Goal: Use online tool/utility: Utilize a website feature to perform a specific function

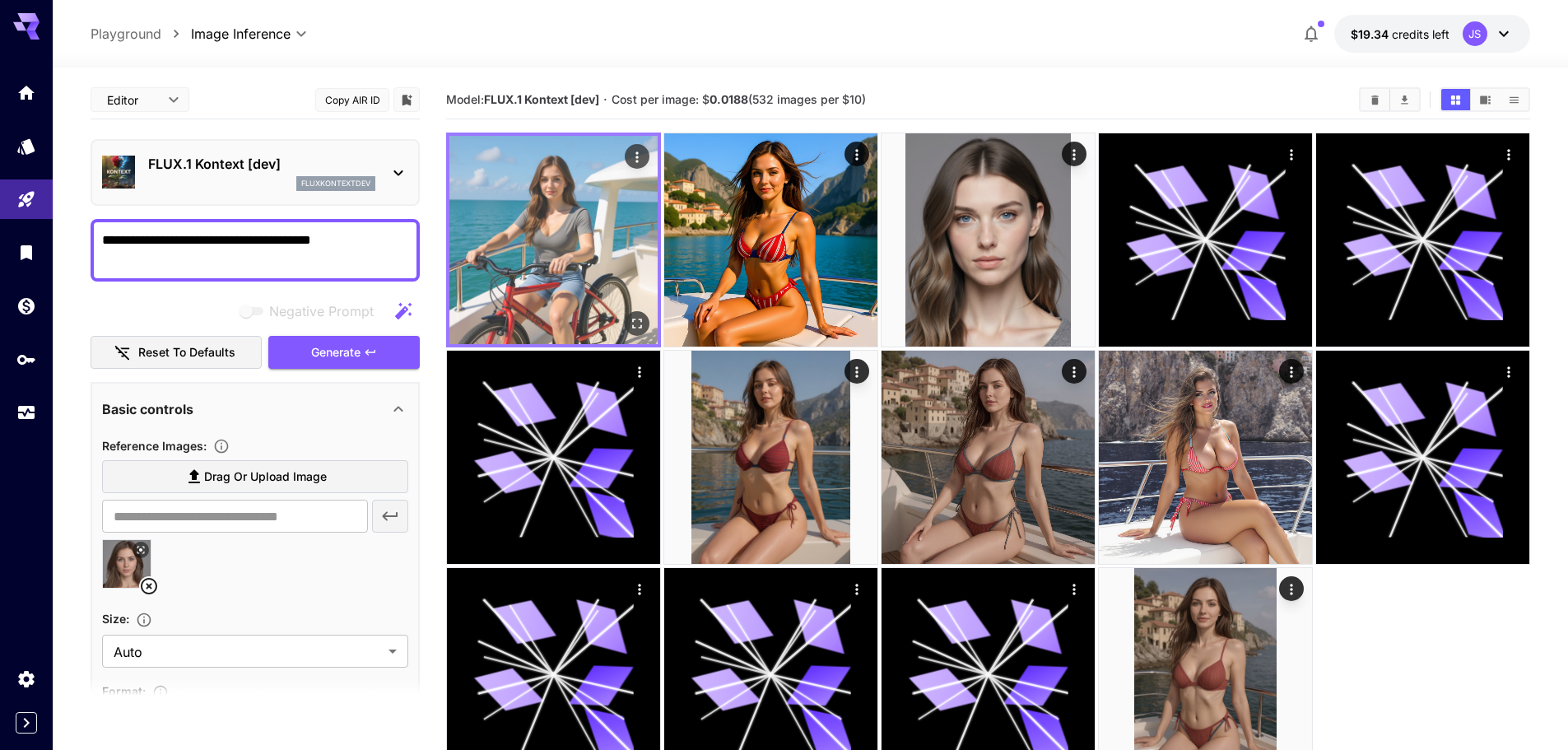
click at [575, 251] on img at bounding box center [554, 240] width 208 height 208
click at [633, 304] on img at bounding box center [554, 240] width 208 height 208
click at [638, 316] on icon "Open in fullscreen" at bounding box center [637, 323] width 17 height 17
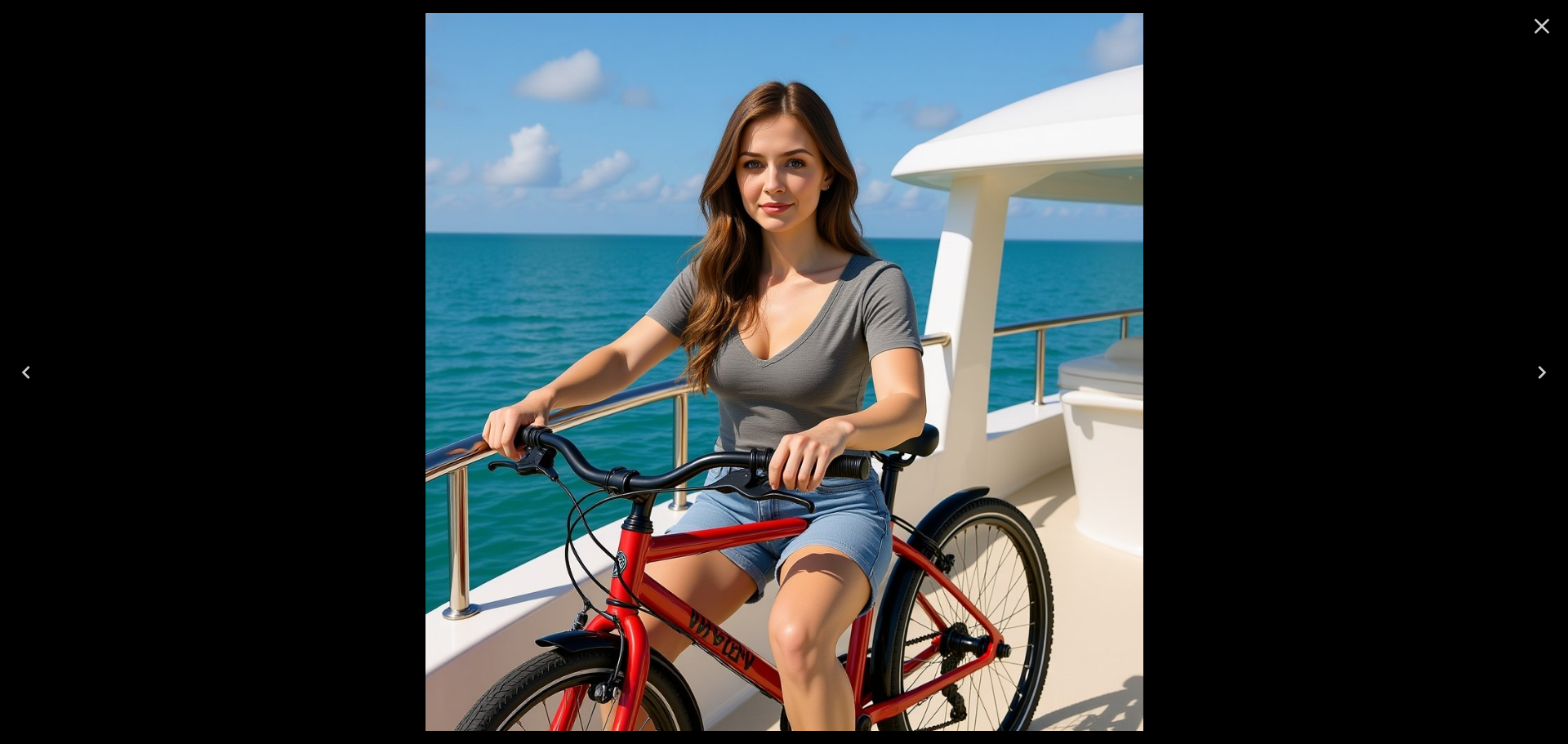
click at [1213, 343] on div at bounding box center [784, 372] width 1568 height 744
click at [1535, 20] on icon "Close" at bounding box center [1541, 26] width 26 height 26
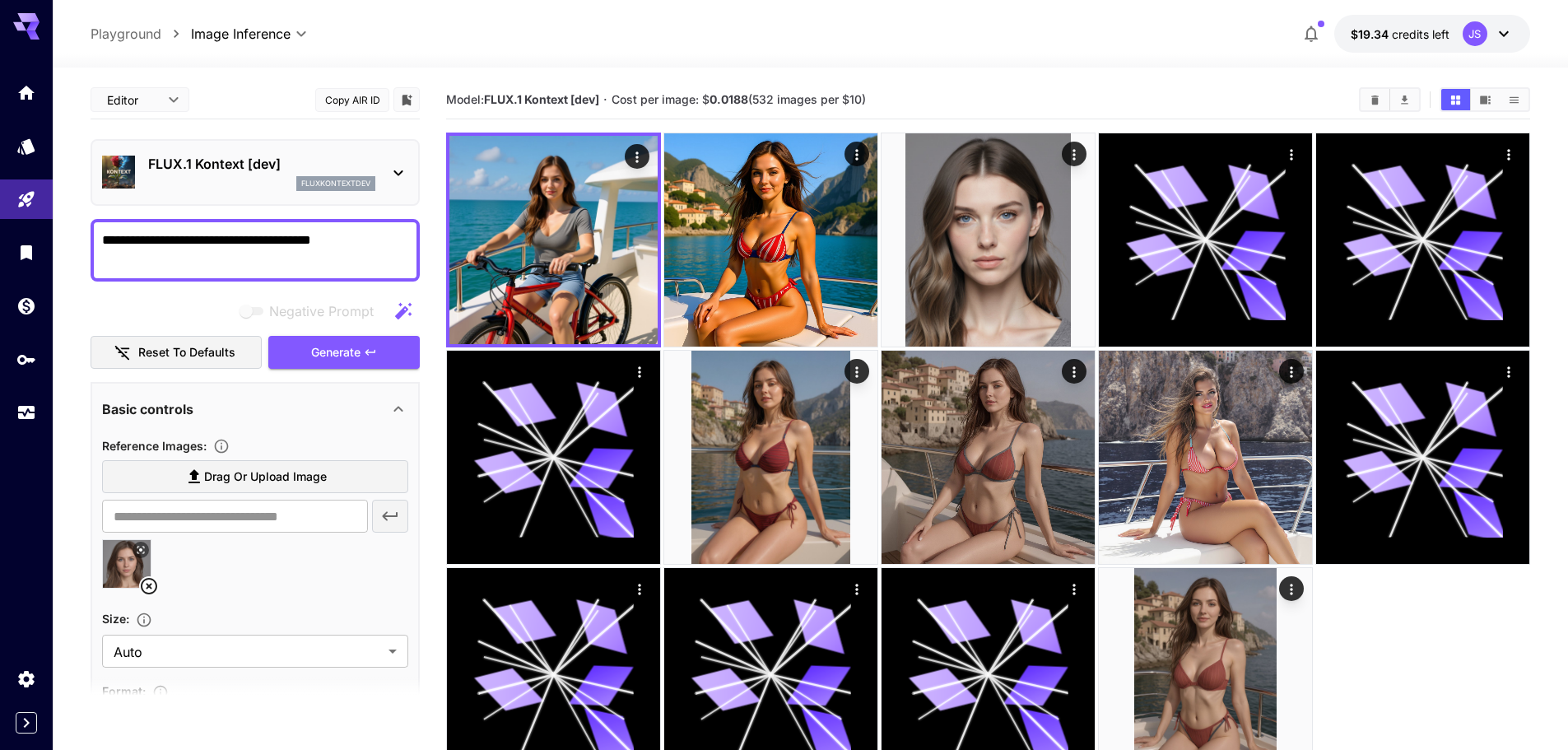
click at [240, 154] on p "FLUX.1 Kontext [dev]" at bounding box center [261, 163] width 227 height 20
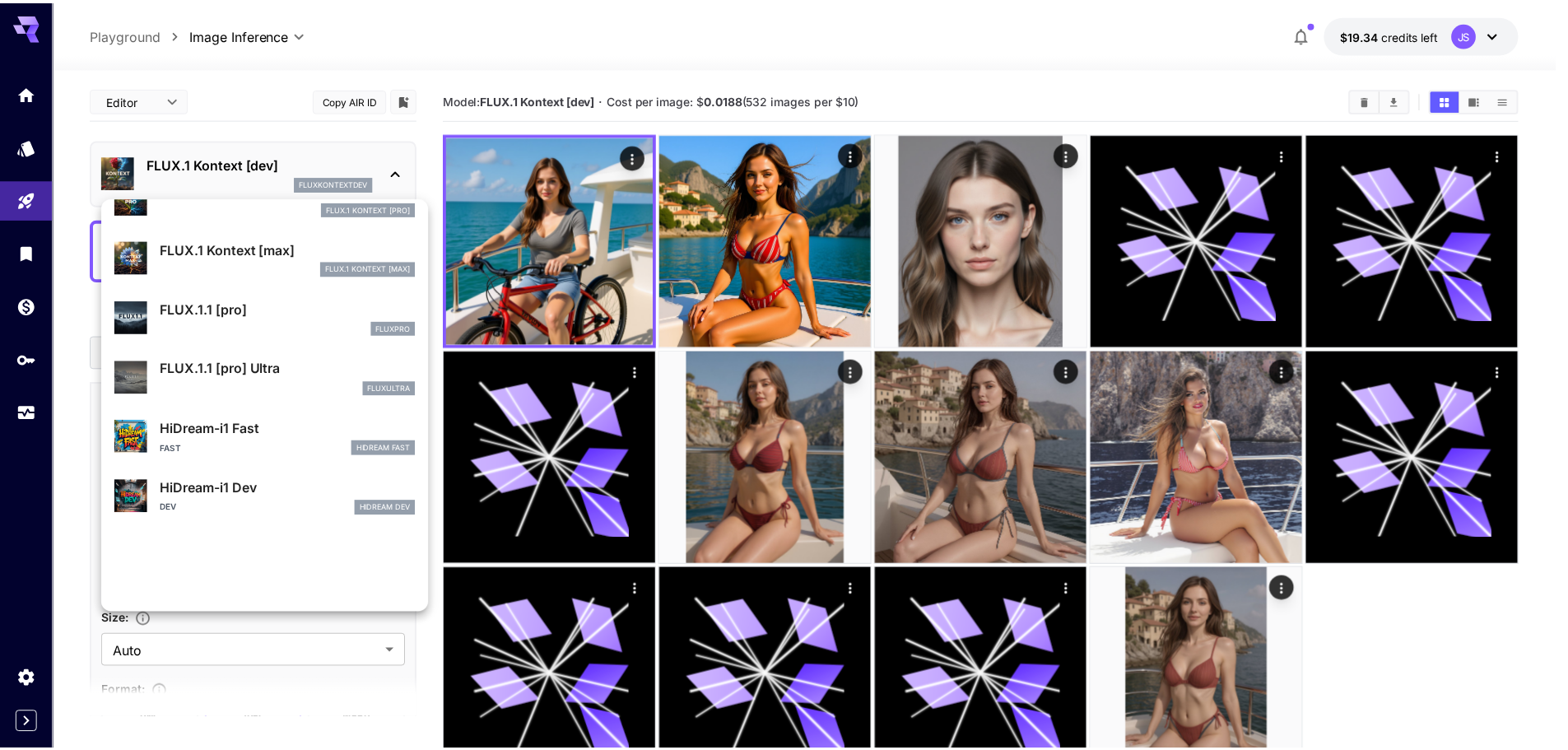
scroll to position [1070, 0]
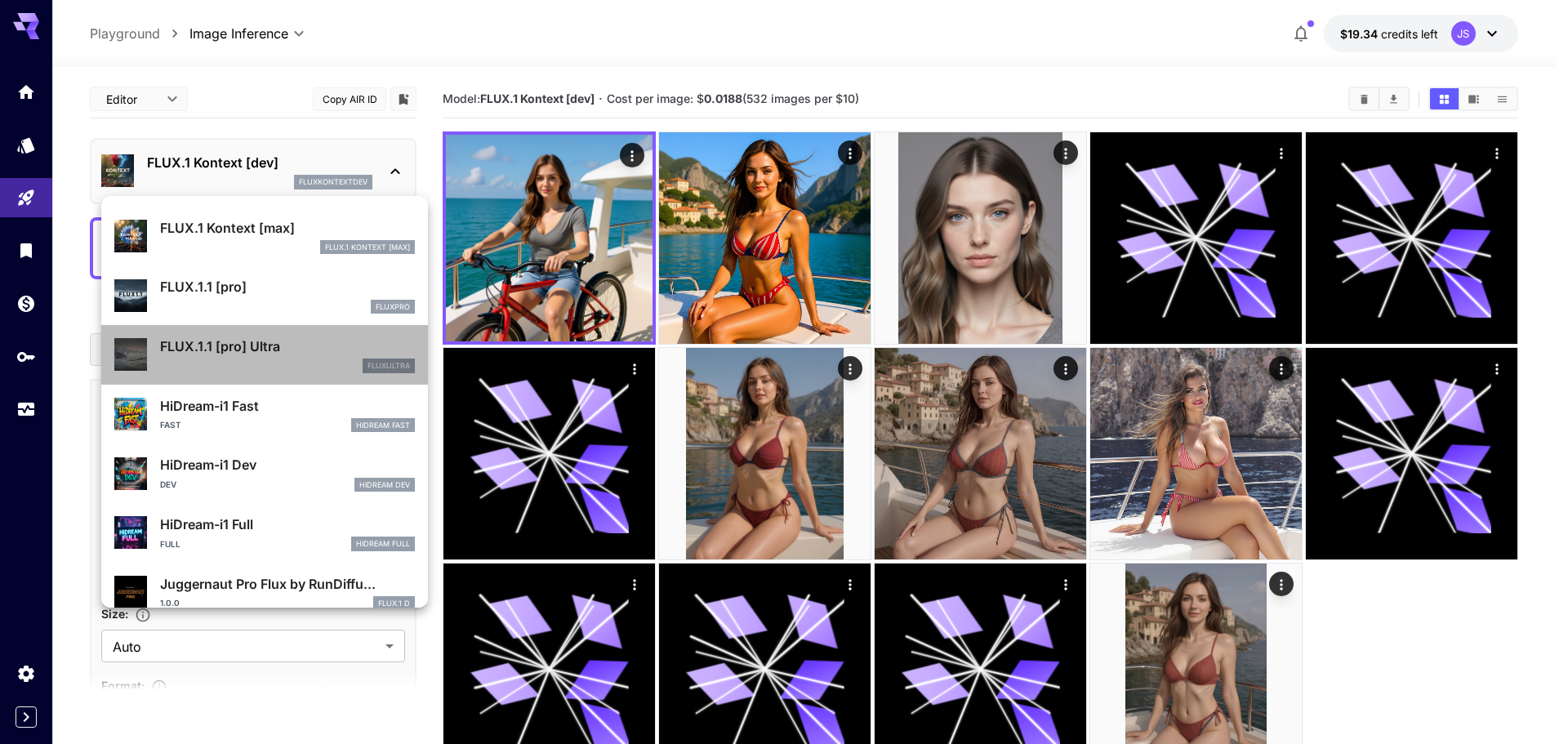
click at [301, 349] on p "FLUX.1.1 [pro] Ultra" at bounding box center [288, 346] width 255 height 20
type input "**********"
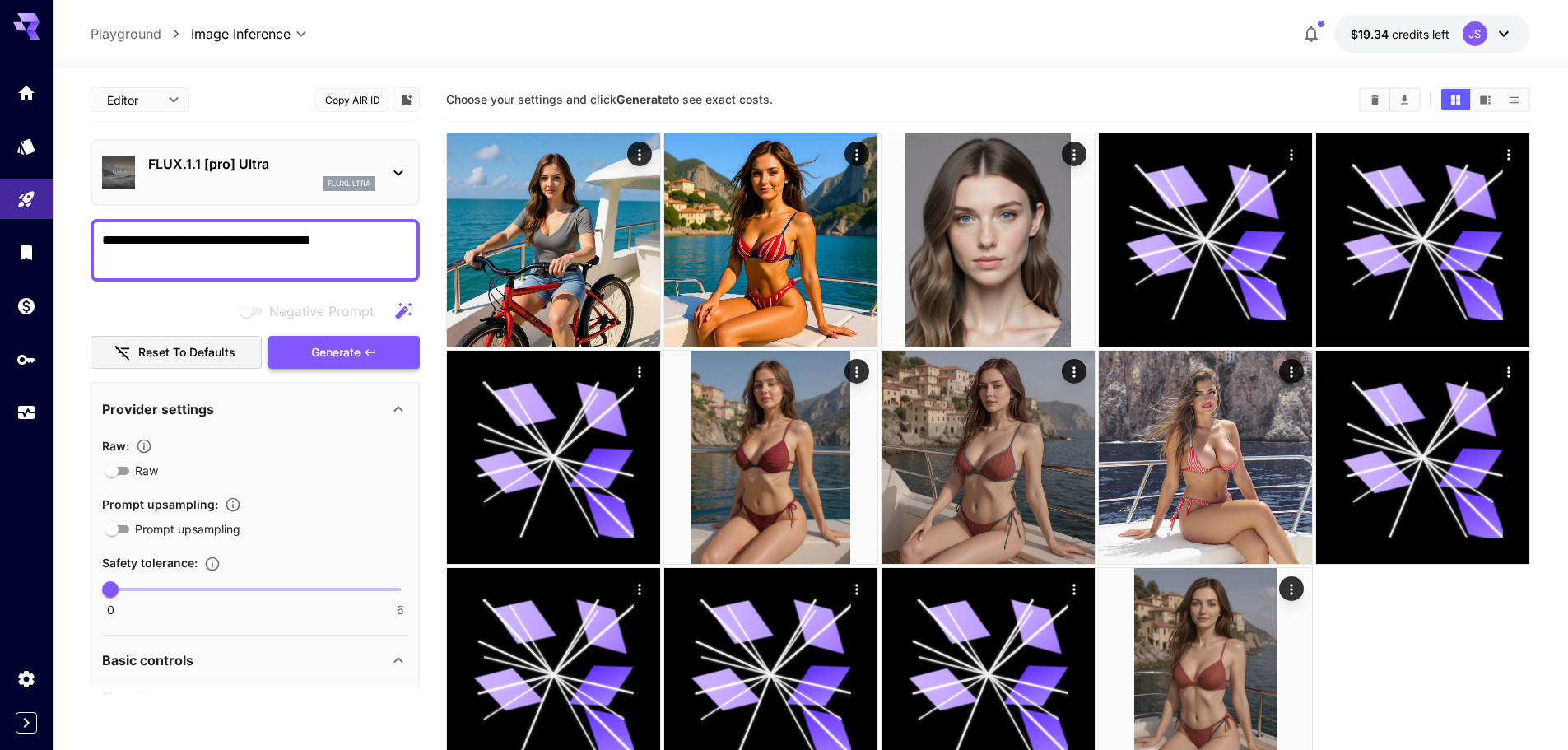
click at [311, 356] on span "Generate" at bounding box center [336, 353] width 49 height 21
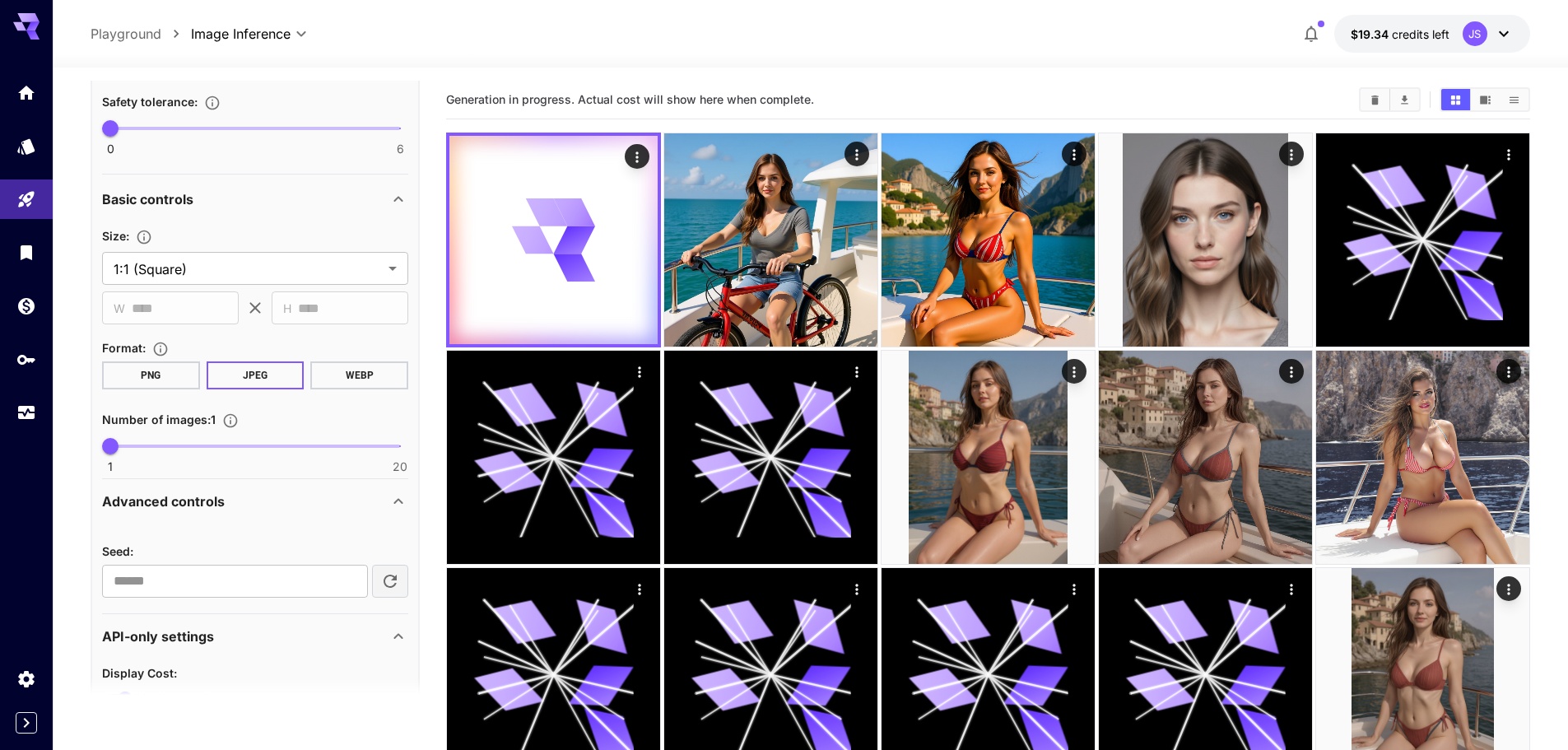
scroll to position [576, 0]
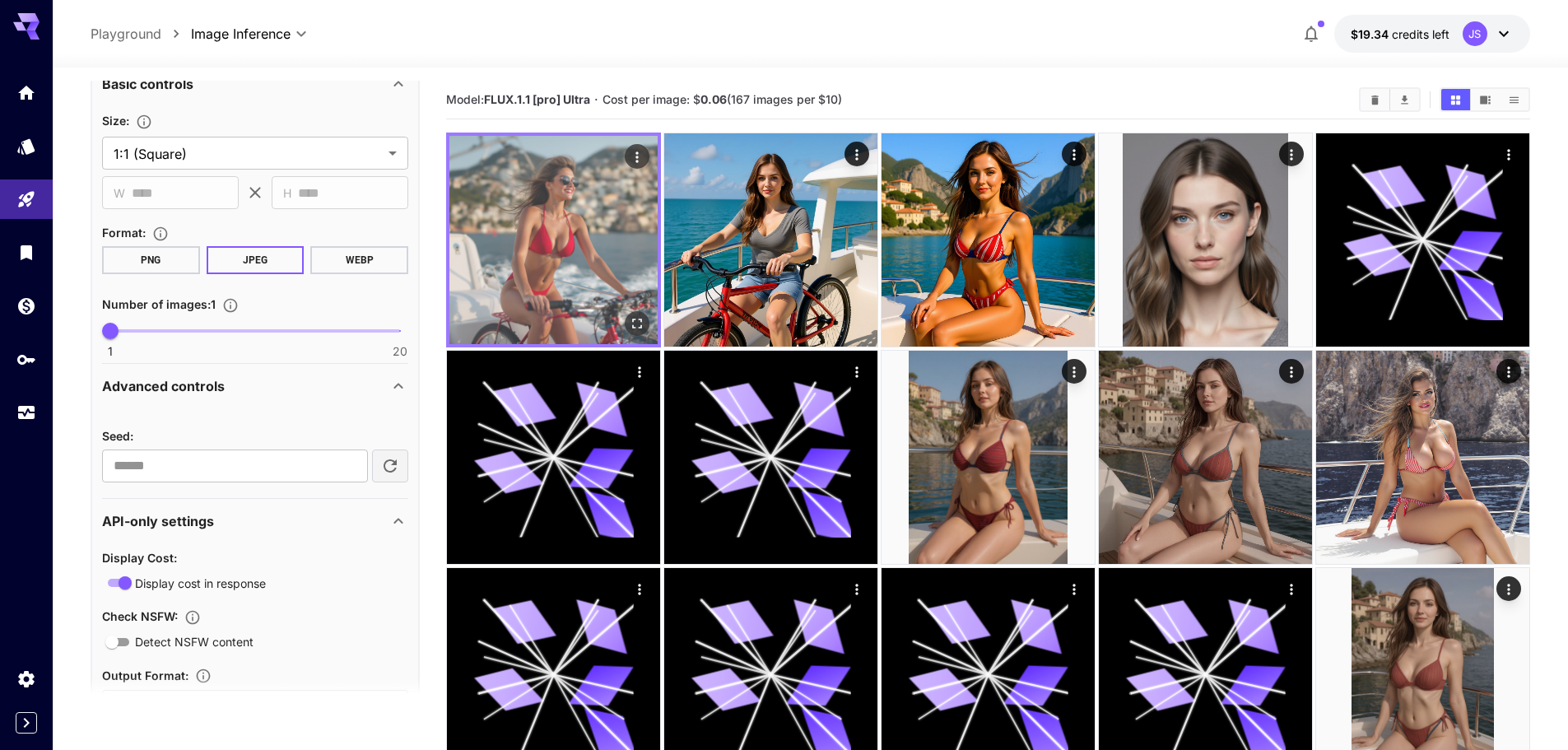
click at [547, 246] on img at bounding box center [554, 240] width 208 height 208
click at [637, 318] on icon "Open in fullscreen" at bounding box center [637, 323] width 17 height 17
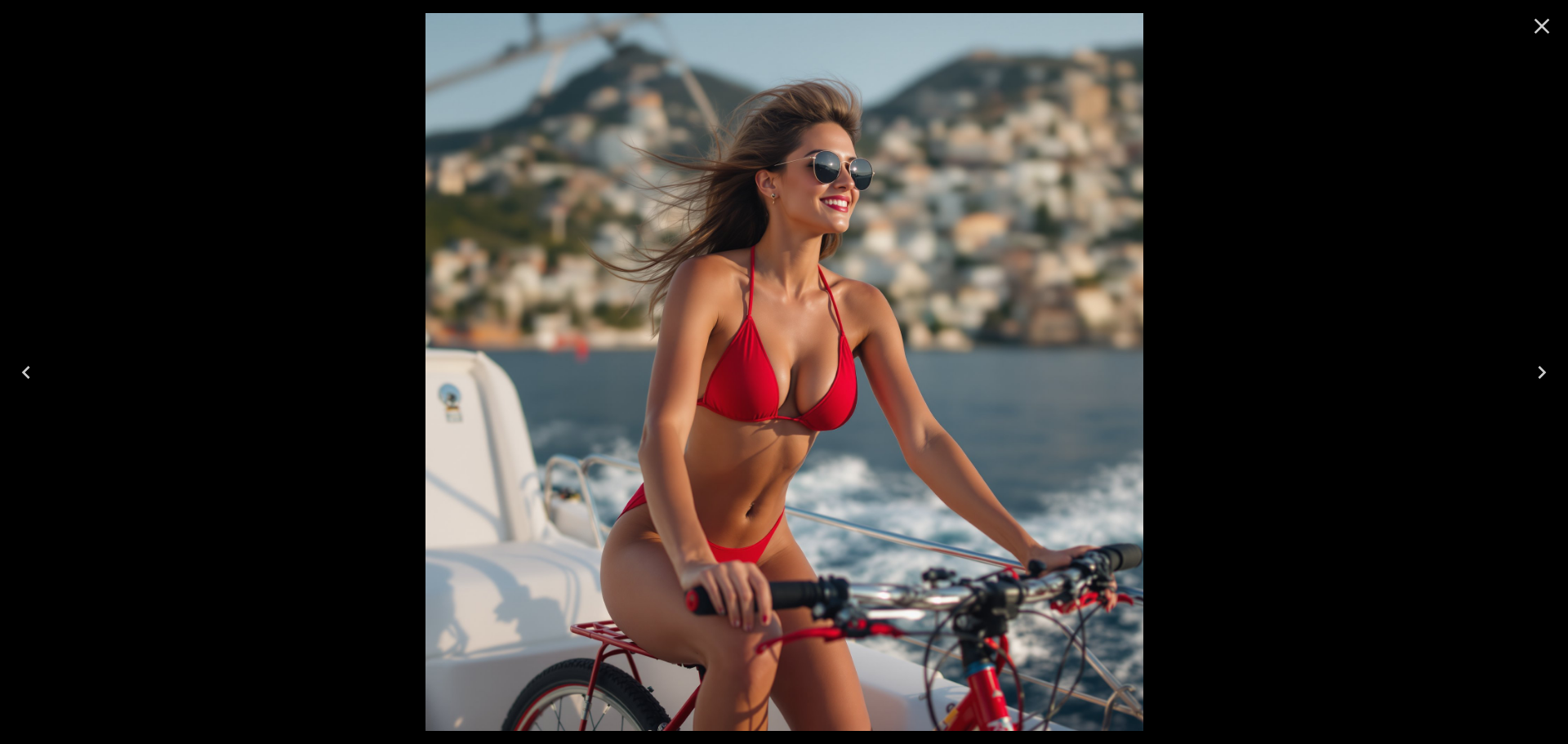
click at [801, 293] on img at bounding box center [784, 372] width 718 height 718
click at [1534, 29] on icon "Close" at bounding box center [1541, 26] width 26 height 26
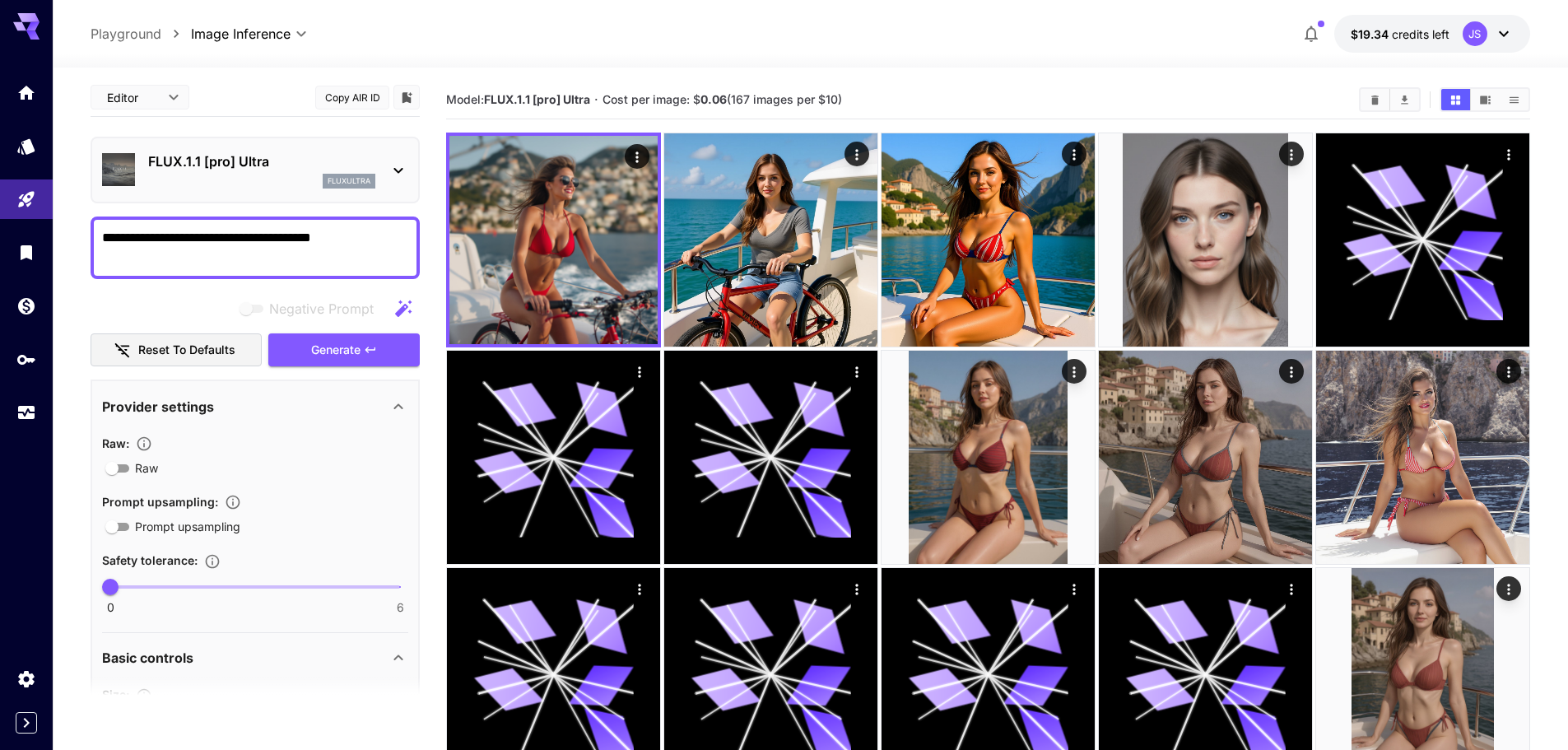
scroll to position [0, 0]
drag, startPoint x: 358, startPoint y: 247, endPoint x: 174, endPoint y: 248, distance: 184.0
click at [172, 248] on textarea "**********" at bounding box center [255, 250] width 306 height 39
click at [1013, 20] on div "**********" at bounding box center [811, 33] width 1440 height 38
click at [172, 310] on div "Negative Prompt" at bounding box center [255, 311] width 330 height 33
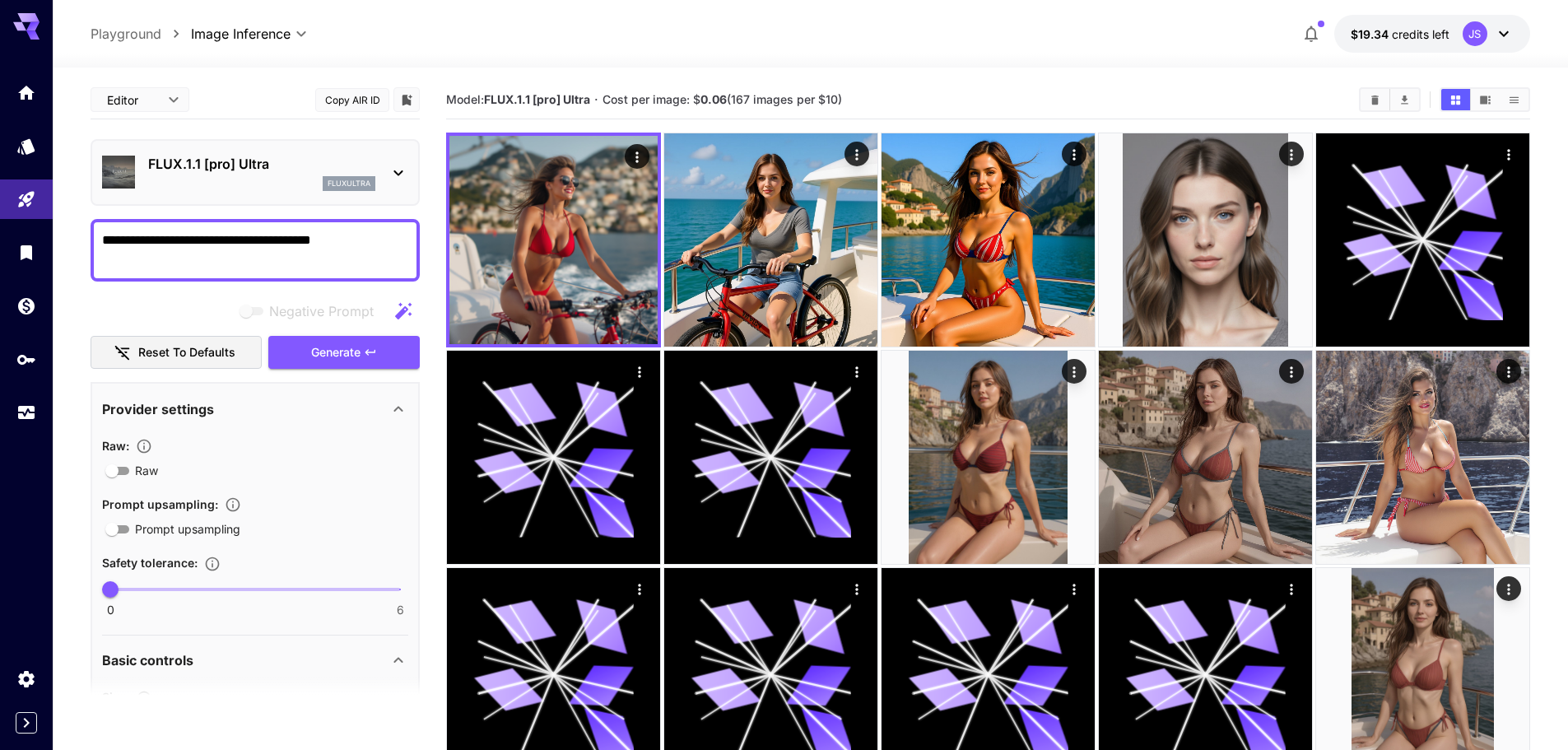
click at [157, 669] on p "Basic controls" at bounding box center [148, 660] width 91 height 20
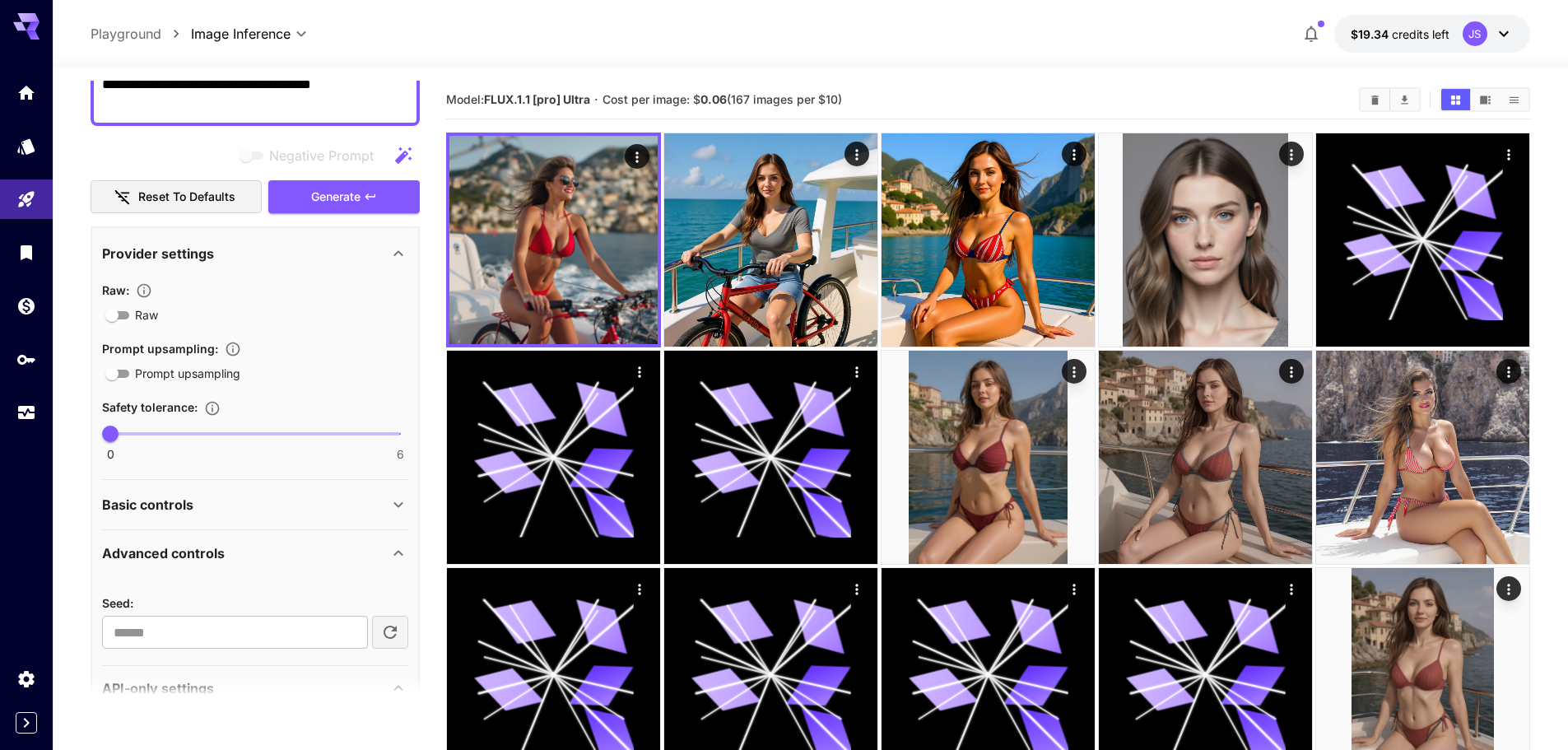
scroll to position [59, 0]
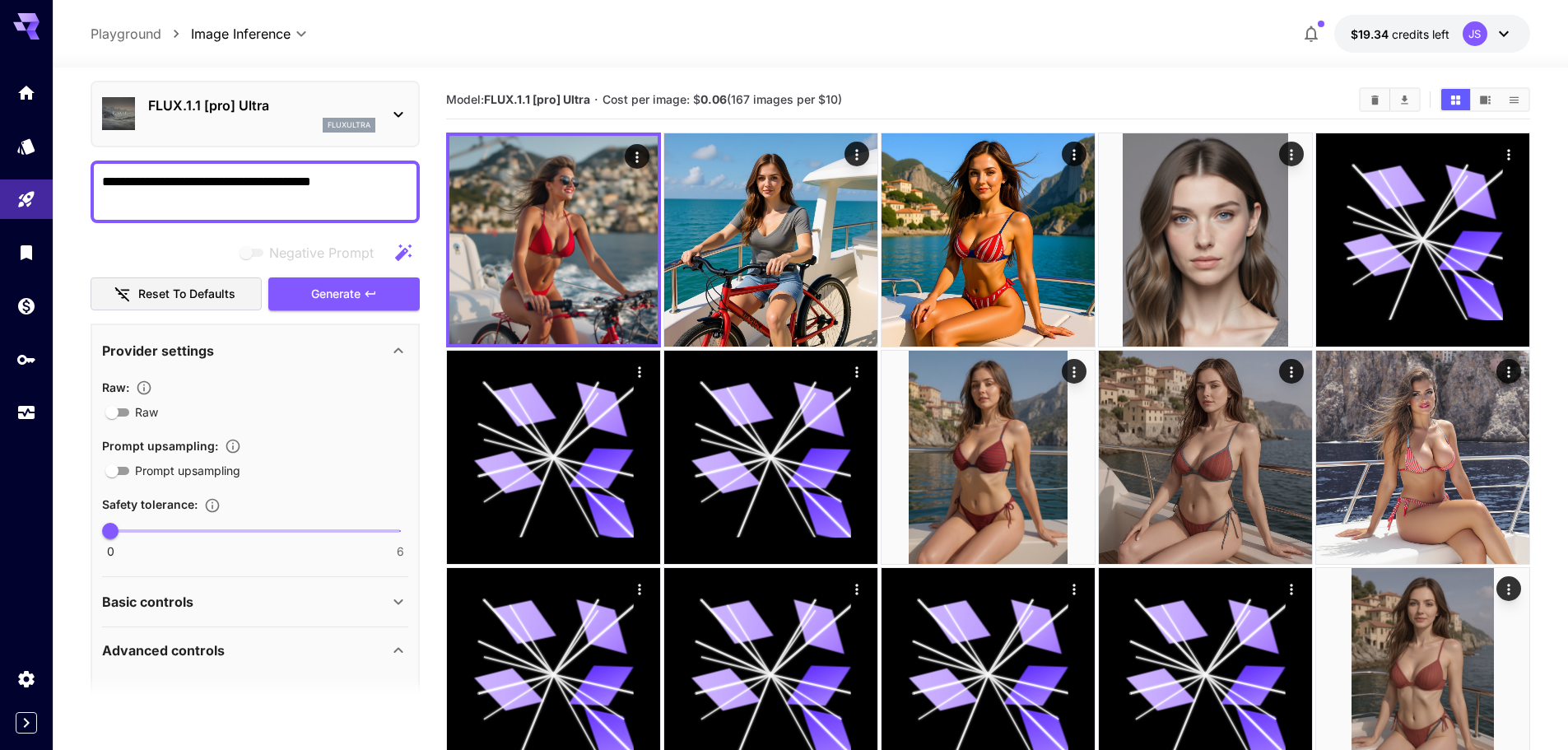
click at [183, 195] on textarea "**********" at bounding box center [255, 191] width 306 height 39
paste textarea "**********"
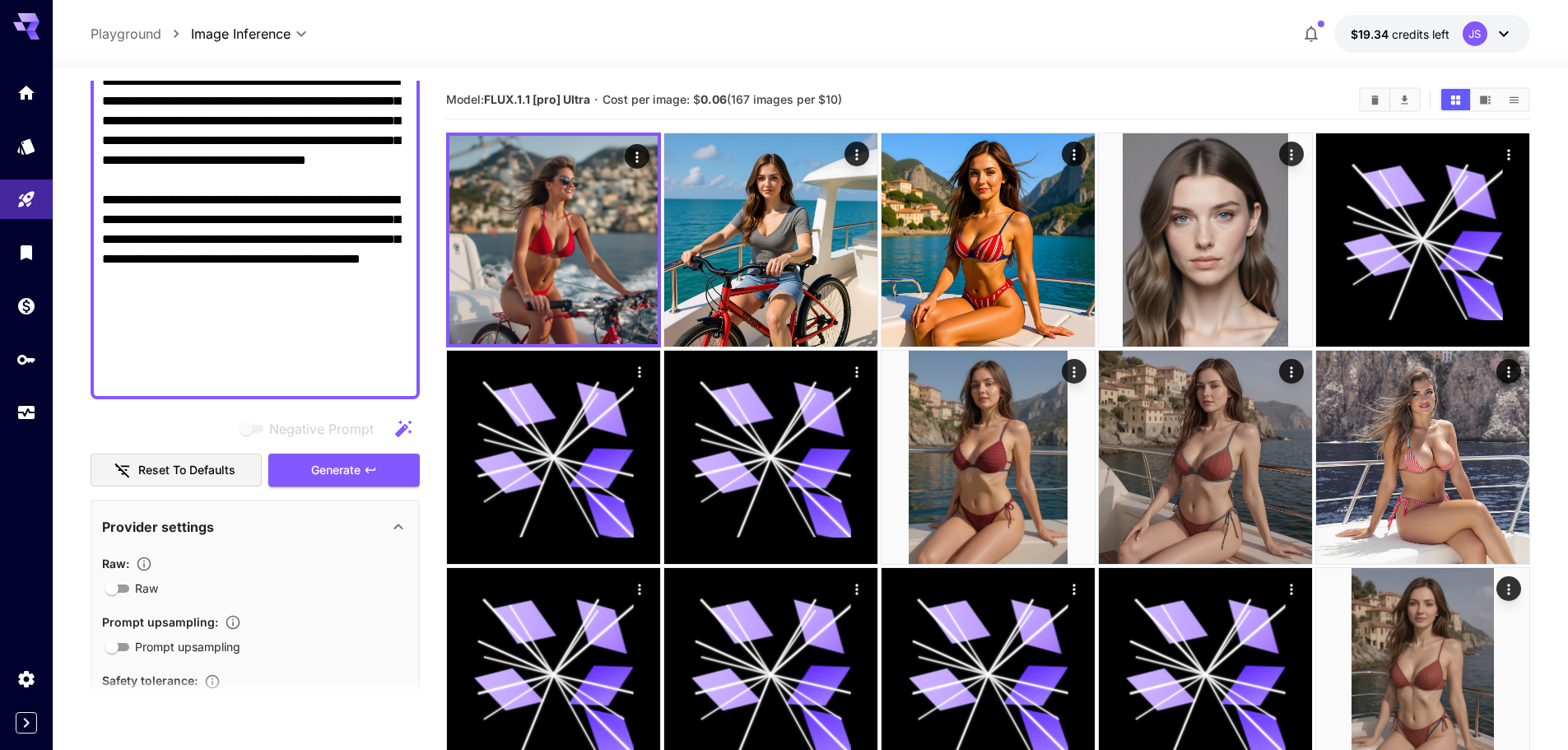
scroll to position [633, 0]
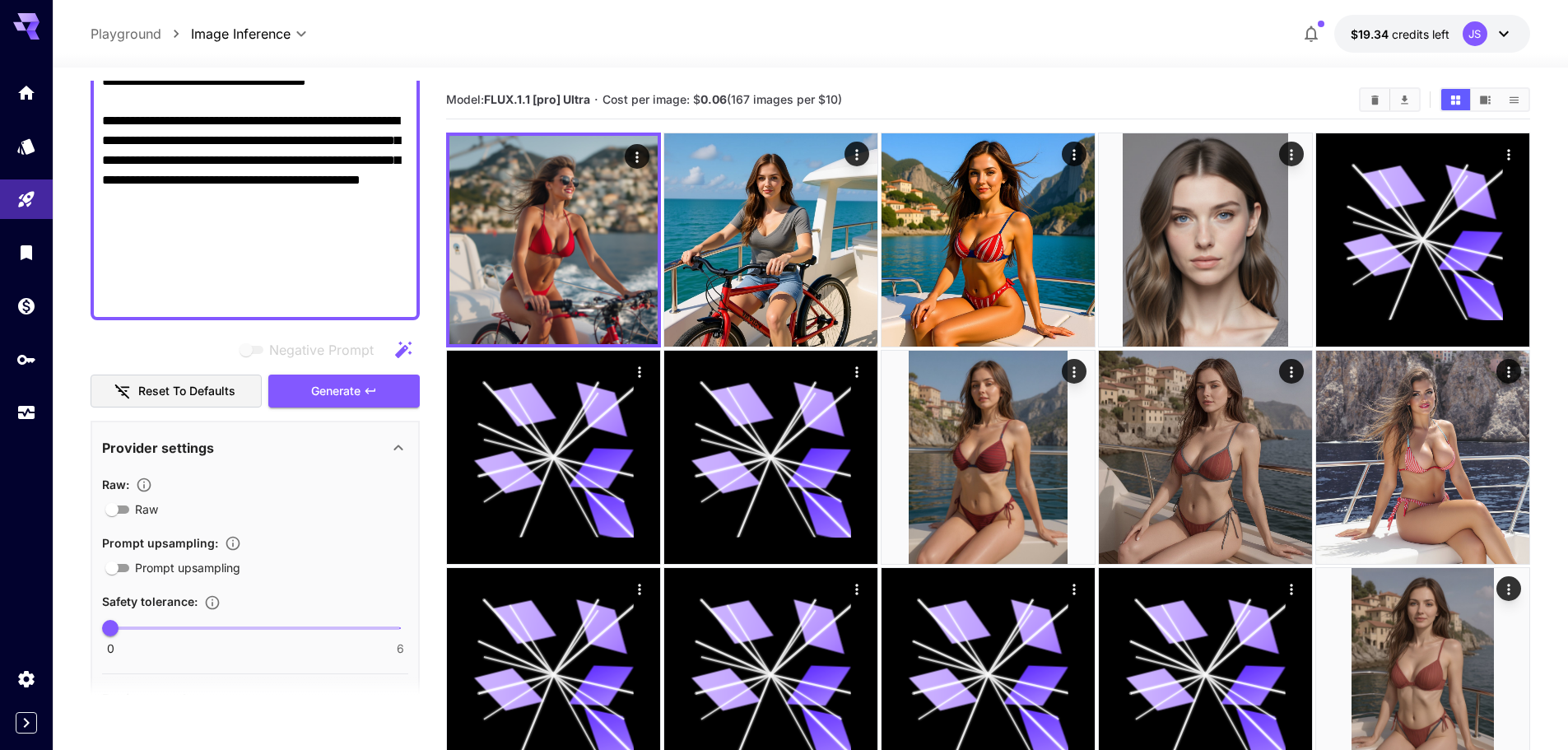
type textarea "**********"
click at [347, 365] on div "Negative Prompt Reset to defaults Generate" at bounding box center [255, 371] width 330 height 75
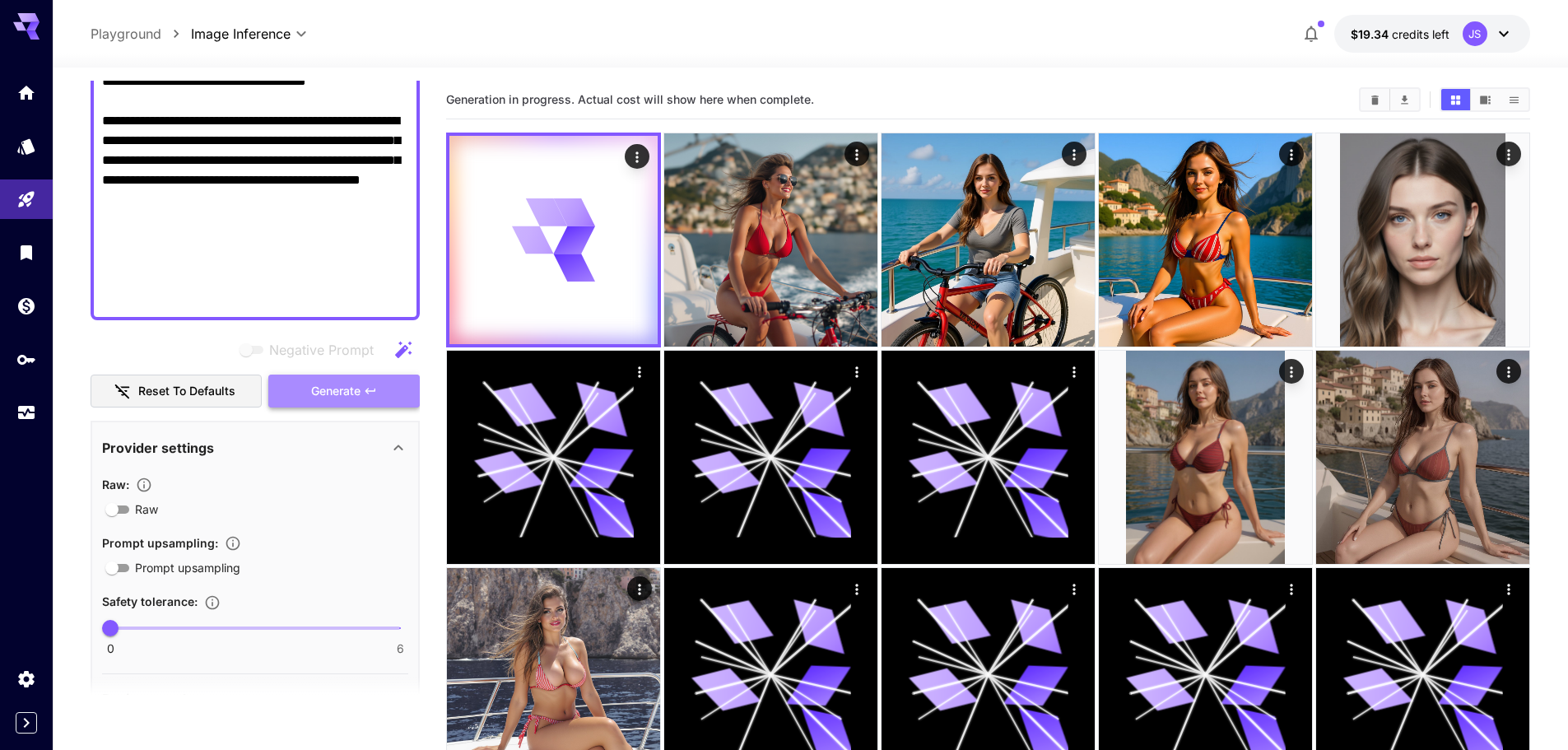
click at [342, 386] on span "Generate" at bounding box center [336, 392] width 49 height 21
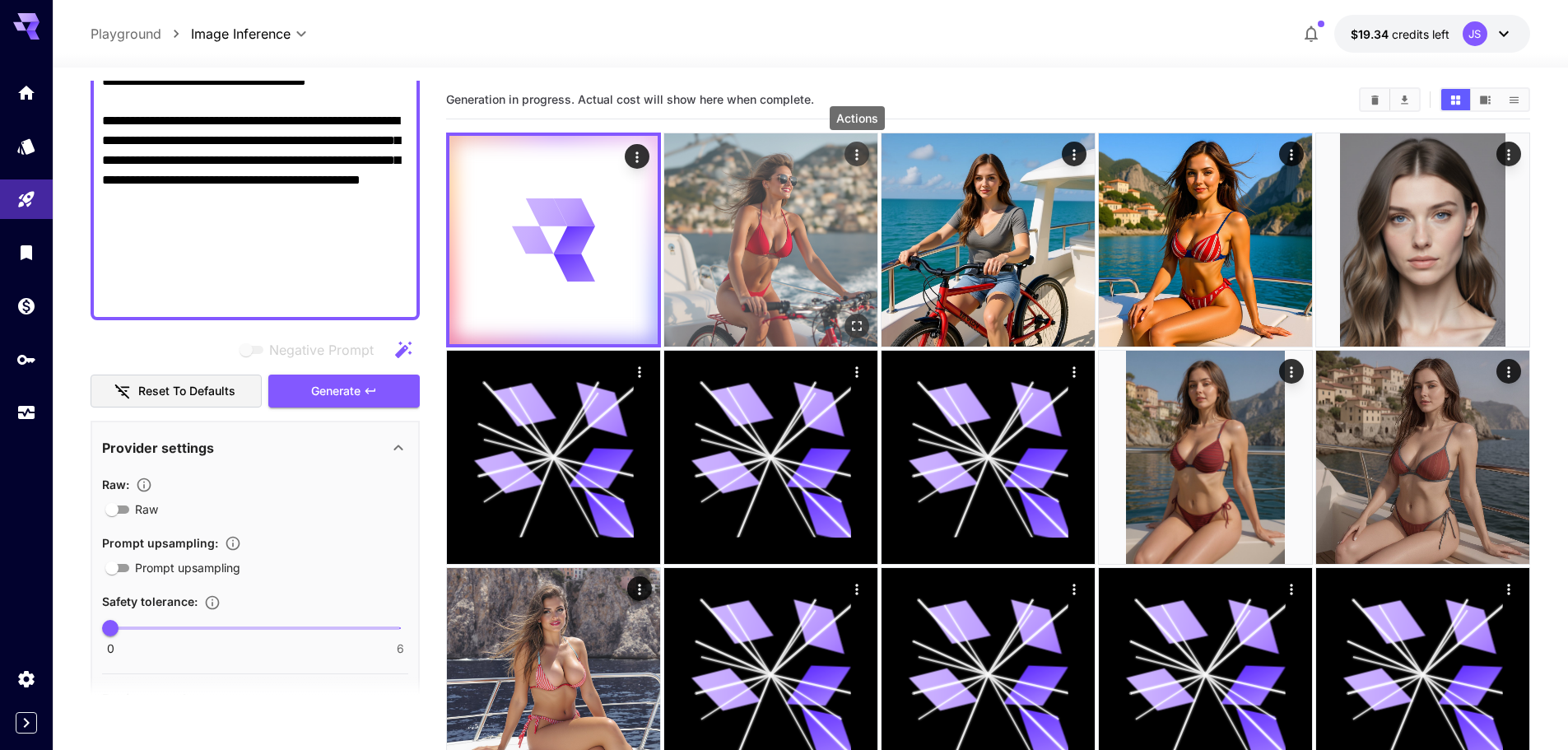
click at [853, 149] on icon "Actions" at bounding box center [857, 155] width 17 height 17
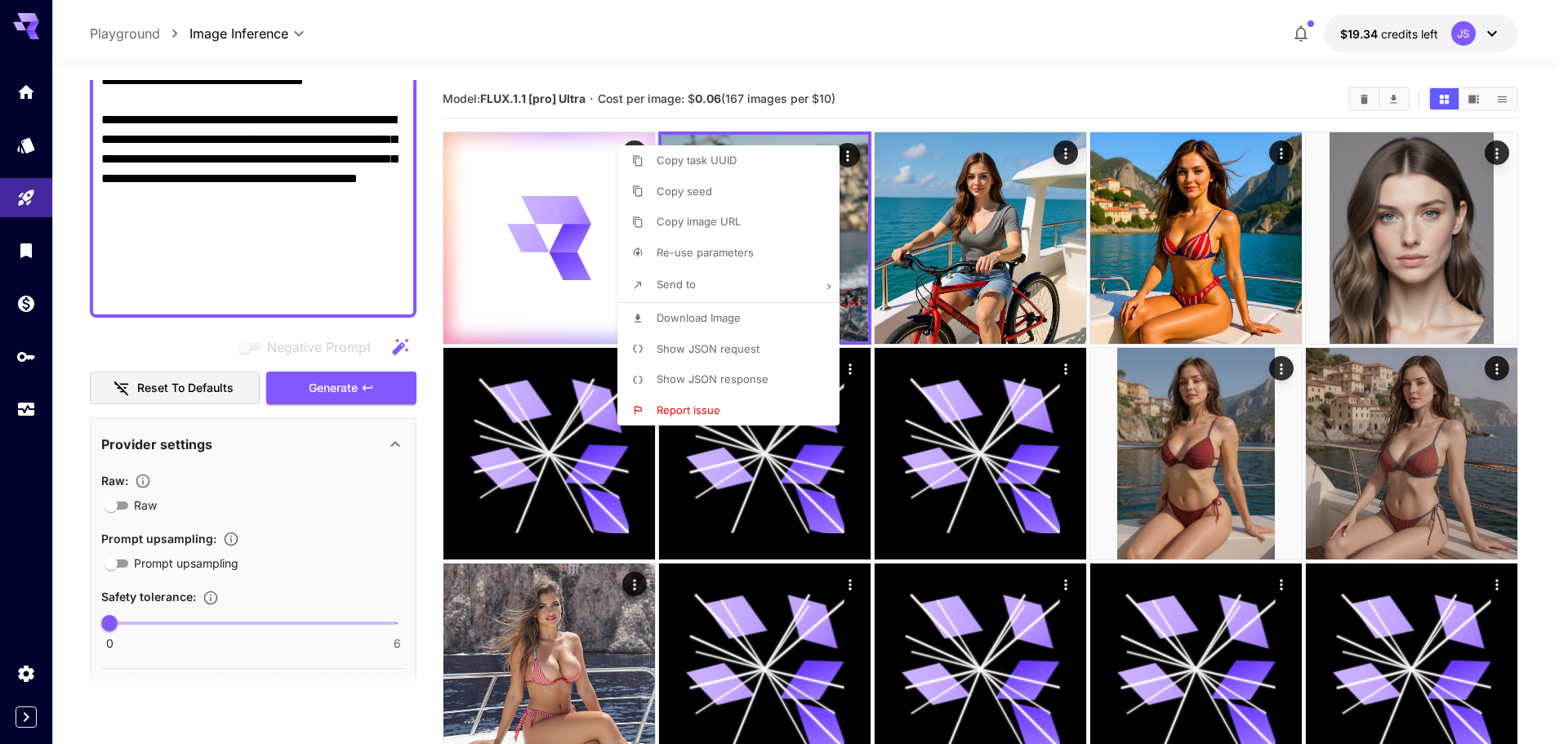
click at [962, 78] on div at bounding box center [784, 372] width 1568 height 744
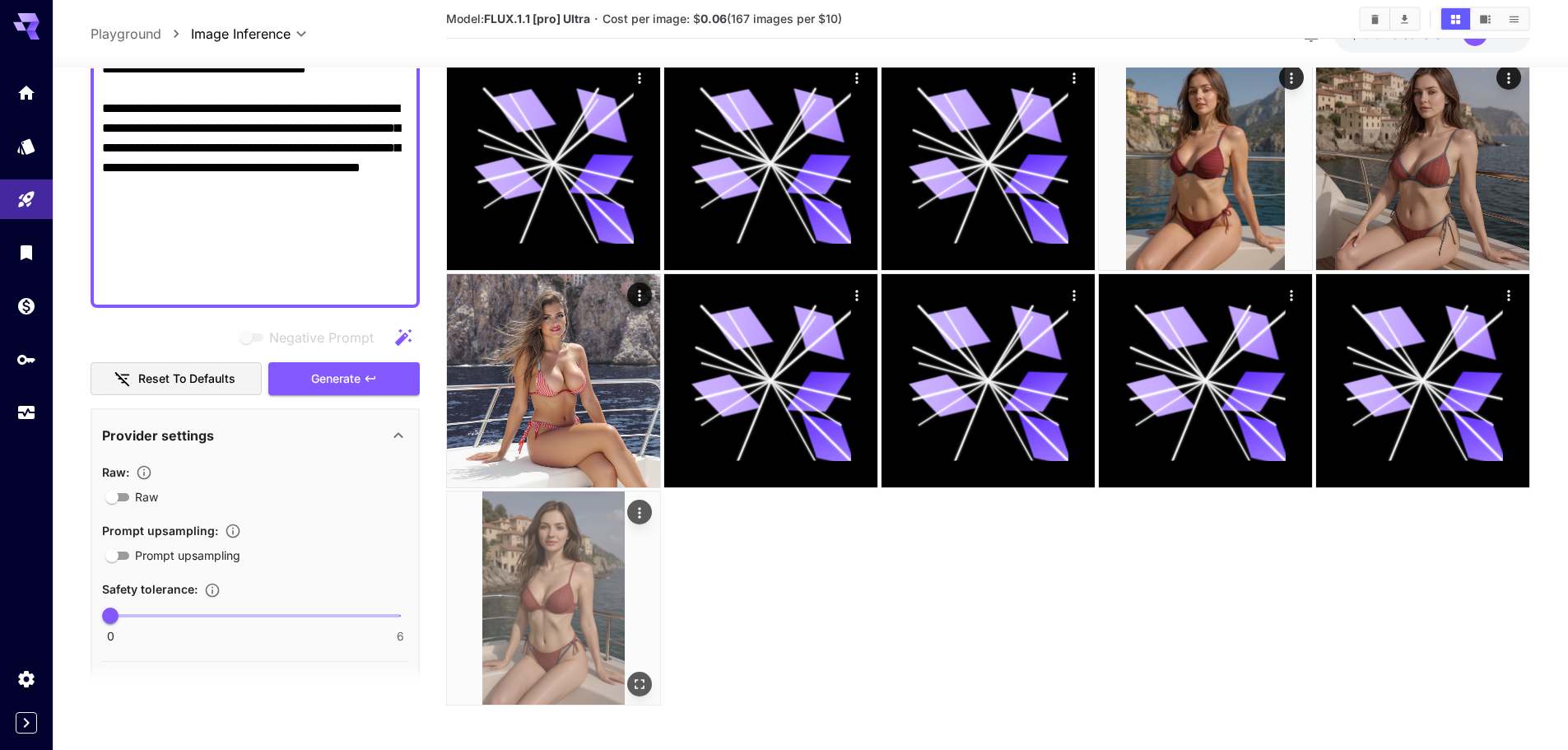
scroll to position [299, 0]
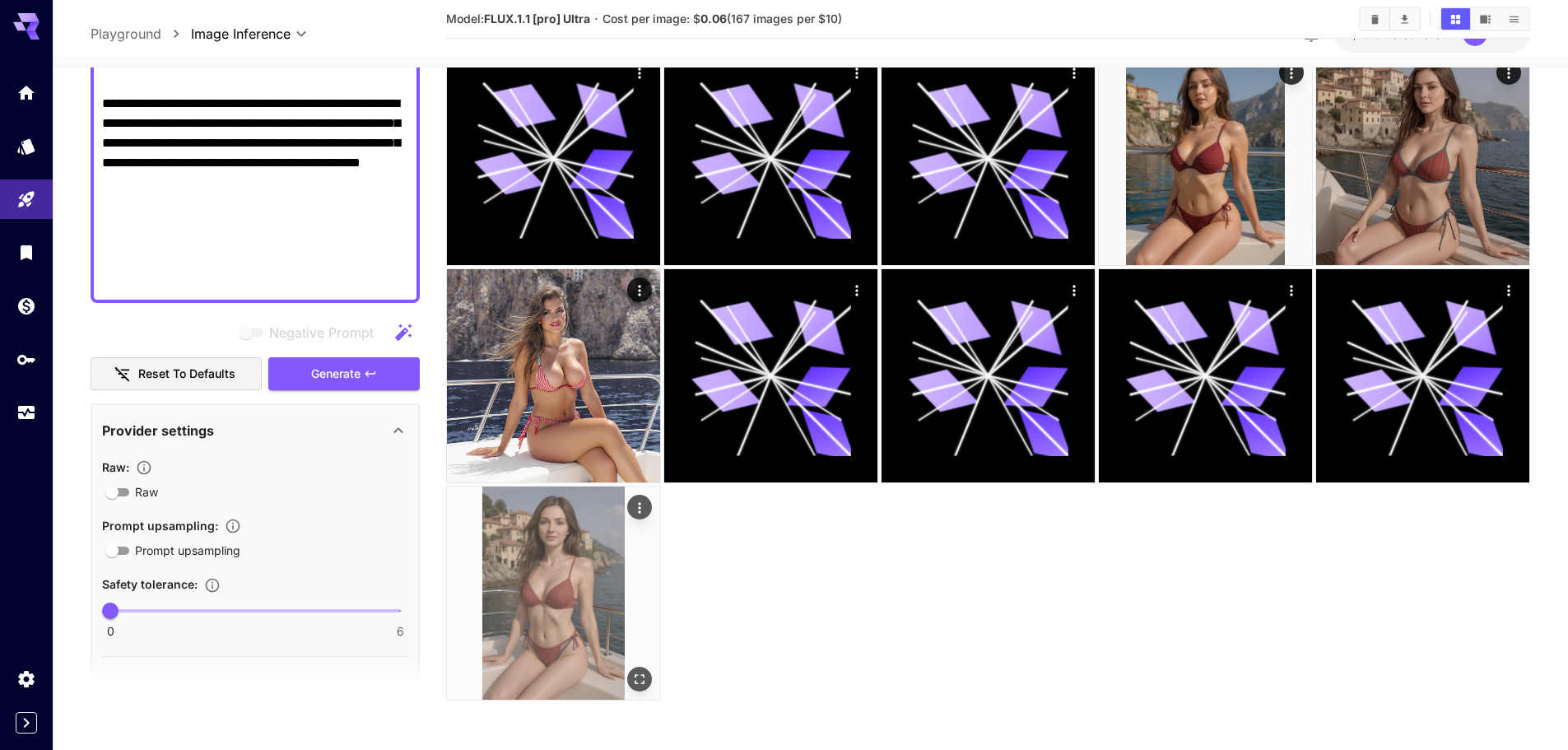
click at [595, 536] on img at bounding box center [554, 593] width 213 height 213
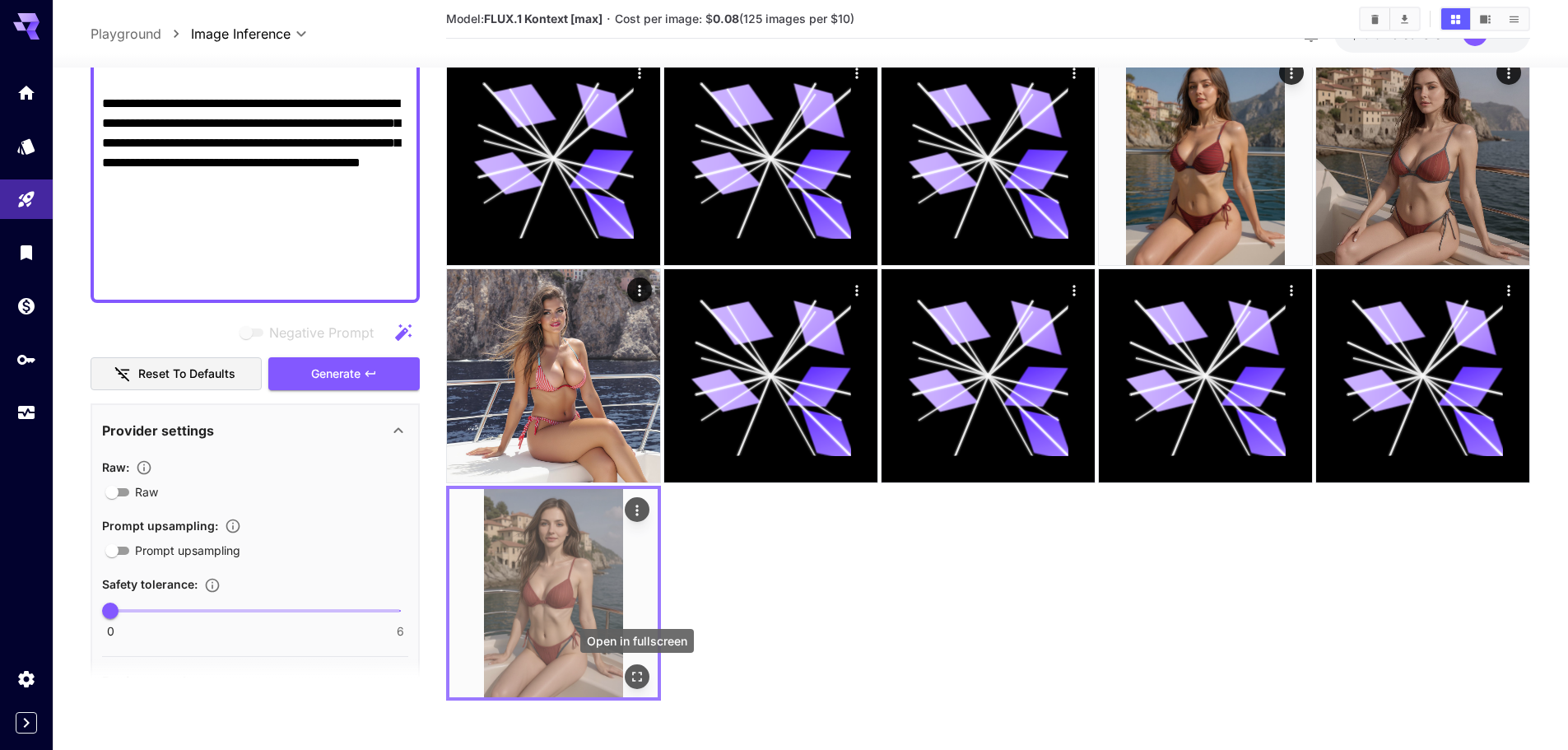
click at [636, 675] on icon "Open in fullscreen" at bounding box center [637, 676] width 17 height 17
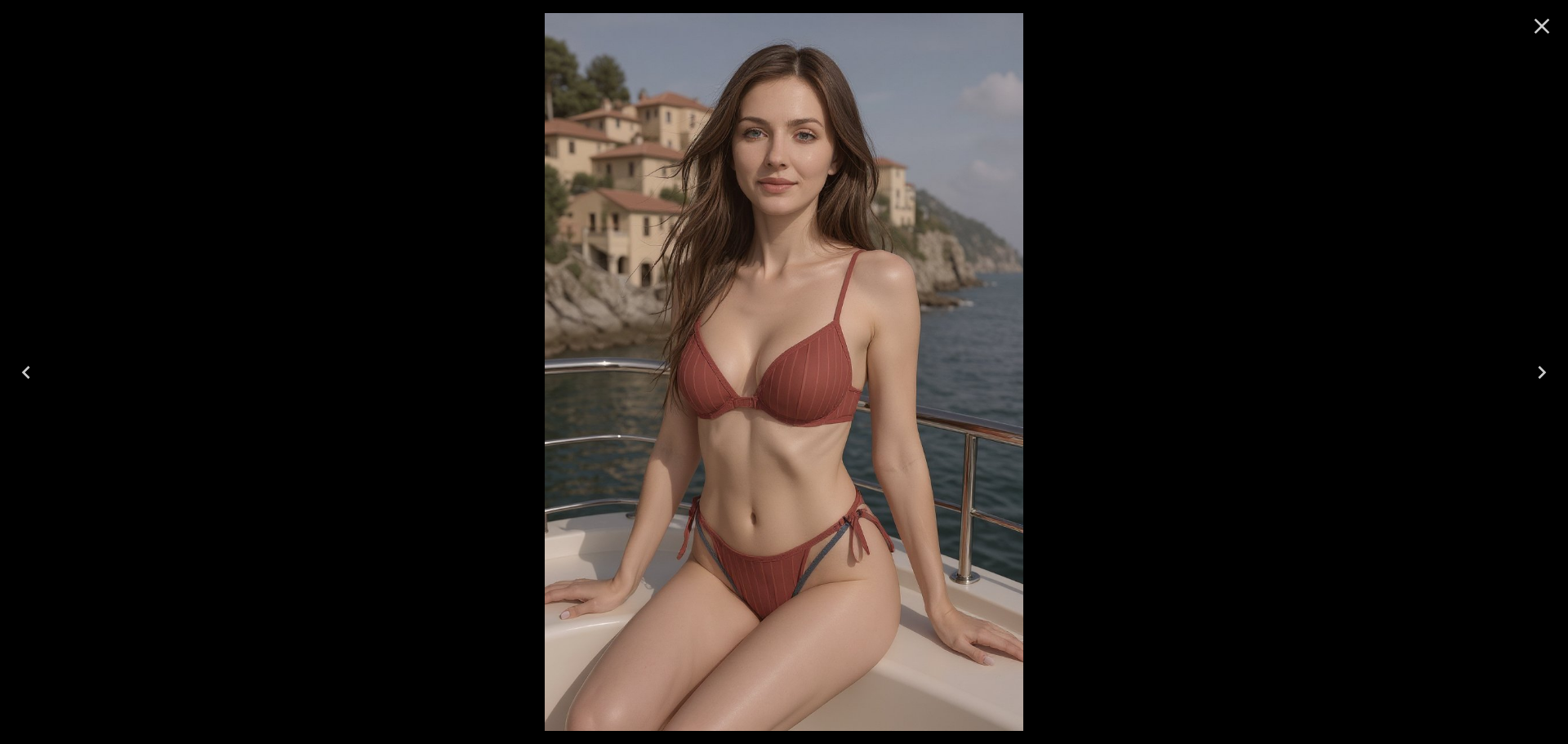
click at [1093, 393] on div at bounding box center [784, 372] width 1568 height 744
click at [1529, 26] on icon "Close" at bounding box center [1541, 26] width 26 height 26
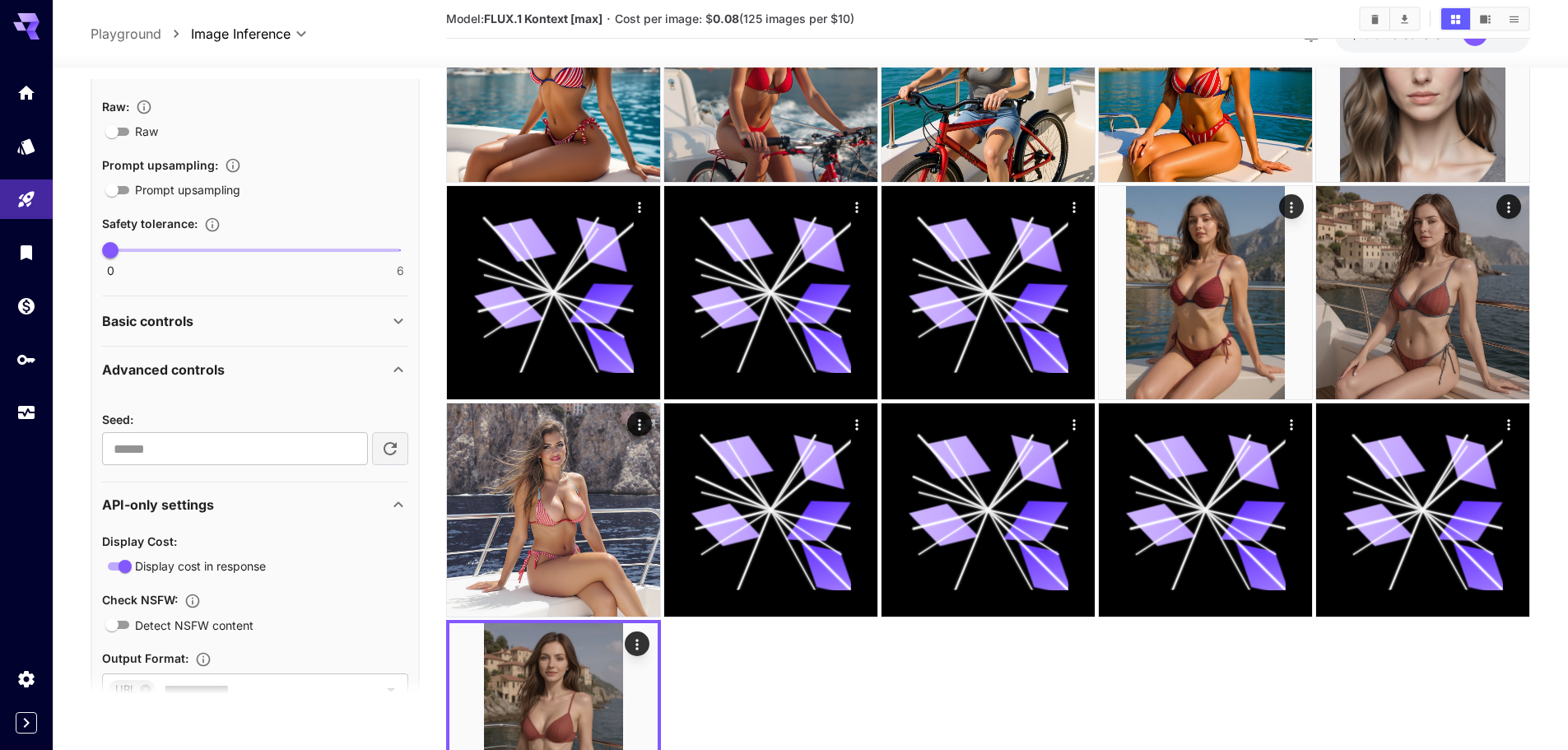
scroll to position [1142, 0]
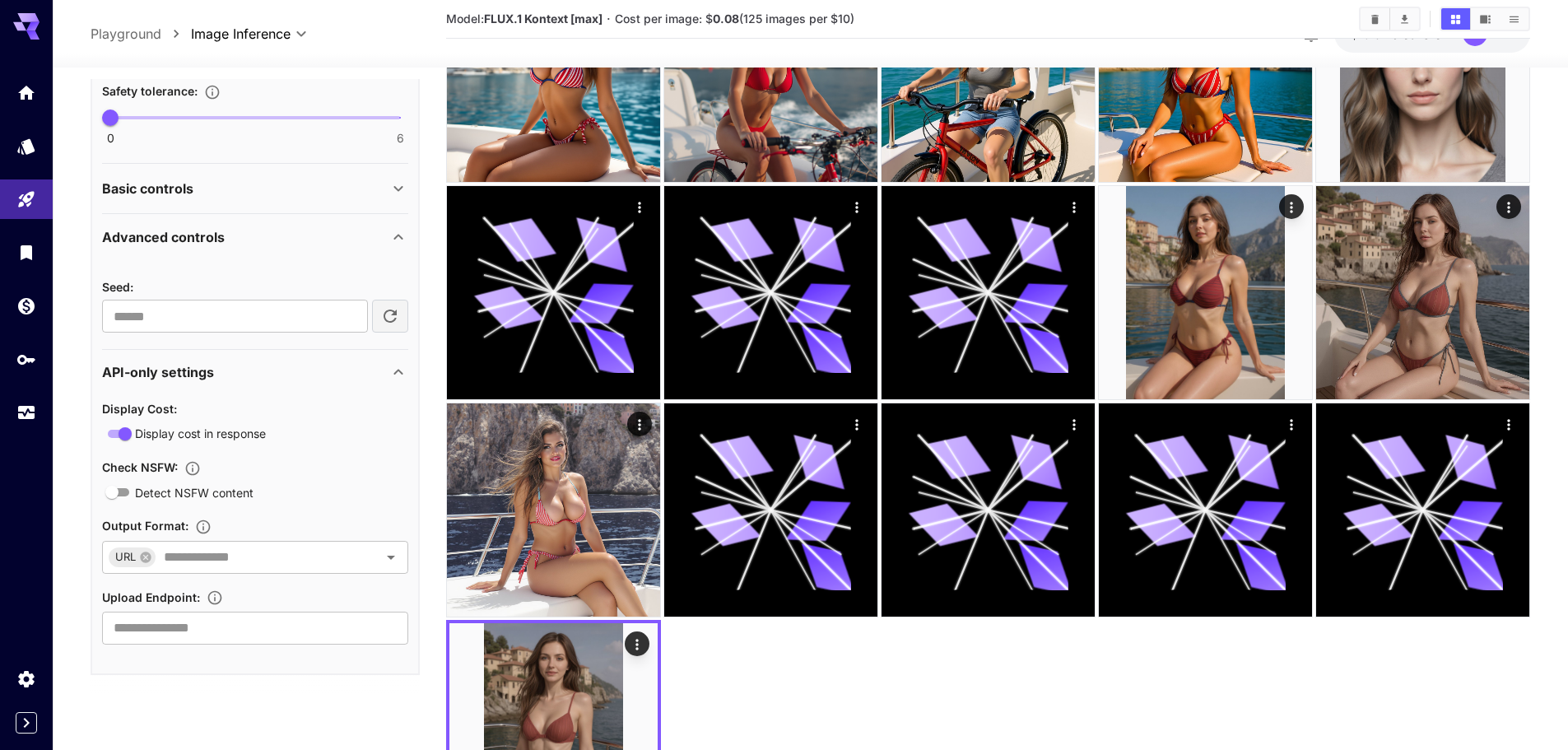
click at [252, 230] on div "Advanced controls" at bounding box center [246, 237] width 287 height 20
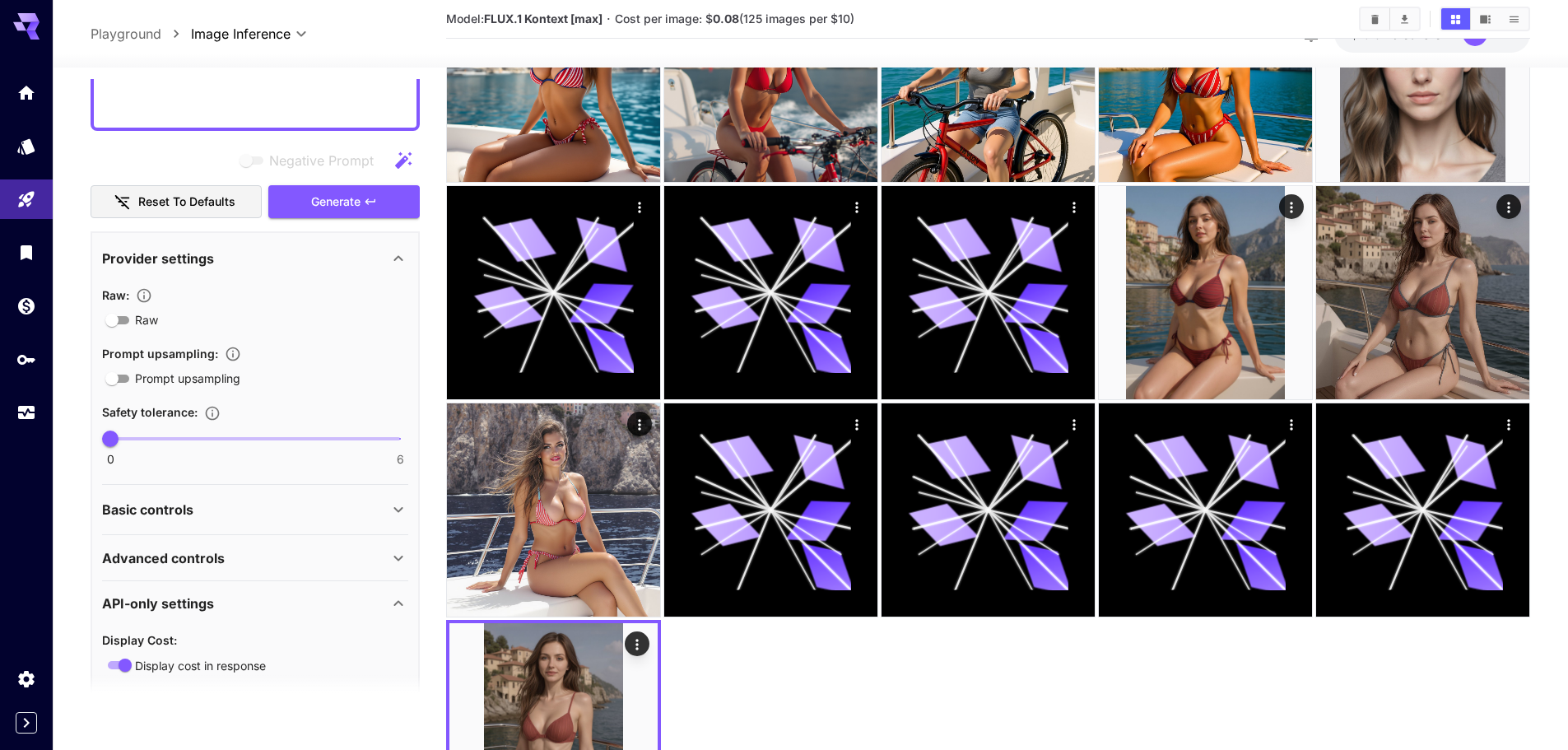
scroll to position [969, 0]
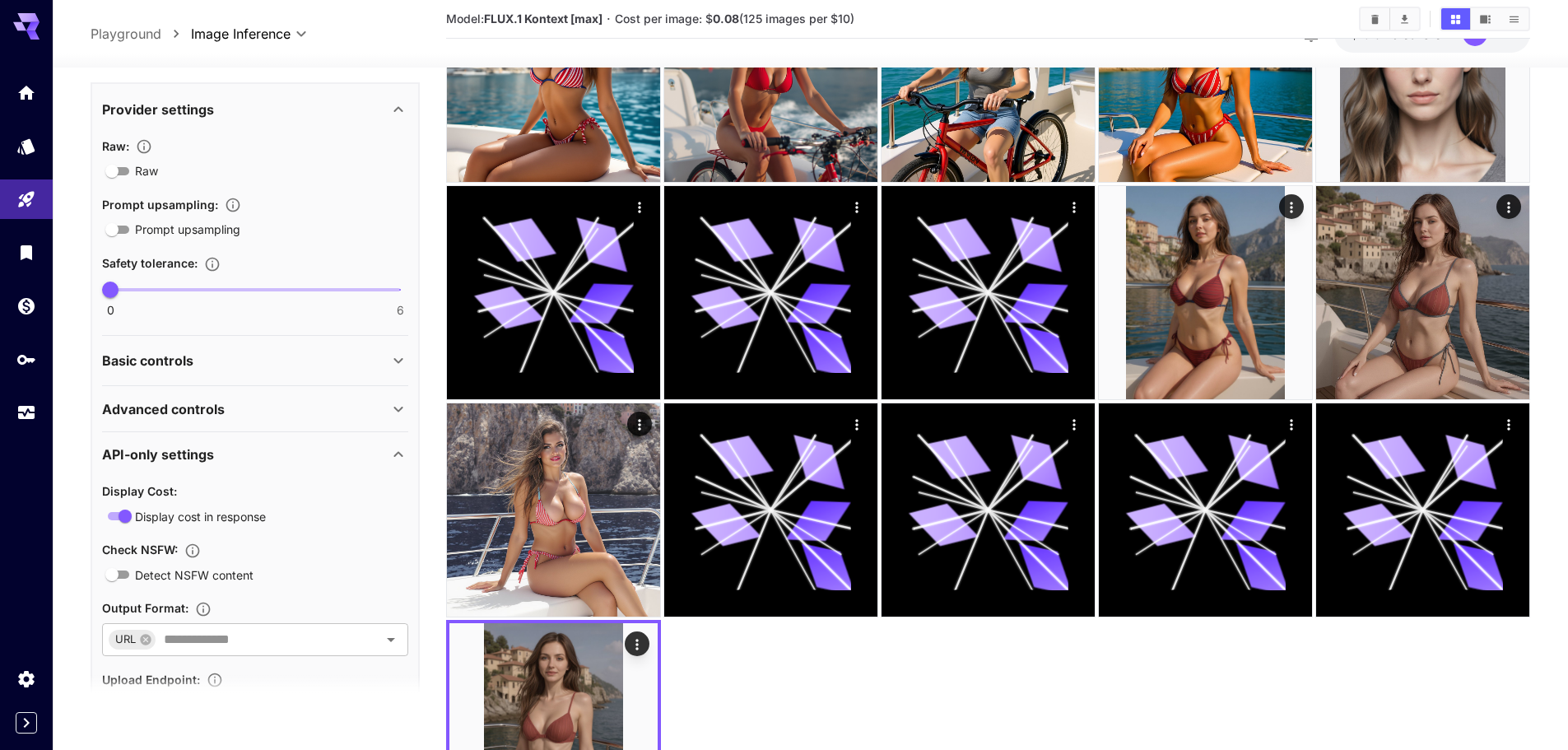
click at [200, 371] on div "Basic controls" at bounding box center [246, 360] width 287 height 20
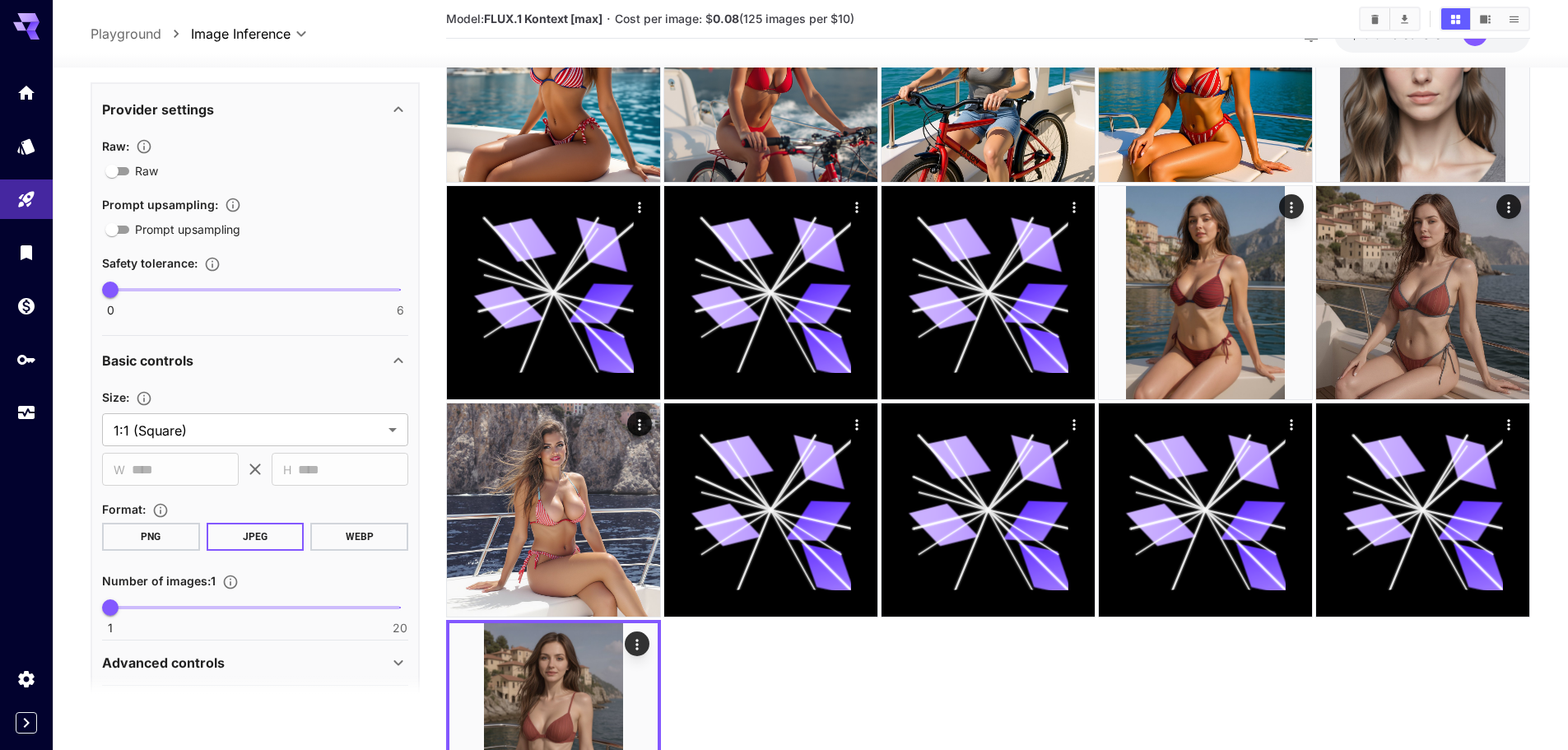
click at [204, 367] on div "Basic controls" at bounding box center [246, 360] width 287 height 20
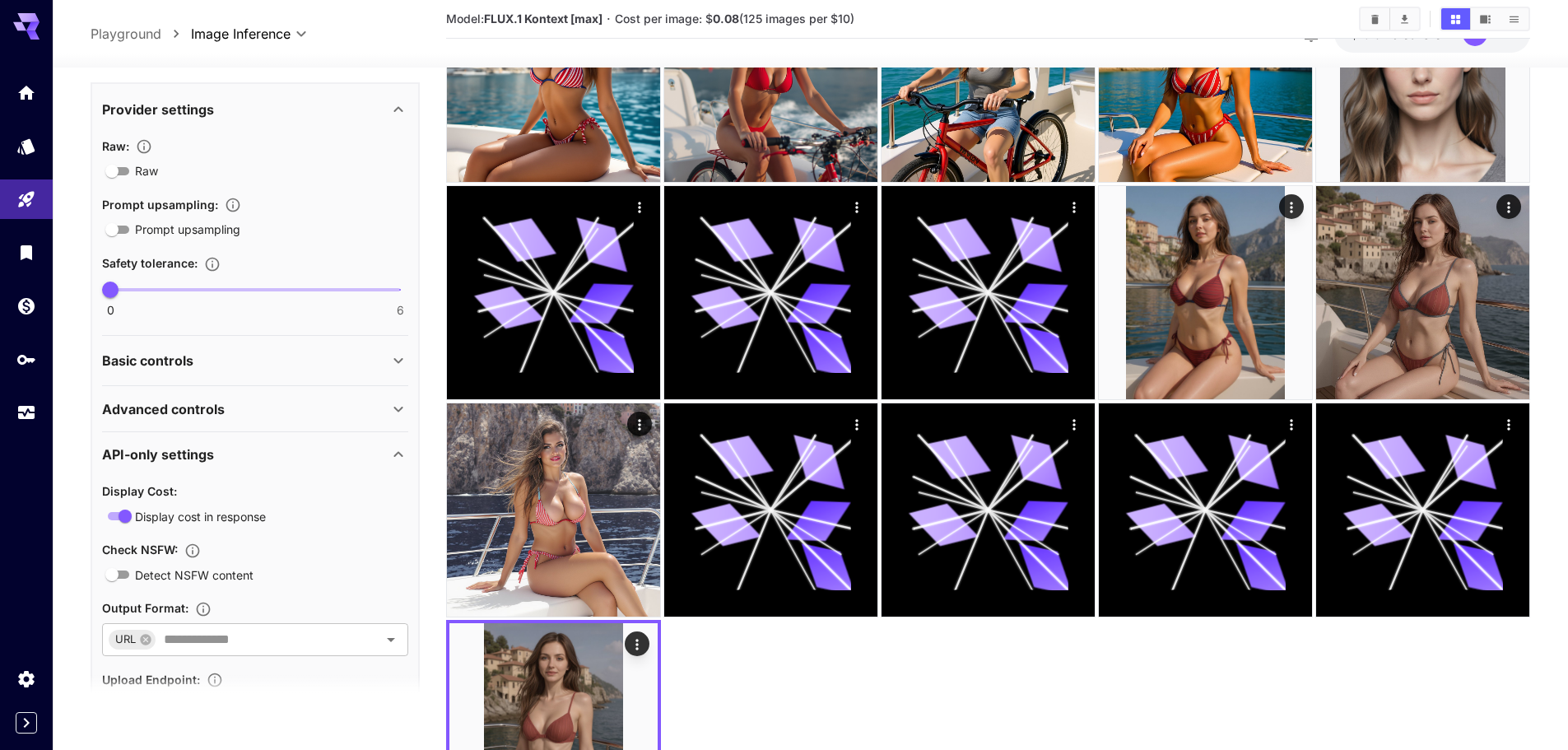
click at [198, 456] on p "API-only settings" at bounding box center [158, 454] width 112 height 20
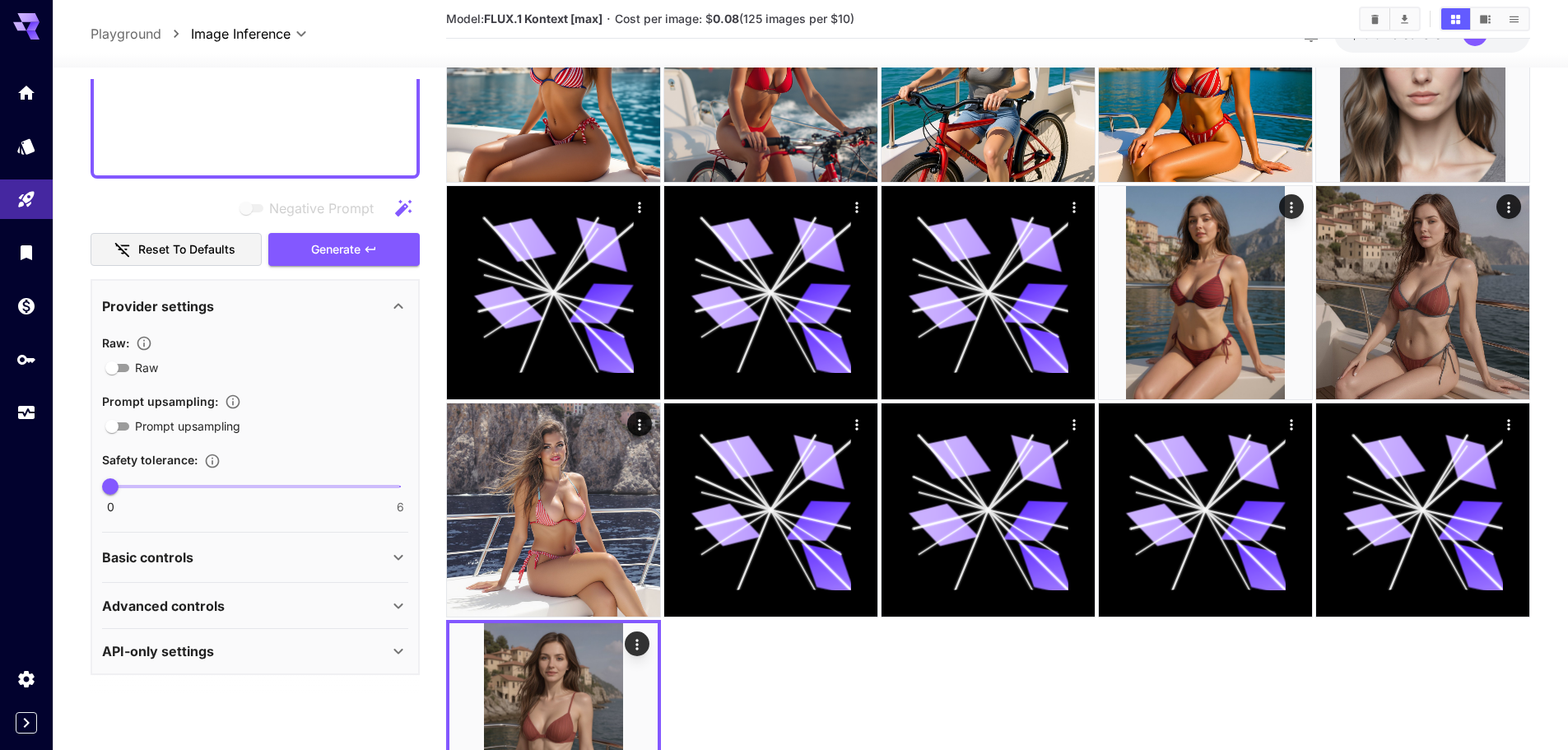
drag, startPoint x: 187, startPoint y: 616, endPoint x: 192, endPoint y: 595, distance: 21.6
click at [187, 615] on div "Advanced controls" at bounding box center [255, 605] width 306 height 39
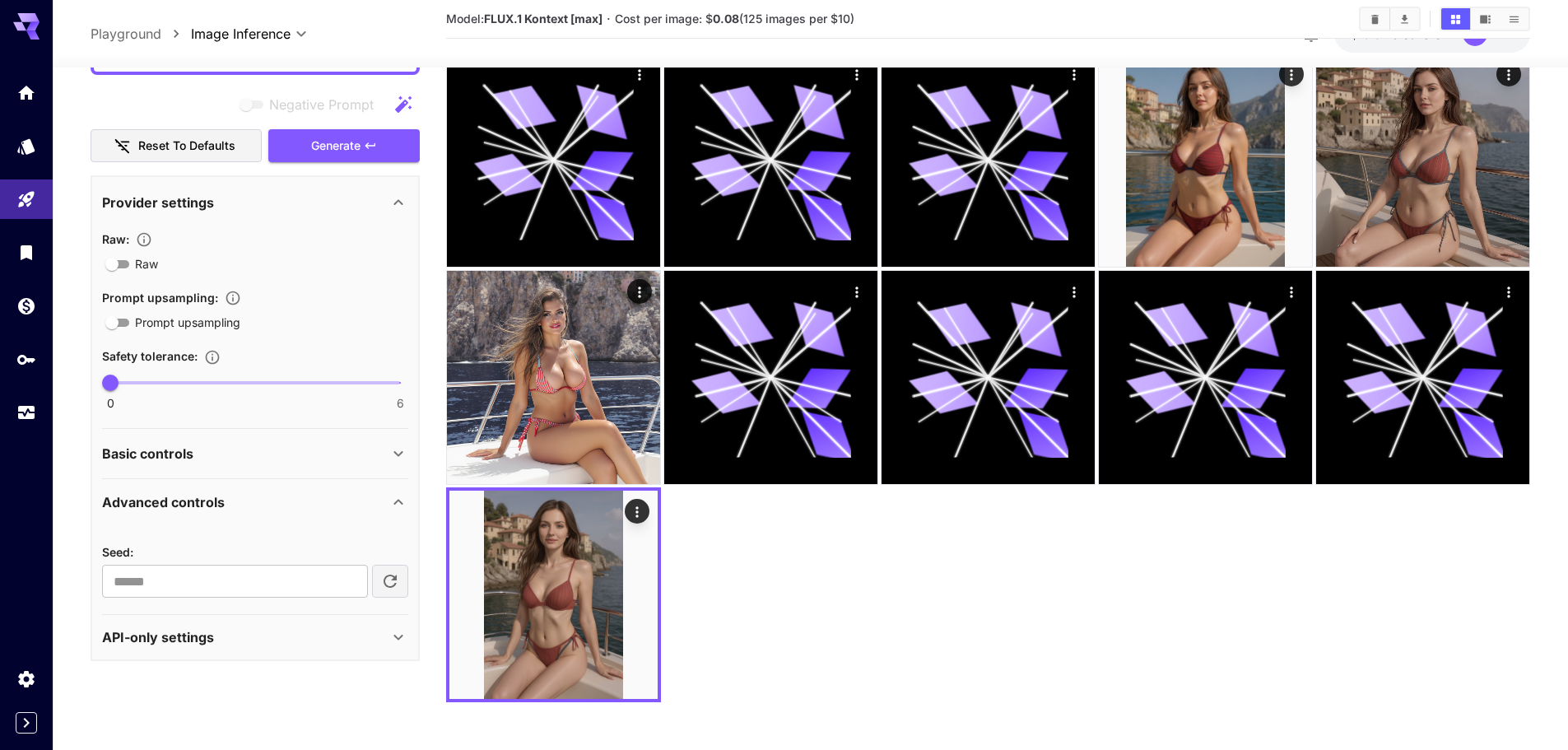
scroll to position [299, 0]
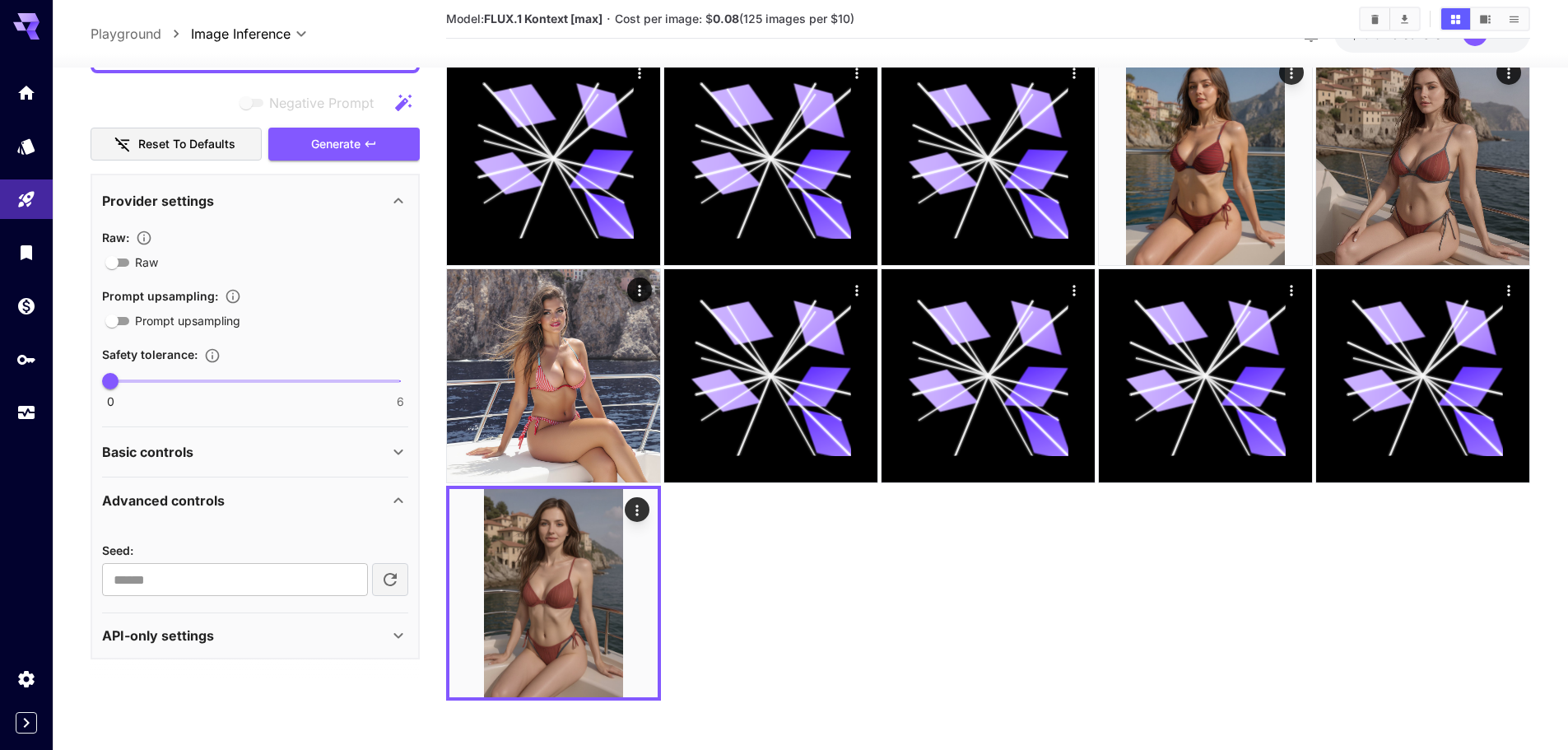
click at [211, 495] on p "Advanced controls" at bounding box center [164, 499] width 122 height 20
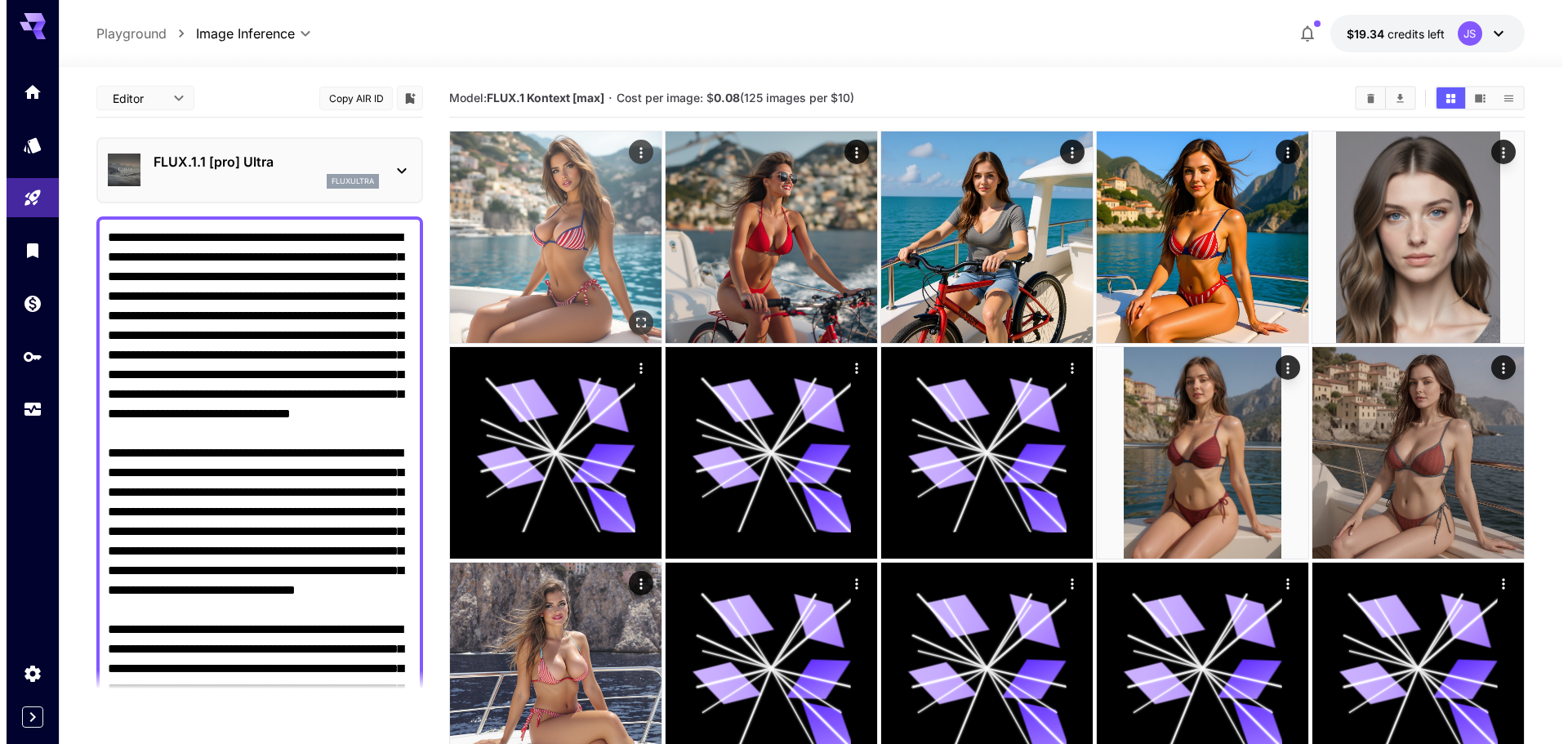
scroll to position [0, 0]
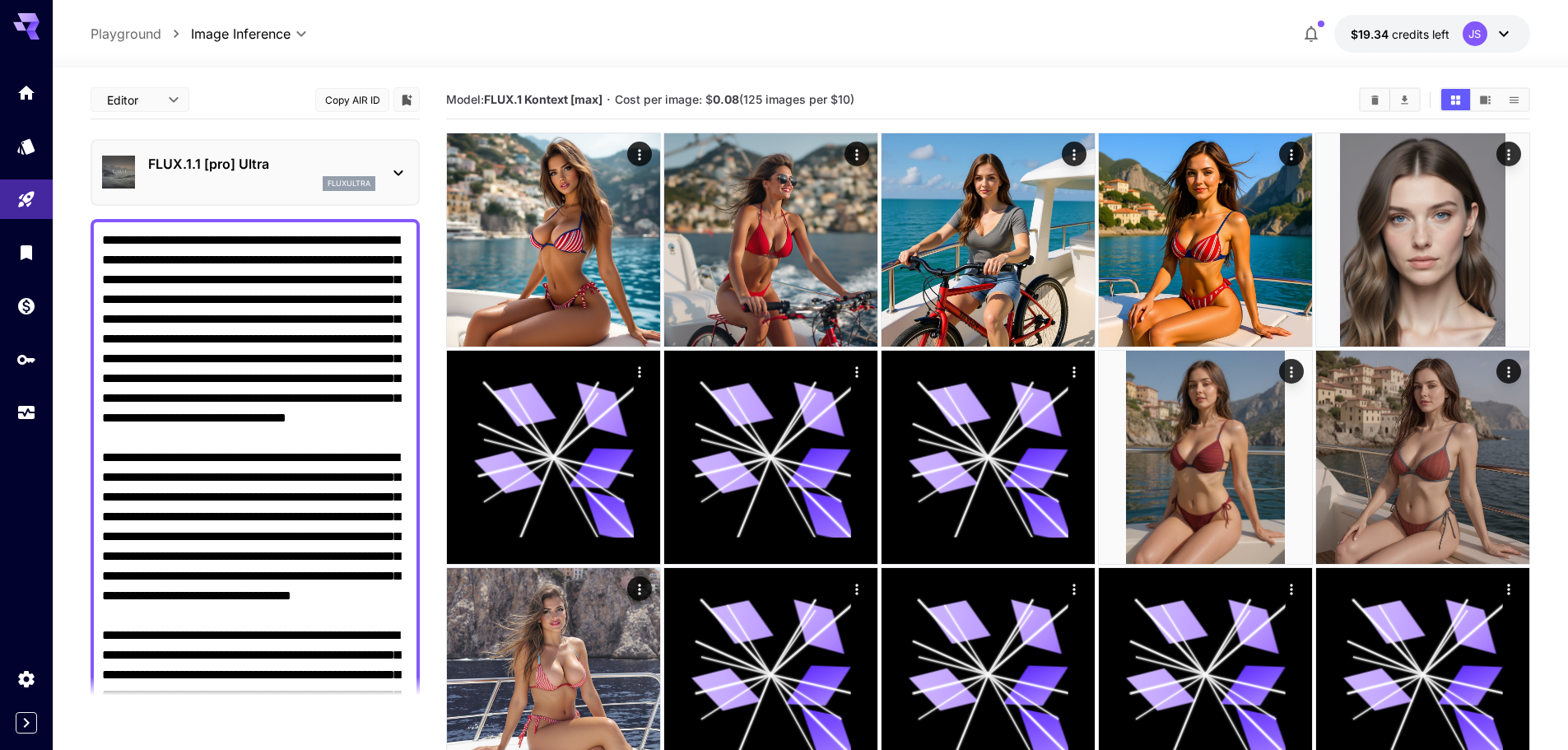
click at [267, 194] on div "FLUX.1.1 [pro] Ultra fluxultra" at bounding box center [255, 172] width 306 height 50
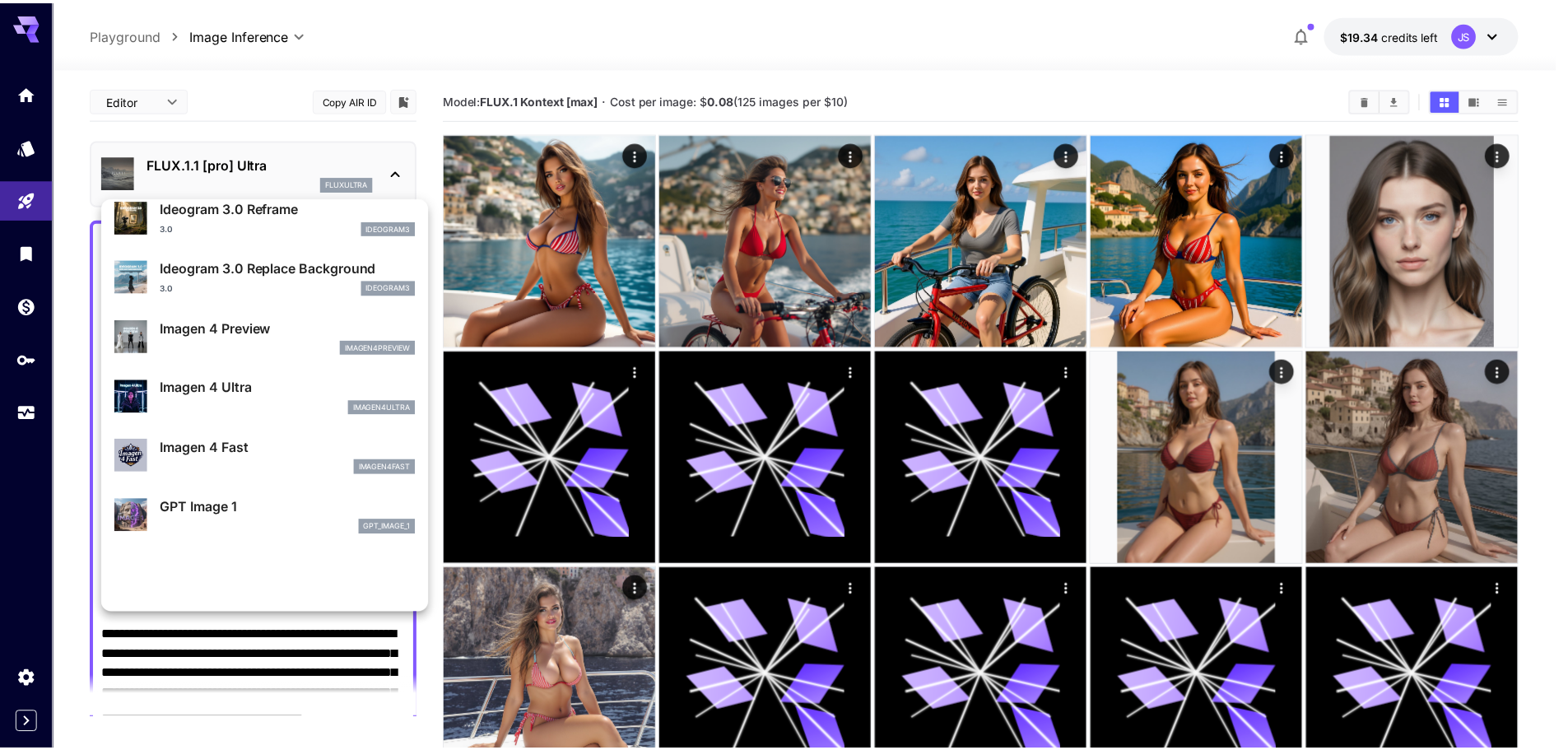
scroll to position [823, 0]
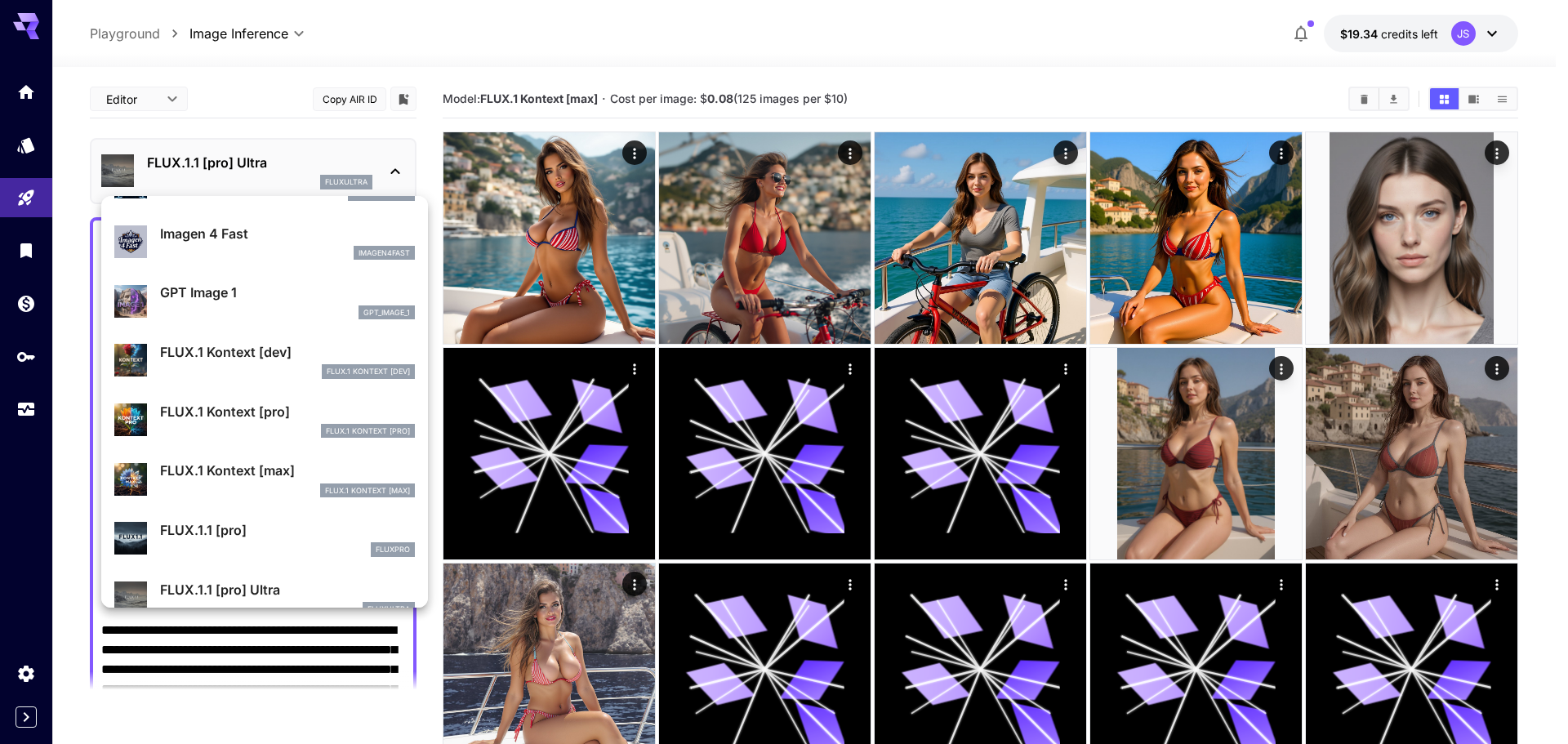
click at [286, 479] on p "FLUX.1 Kontext [max]" at bounding box center [288, 470] width 255 height 20
type input "**********"
type input "****"
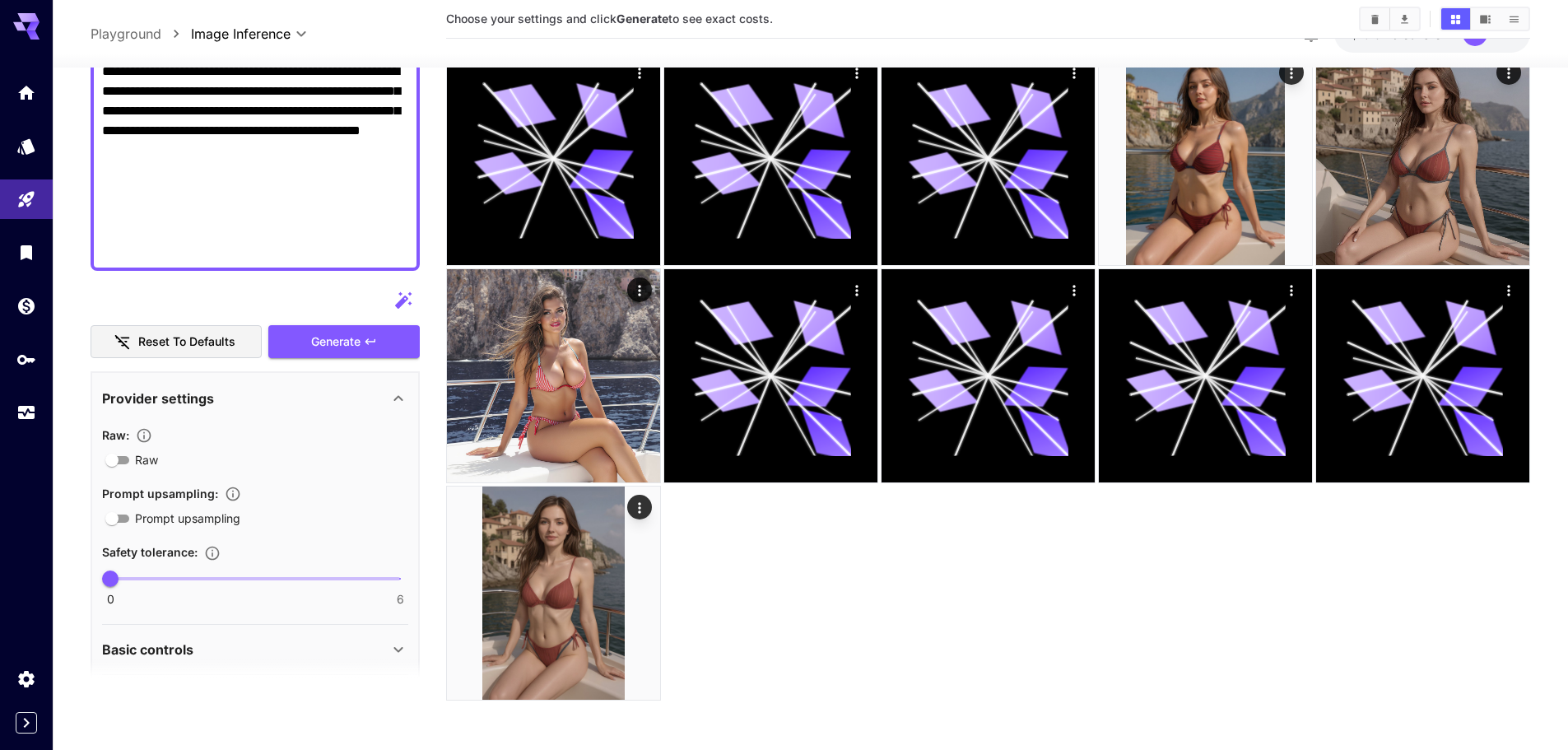
scroll to position [773, 0]
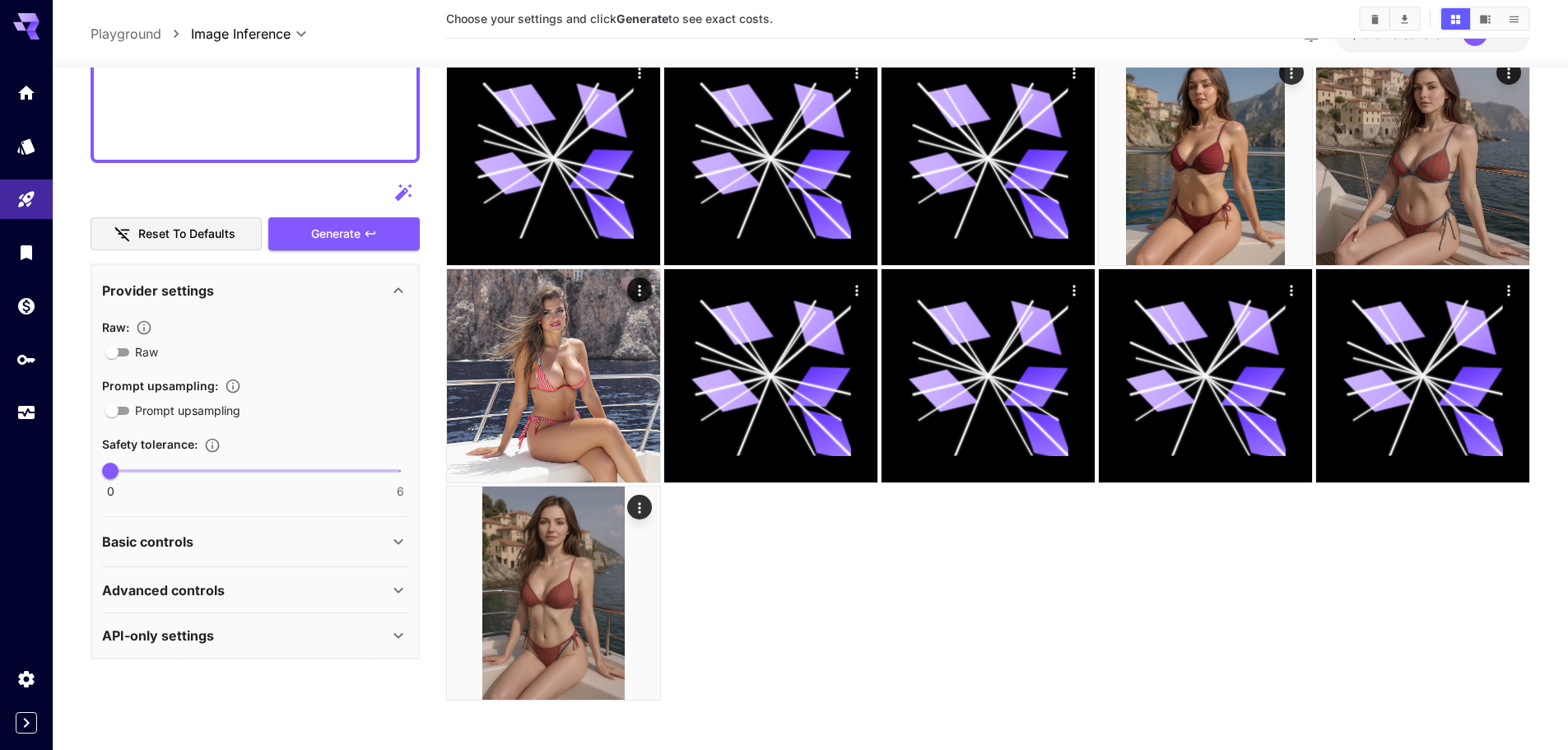
click at [233, 581] on div "Advanced controls" at bounding box center [246, 589] width 287 height 20
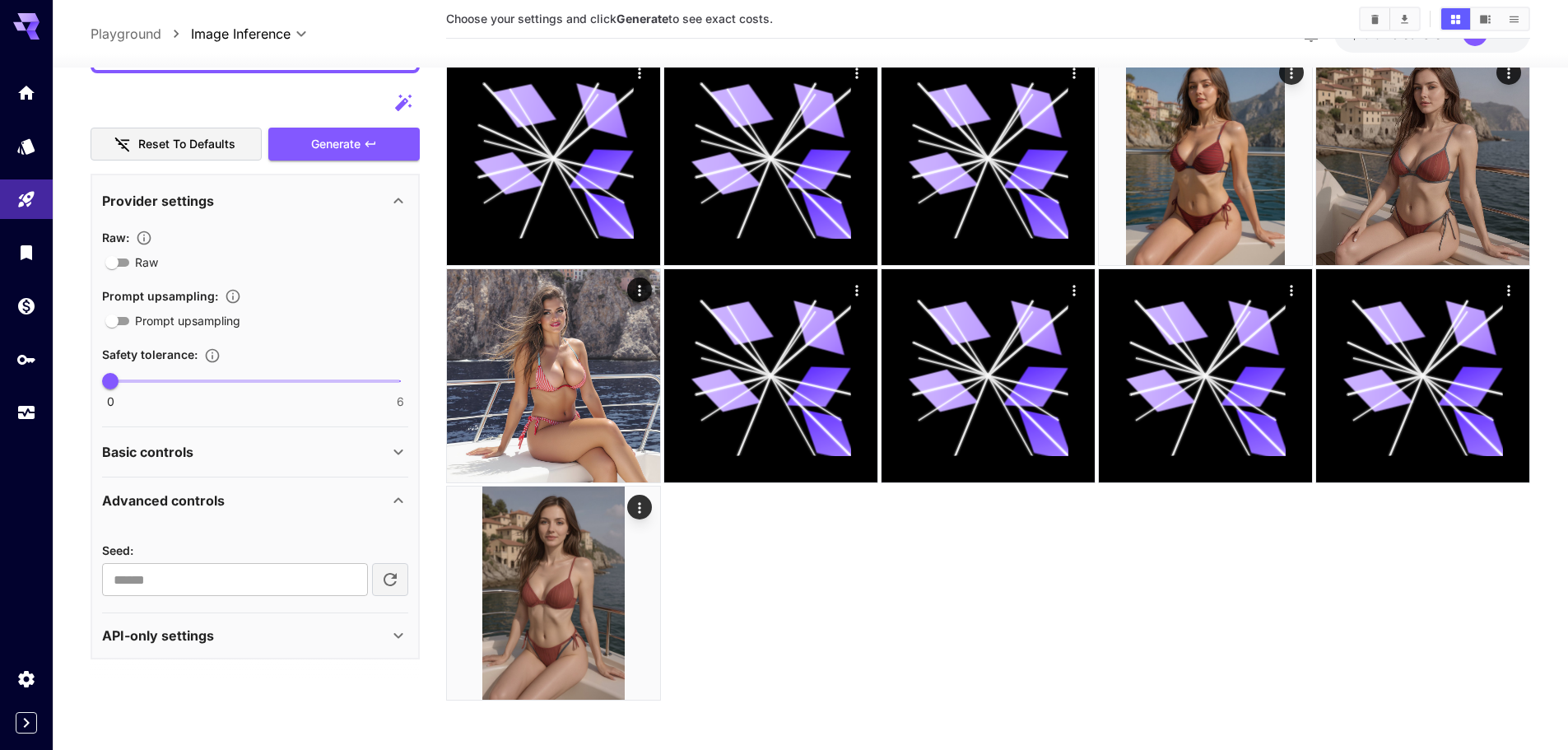
click at [236, 493] on div "Advanced controls" at bounding box center [246, 499] width 287 height 20
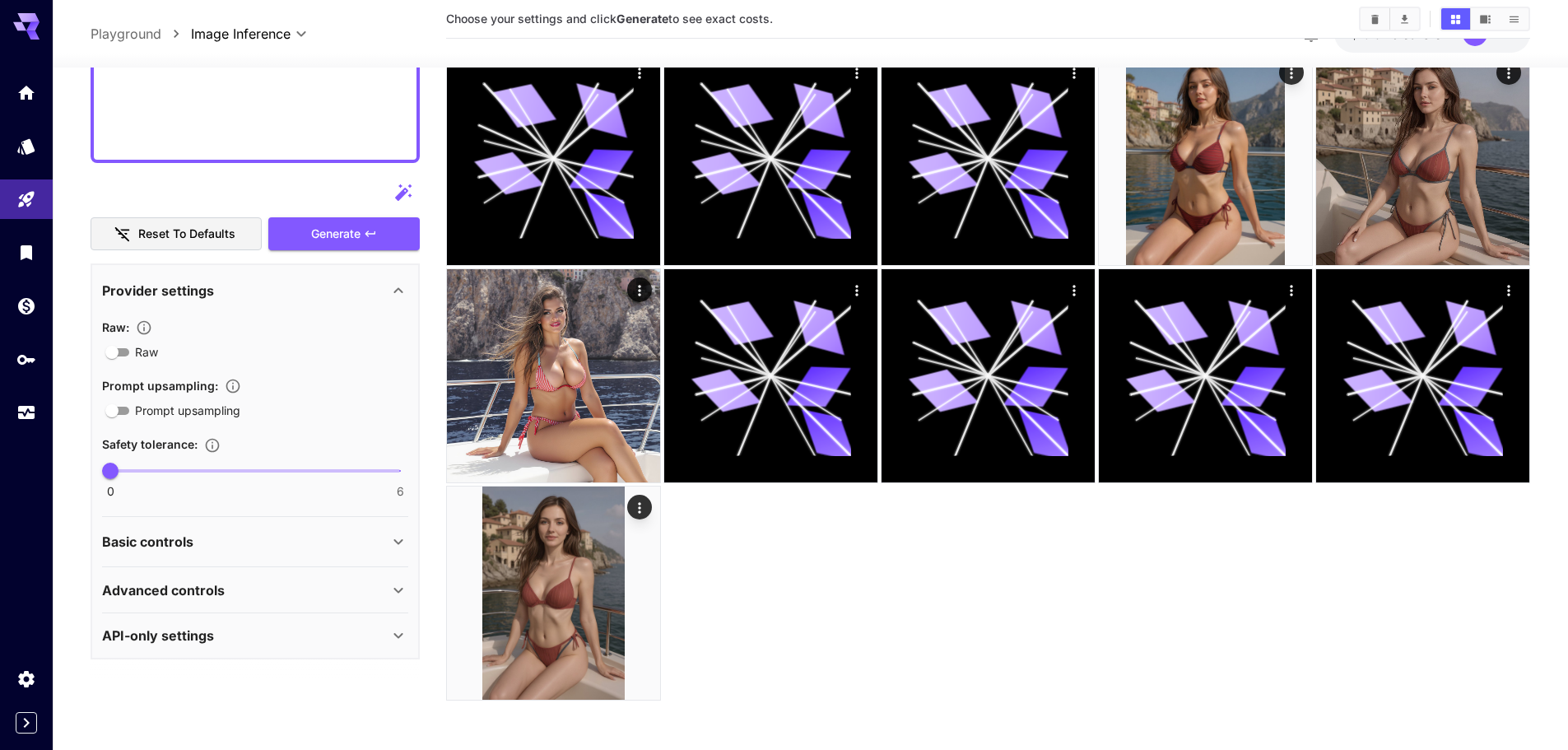
drag, startPoint x: 221, startPoint y: 543, endPoint x: 226, endPoint y: 525, distance: 18.7
click at [221, 542] on div "Basic controls" at bounding box center [246, 541] width 287 height 20
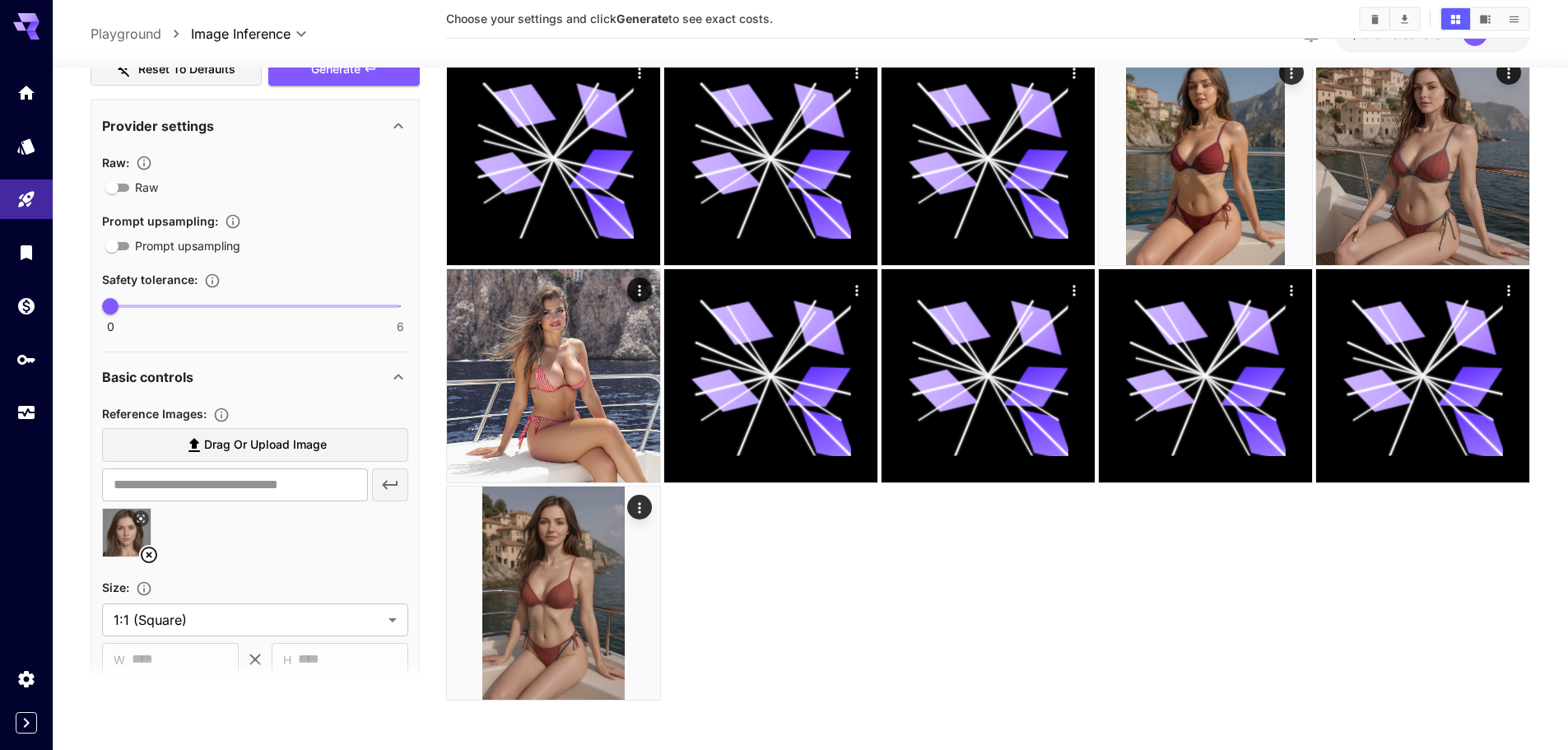
scroll to position [608, 0]
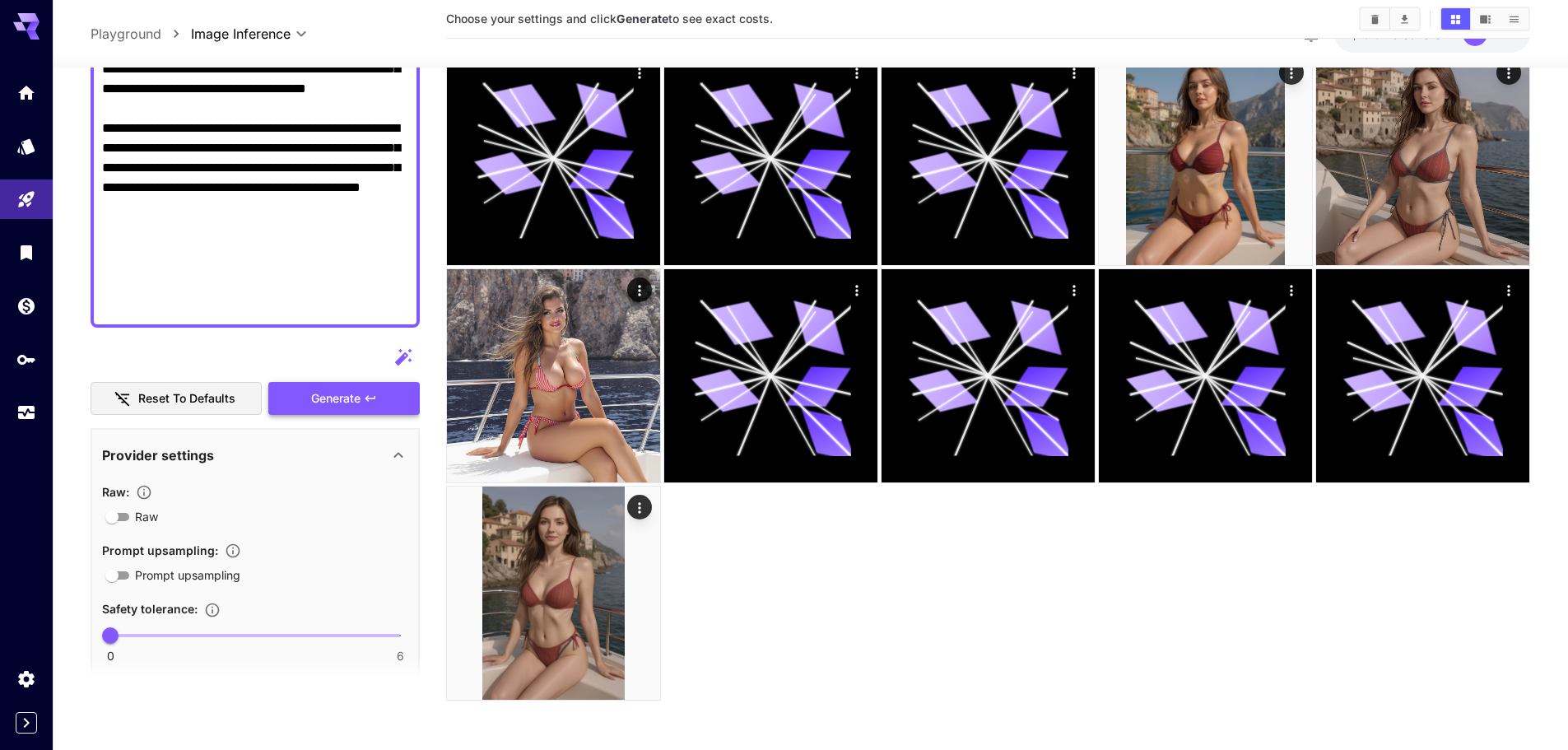
click at [332, 396] on span "Generate" at bounding box center [336, 398] width 49 height 21
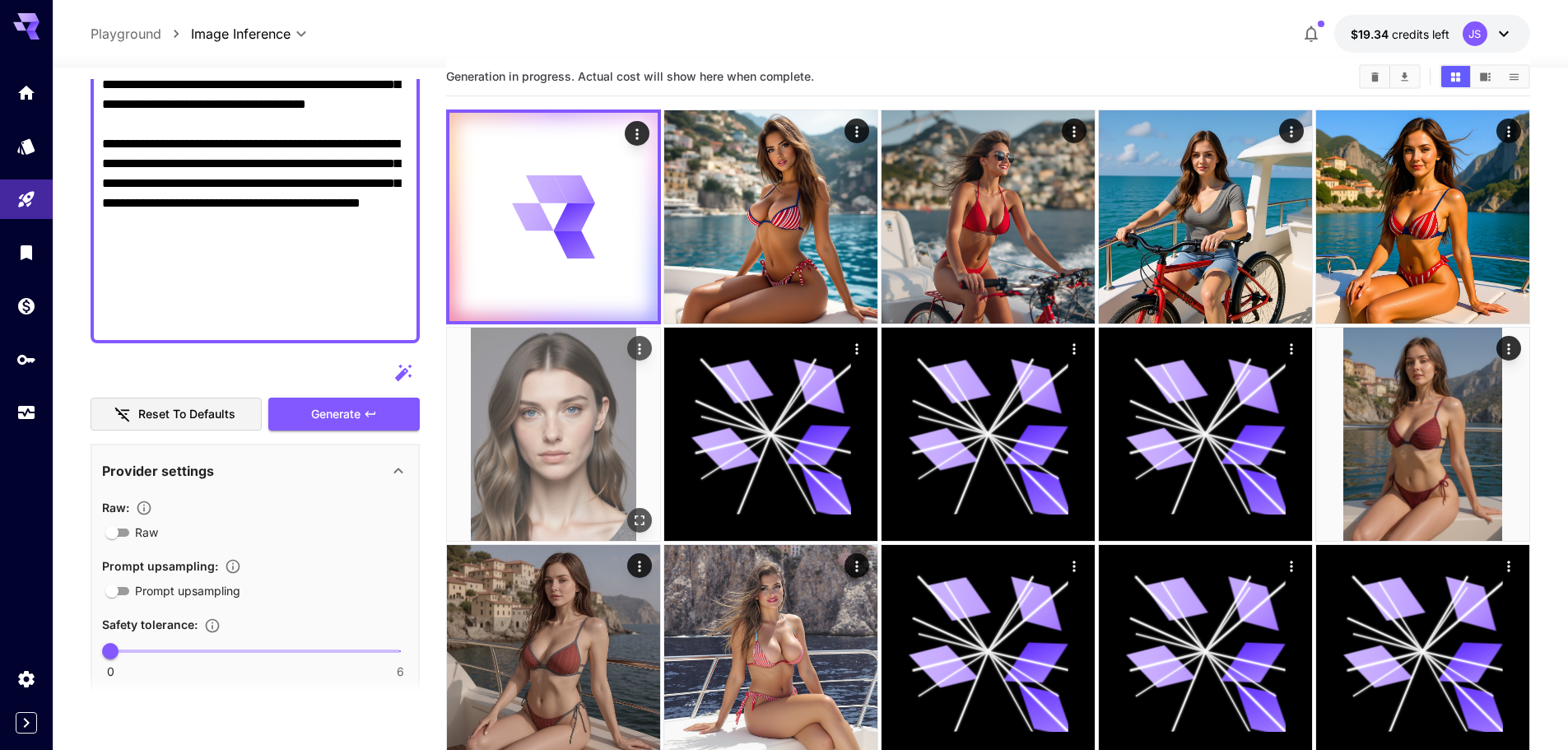
scroll to position [0, 0]
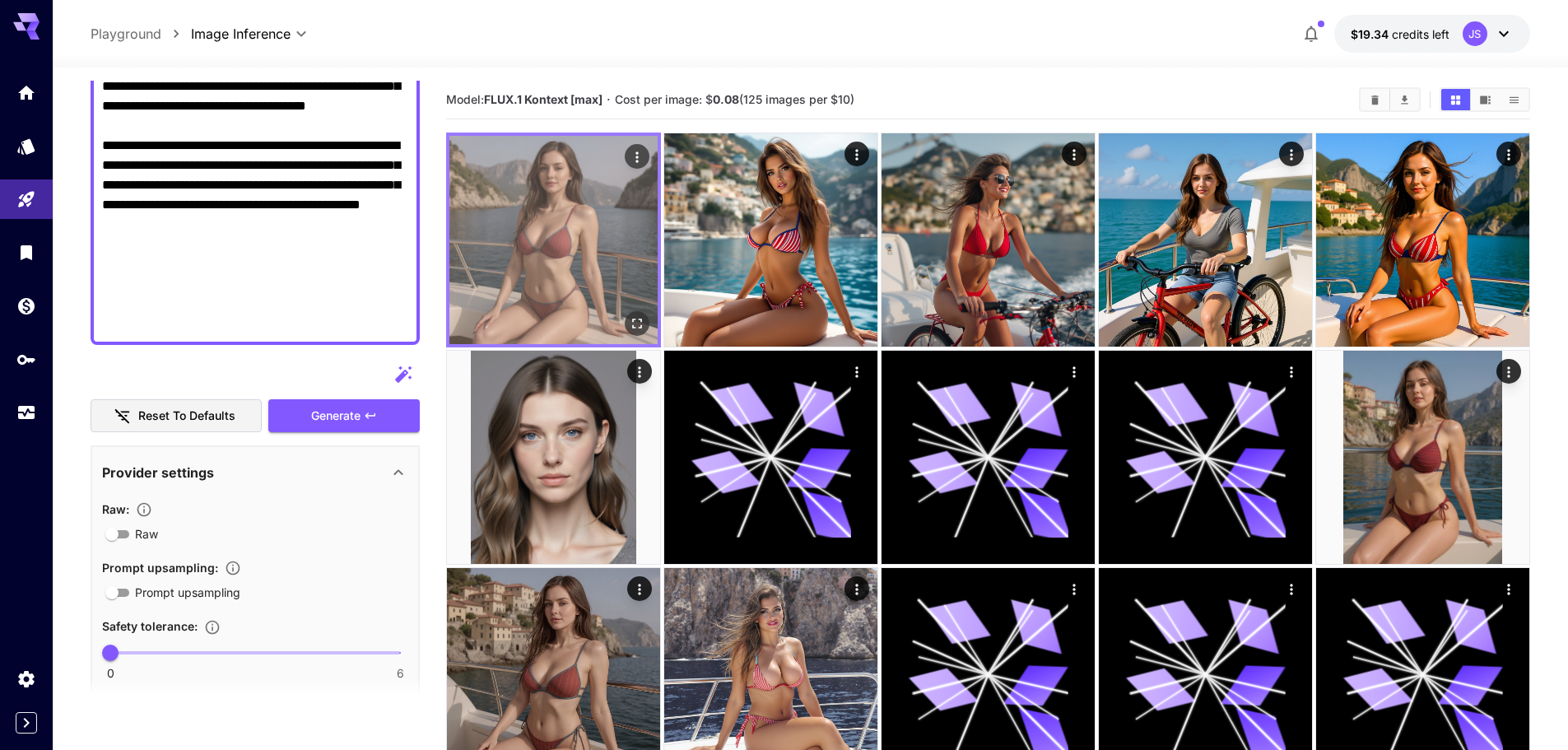
click at [584, 274] on img at bounding box center [554, 240] width 208 height 208
click at [633, 298] on img at bounding box center [554, 240] width 208 height 208
click at [635, 313] on button "Open in fullscreen" at bounding box center [638, 323] width 24 height 24
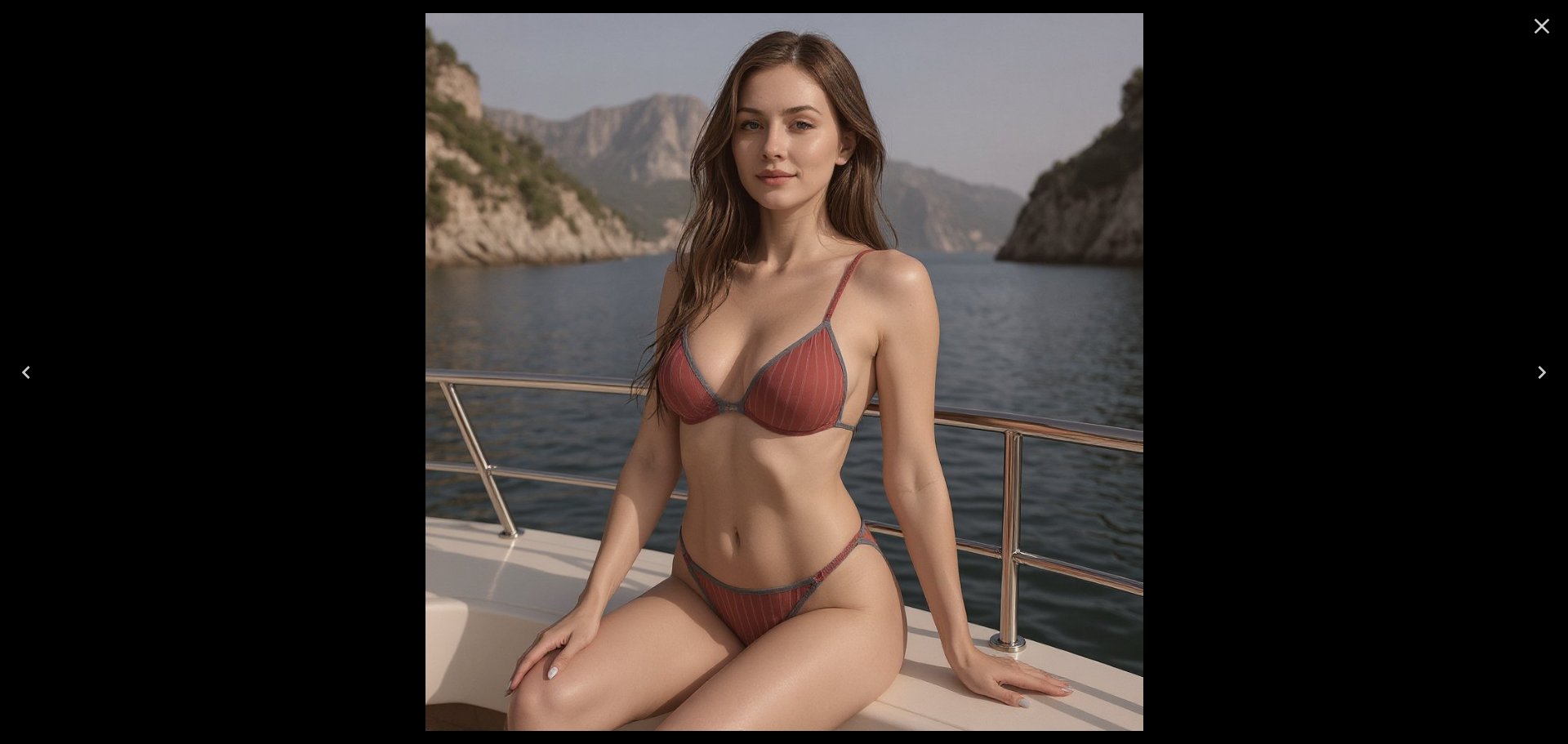
click at [1540, 7] on button "Close" at bounding box center [1541, 26] width 39 height 39
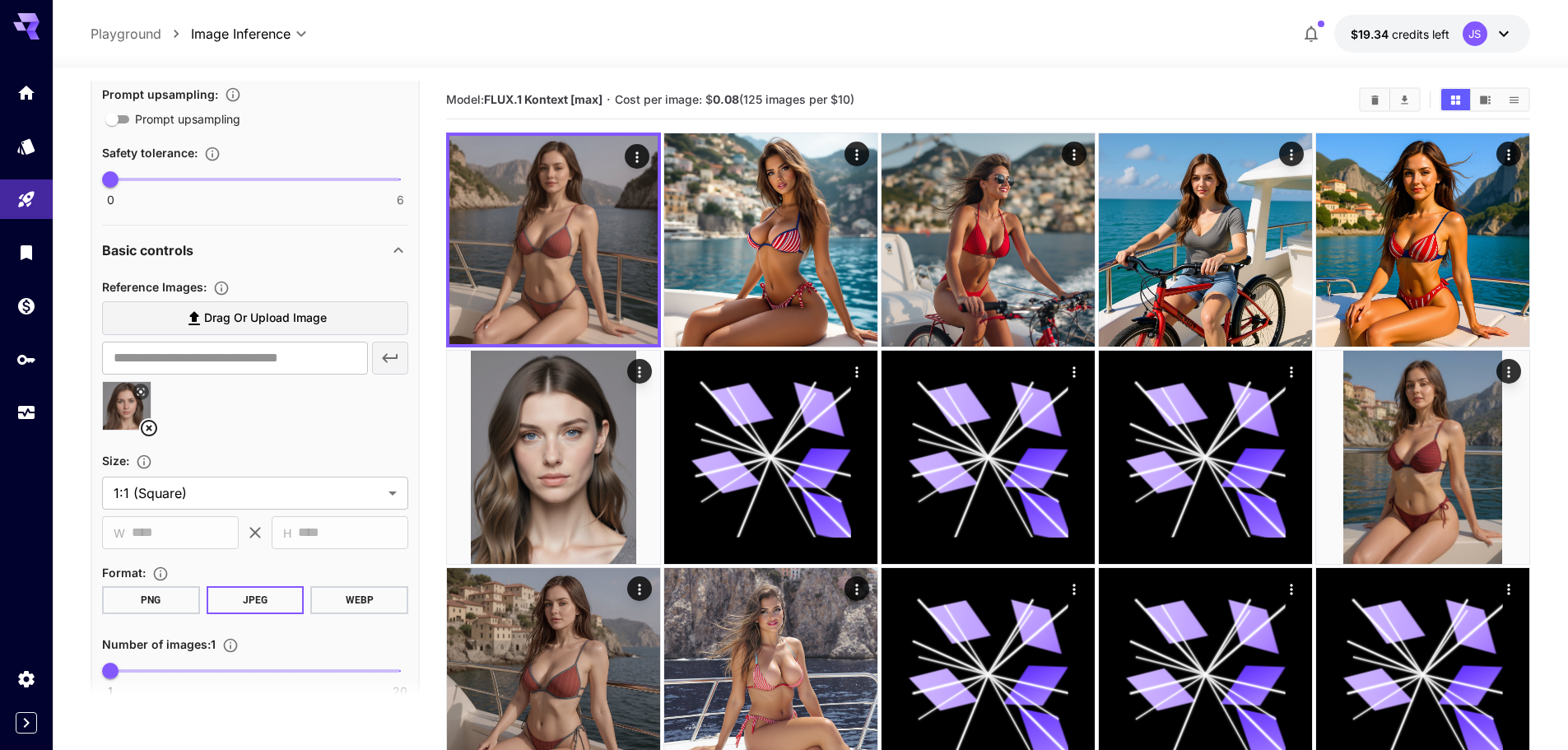
scroll to position [1184, 0]
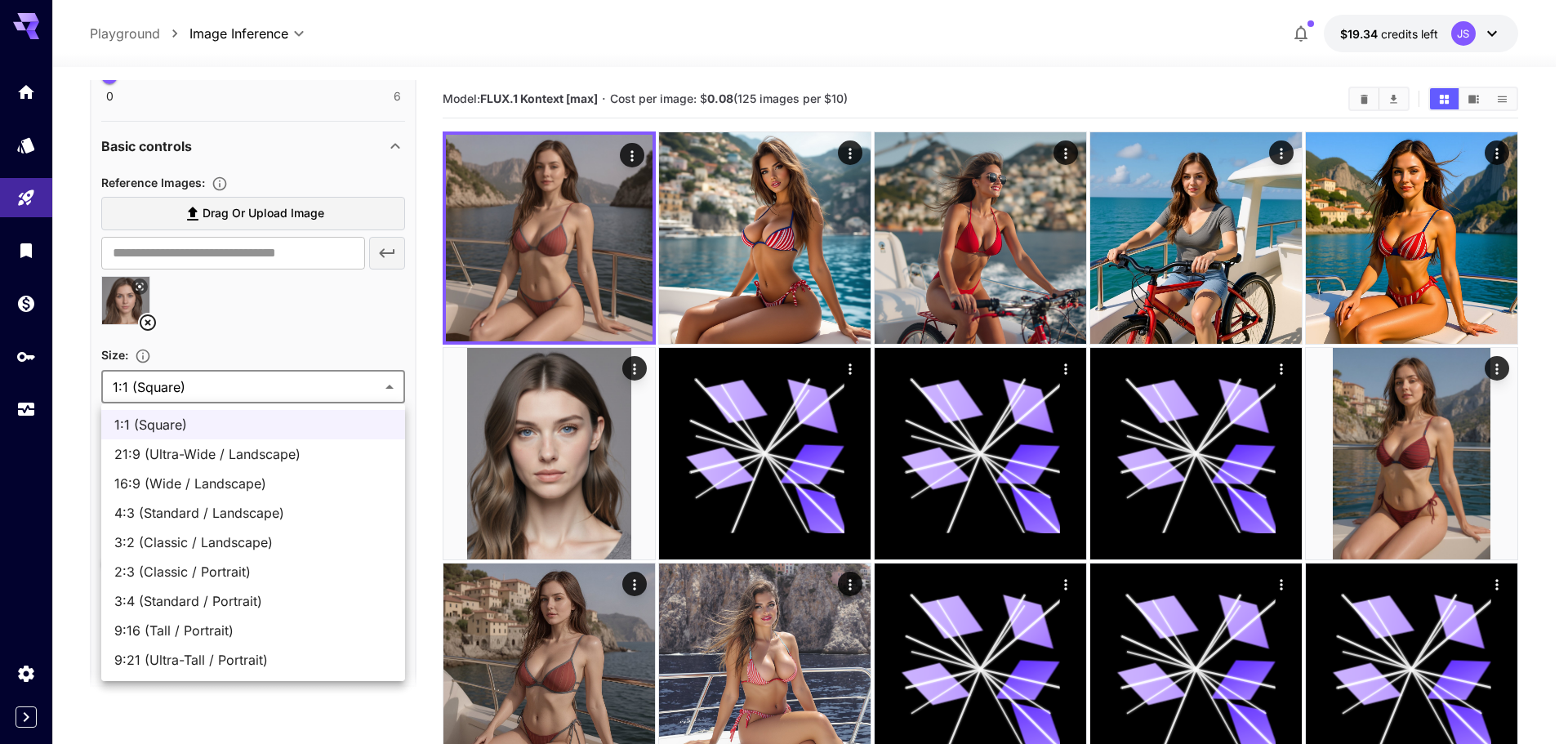
click at [279, 392] on body "**********" at bounding box center [784, 519] width 1568 height 1040
drag, startPoint x: 279, startPoint y: 392, endPoint x: 270, endPoint y: 418, distance: 27.5
click at [276, 401] on div at bounding box center [784, 372] width 1568 height 744
click at [276, 401] on body "**********" at bounding box center [784, 519] width 1568 height 1040
click at [258, 594] on span "3:4 (Standard / Portrait)" at bounding box center [253, 601] width 278 height 20
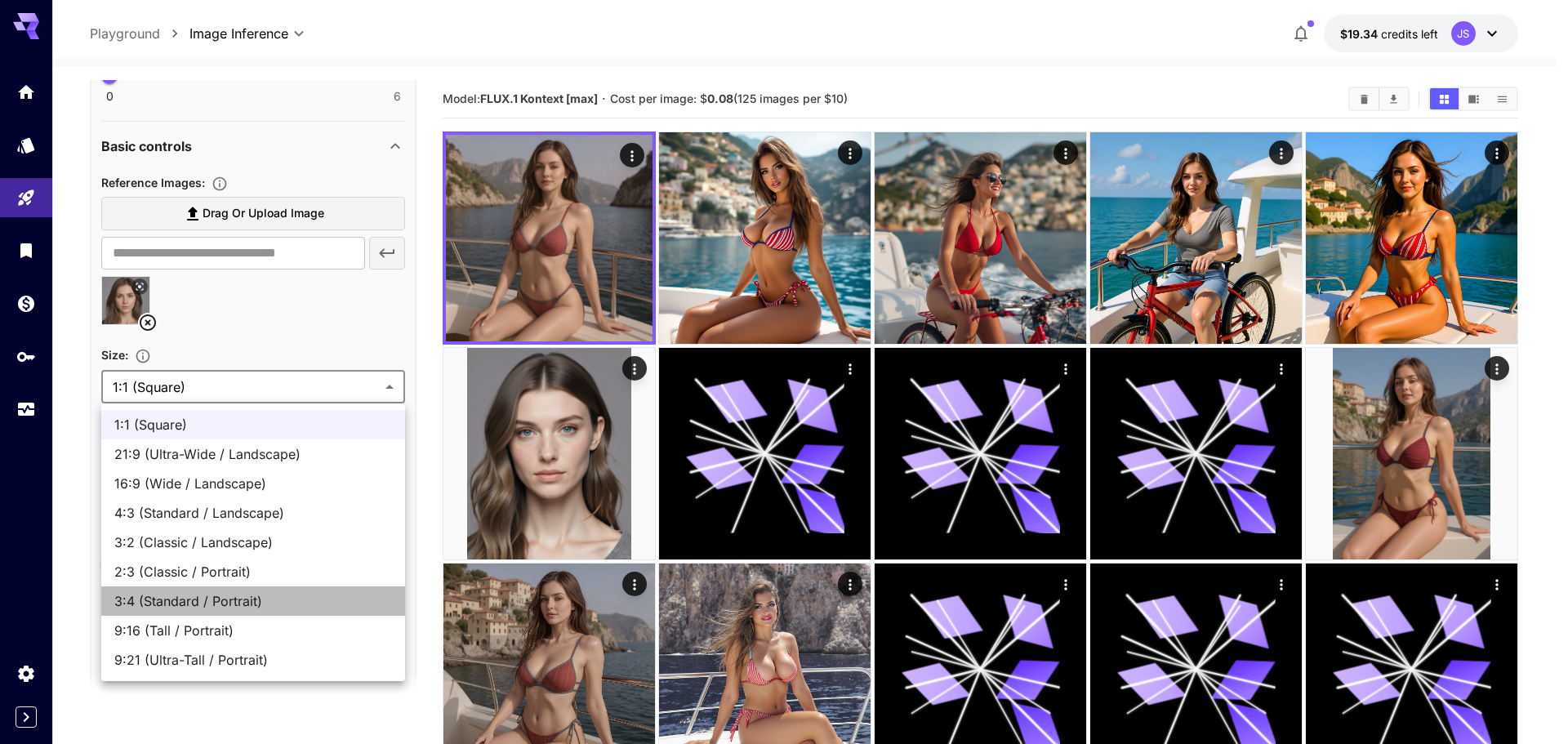
type input "**********"
type input "***"
type input "****"
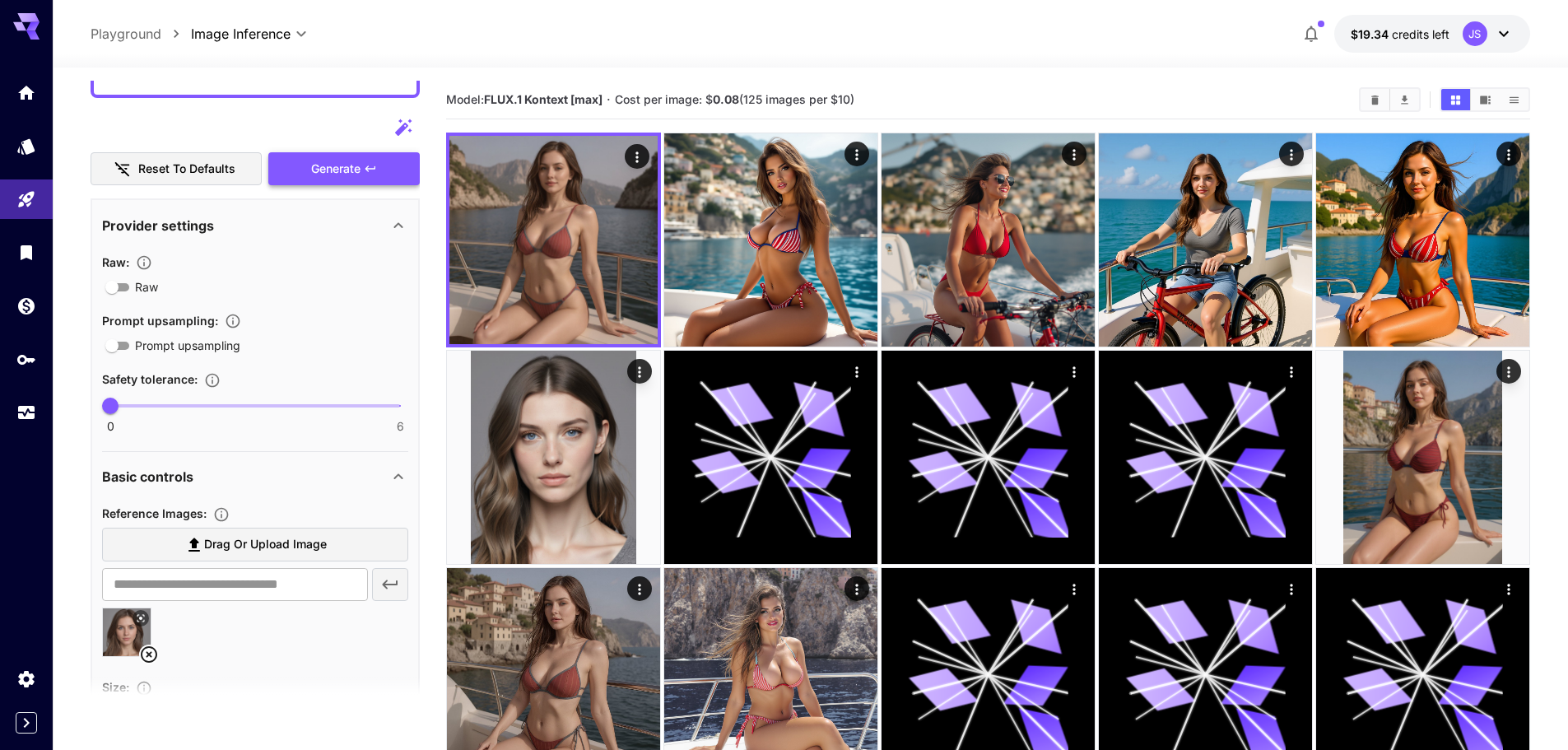
scroll to position [773, 0]
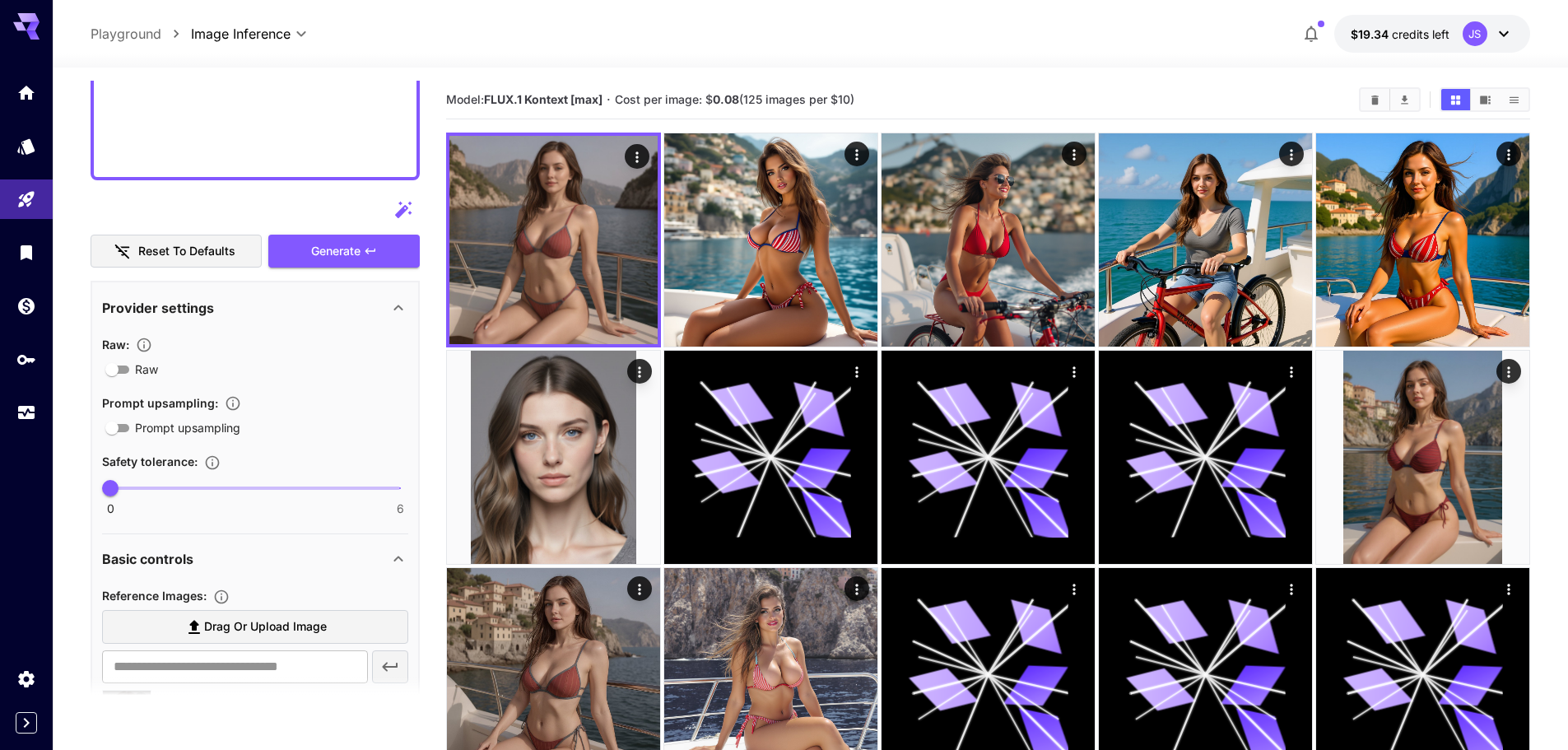
click at [347, 232] on div "Reset to defaults Generate" at bounding box center [255, 231] width 330 height 75
click at [344, 247] on span "Generate" at bounding box center [336, 252] width 49 height 21
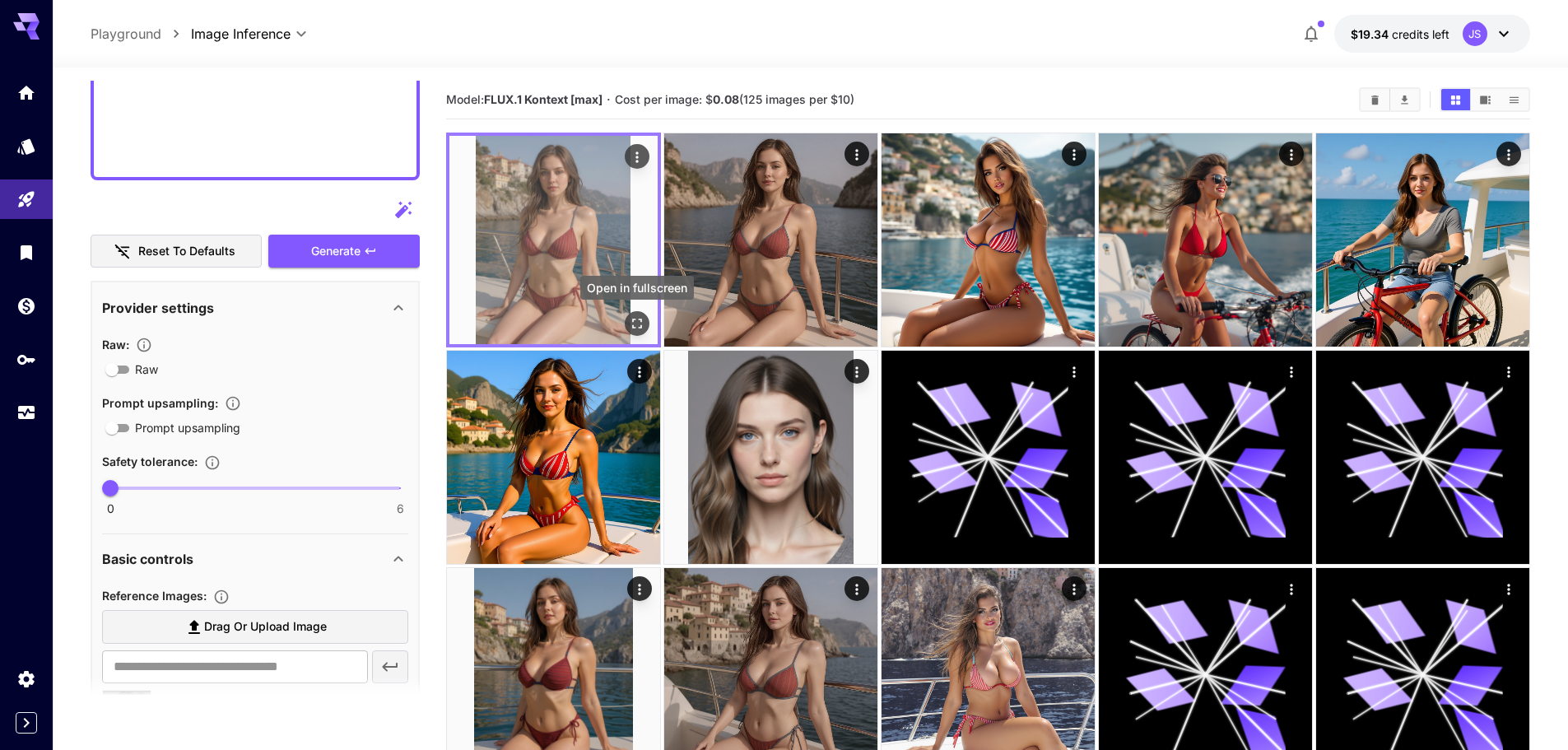
click at [631, 319] on icon "Open in fullscreen" at bounding box center [637, 323] width 17 height 17
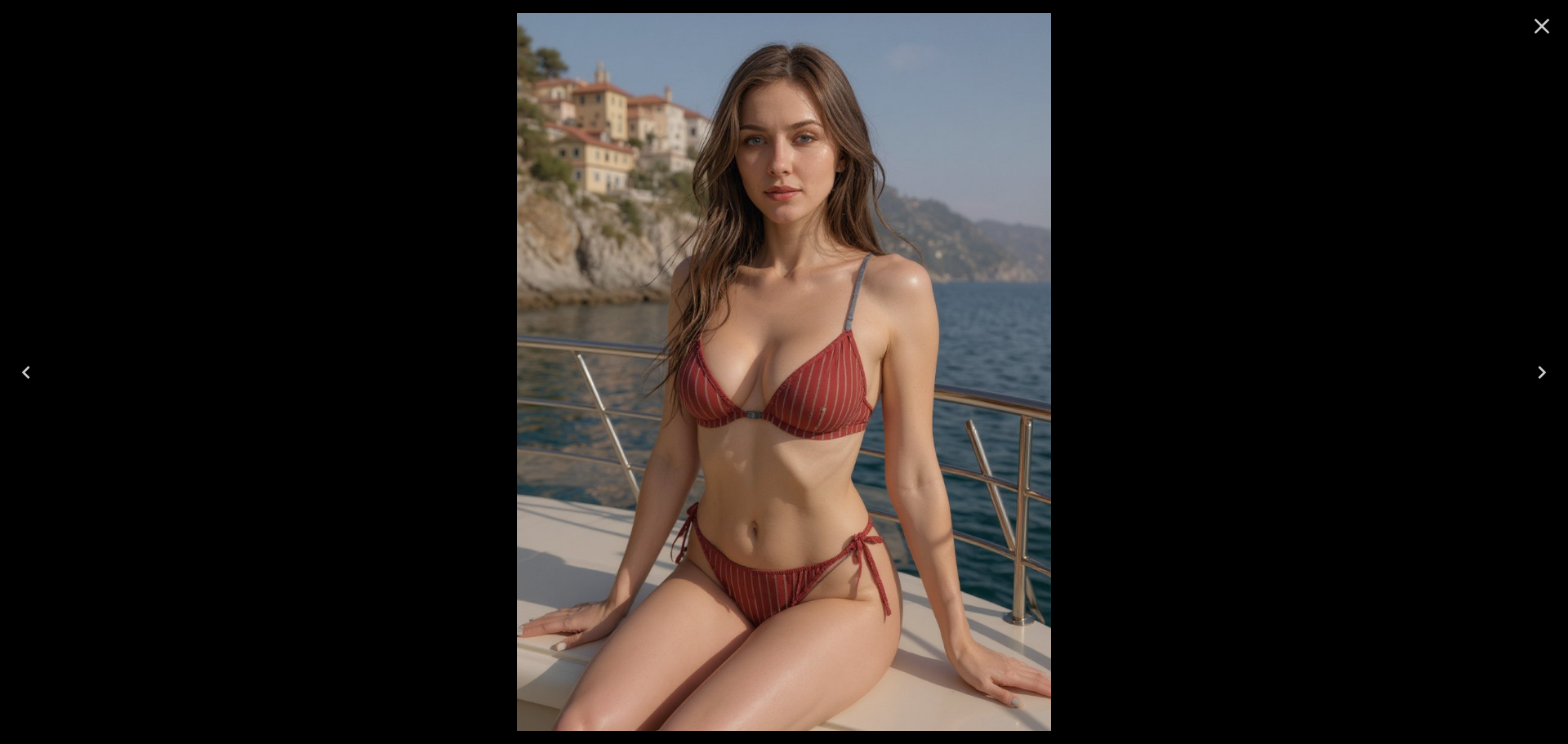
click at [1549, 33] on icon "Close" at bounding box center [1541, 26] width 26 height 26
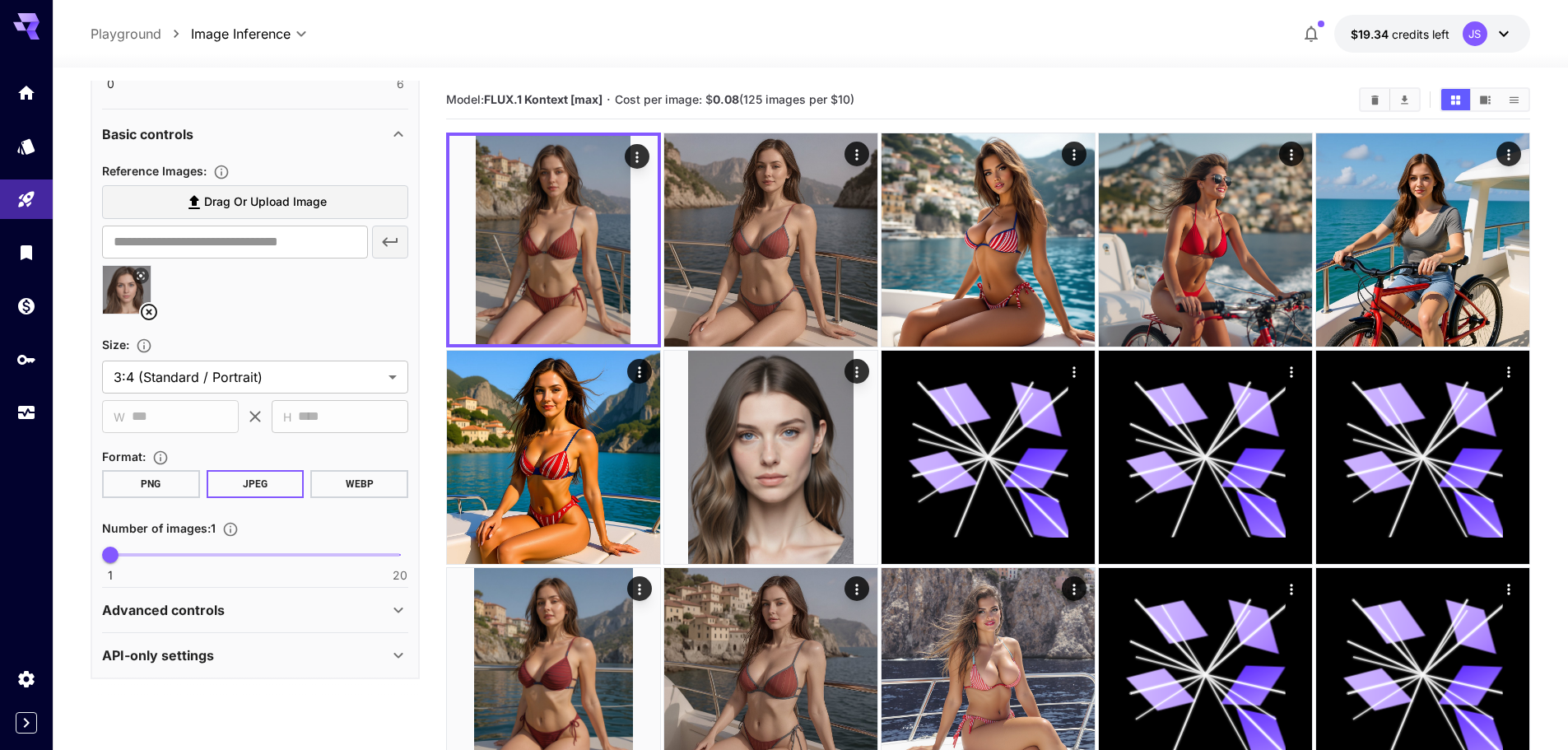
scroll to position [1200, 0]
click at [266, 603] on div "Advanced controls" at bounding box center [246, 607] width 287 height 20
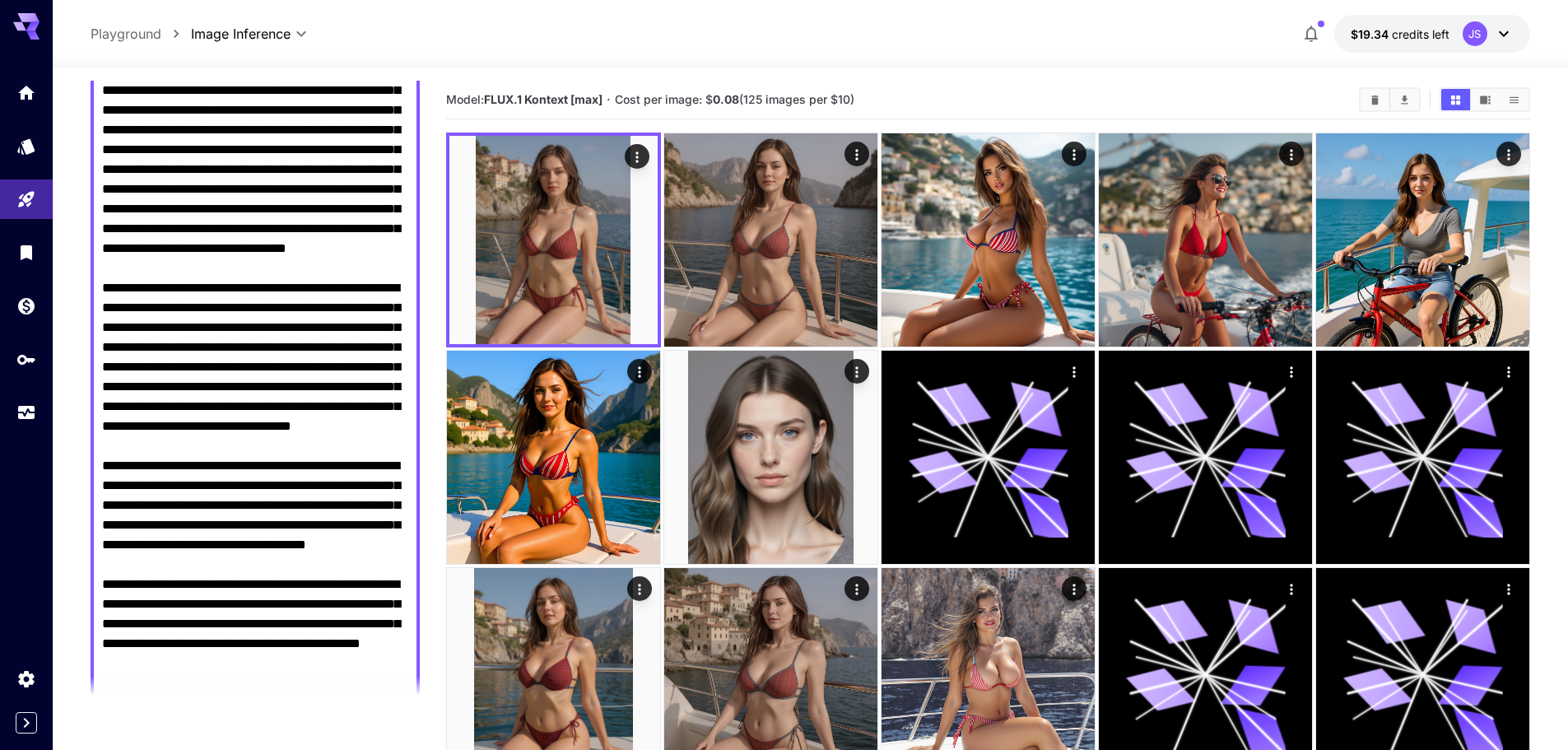
scroll to position [0, 0]
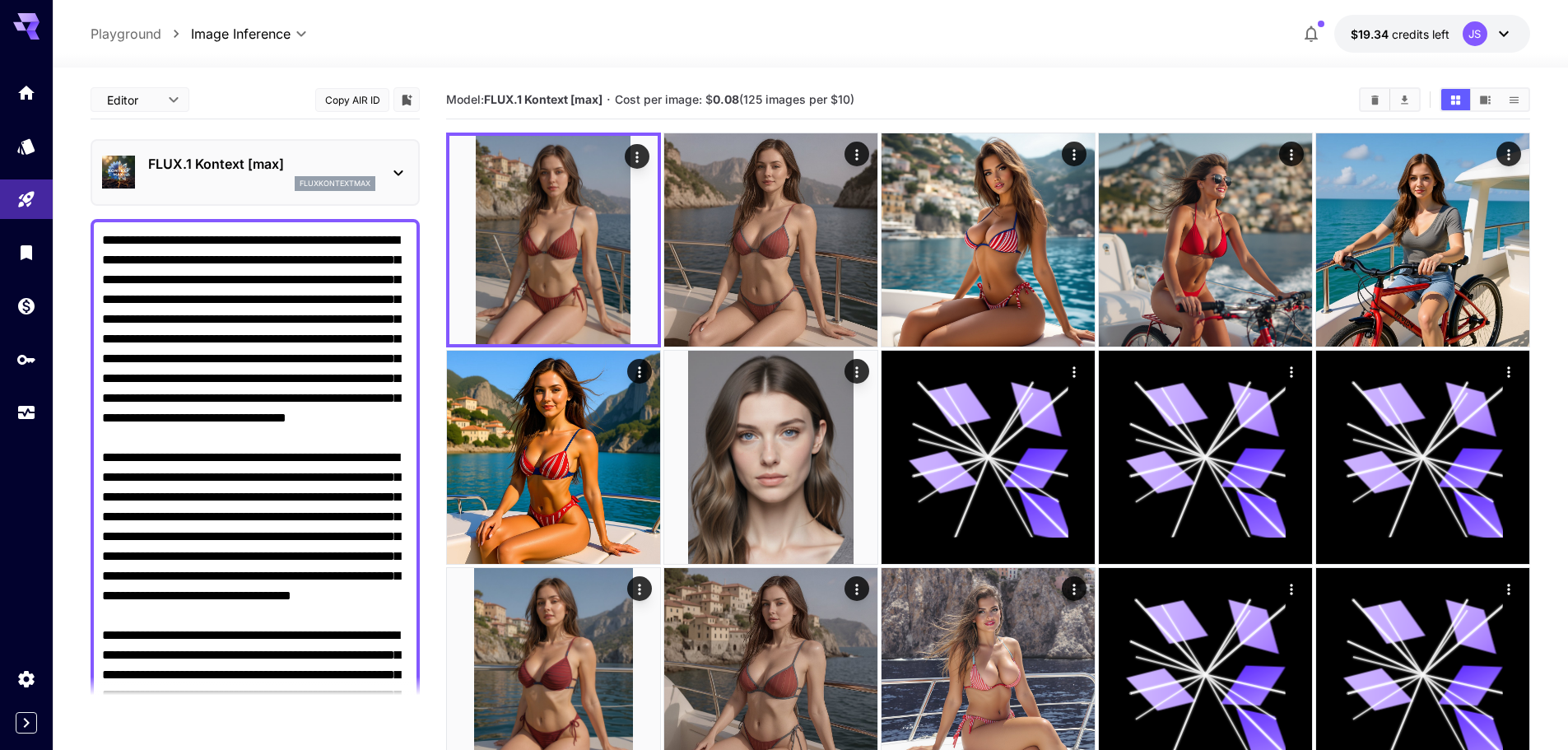
click at [266, 172] on p "FLUX.1 Kontext [max]" at bounding box center [261, 163] width 227 height 20
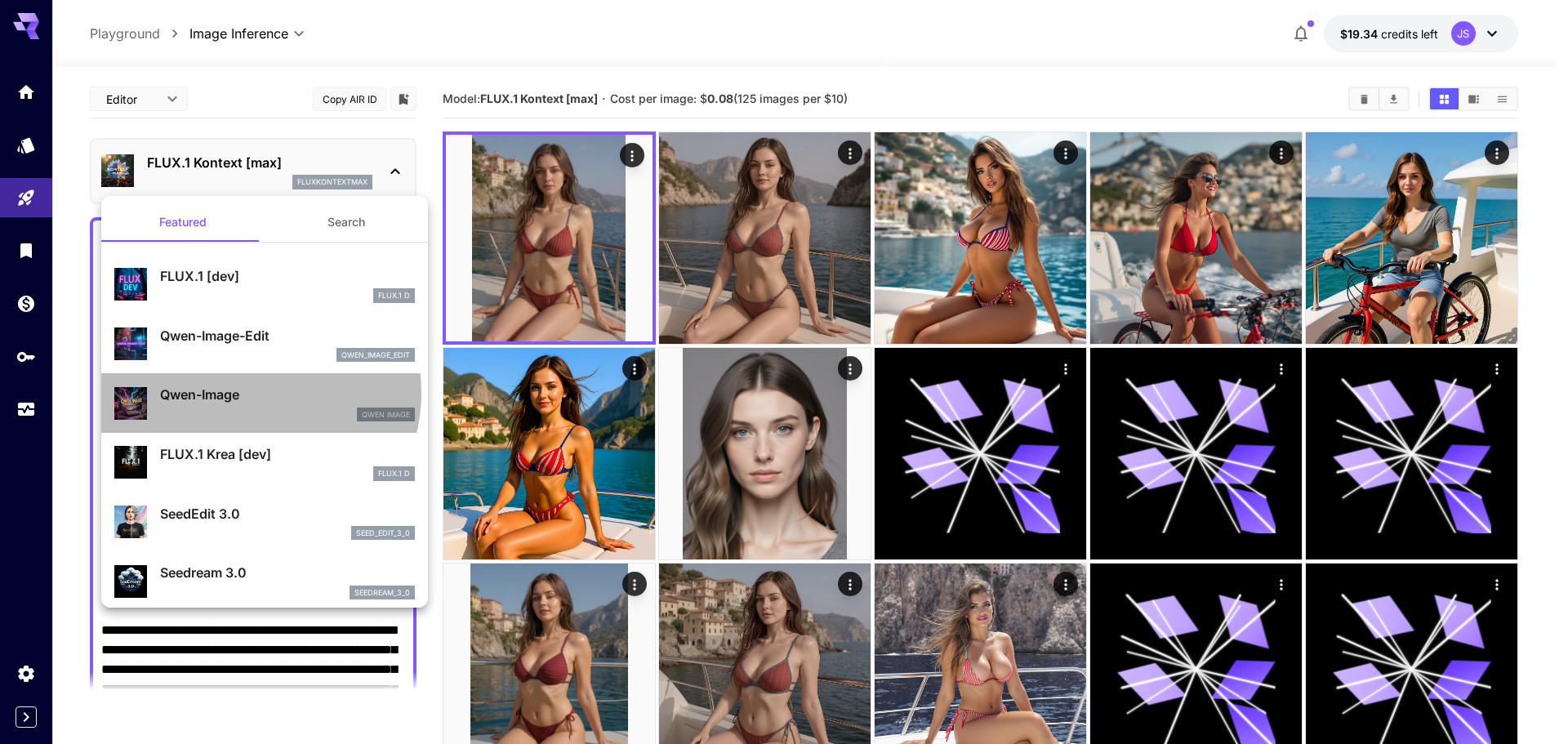
click at [248, 393] on p "Qwen-Image" at bounding box center [288, 394] width 255 height 20
type input "**********"
type input "***"
type input "****"
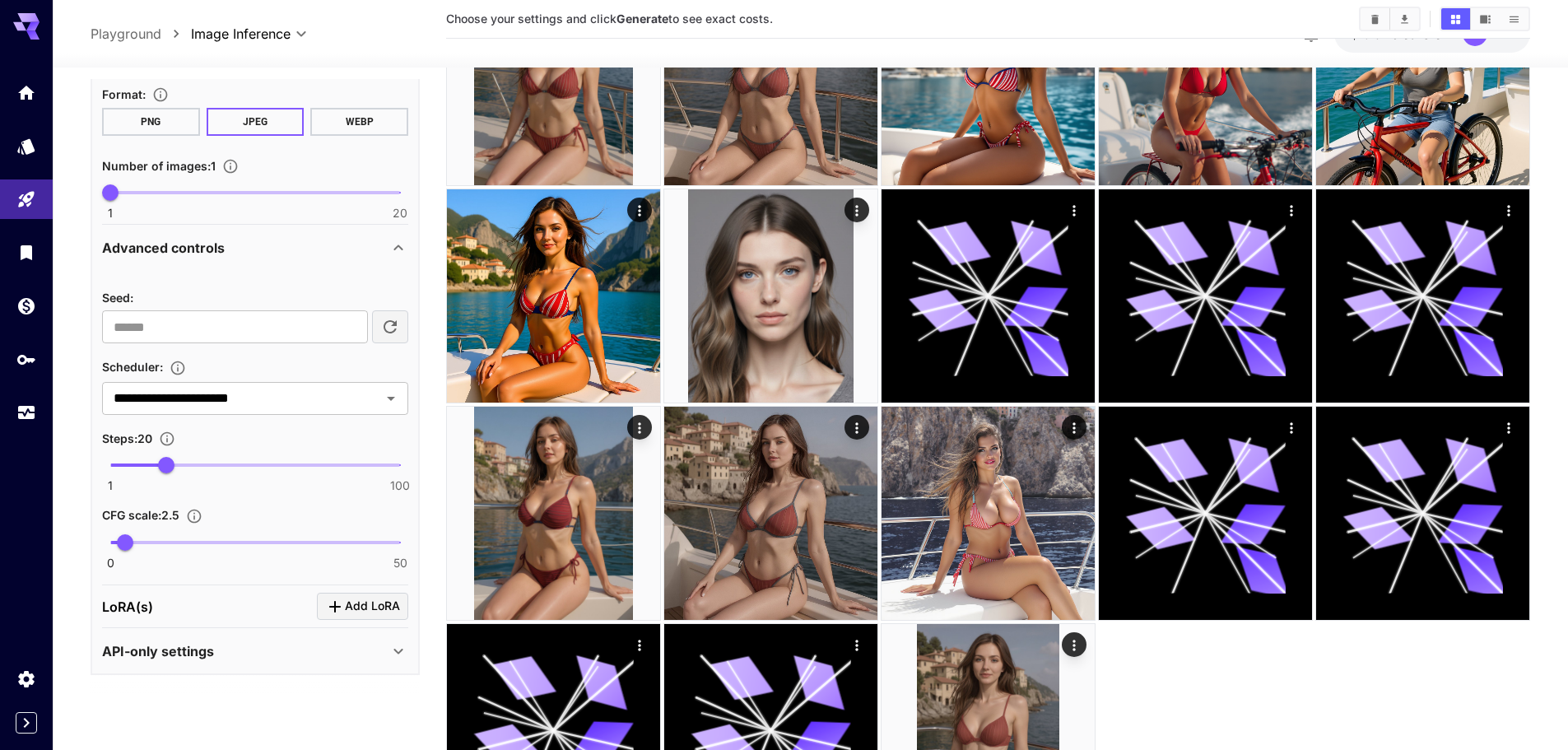
scroll to position [164, 0]
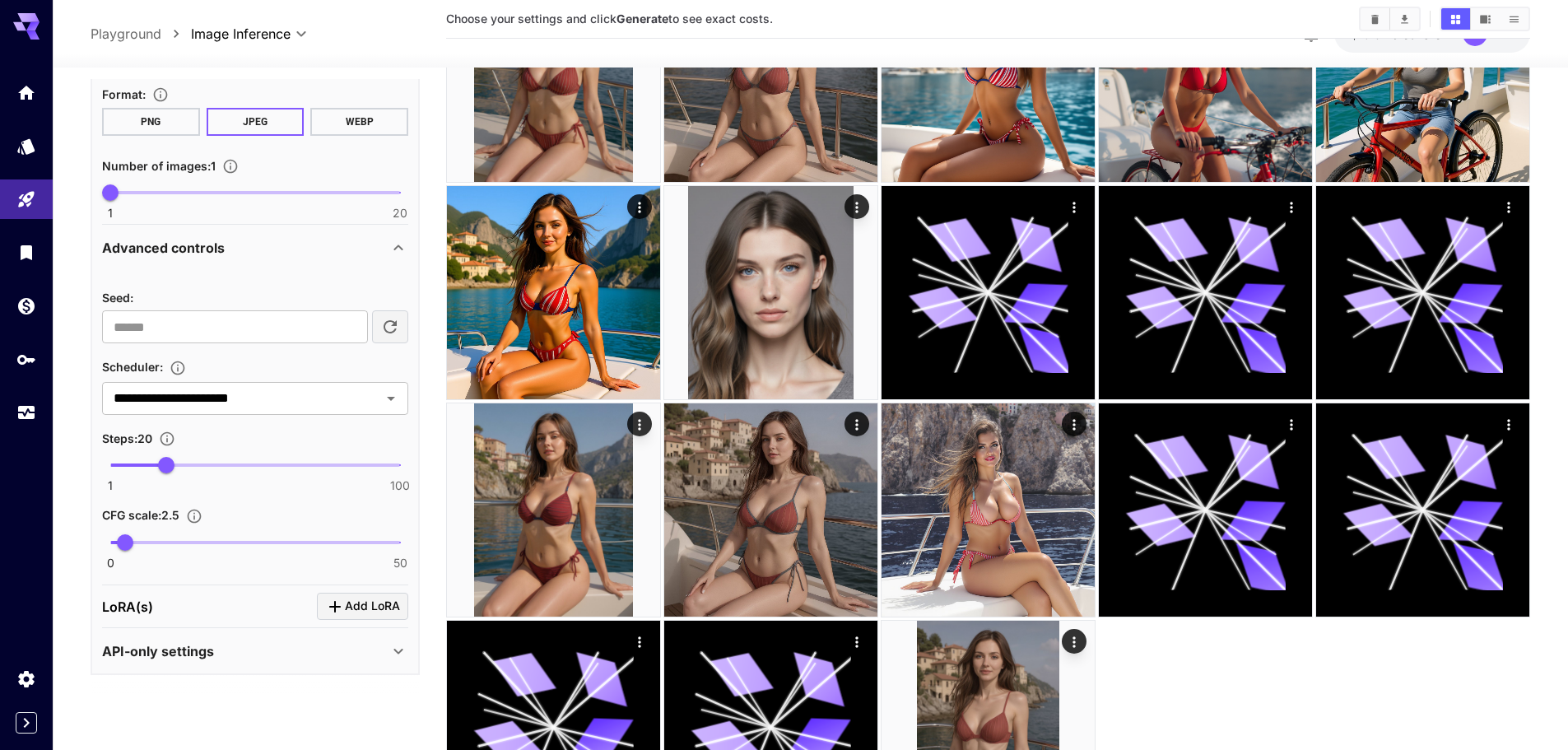
click at [183, 663] on div "API-only settings" at bounding box center [255, 650] width 306 height 39
click at [185, 659] on p "API-only settings" at bounding box center [158, 650] width 112 height 20
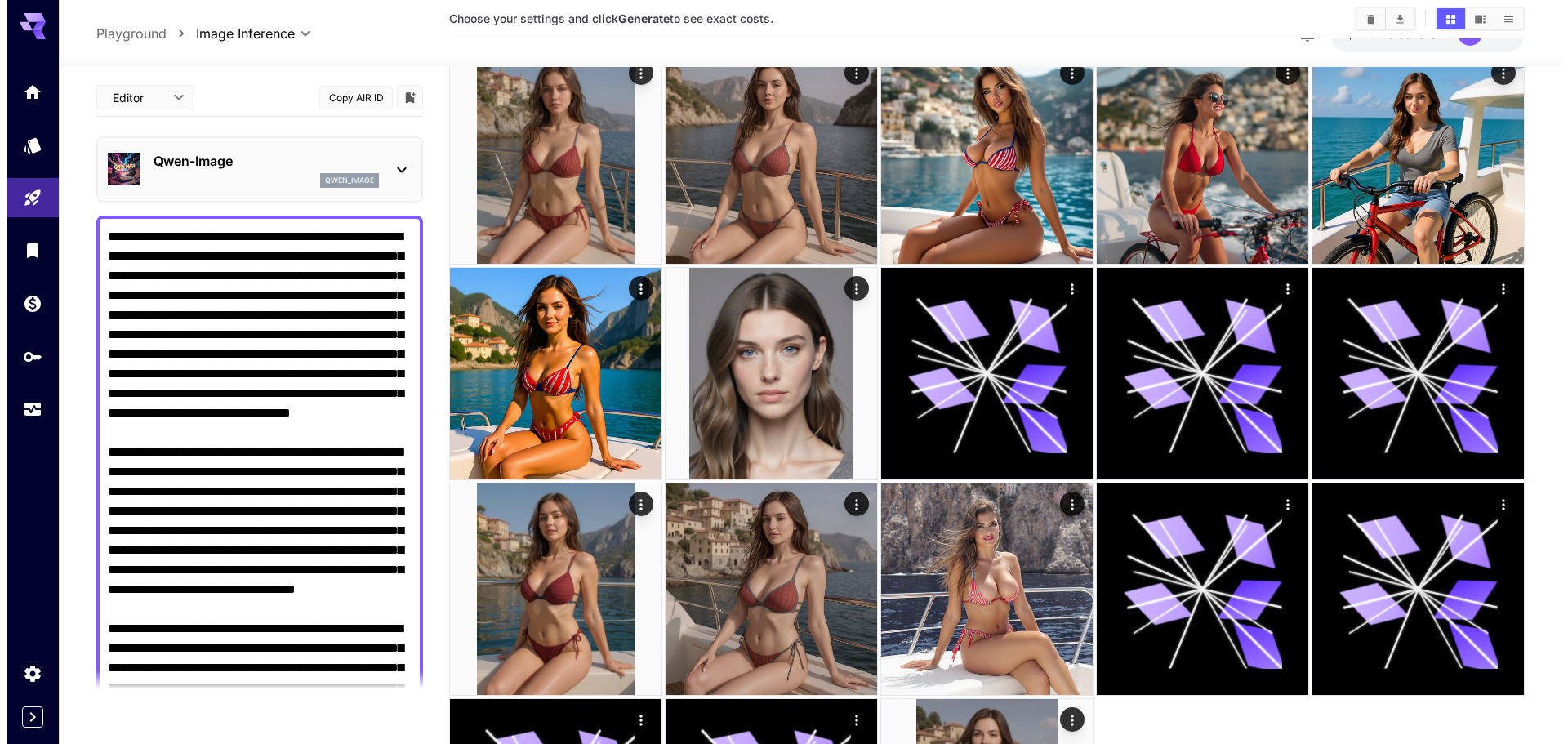
scroll to position [0, 0]
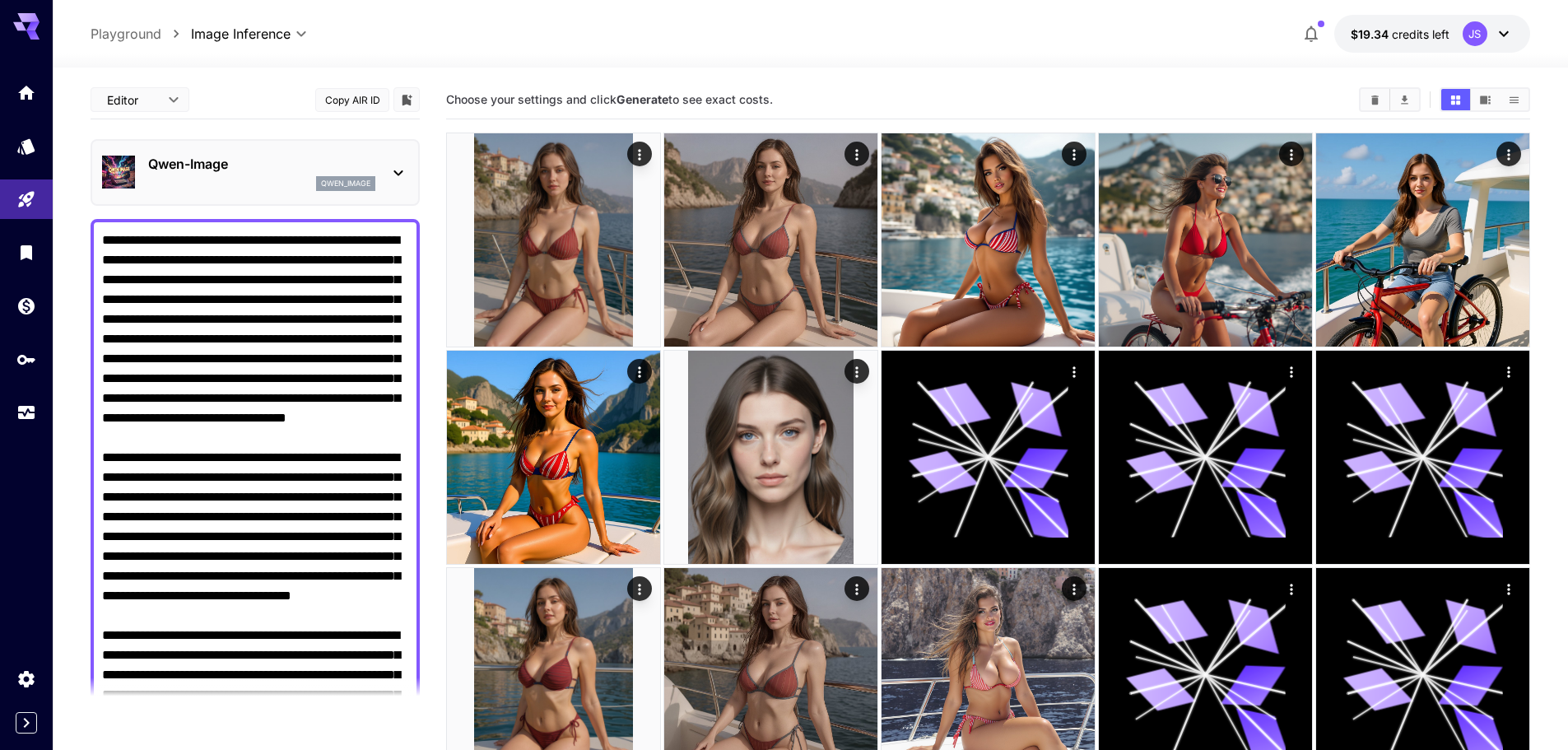
click at [254, 198] on div "[PERSON_NAME]-Image qwen_image" at bounding box center [255, 172] width 330 height 66
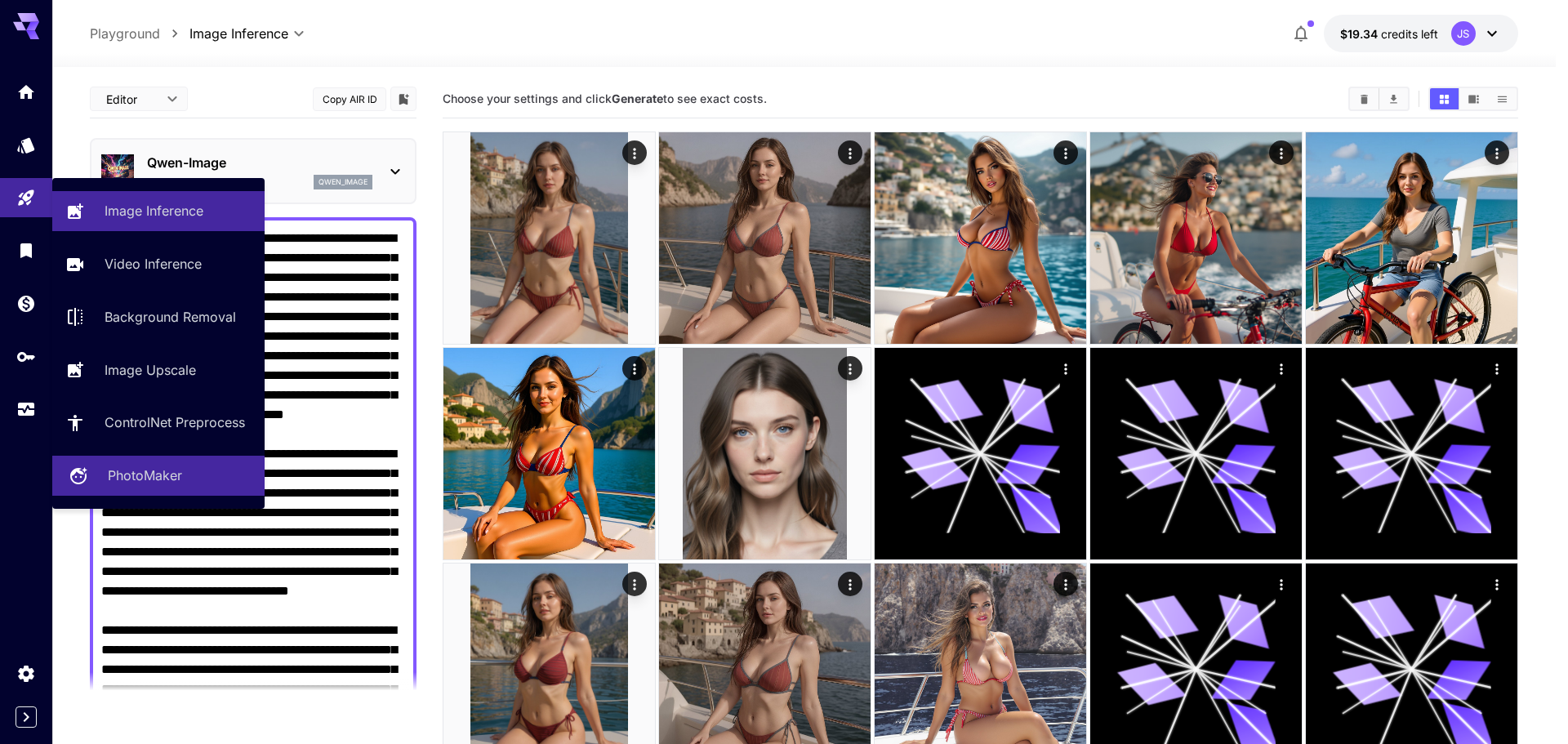
click at [132, 469] on p "PhotoMaker" at bounding box center [145, 475] width 75 height 20
type input "**********"
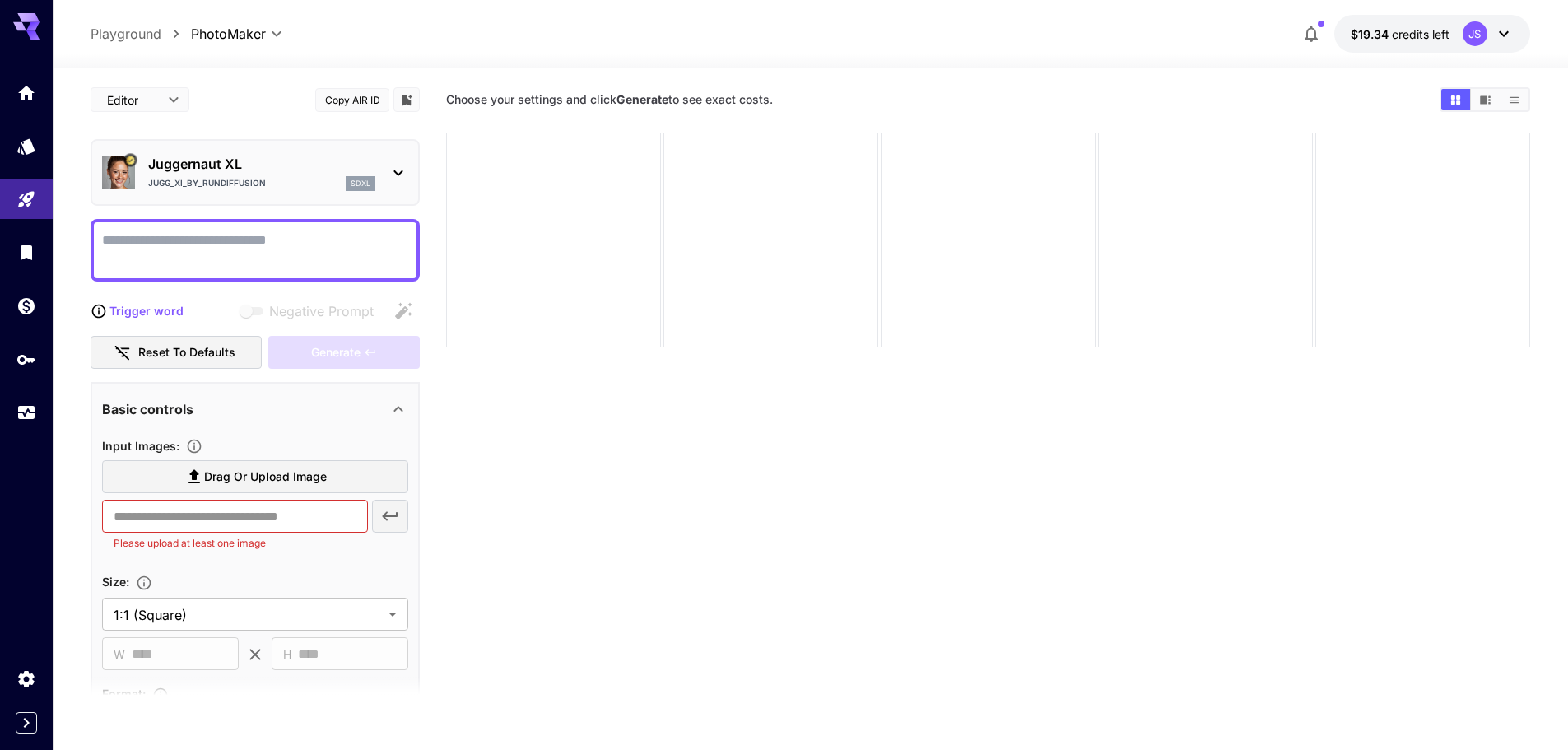
click at [261, 186] on p "Jugg_XI_by_RunDiffusion" at bounding box center [206, 183] width 118 height 12
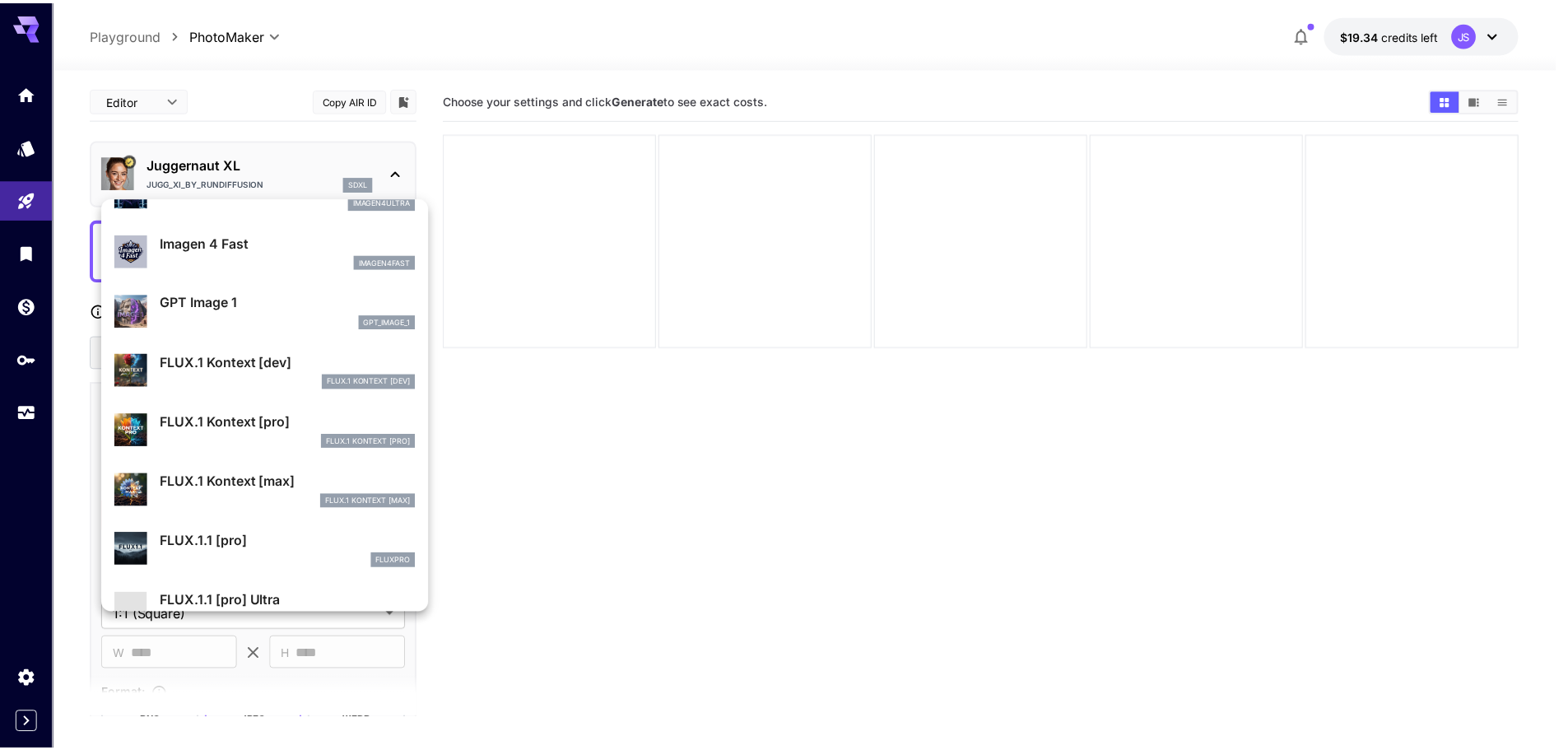
scroll to position [823, 0]
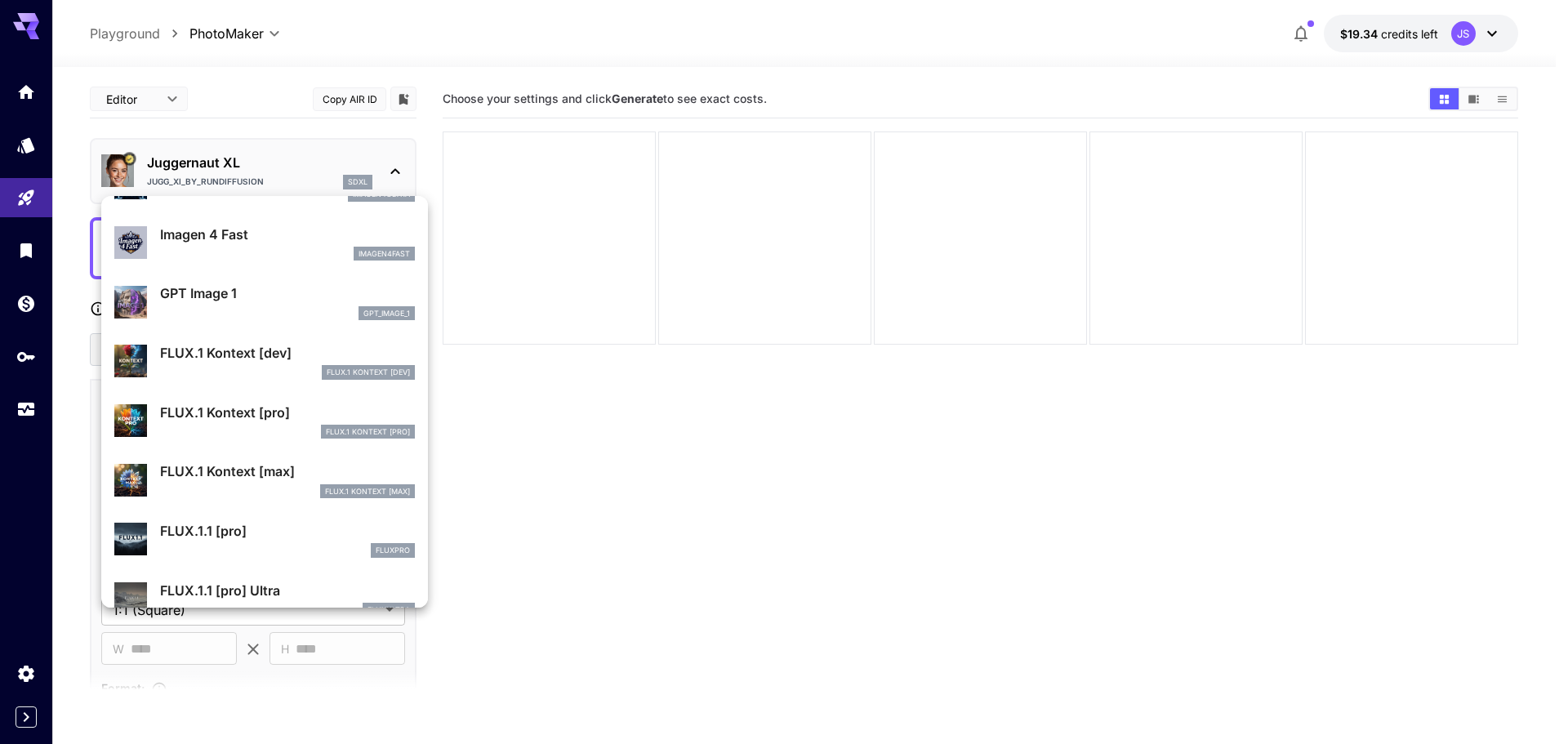
click at [537, 415] on div at bounding box center [784, 372] width 1568 height 744
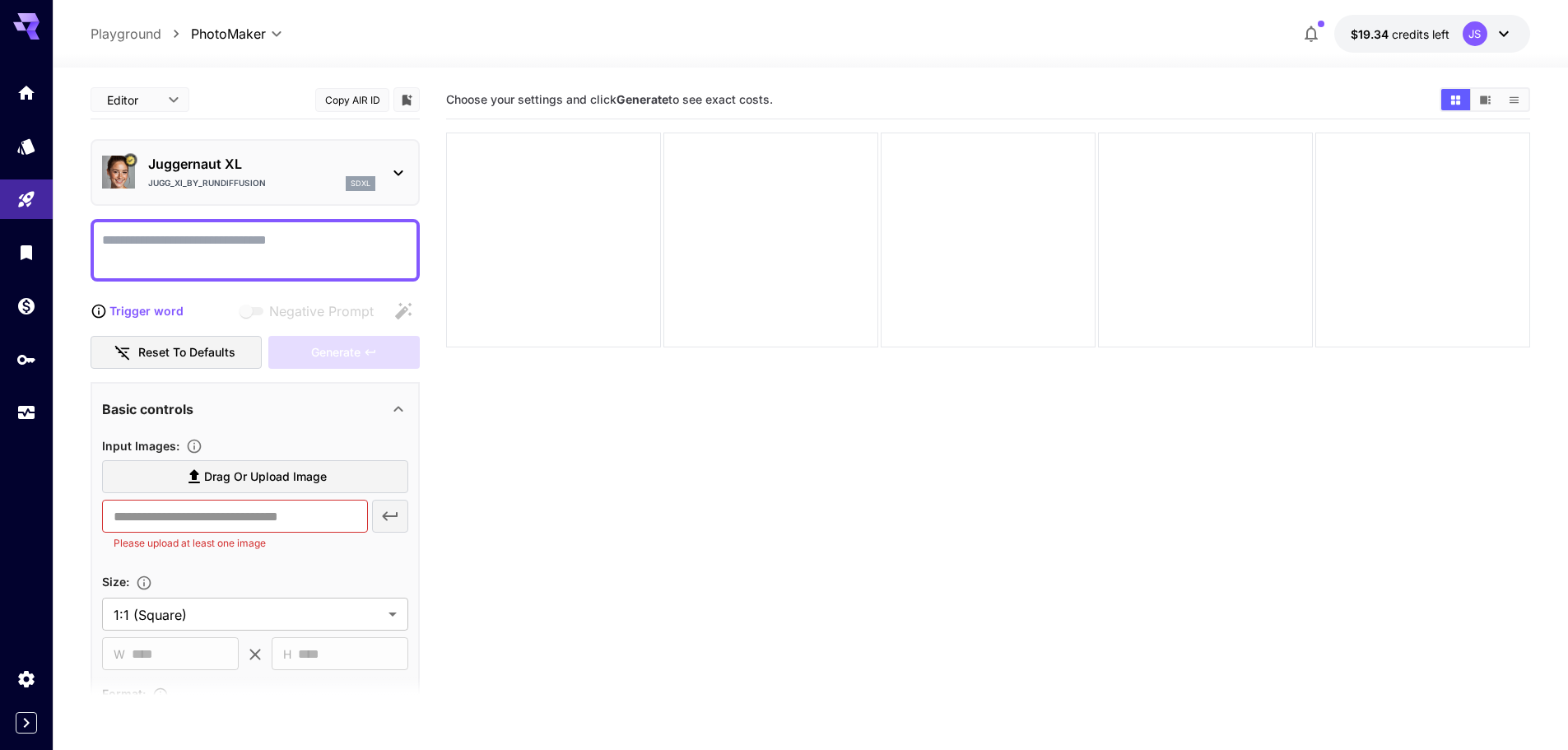
click at [233, 240] on textarea "Negative Prompt" at bounding box center [255, 250] width 306 height 39
paste textarea "**********"
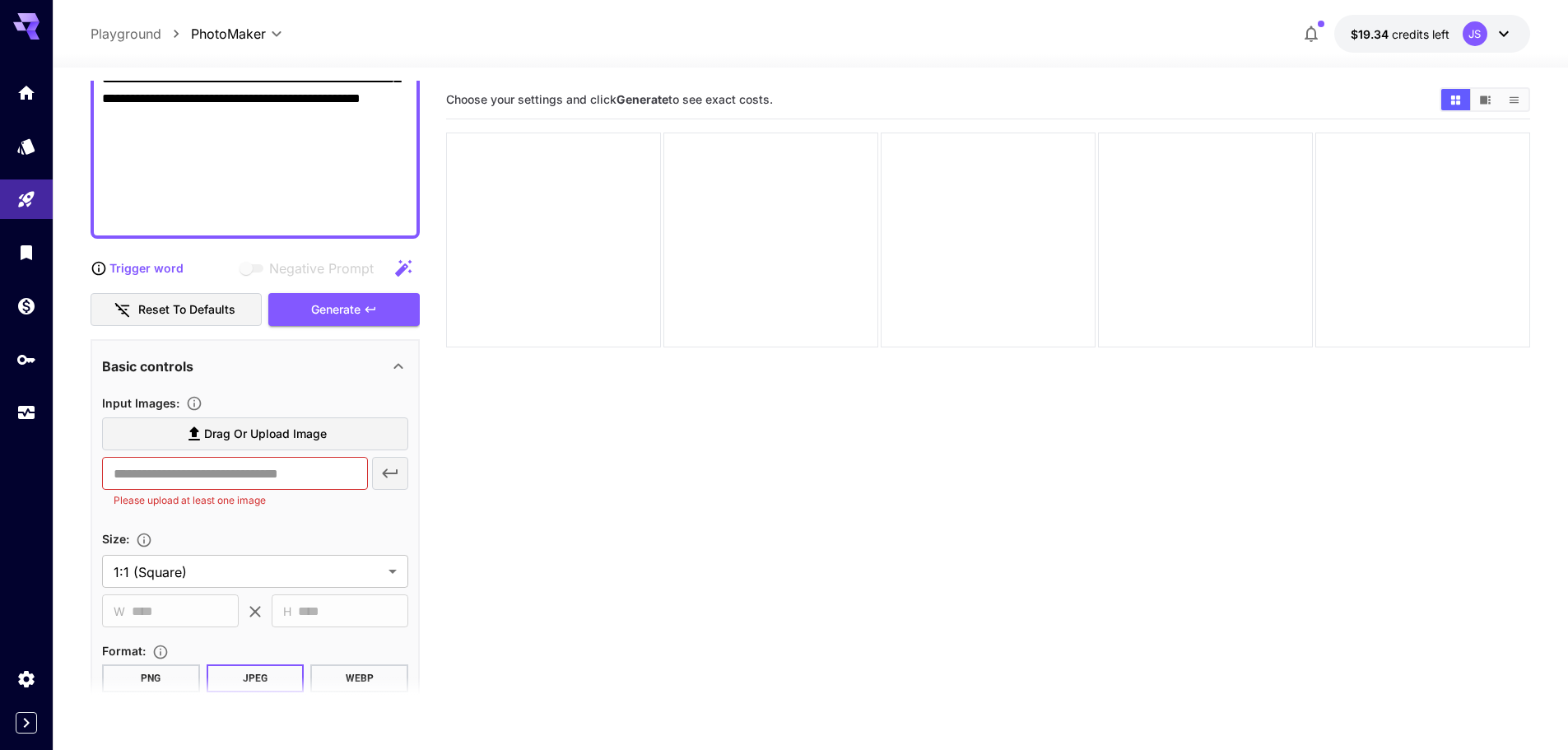
scroll to position [715, 0]
type textarea "**********"
click at [203, 440] on icon at bounding box center [194, 433] width 20 height 20
click at [0, 0] on input "Drag or upload image" at bounding box center [0, 0] width 0 height 0
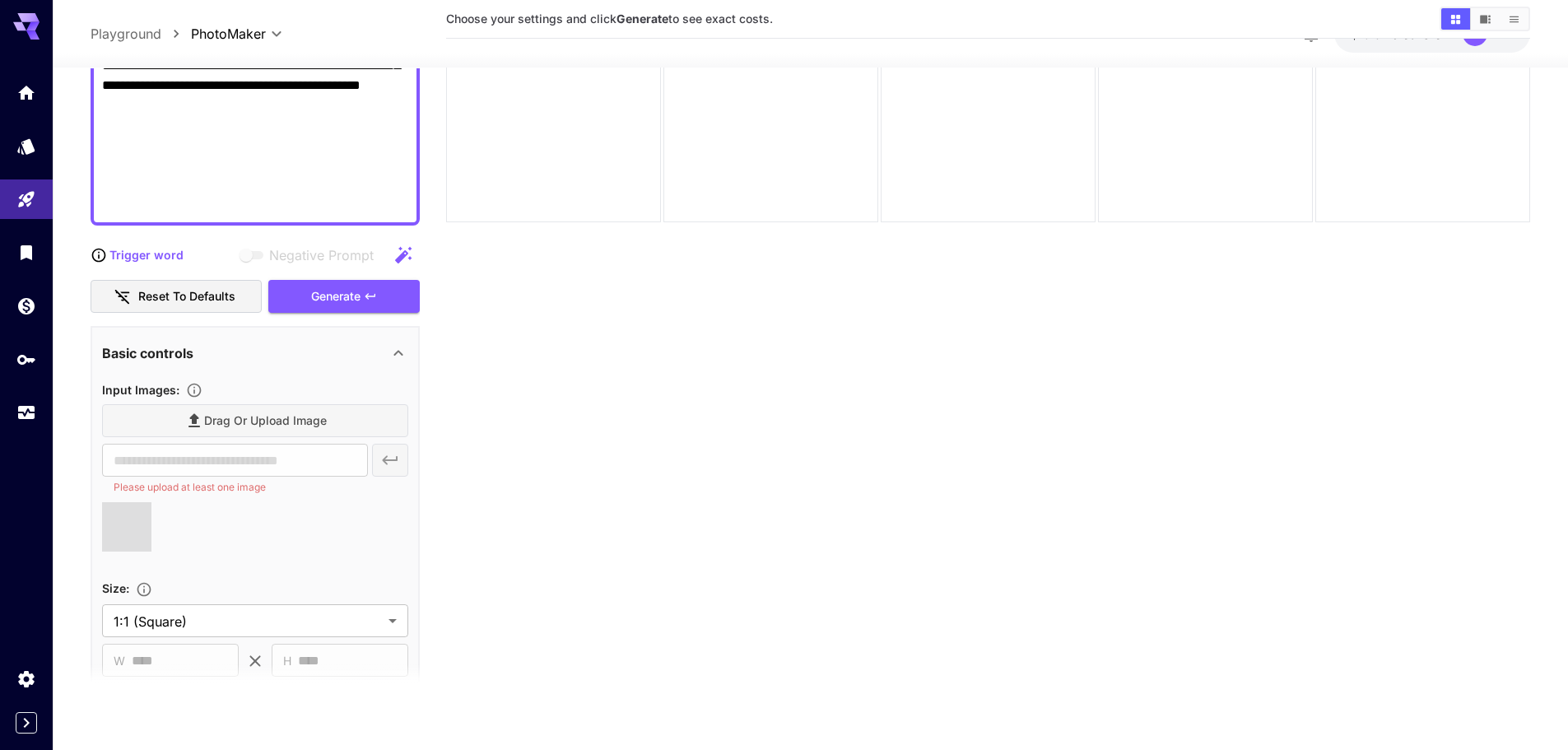
scroll to position [130, 0]
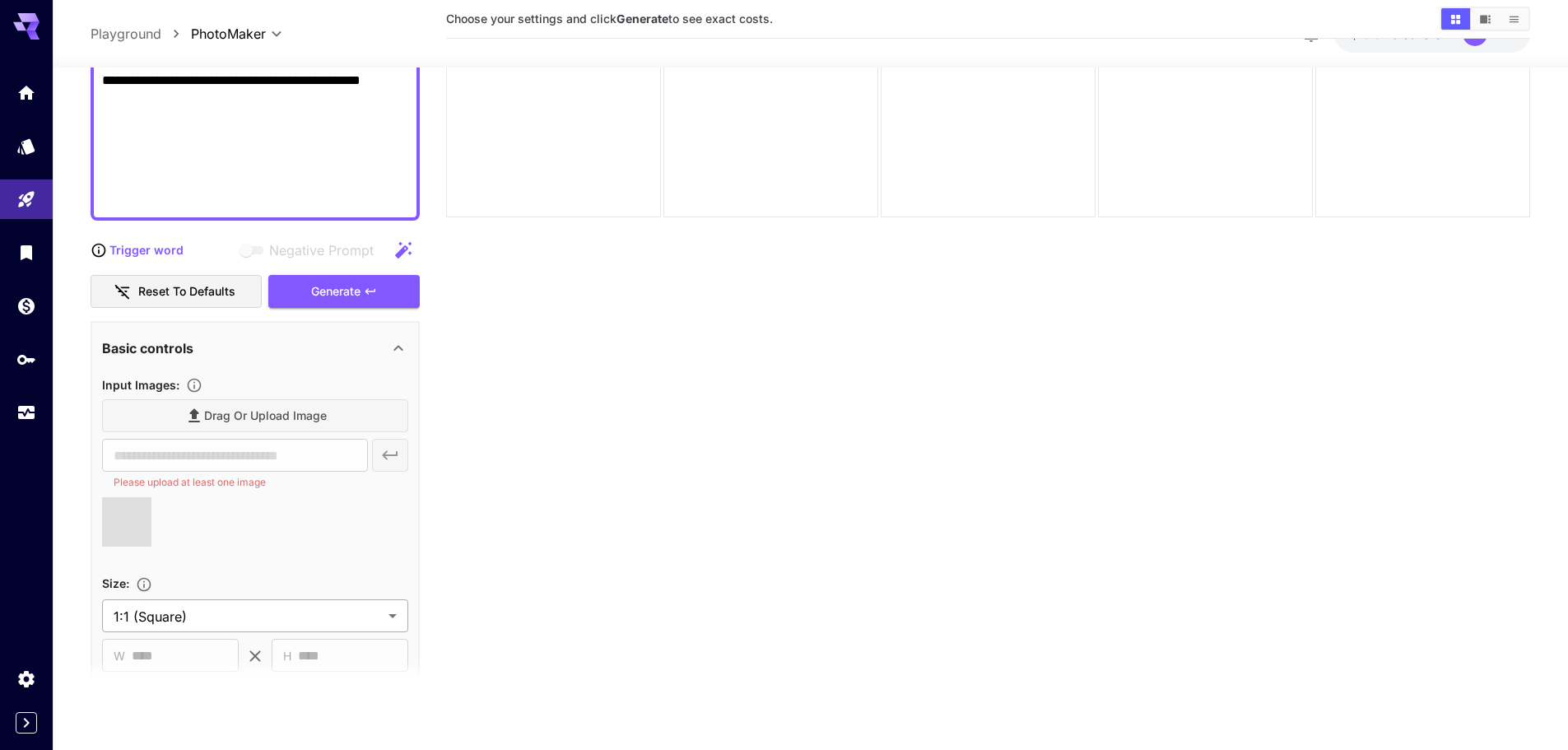
type input "**********"
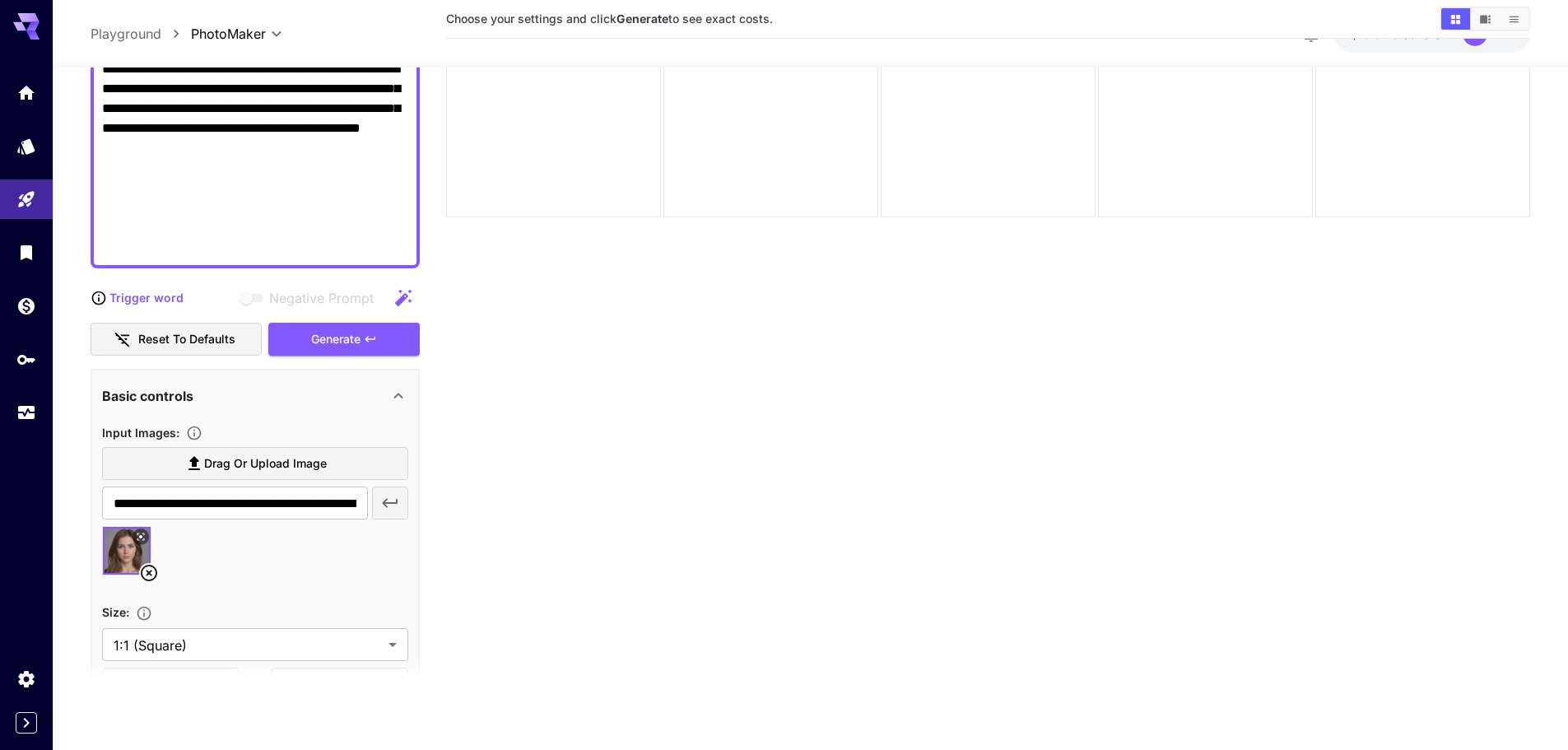
scroll to position [550, 0]
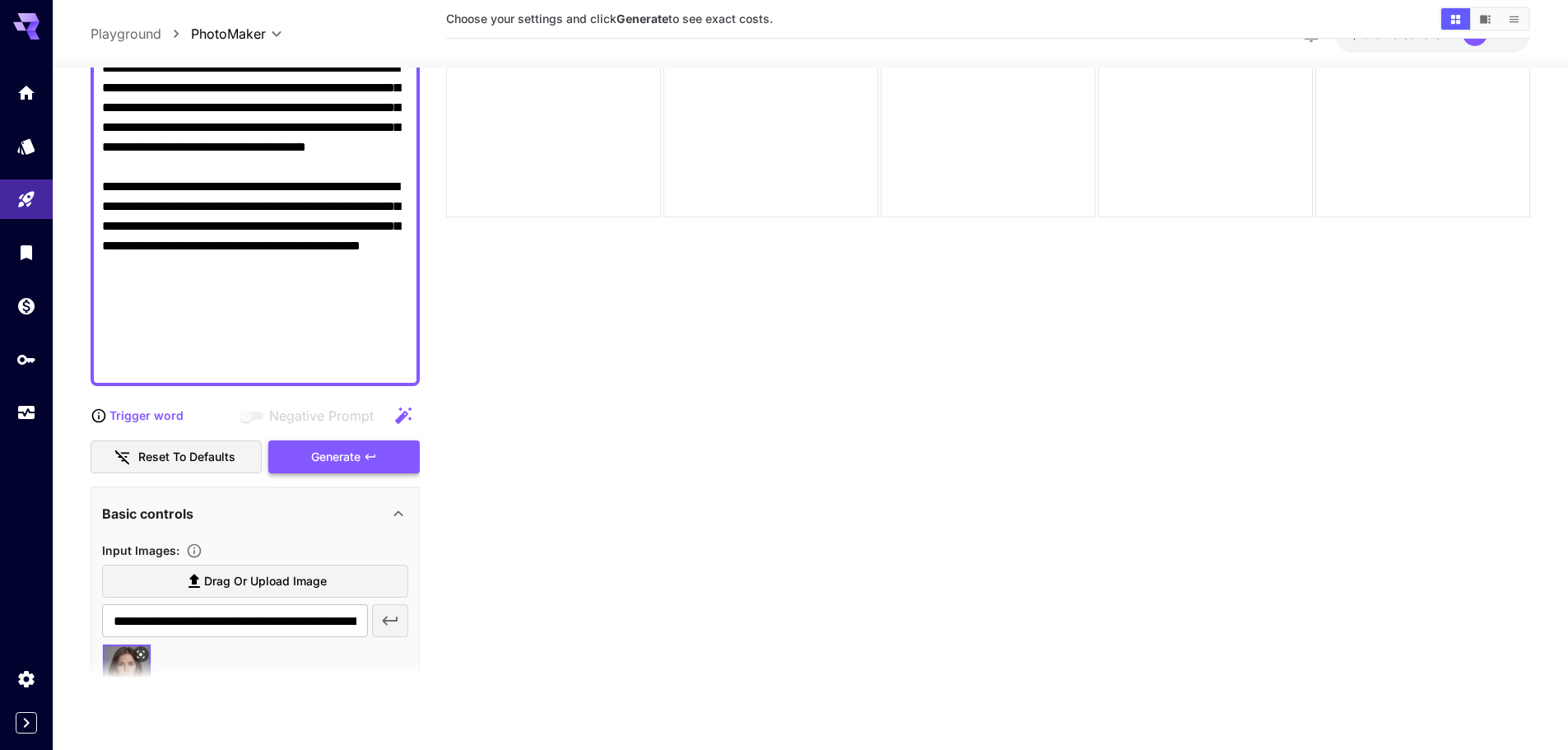
click at [317, 465] on div "Generate" at bounding box center [344, 456] width 151 height 34
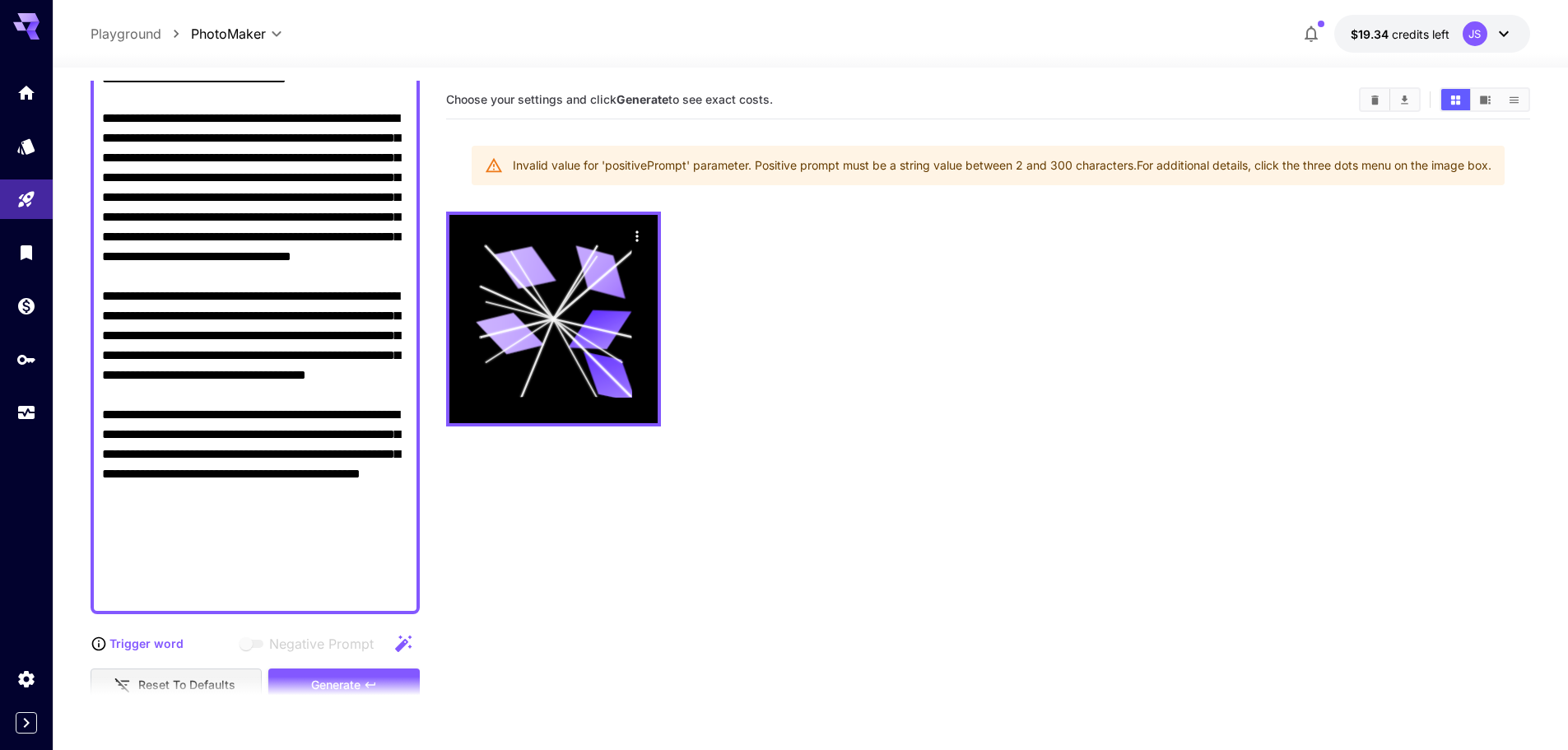
scroll to position [302, 0]
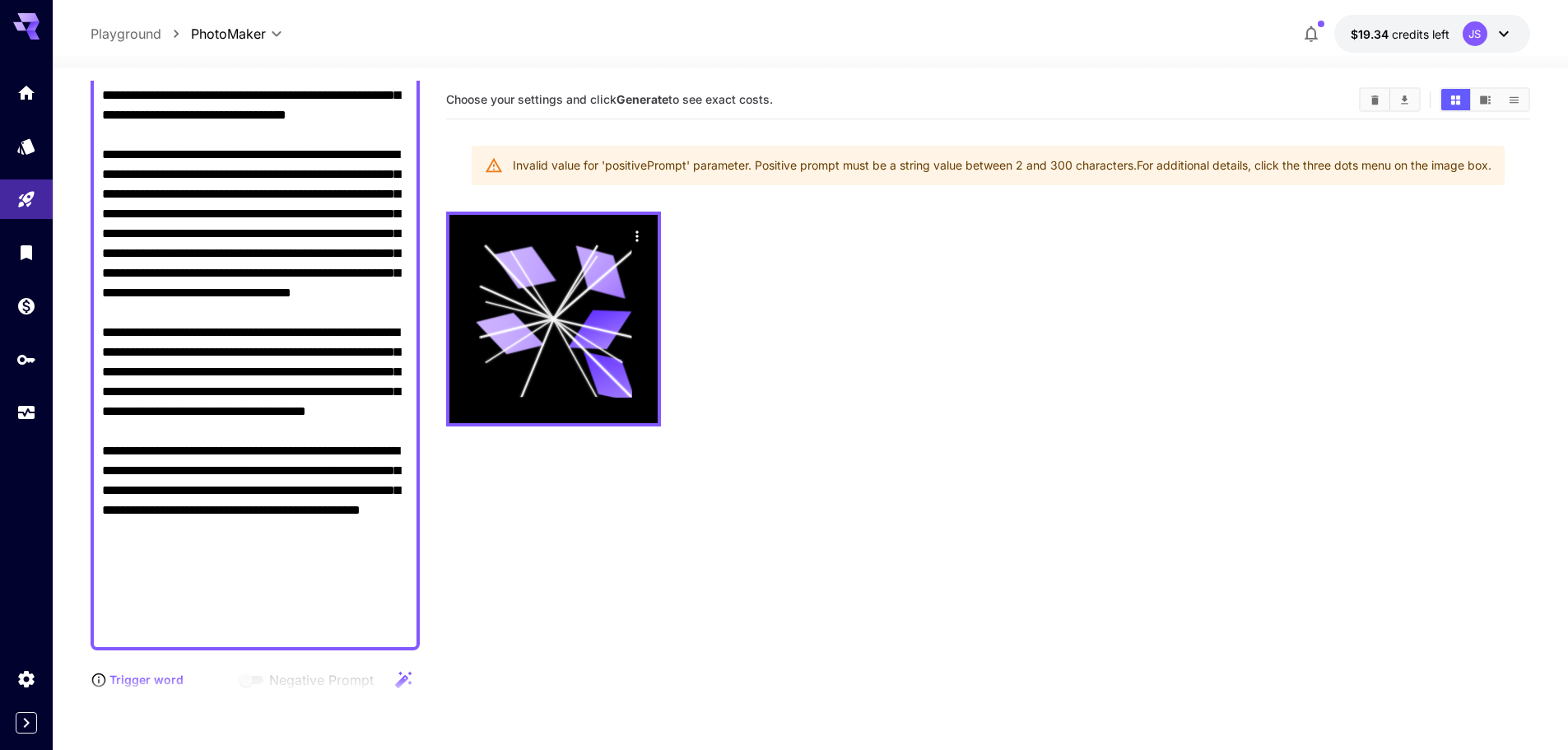
drag, startPoint x: 277, startPoint y: 385, endPoint x: 85, endPoint y: 181, distance: 280.1
click at [85, 181] on section "**********" at bounding box center [810, 473] width 1516 height 812
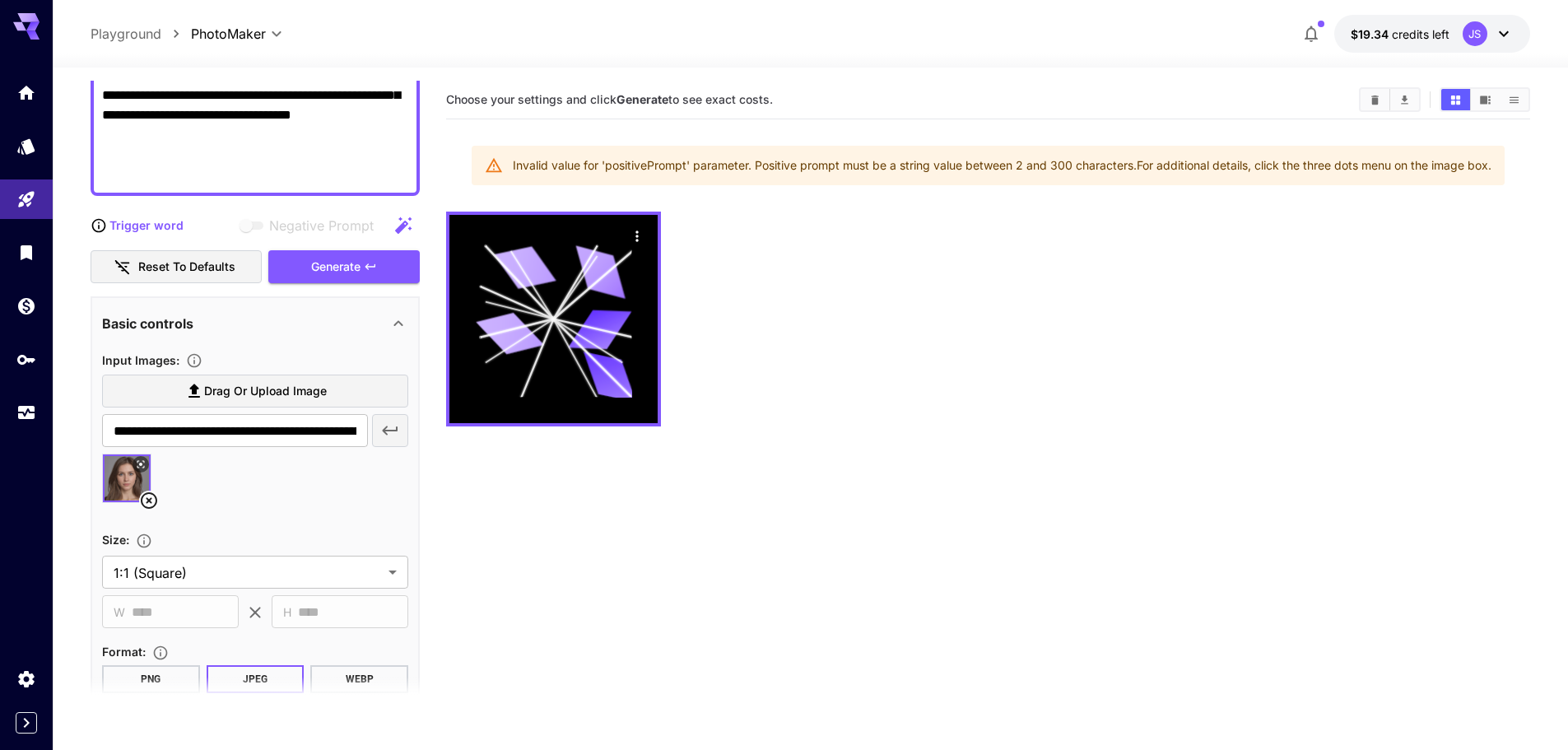
scroll to position [220, 0]
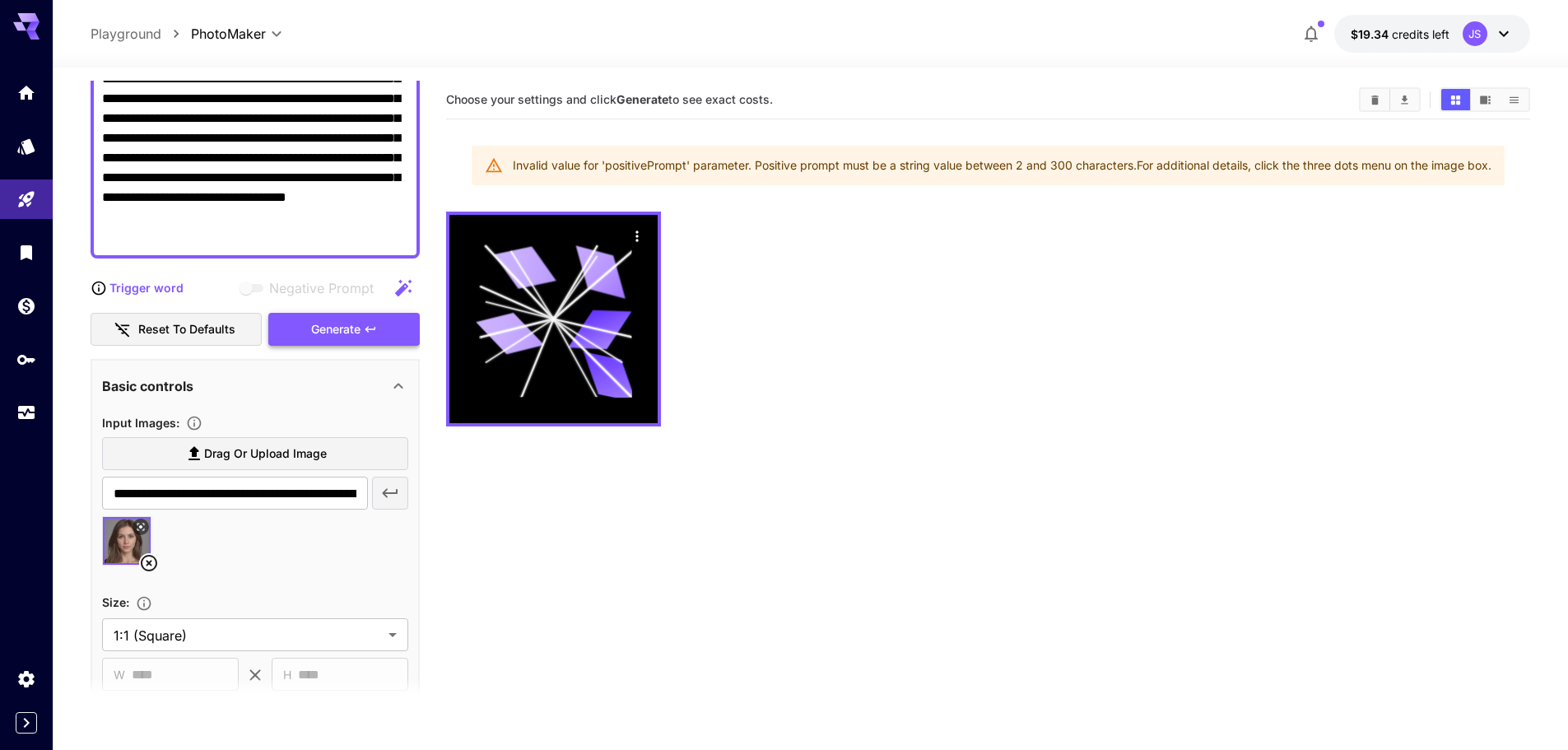
click at [349, 323] on div "Generate" at bounding box center [344, 330] width 151 height 34
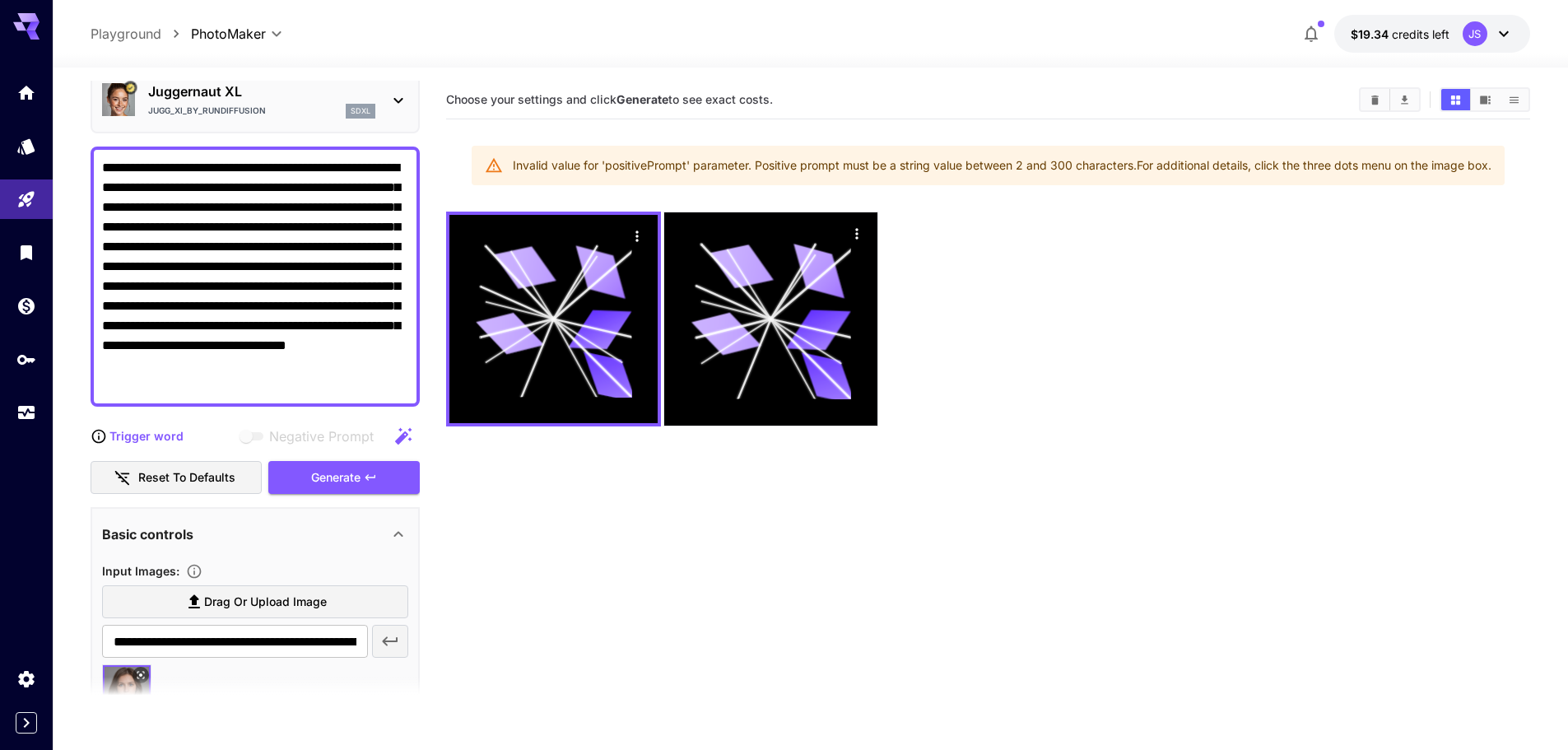
scroll to position [56, 0]
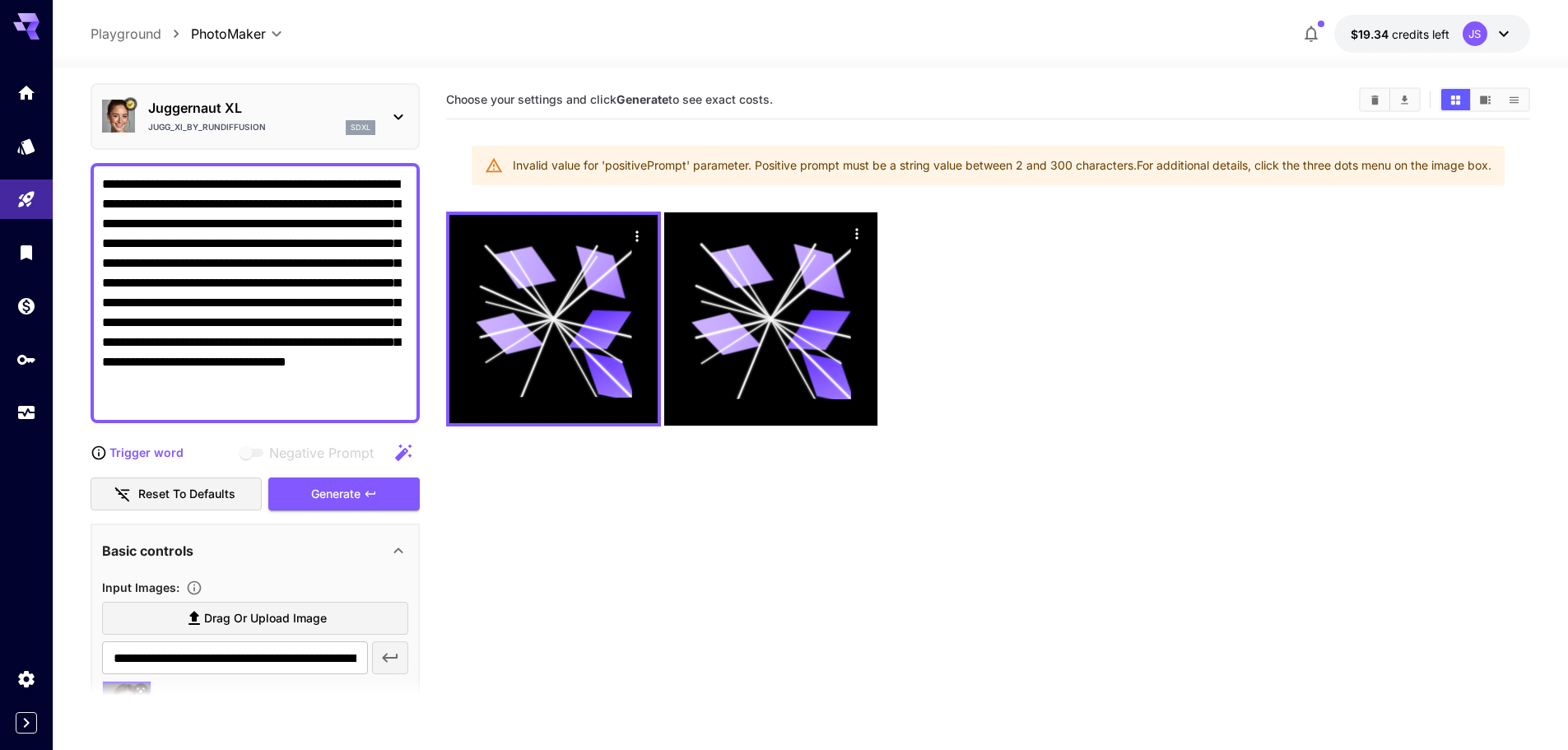
drag, startPoint x: 229, startPoint y: 401, endPoint x: 336, endPoint y: 334, distance: 126.2
click at [336, 334] on textarea "**********" at bounding box center [255, 293] width 306 height 237
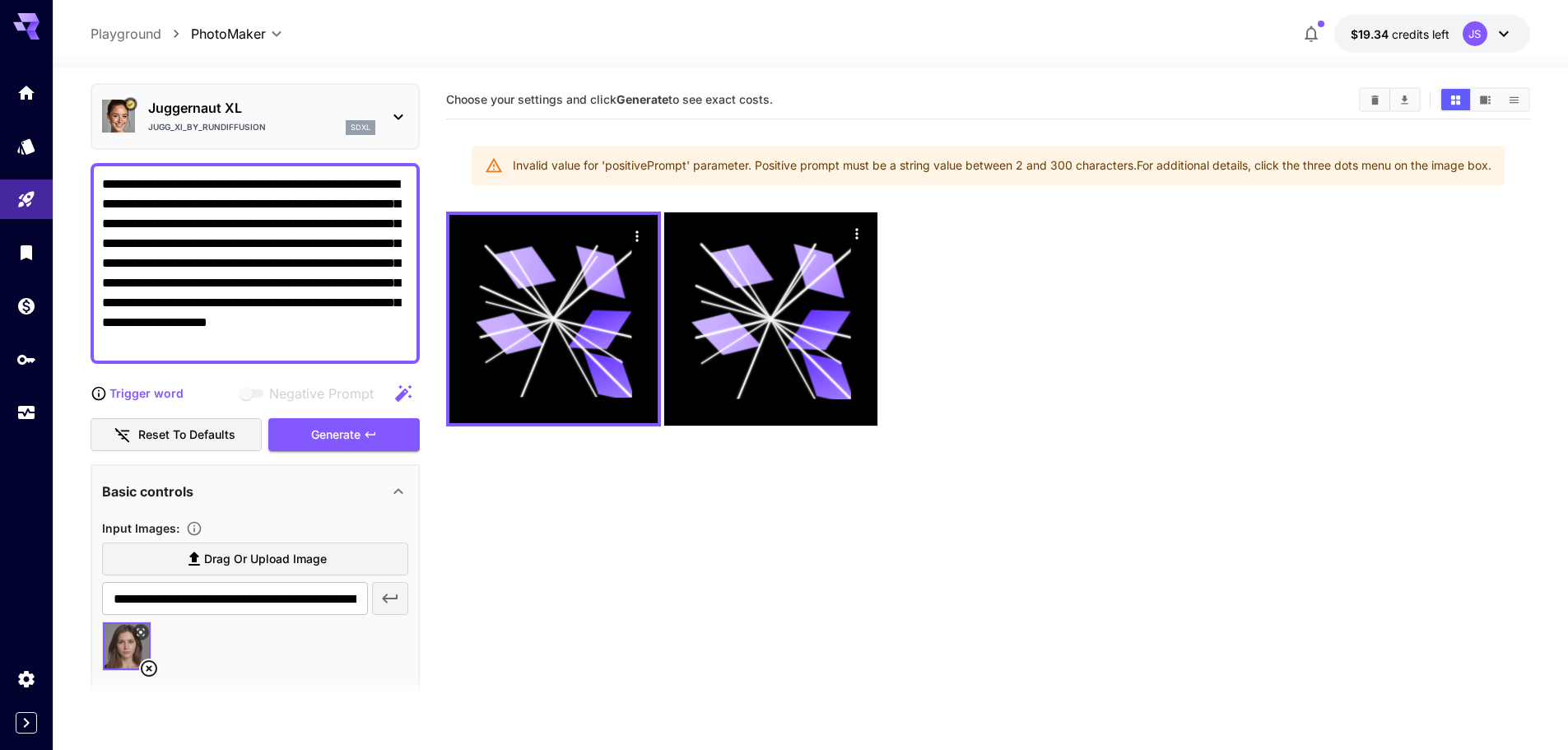
click at [341, 415] on div "Trigger word Negative Prompt Reset to defaults Generate" at bounding box center [255, 414] width 330 height 75
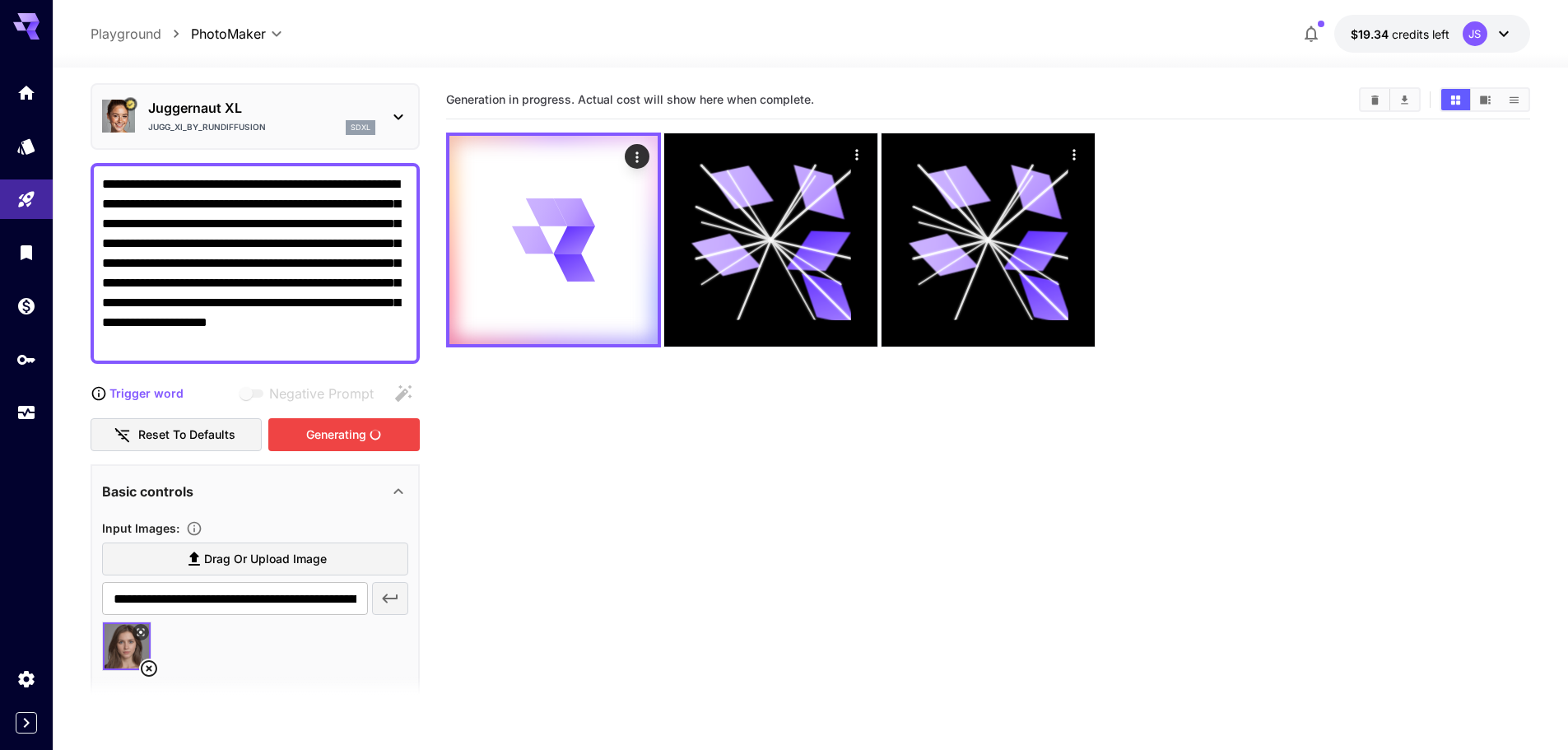
click at [338, 420] on div "Generating" at bounding box center [344, 434] width 151 height 34
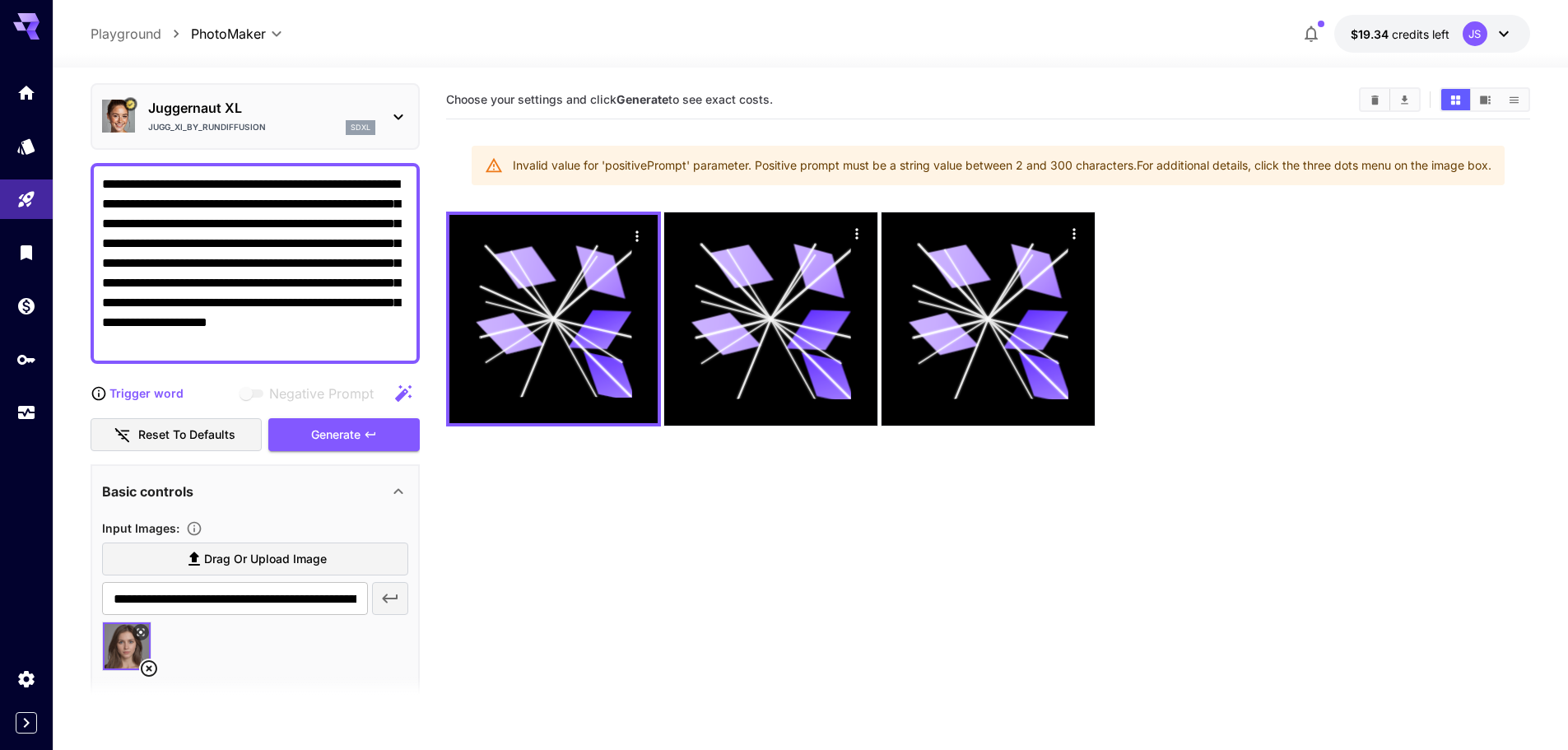
click at [324, 309] on textarea "**********" at bounding box center [255, 263] width 306 height 177
drag, startPoint x: 361, startPoint y: 345, endPoint x: 396, endPoint y: 214, distance: 135.6
click at [396, 214] on textarea "**********" at bounding box center [255, 263] width 306 height 177
click at [350, 239] on textarea "**********" at bounding box center [255, 263] width 306 height 177
click at [387, 224] on textarea "**********" at bounding box center [255, 263] width 306 height 177
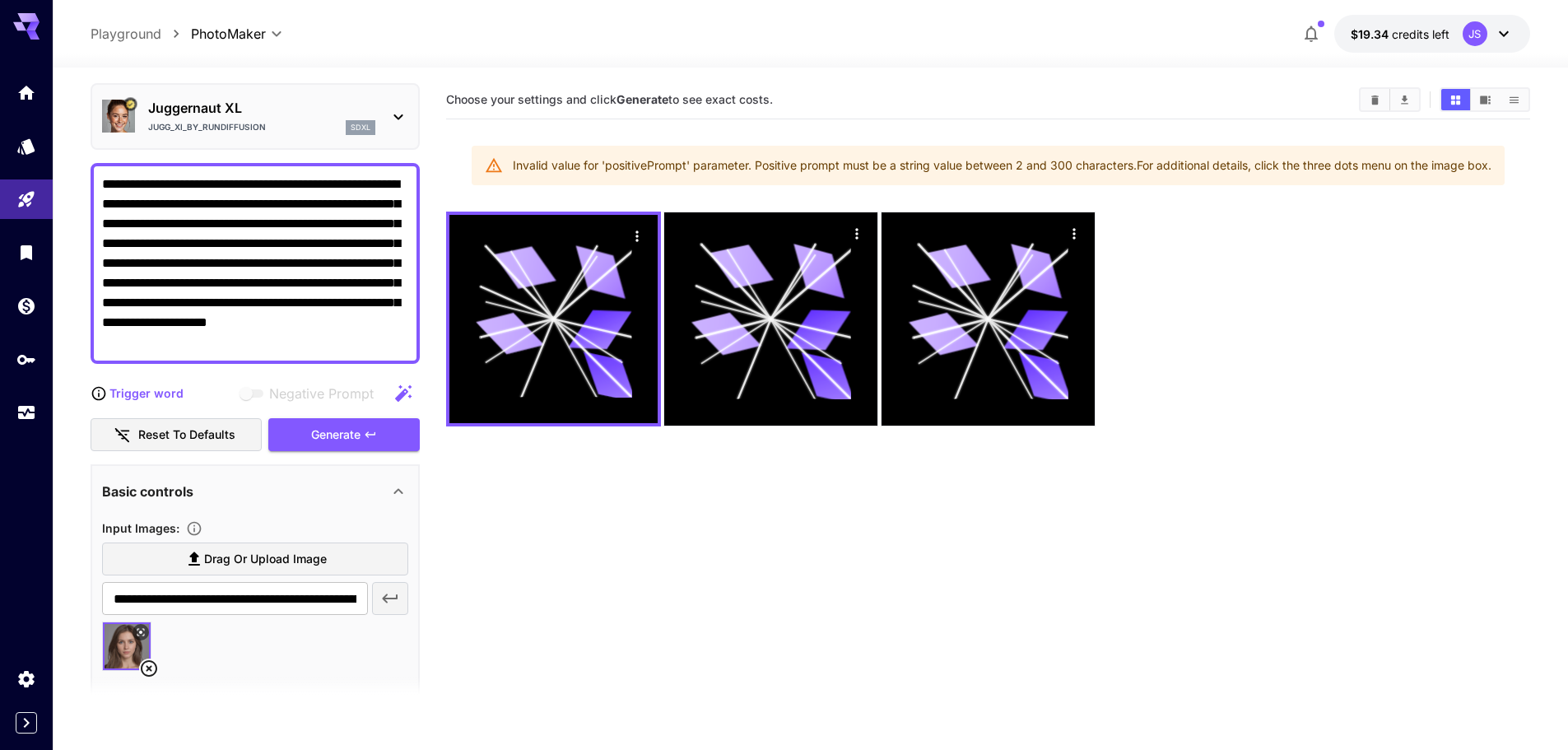
drag, startPoint x: 401, startPoint y: 222, endPoint x: 140, endPoint y: 211, distance: 261.2
click at [140, 211] on textarea "**********" at bounding box center [255, 263] width 306 height 177
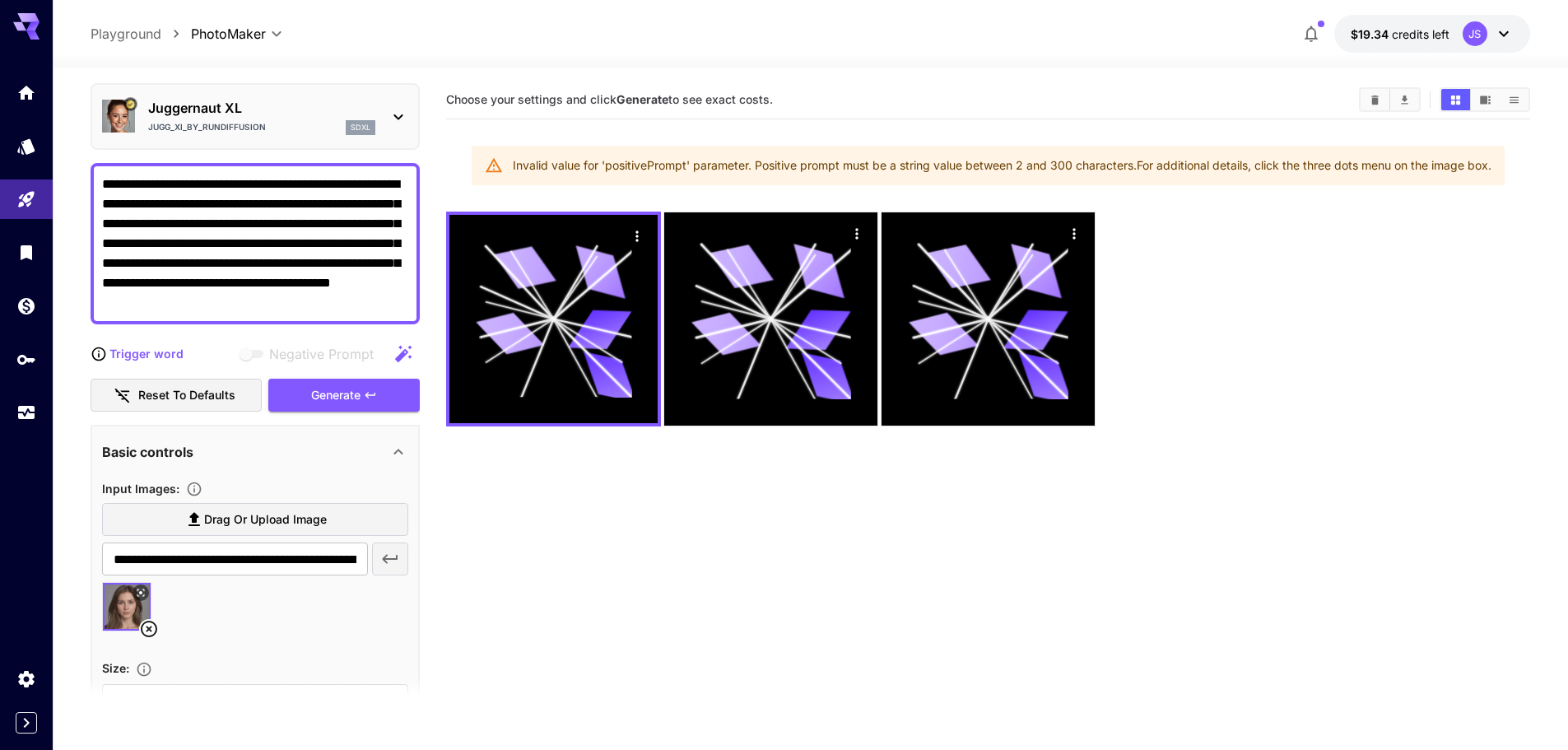
drag, startPoint x: 140, startPoint y: 205, endPoint x: 150, endPoint y: 205, distance: 10.0
click at [150, 205] on textarea "**********" at bounding box center [255, 244] width 306 height 138
drag, startPoint x: 393, startPoint y: 307, endPoint x: 317, endPoint y: 283, distance: 79.7
click at [317, 283] on textarea "**********" at bounding box center [255, 244] width 306 height 138
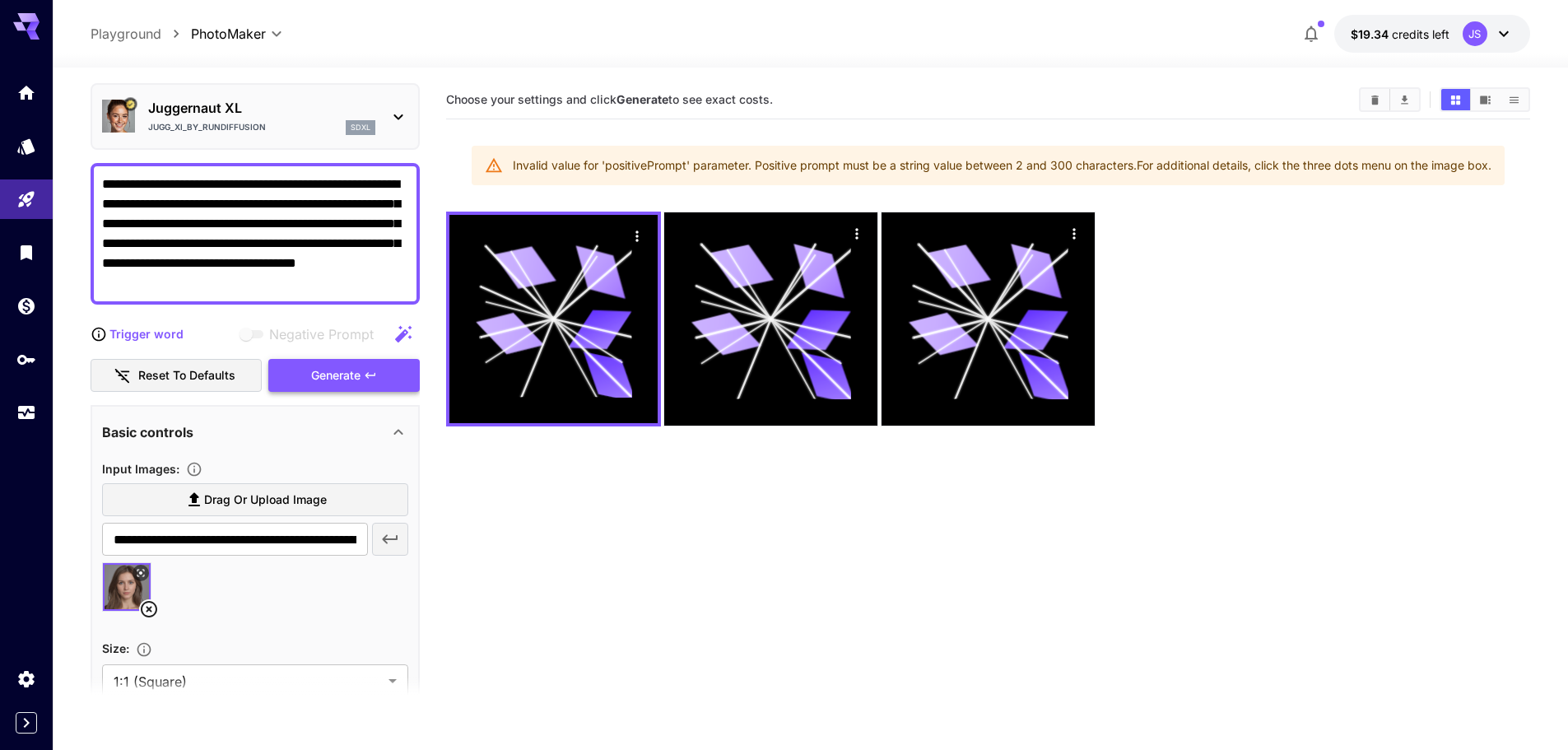
type textarea "**********"
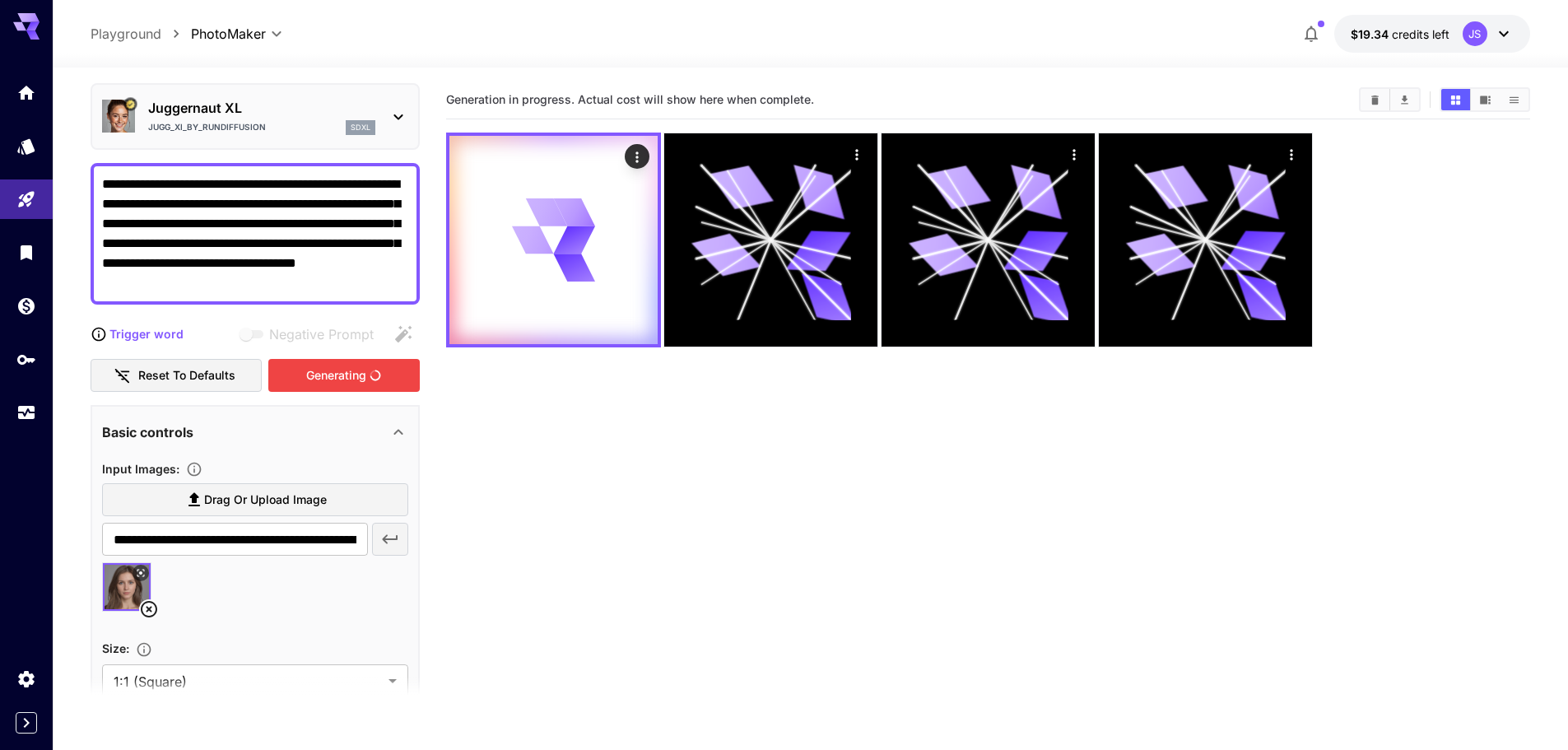
click at [329, 368] on div "Generating" at bounding box center [344, 375] width 151 height 34
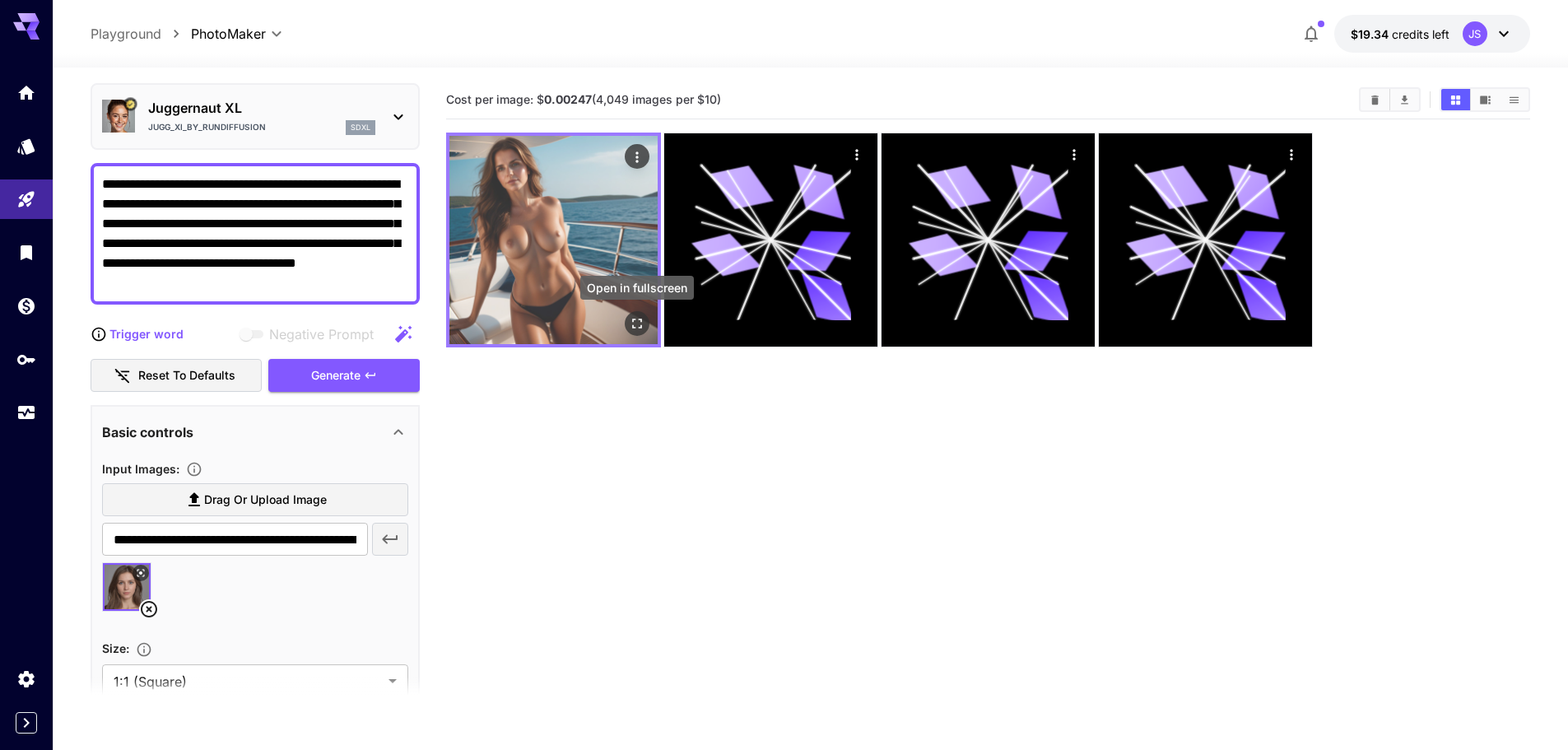
click at [638, 322] on icon "Open in fullscreen" at bounding box center [637, 323] width 17 height 17
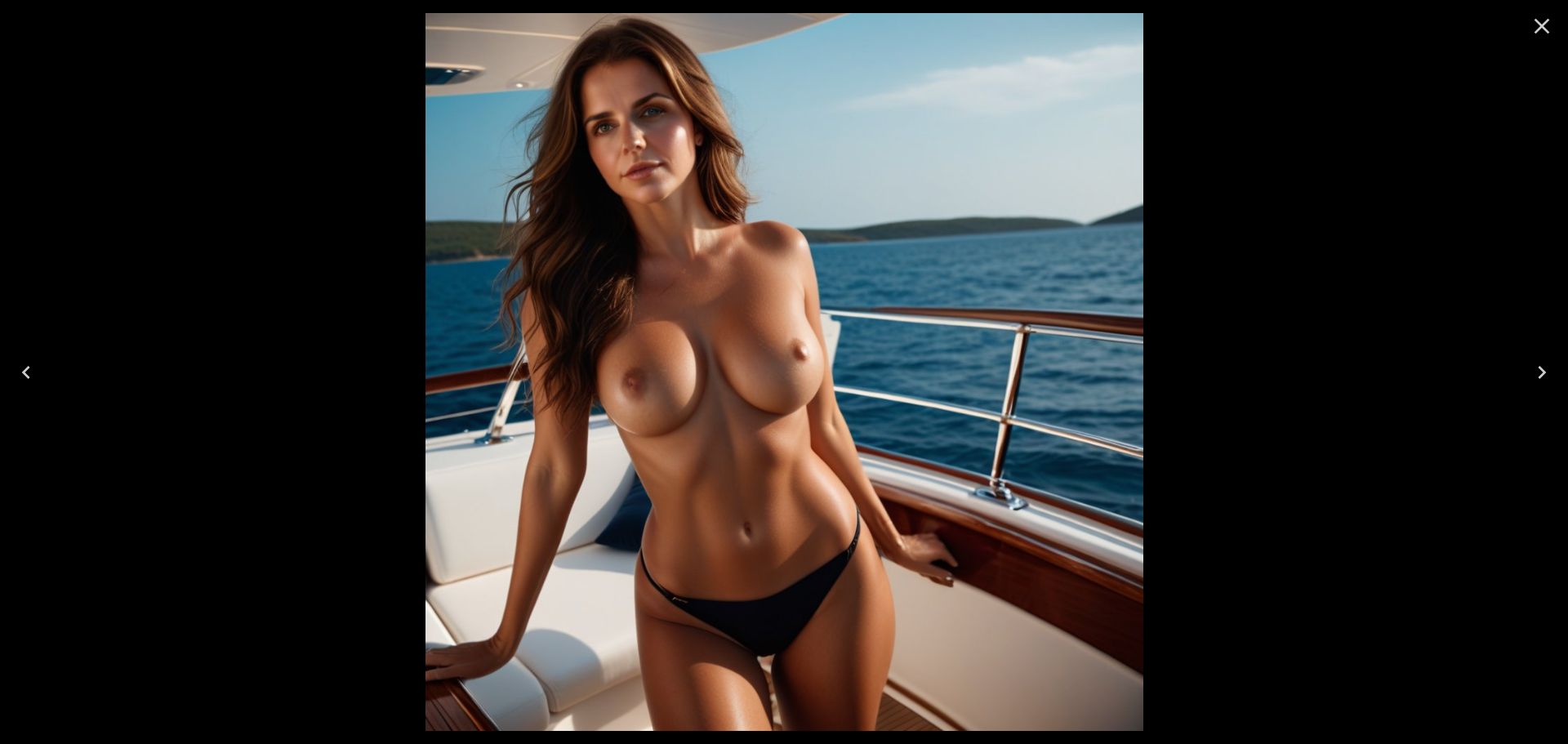
click at [1535, 26] on icon "Close" at bounding box center [1541, 26] width 26 height 26
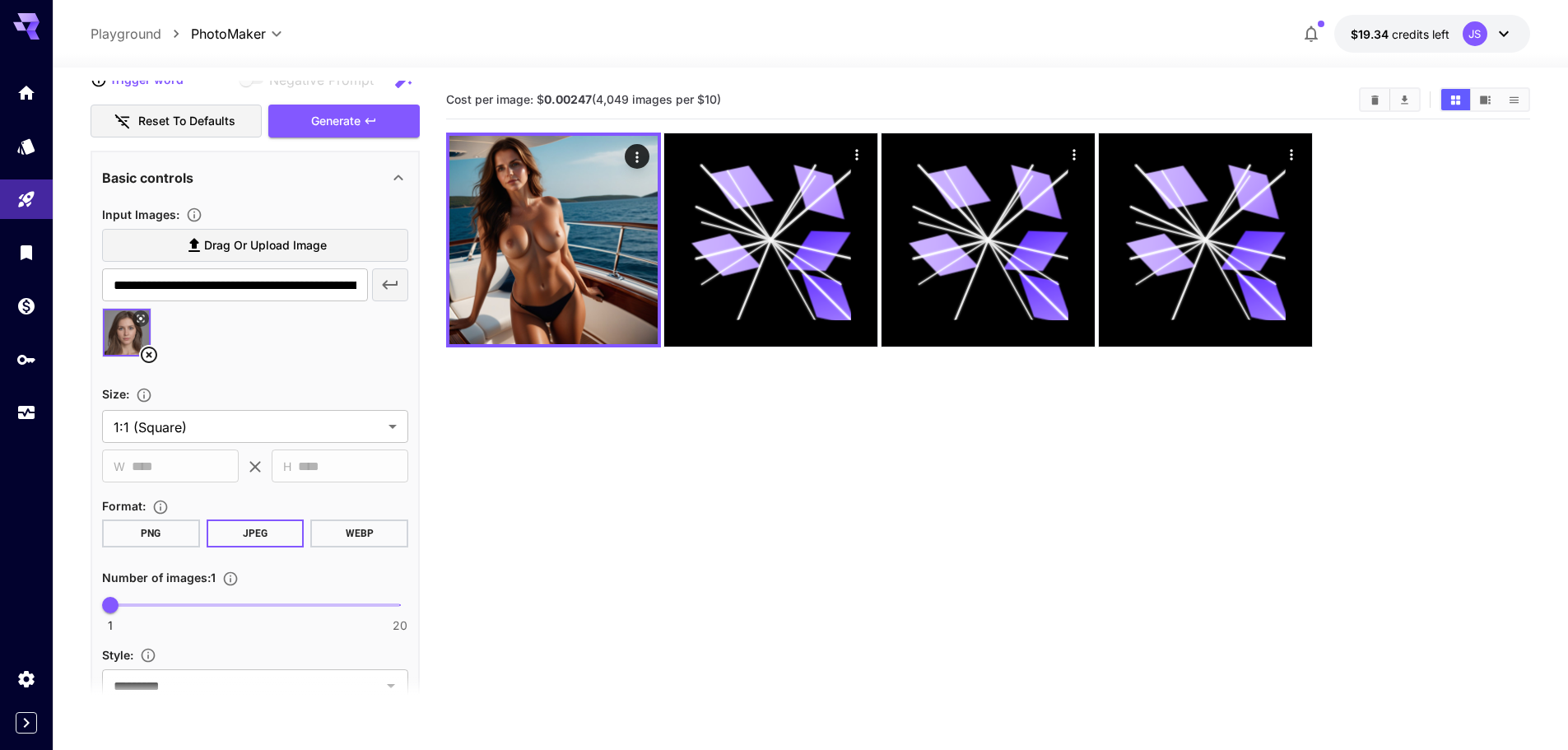
scroll to position [451, 0]
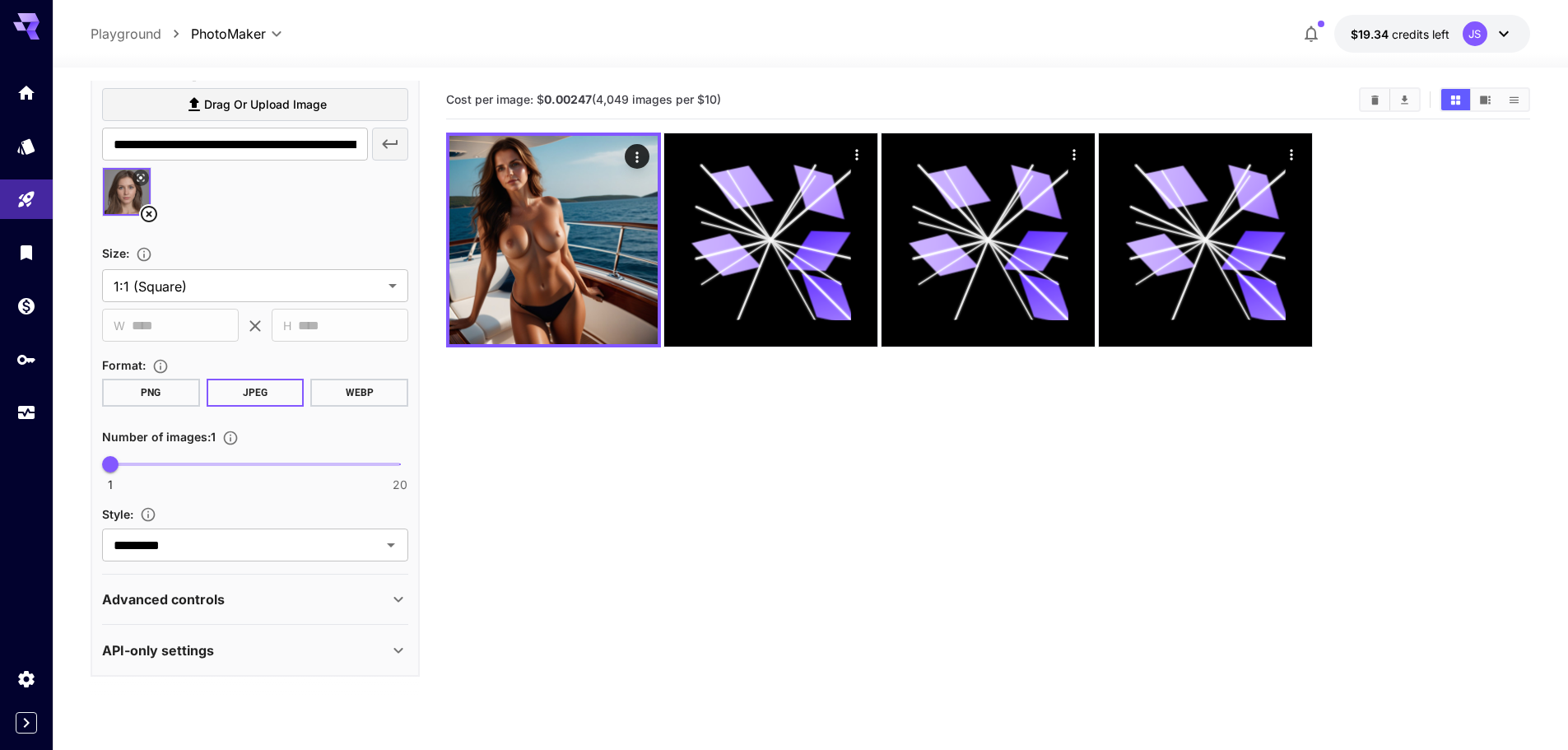
click at [211, 601] on p "Advanced controls" at bounding box center [164, 599] width 122 height 20
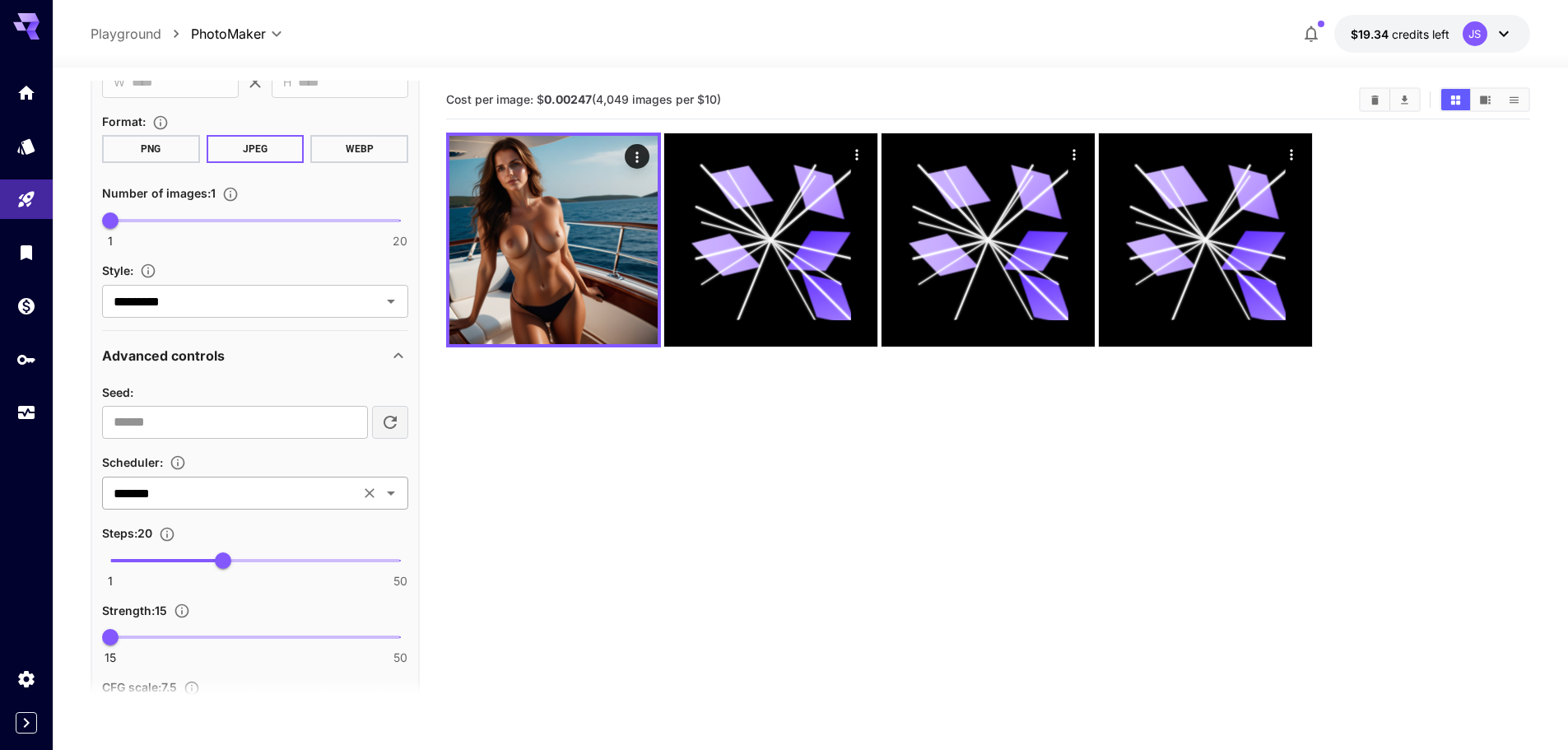
scroll to position [698, 0]
click at [226, 316] on div "Style : ********* ​" at bounding box center [255, 288] width 306 height 64
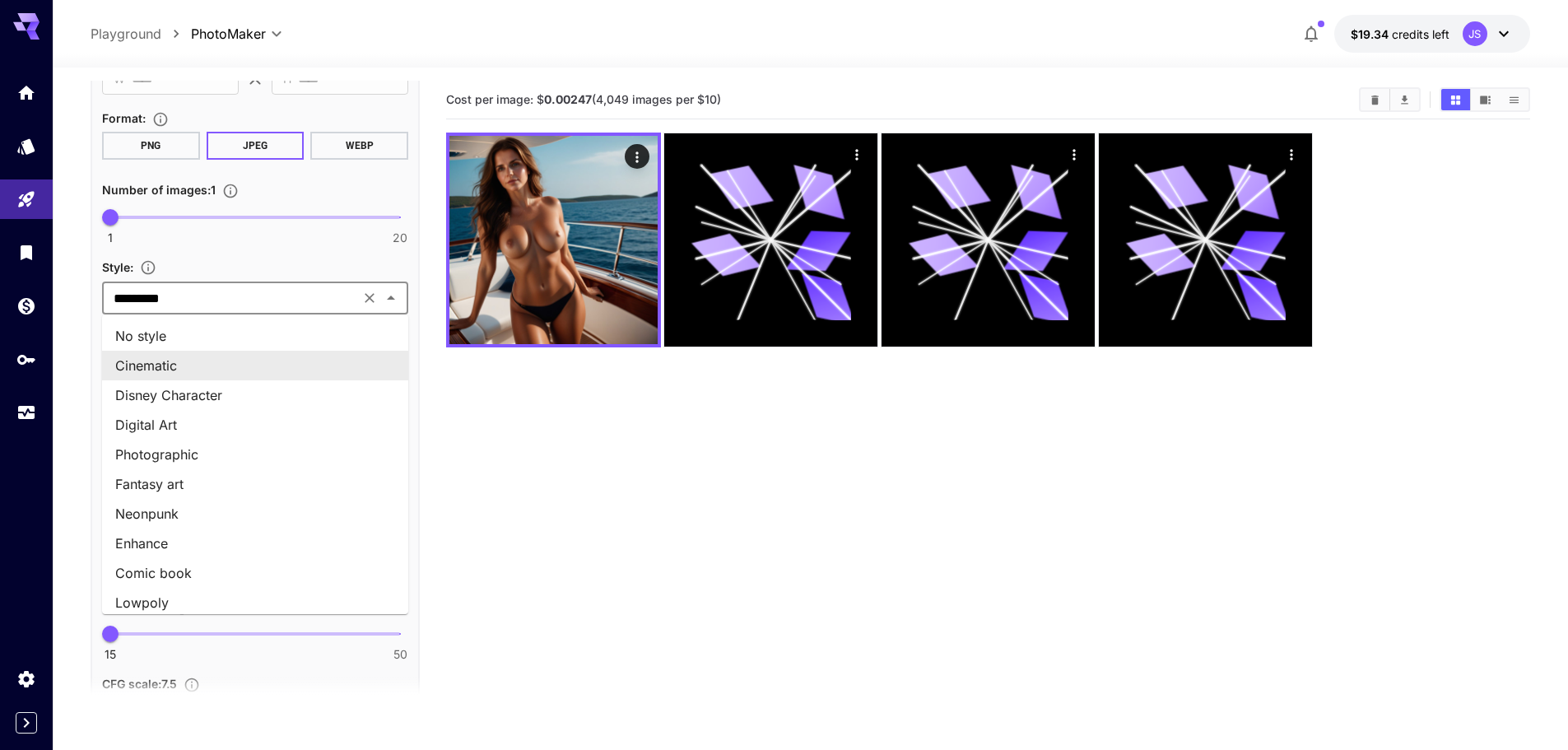
click at [228, 305] on input "*********" at bounding box center [230, 298] width 247 height 23
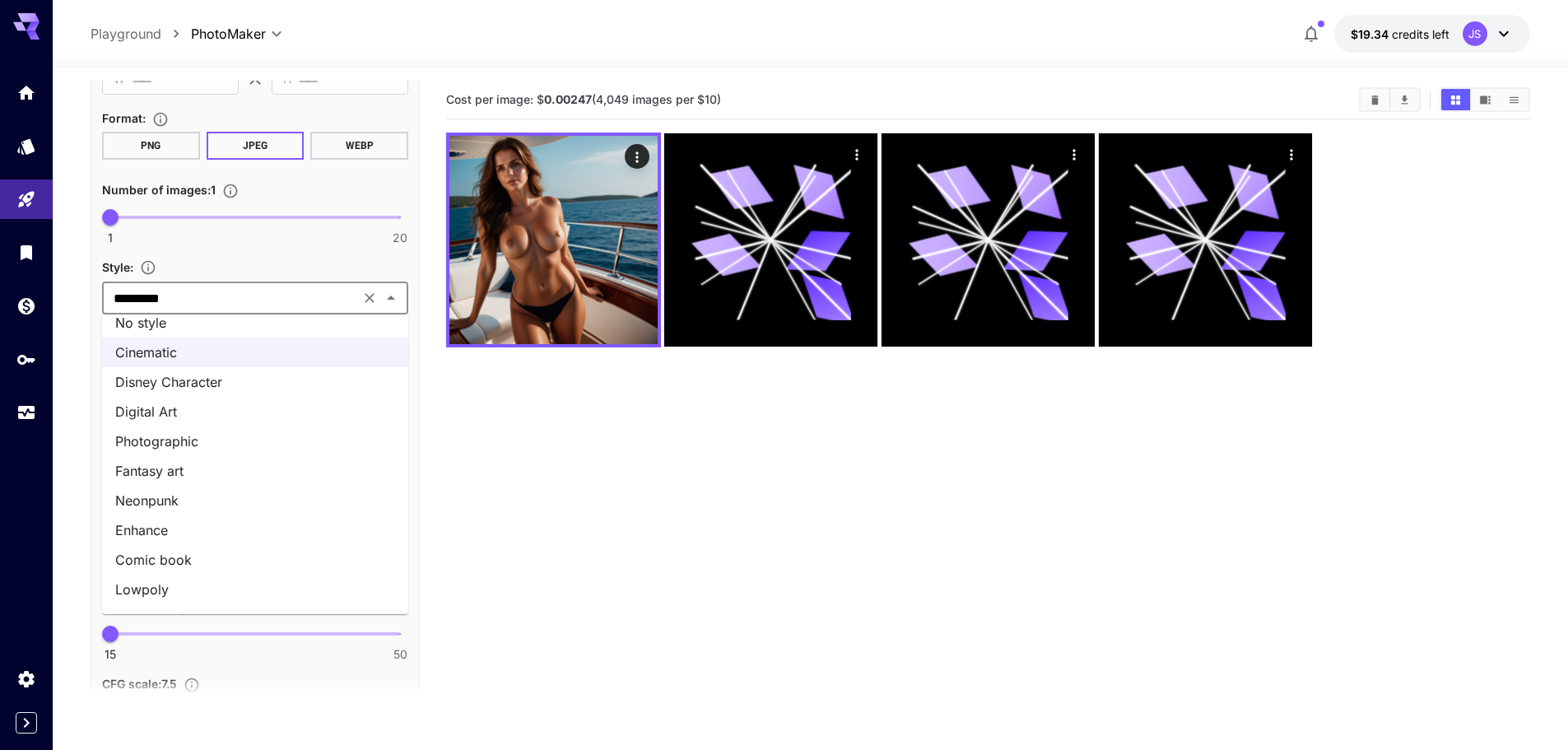
scroll to position [0, 0]
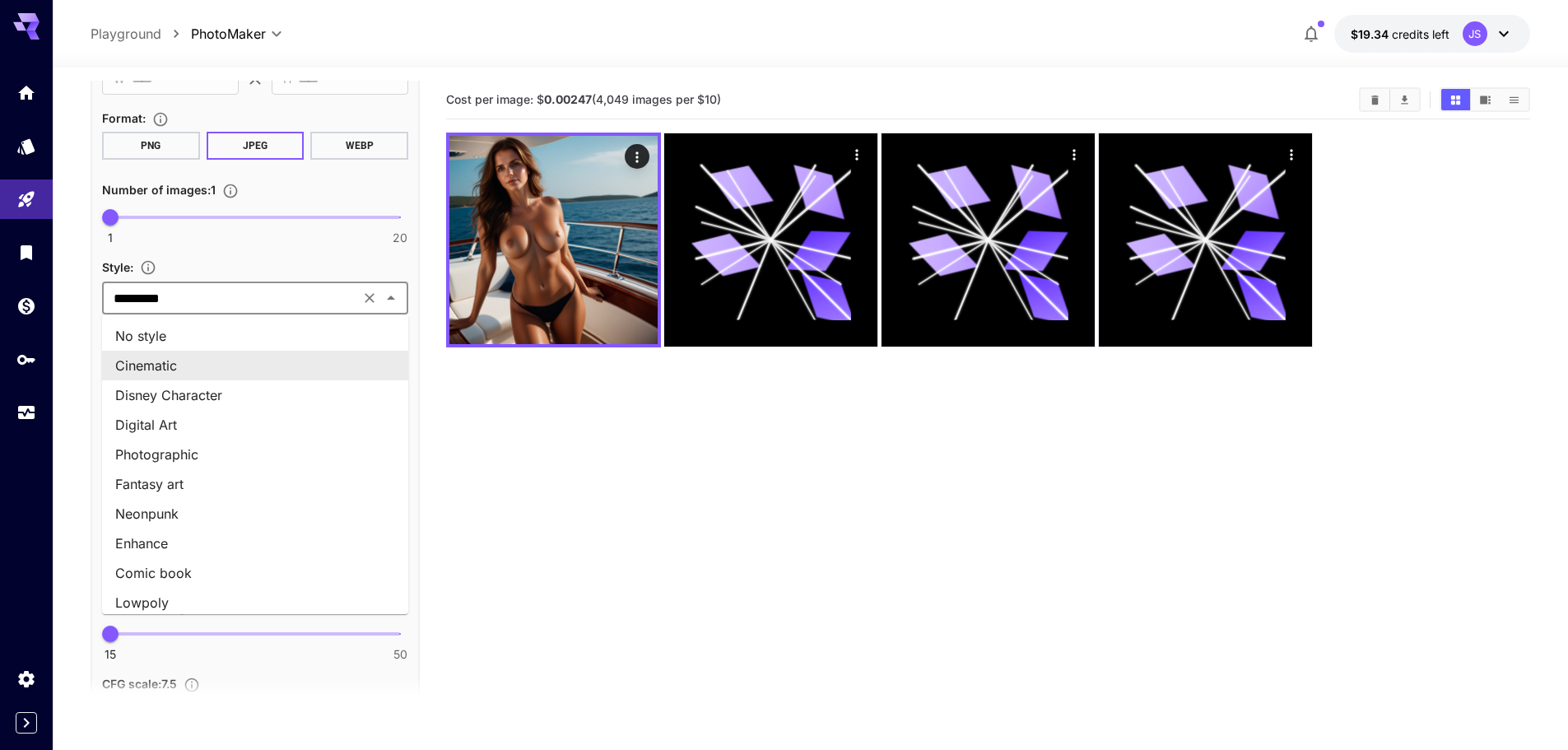
click at [507, 395] on section "Cost per image: $ 0.00247 (4,049 images per $10)" at bounding box center [988, 455] width 1084 height 750
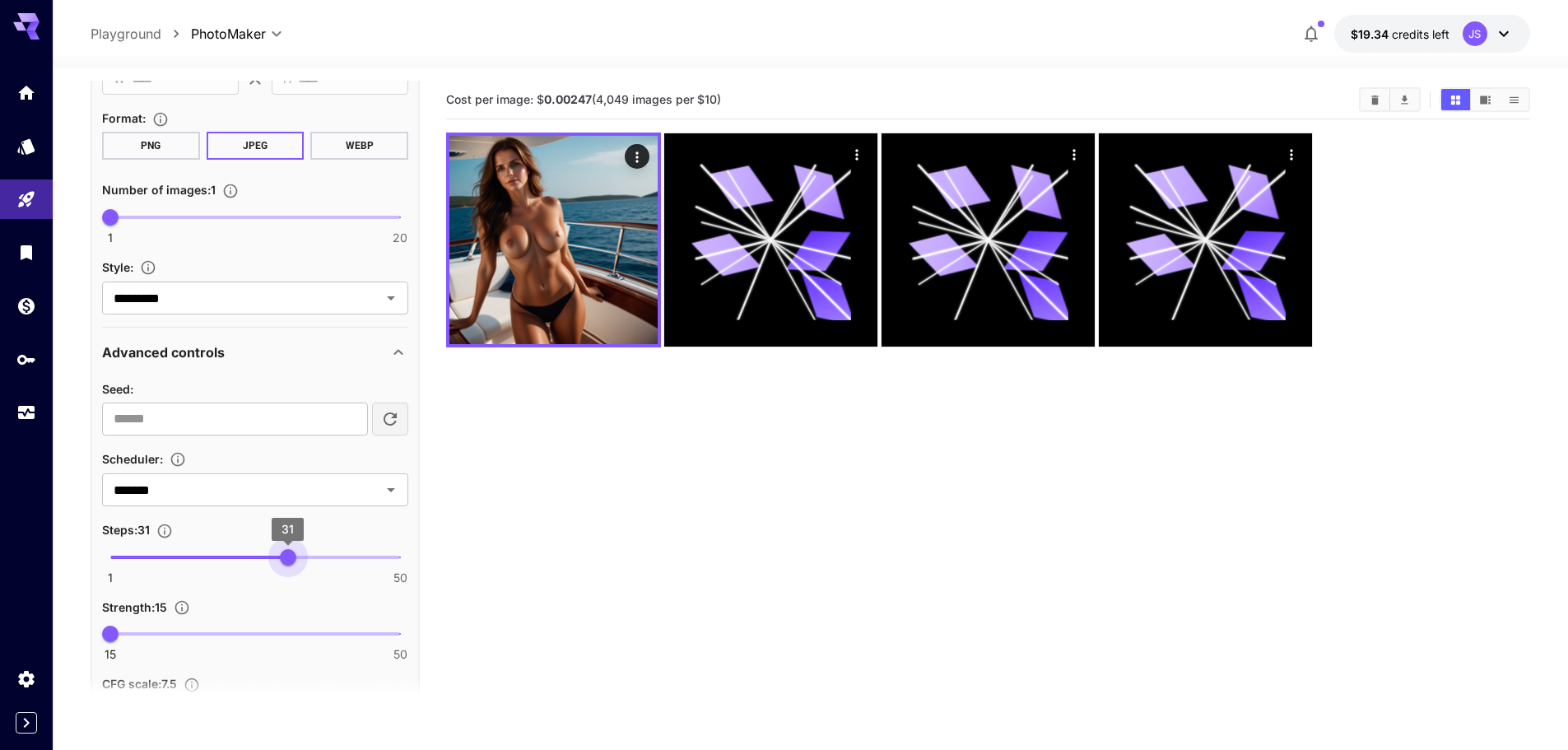
drag, startPoint x: 226, startPoint y: 553, endPoint x: 284, endPoint y: 560, distance: 58.4
click at [285, 561] on span "31" at bounding box center [288, 557] width 17 height 17
type input "**"
click at [282, 559] on span "30" at bounding box center [282, 557] width 17 height 17
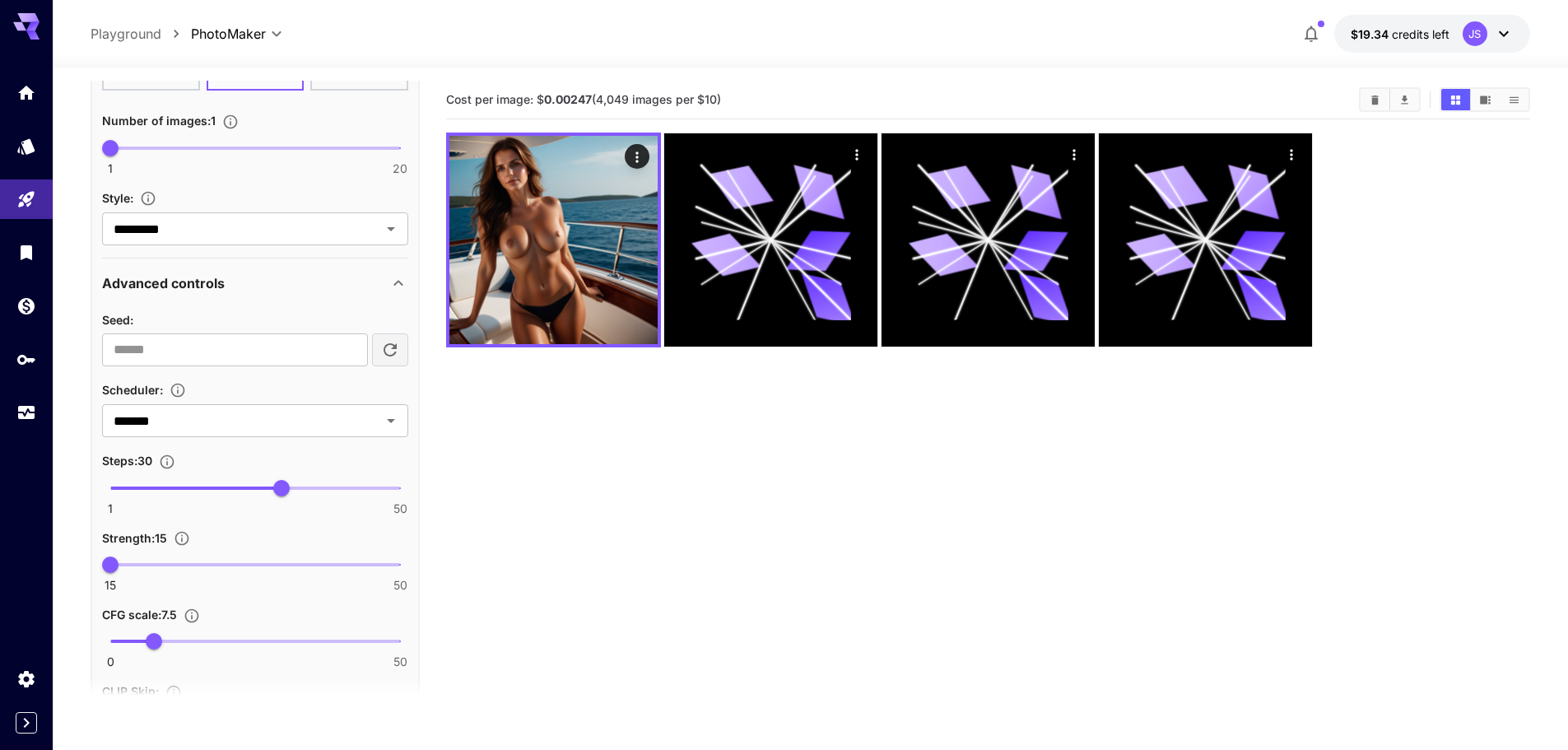
scroll to position [863, 0]
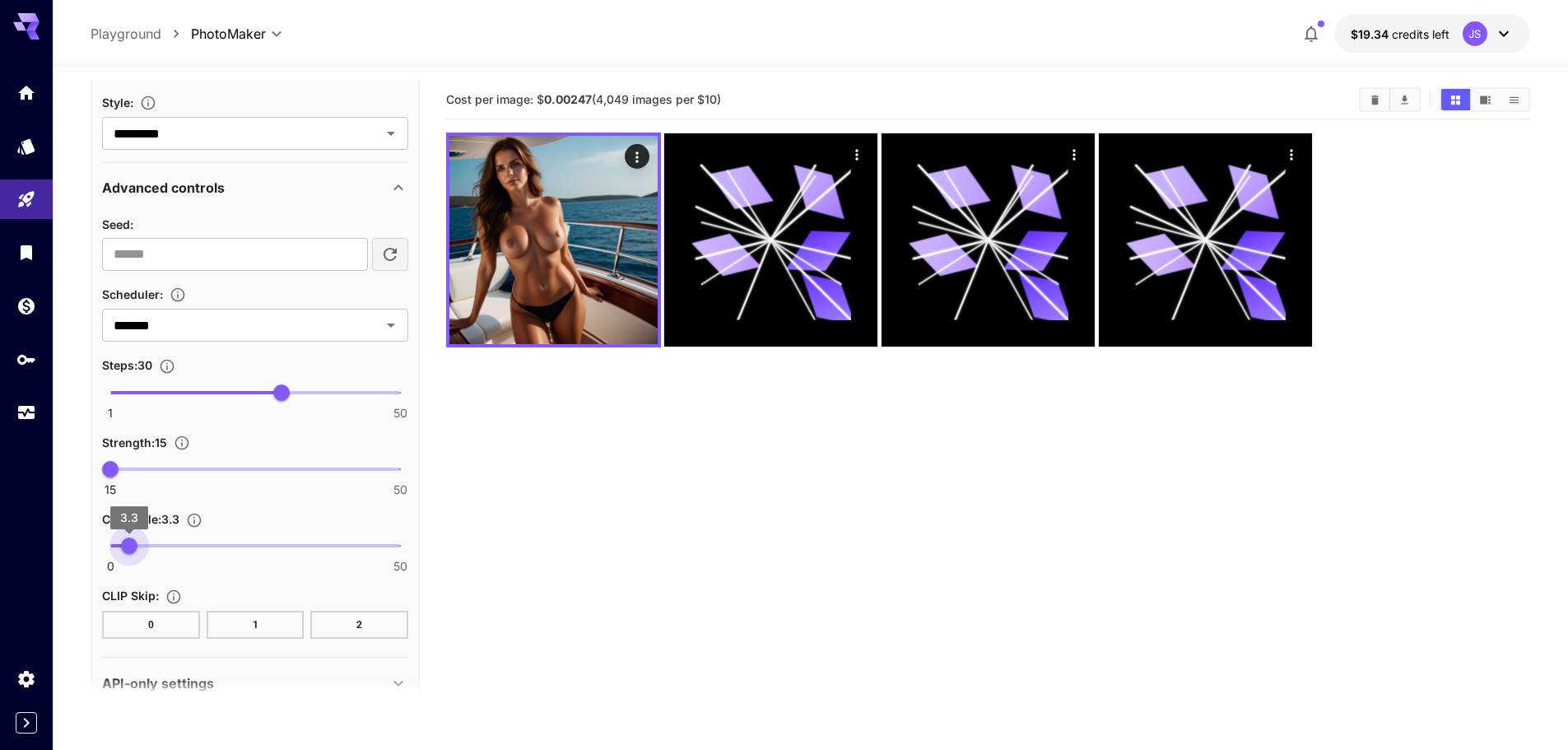
type input "***"
drag, startPoint x: 158, startPoint y: 545, endPoint x: 129, endPoint y: 552, distance: 29.8
click at [129, 552] on span "3.1" at bounding box center [128, 545] width 17 height 17
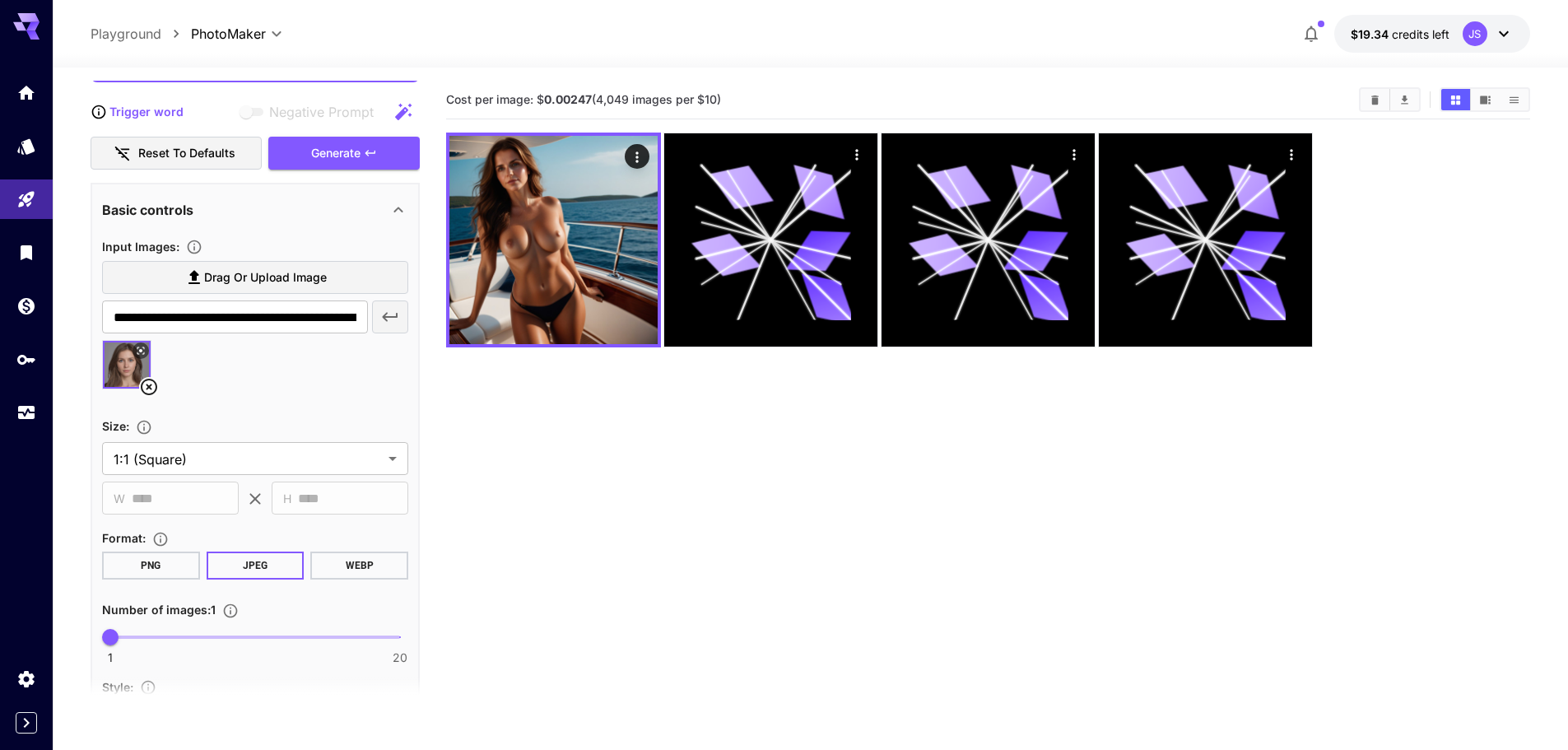
scroll to position [204, 0]
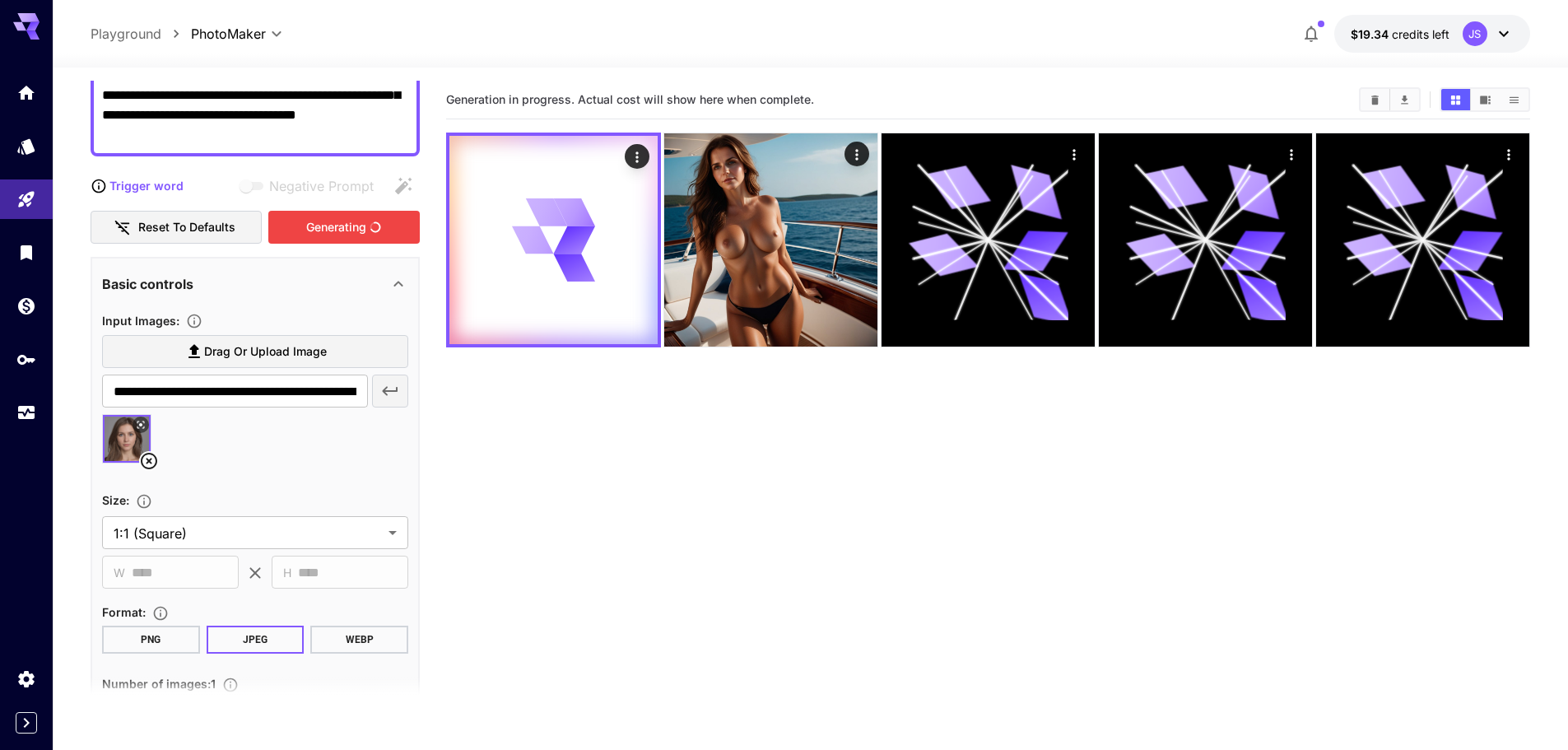
click at [345, 240] on div "Generating" at bounding box center [344, 227] width 151 height 34
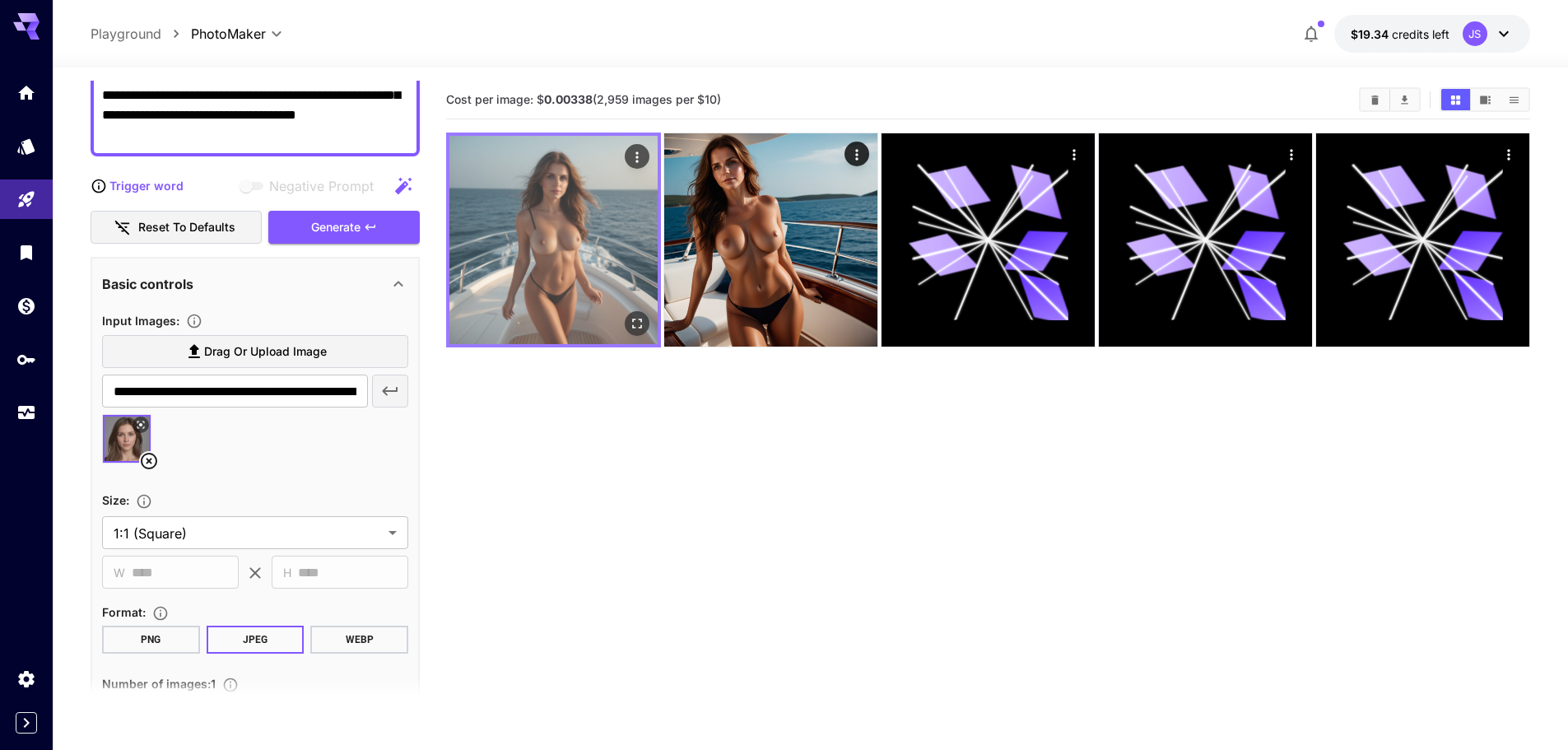
click at [630, 316] on icon "Open in fullscreen" at bounding box center [637, 323] width 17 height 17
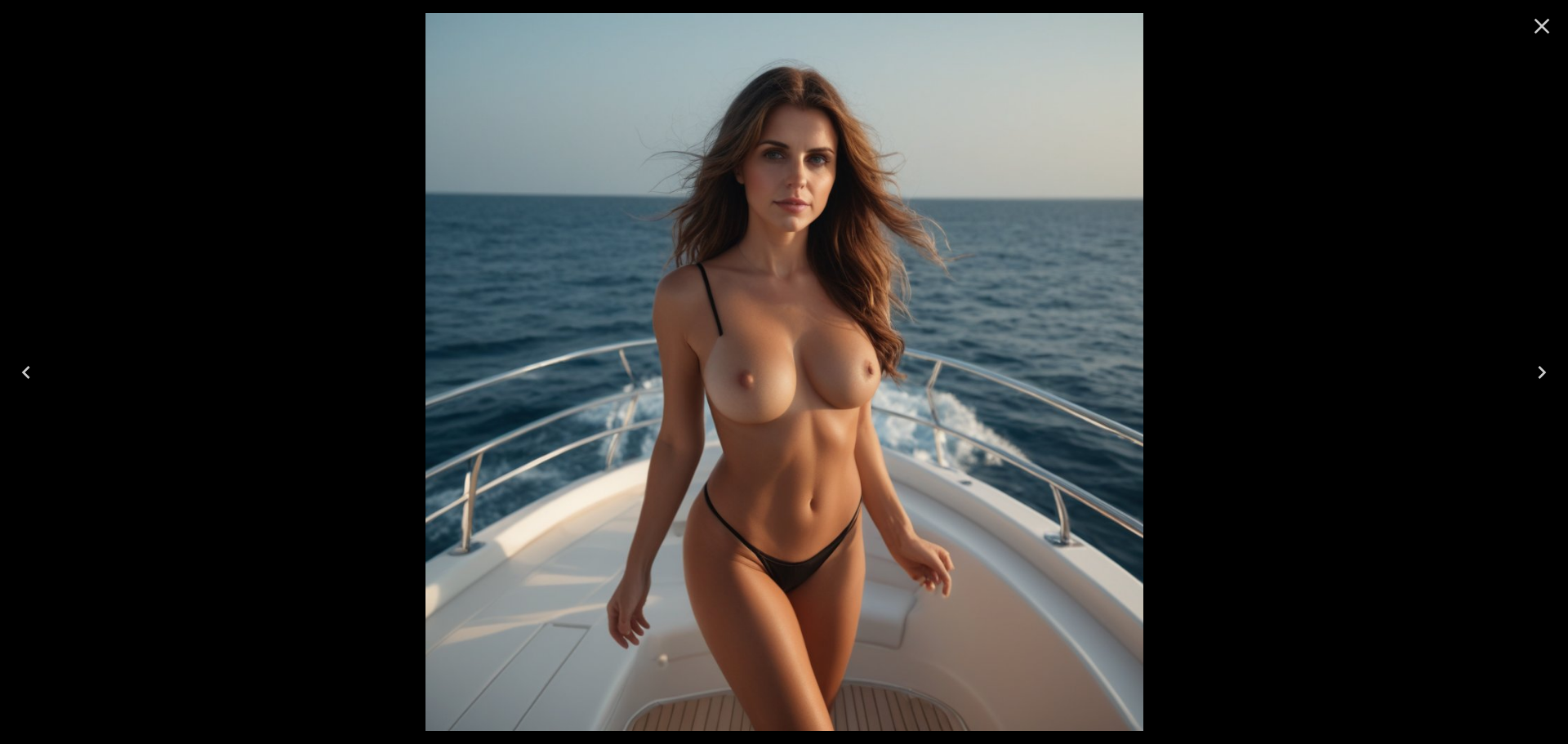
click at [1537, 22] on icon "Close" at bounding box center [1542, 27] width 16 height 16
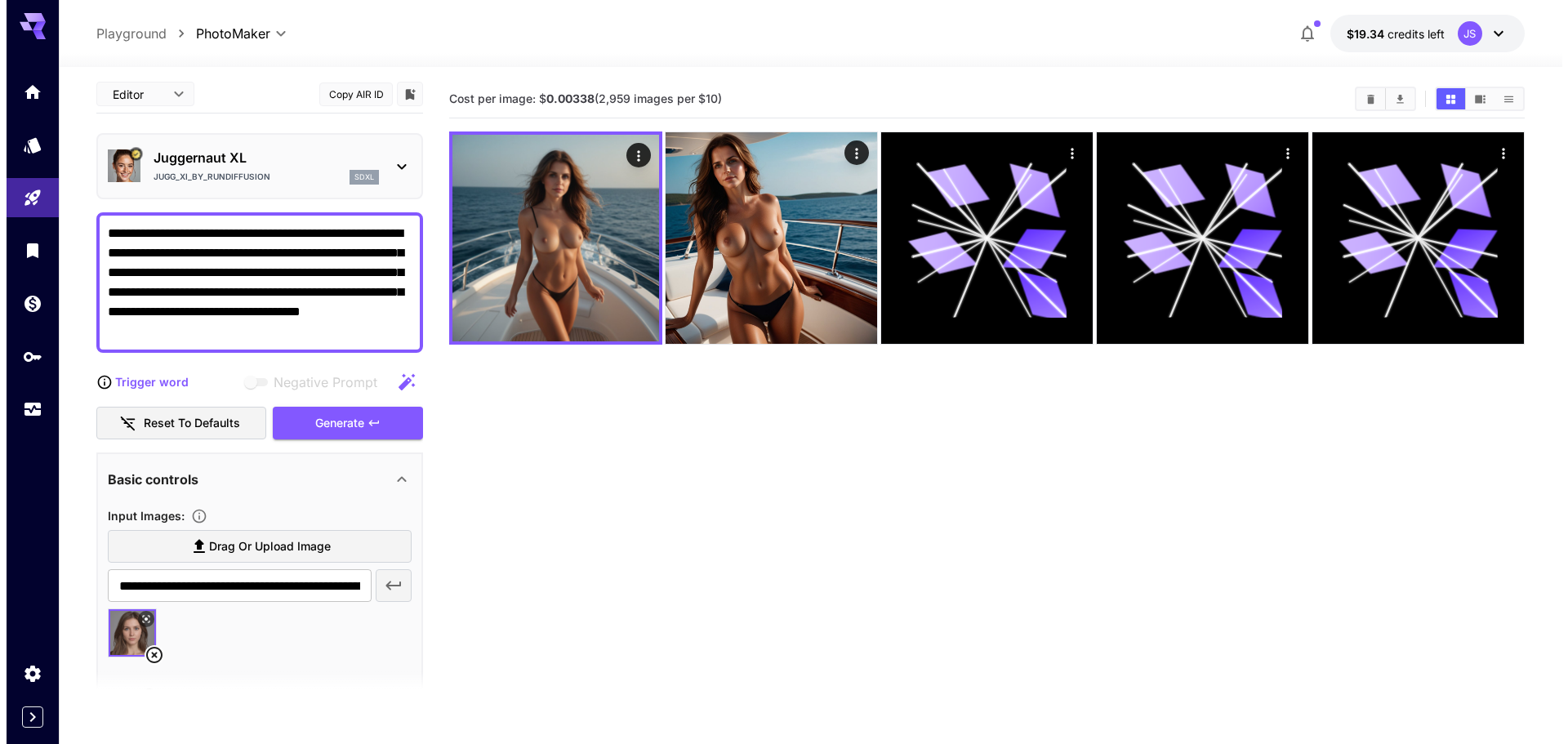
scroll to position [0, 0]
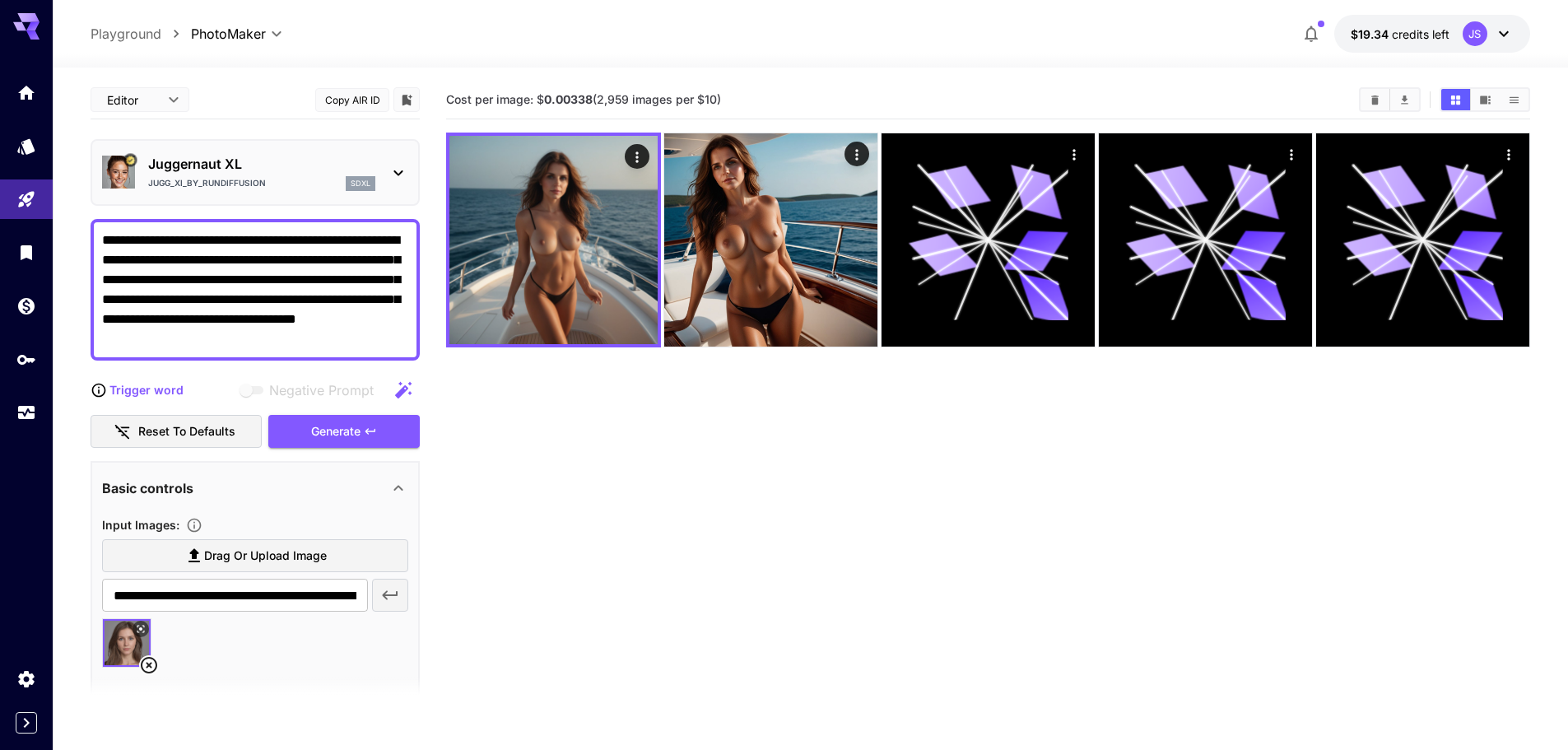
click at [283, 189] on div "Jugg_XI_by_RunDiffusion sdxl" at bounding box center [261, 183] width 227 height 15
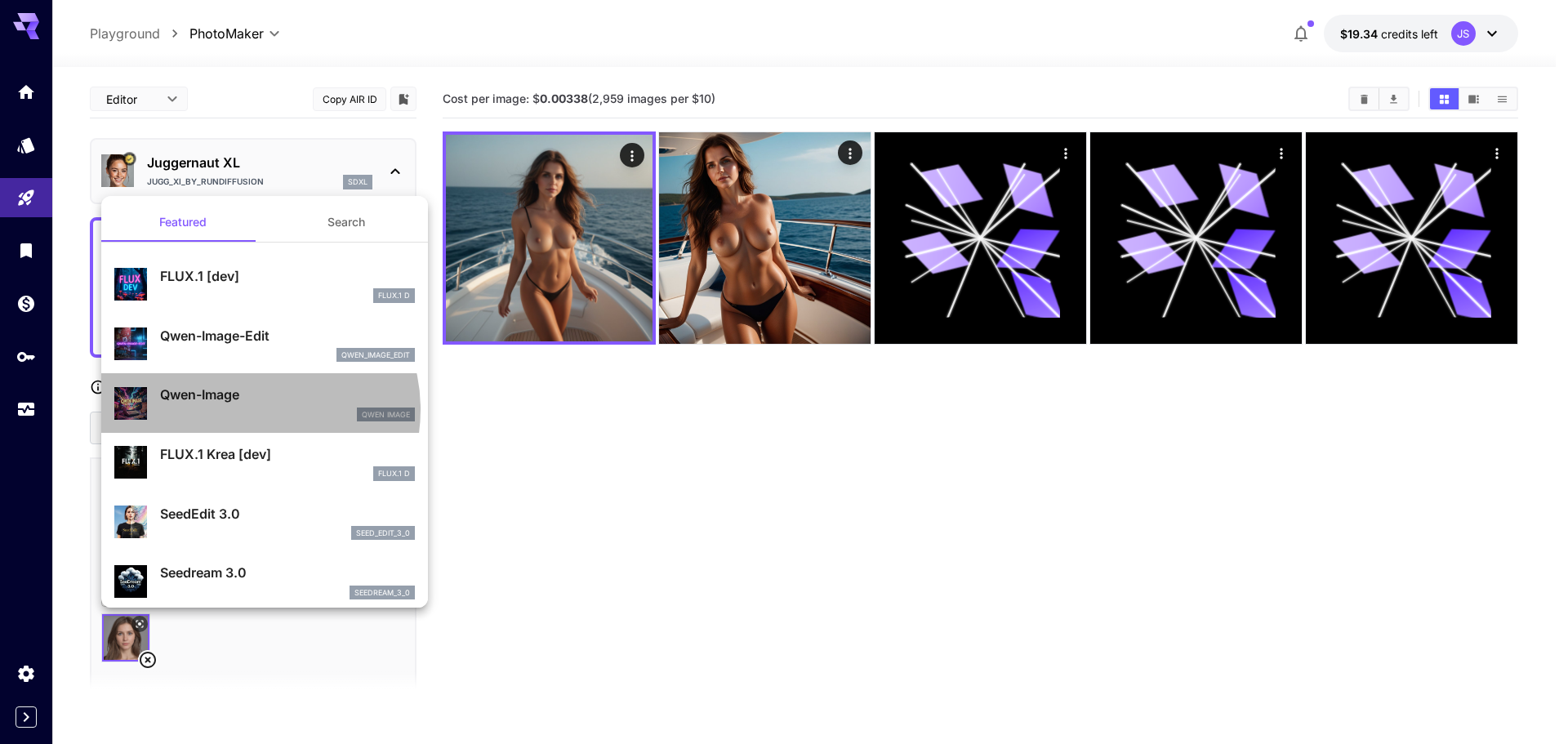
click at [245, 409] on div "Qwen Image" at bounding box center [288, 414] width 255 height 15
type input "**"
type input "***"
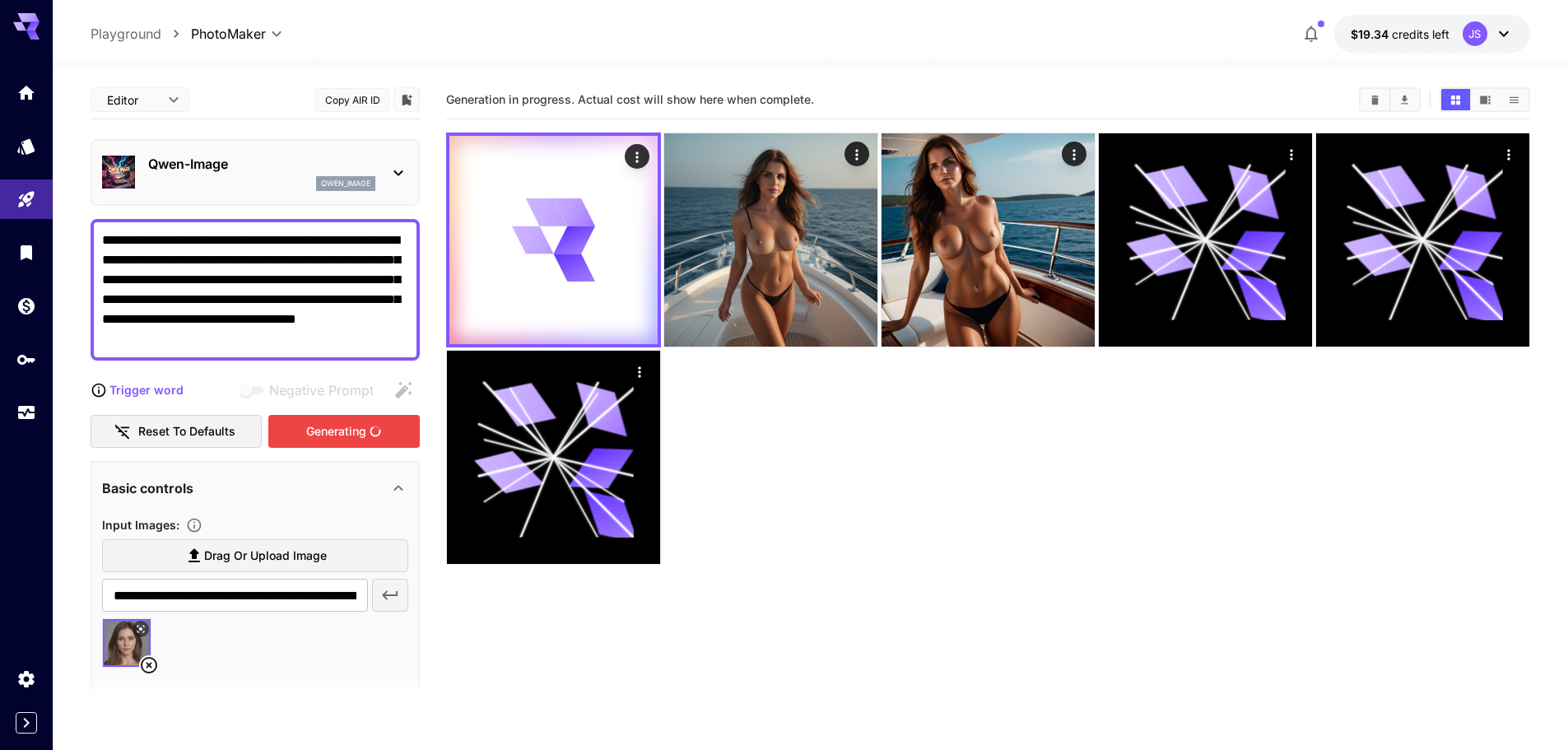
click at [322, 430] on div "Generating" at bounding box center [344, 431] width 151 height 34
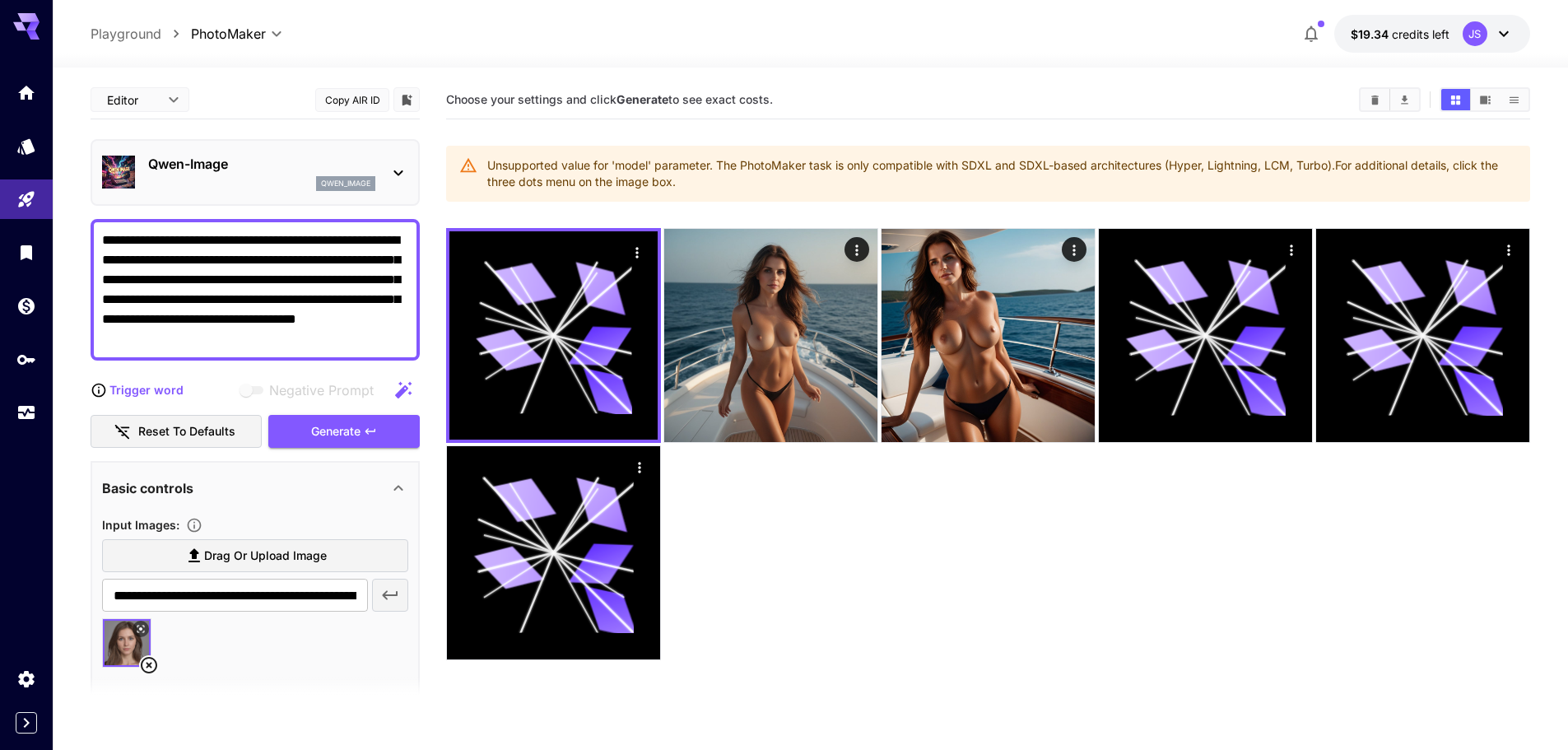
click at [293, 169] on p "Qwen-Image" at bounding box center [261, 163] width 227 height 20
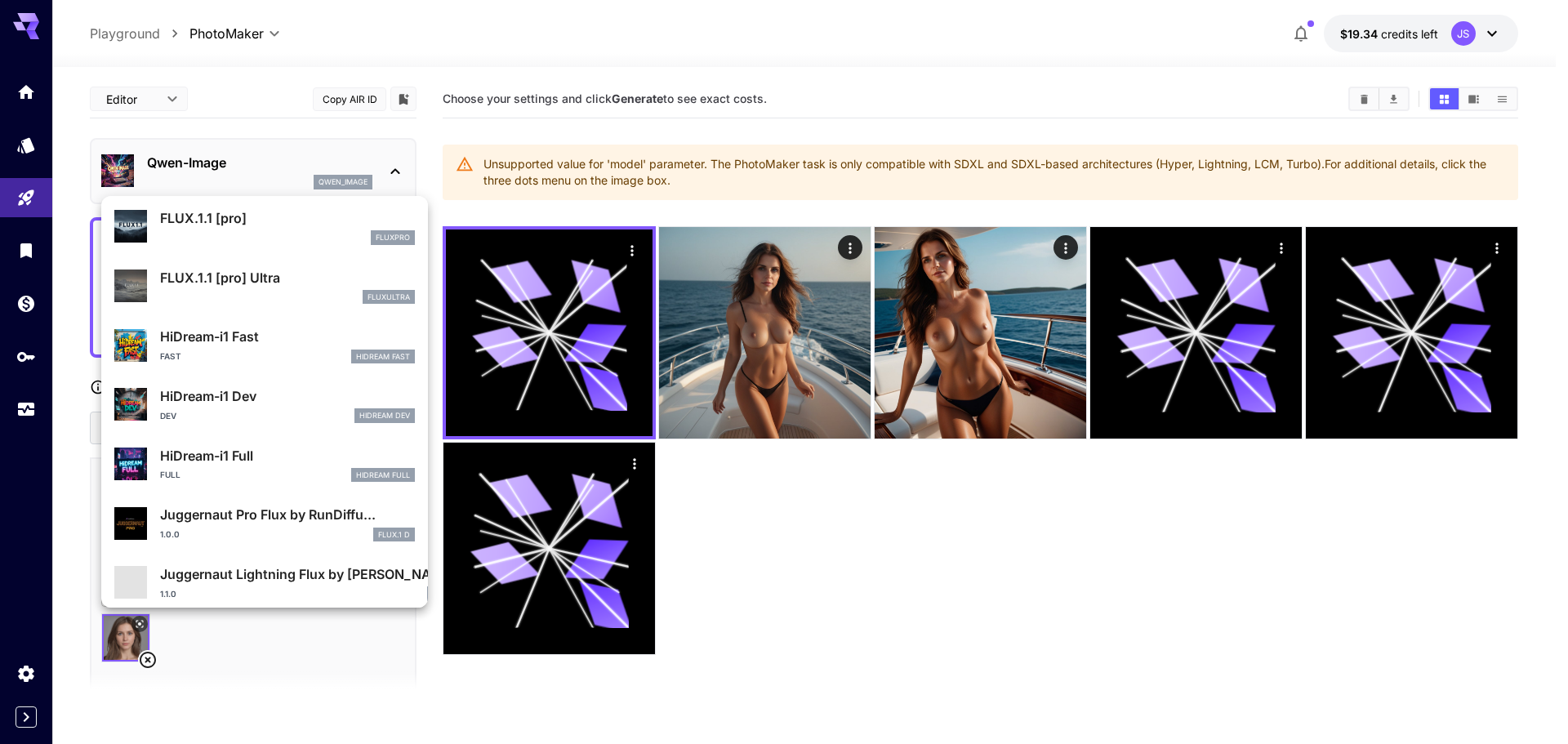
scroll to position [1142, 0]
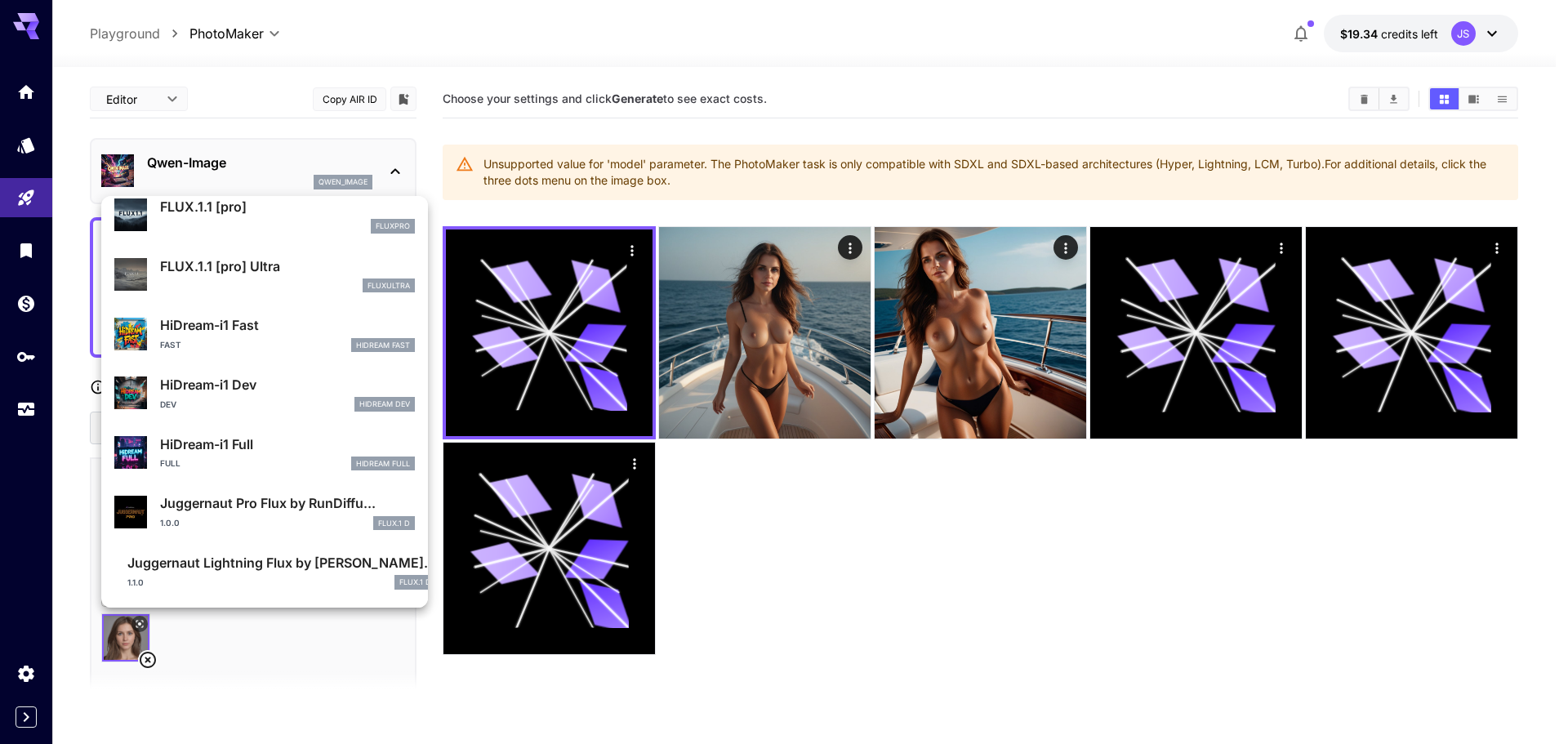
click at [162, 98] on div at bounding box center [784, 372] width 1568 height 744
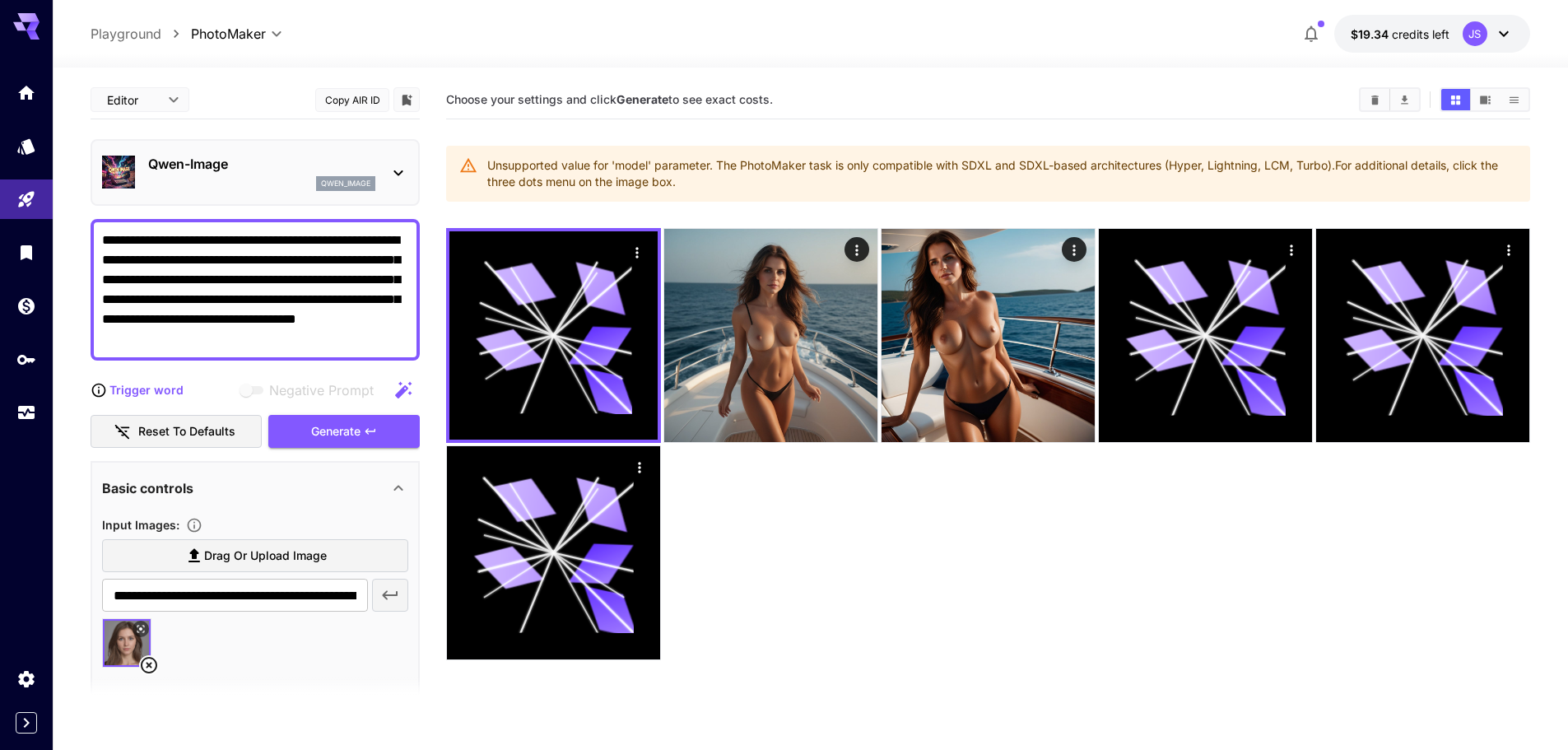
click at [28, 176] on div at bounding box center [26, 252] width 52 height 359
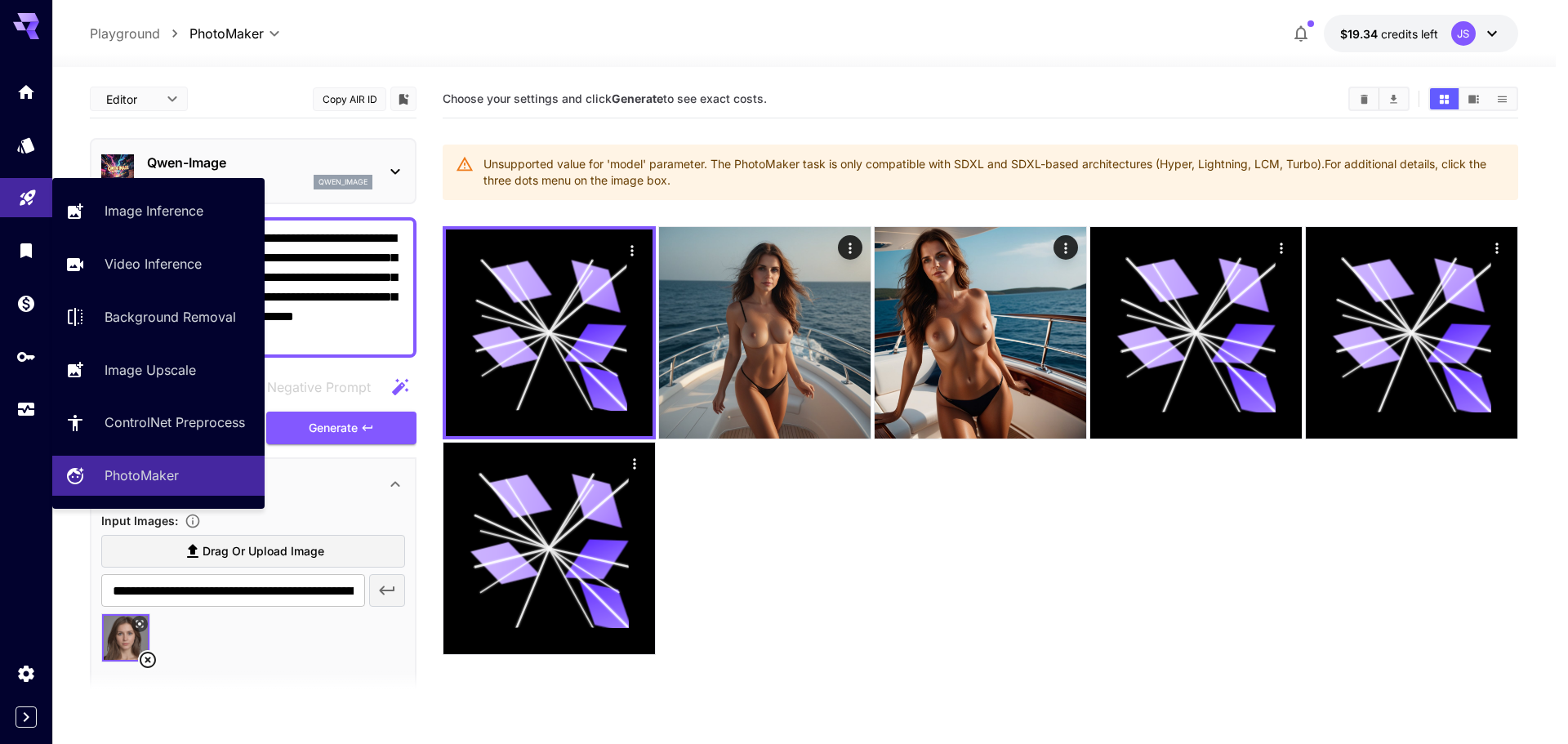
click at [28, 183] on div "Playground" at bounding box center [28, 193] width 20 height 21
type input "**********"
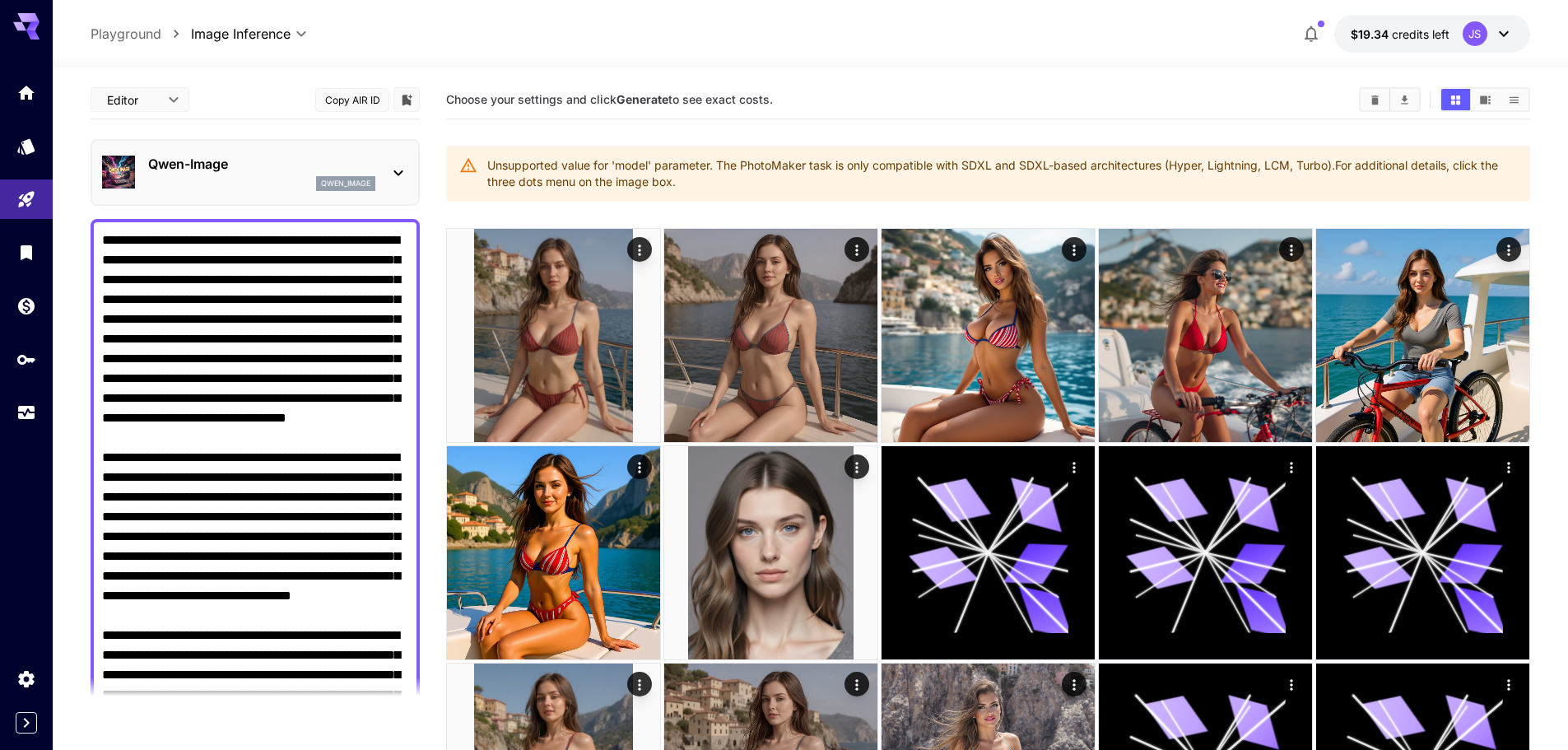
click at [289, 184] on div "qwen_image" at bounding box center [261, 183] width 227 height 15
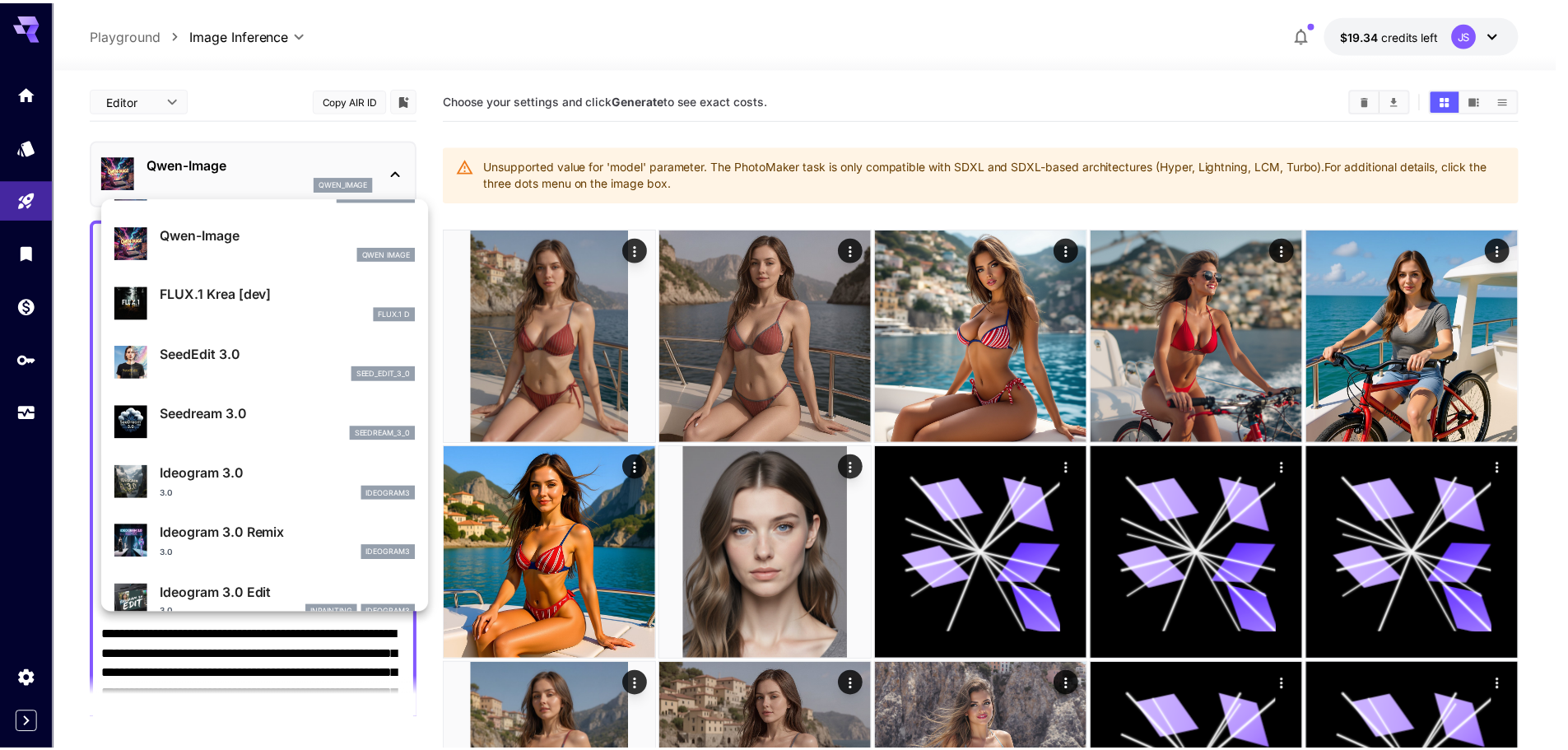
scroll to position [412, 0]
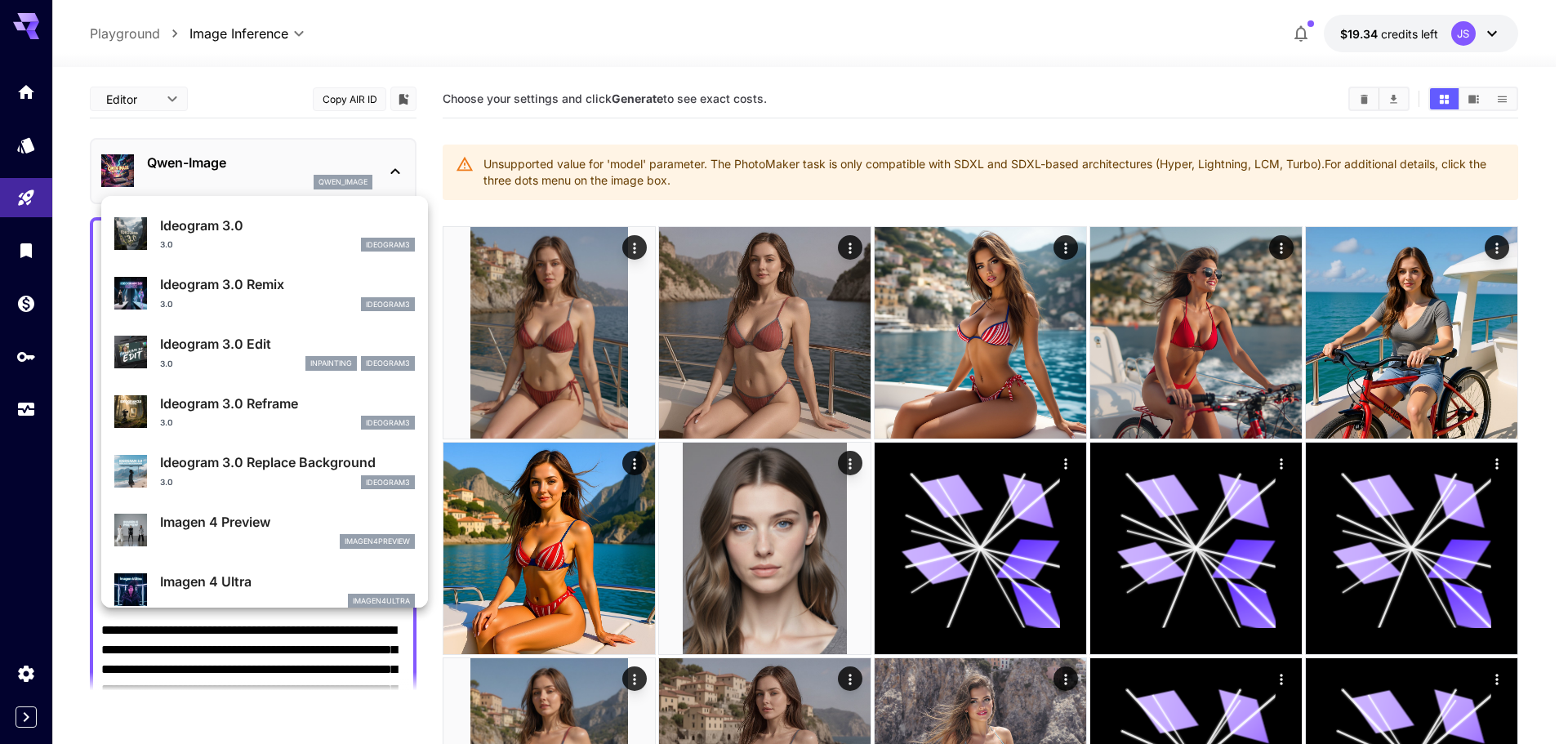
click at [281, 251] on div "3.0 ideogram3" at bounding box center [288, 245] width 255 height 15
type input "**********"
type input "***"
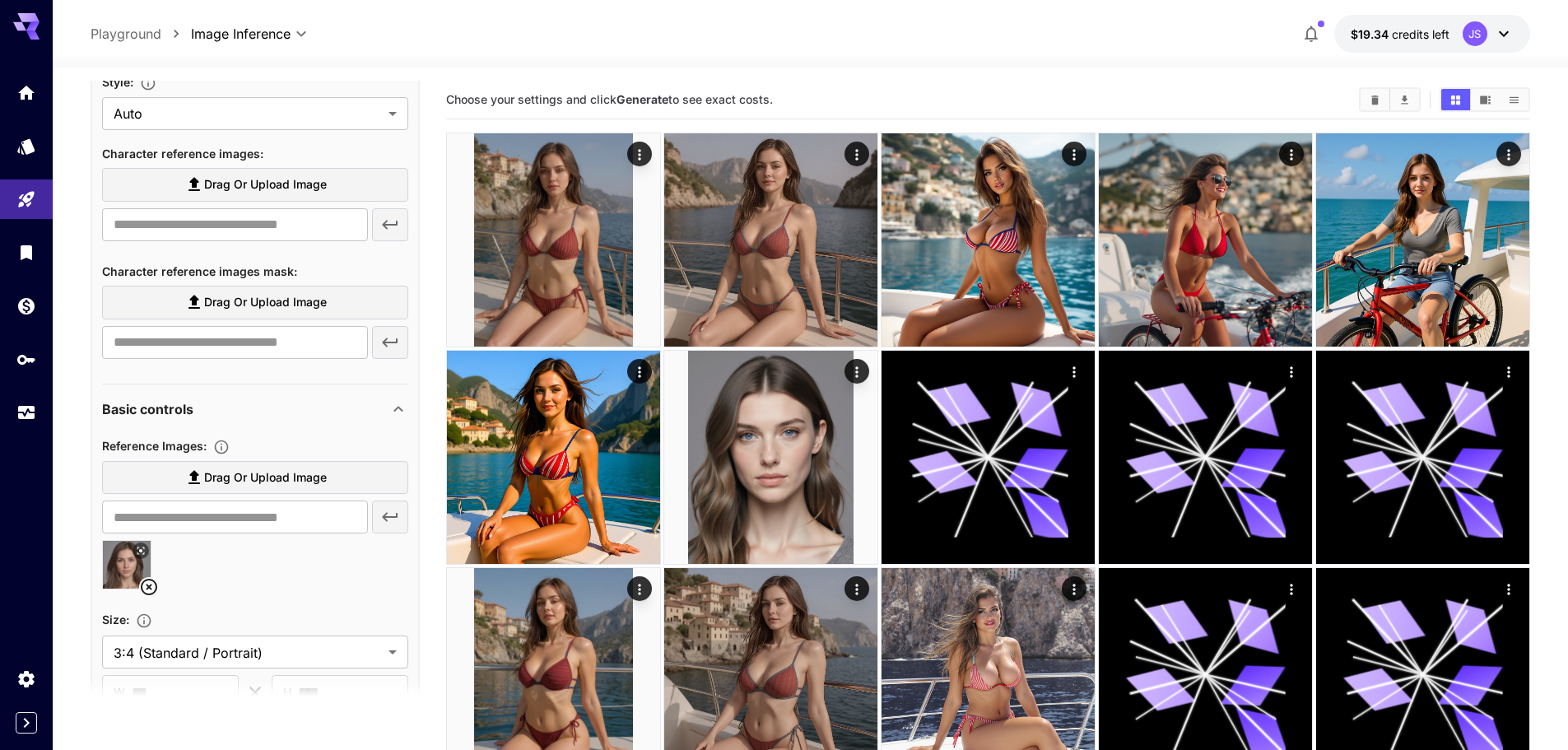
scroll to position [1070, 0]
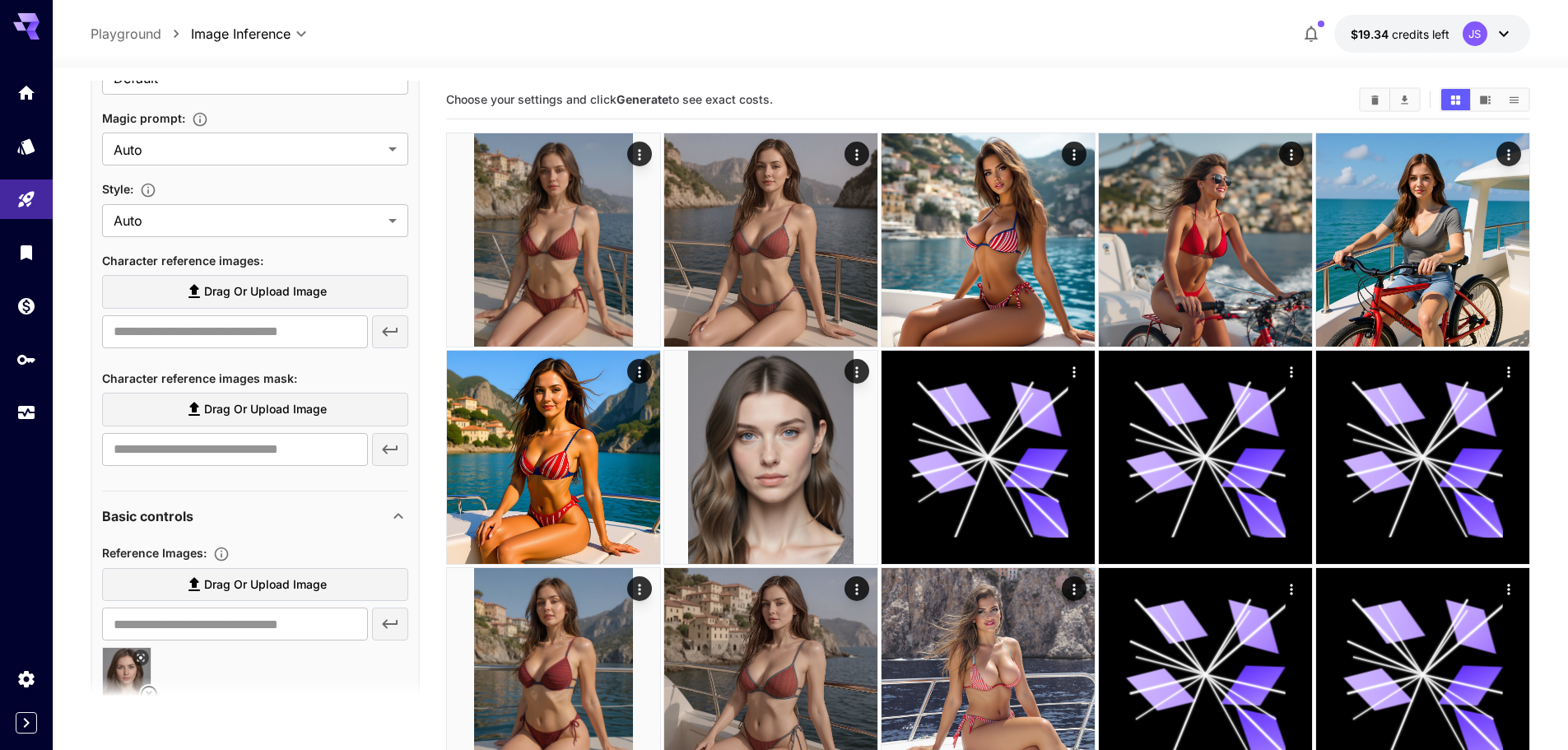
click at [268, 306] on label "Drag or upload image" at bounding box center [255, 291] width 306 height 34
click at [0, 0] on input "Drag or upload image" at bounding box center [0, 0] width 0 height 0
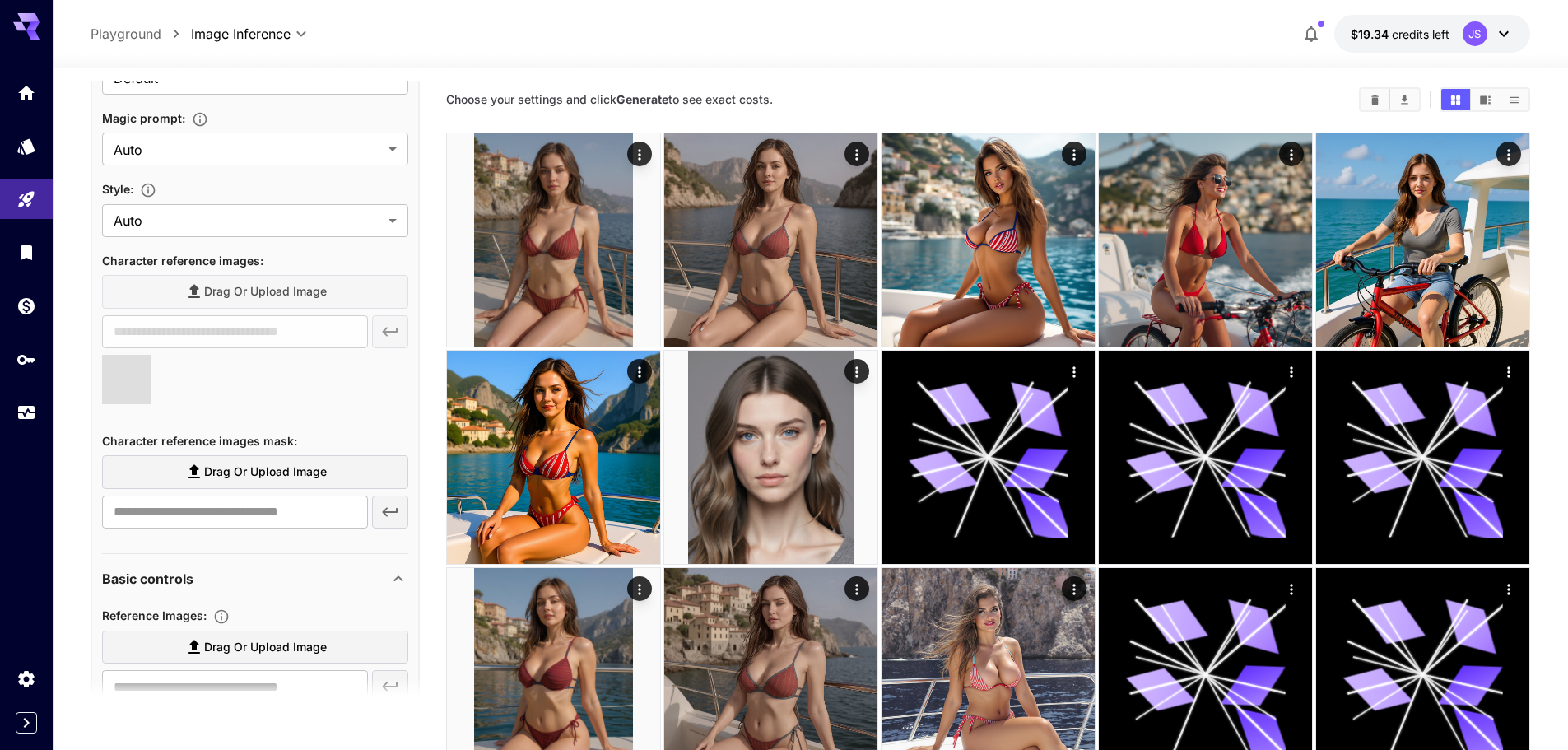
type input "**********"
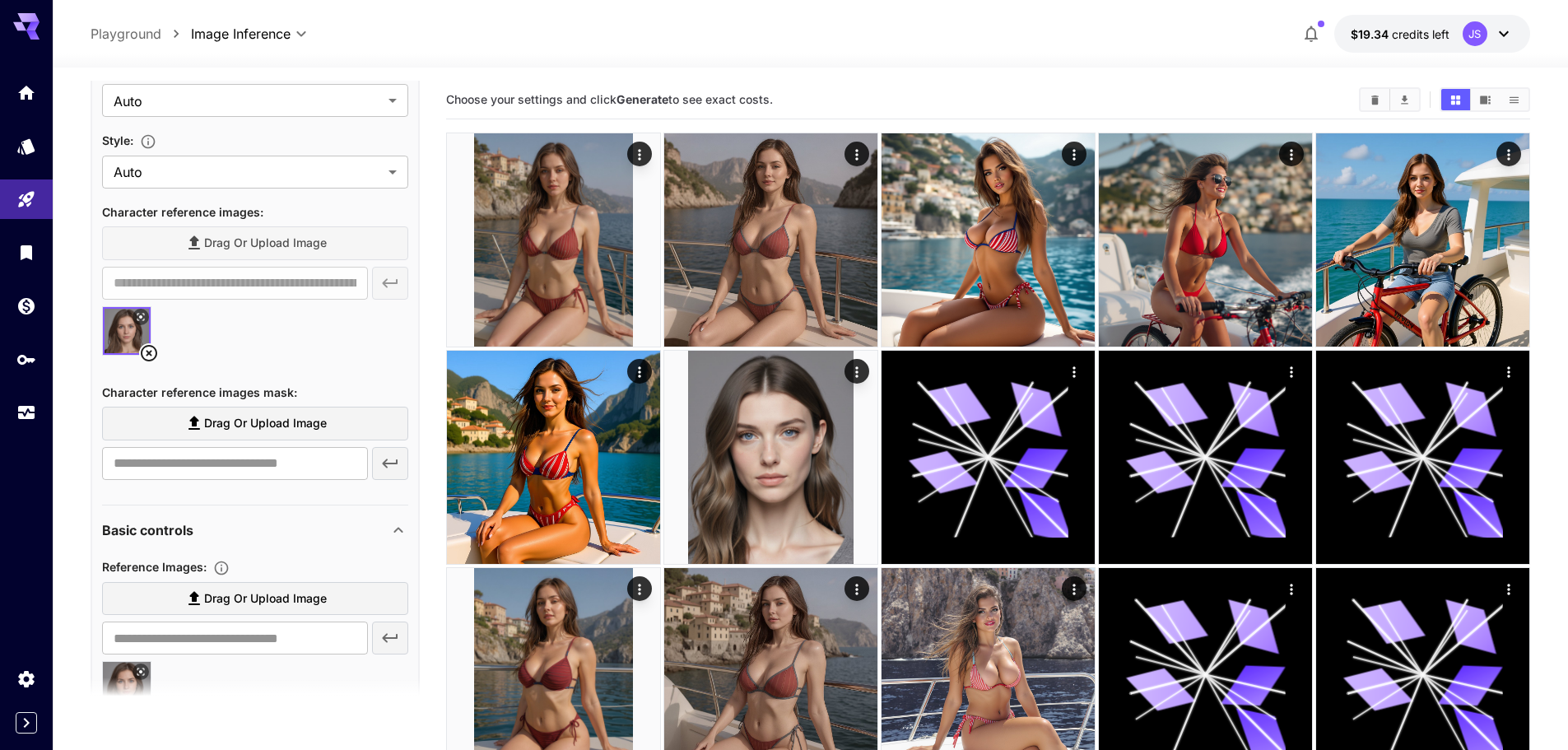
scroll to position [1234, 0]
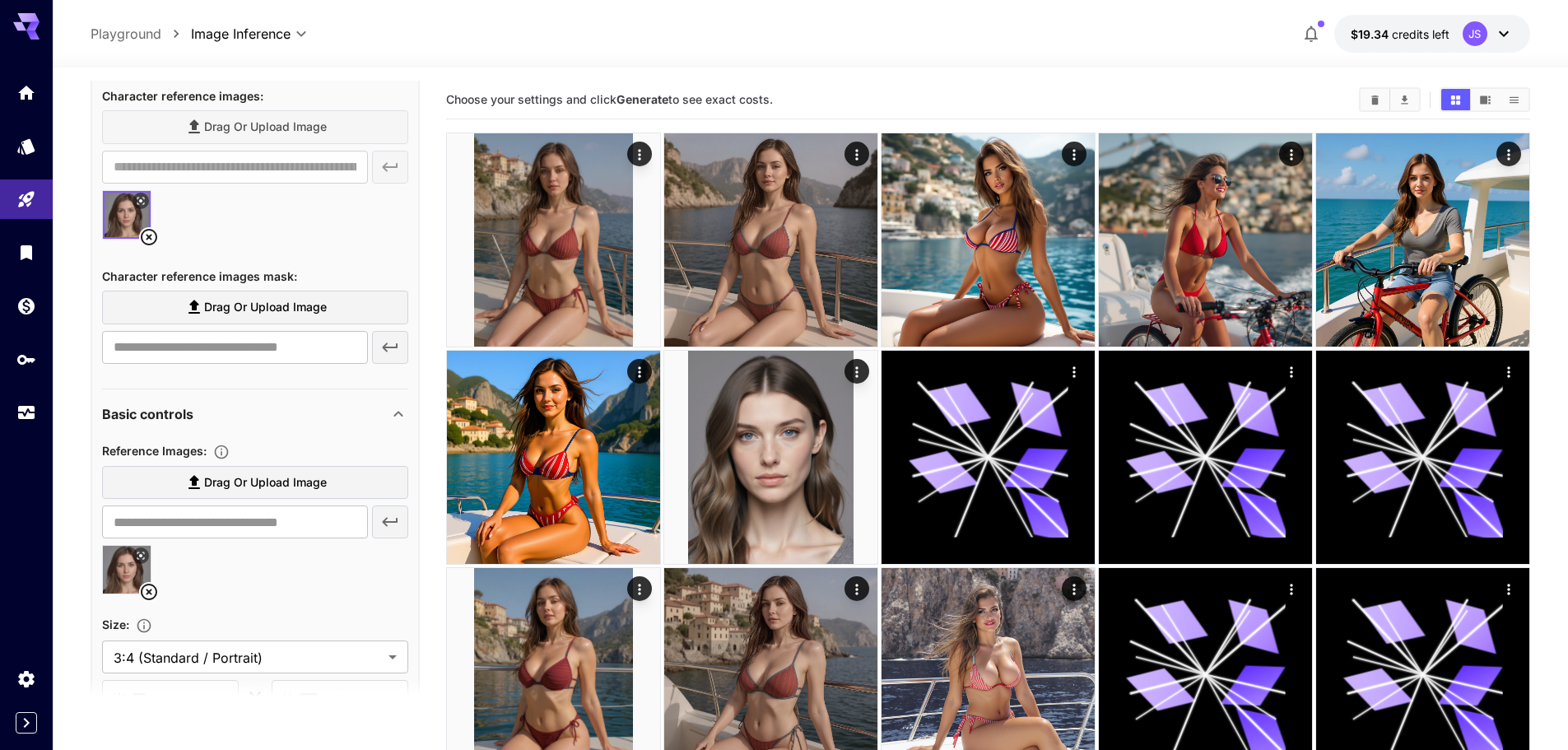
click at [149, 593] on icon at bounding box center [149, 591] width 17 height 17
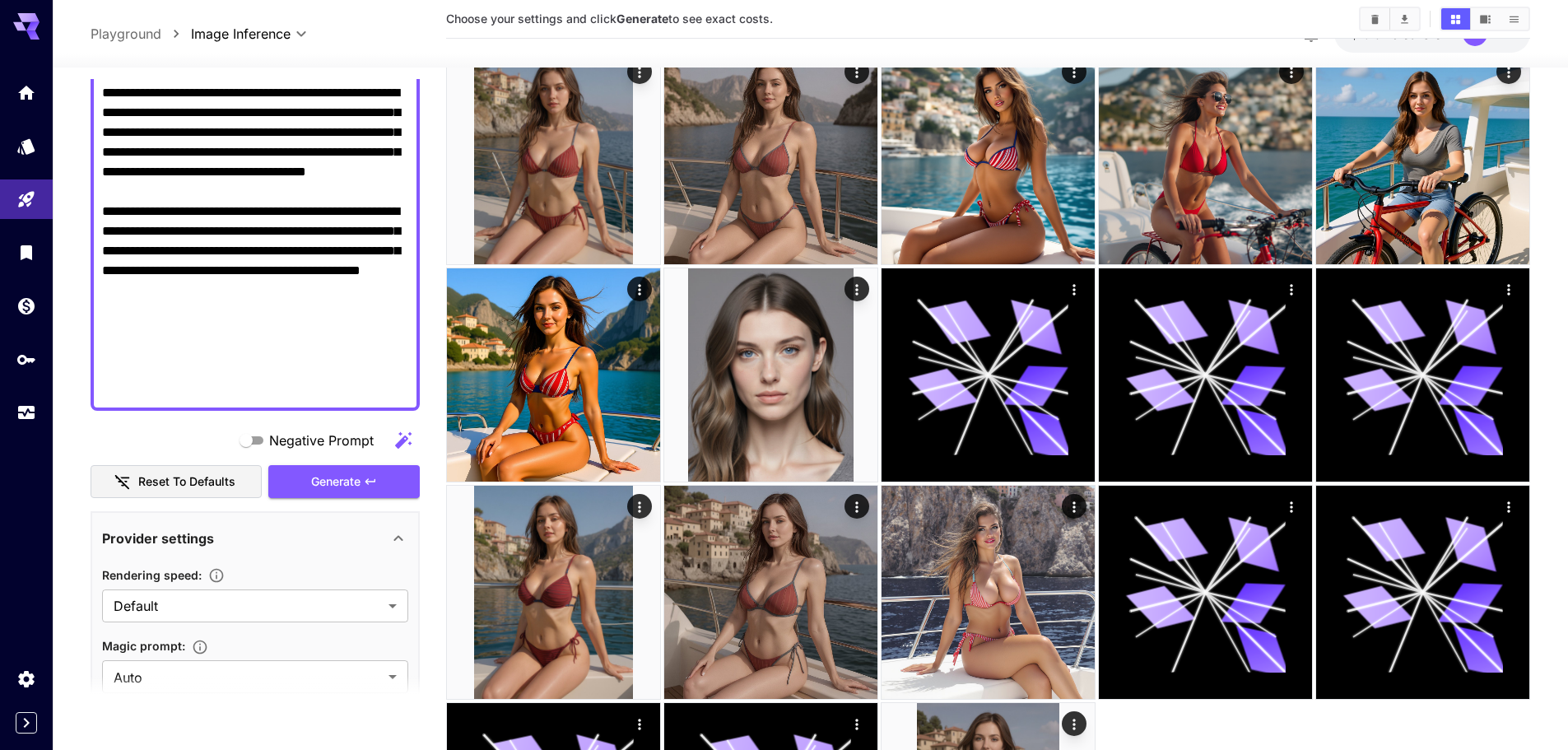
scroll to position [550, 0]
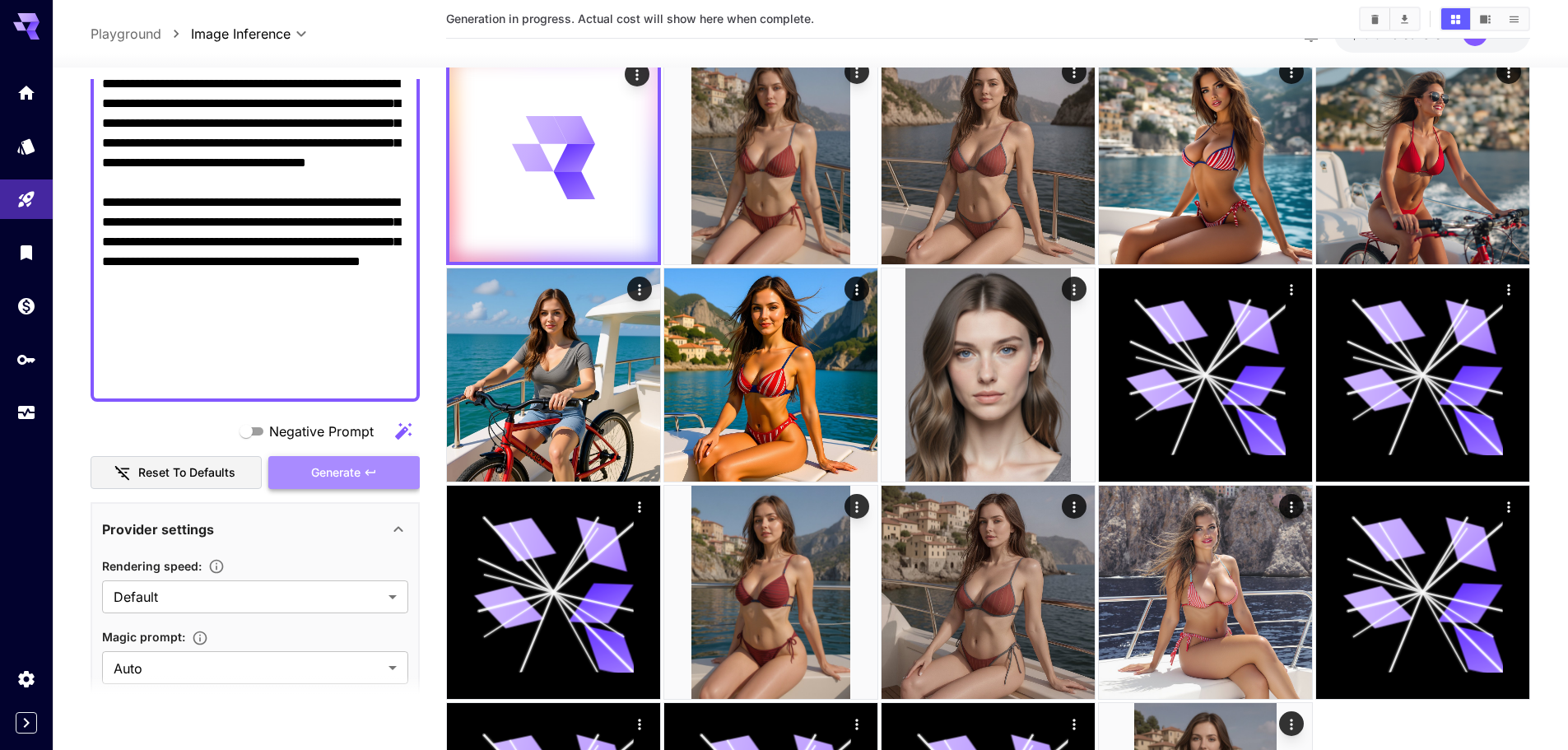
click at [324, 469] on span "Generate" at bounding box center [336, 473] width 49 height 21
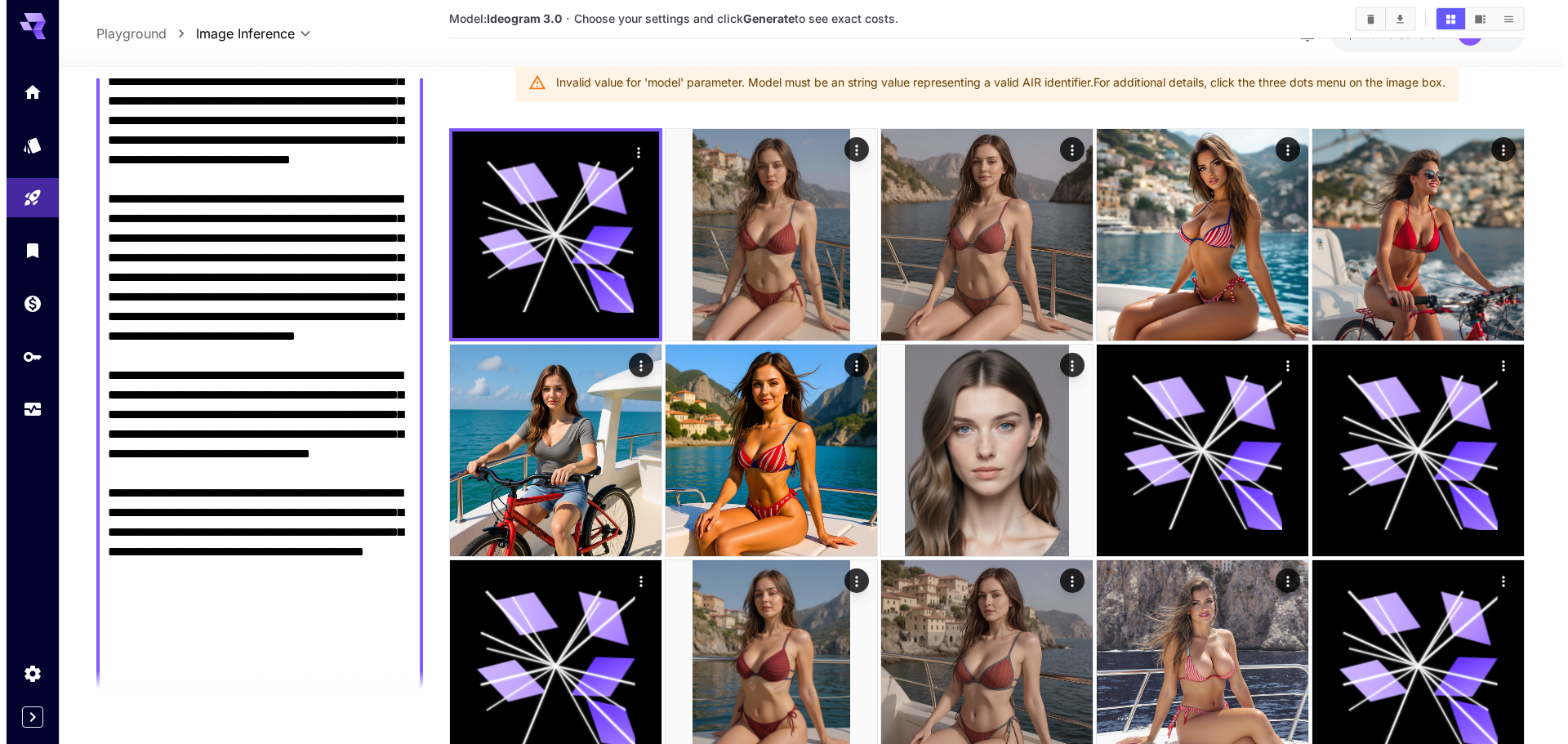
scroll to position [55, 0]
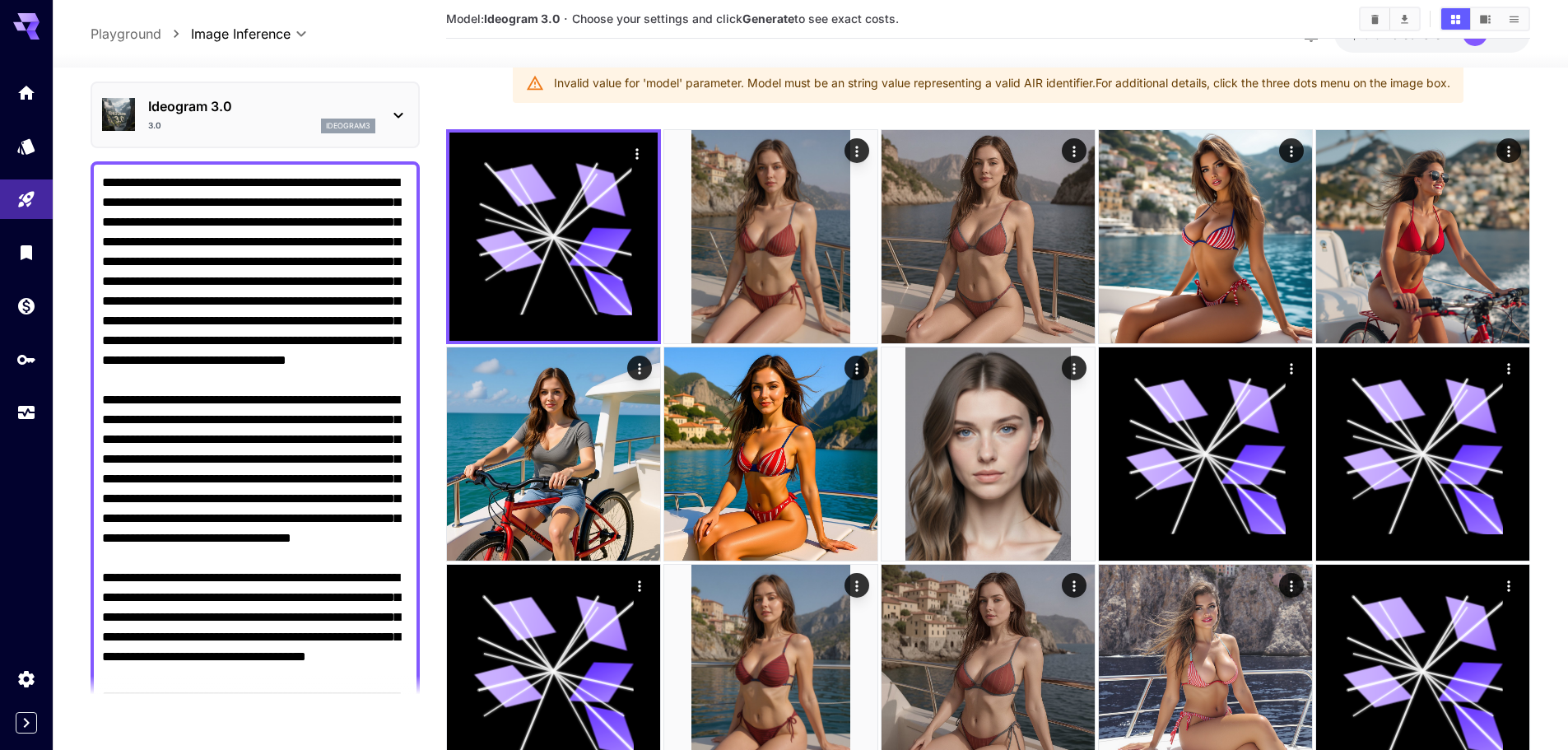
click at [297, 110] on p "Ideogram 3.0" at bounding box center [261, 106] width 227 height 20
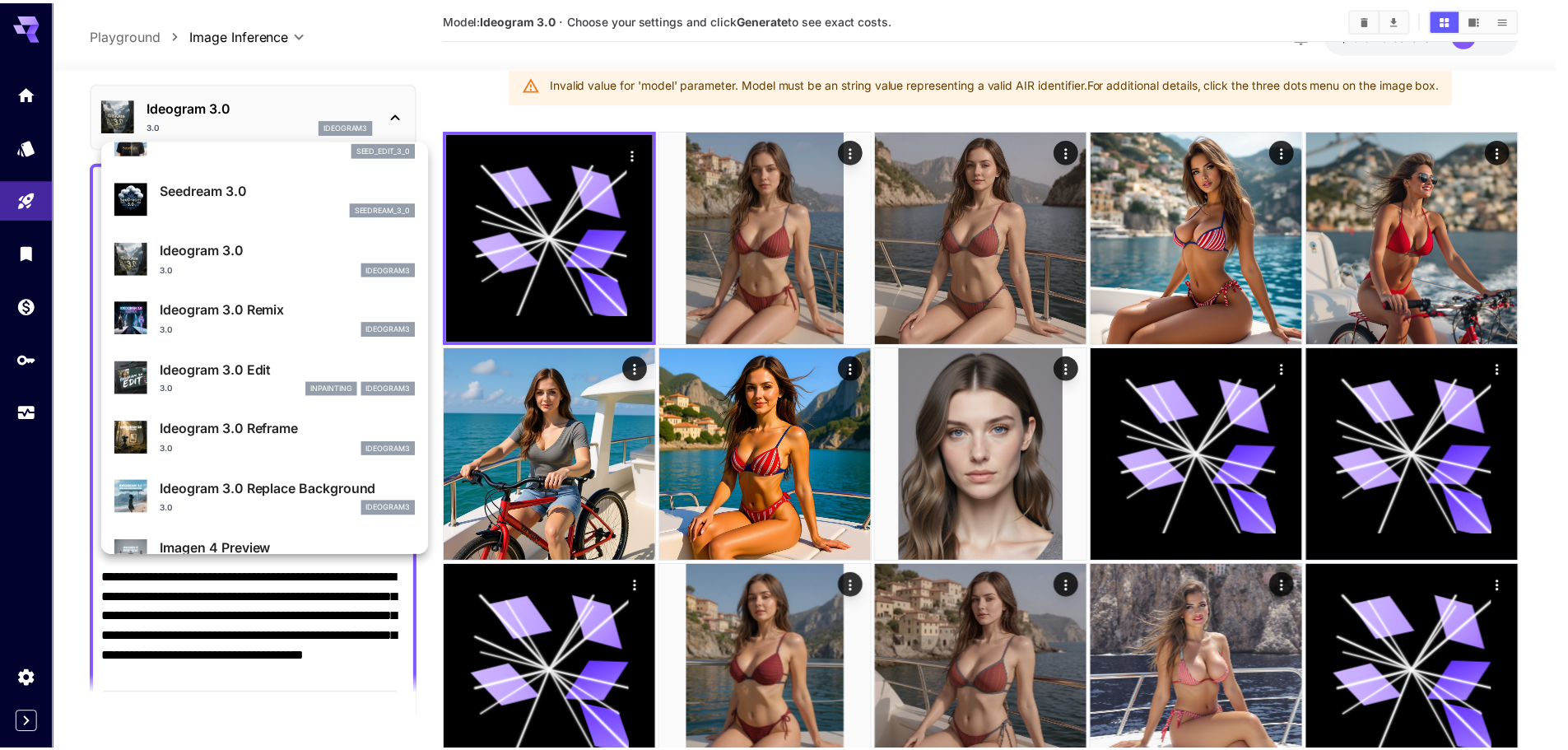
scroll to position [330, 0]
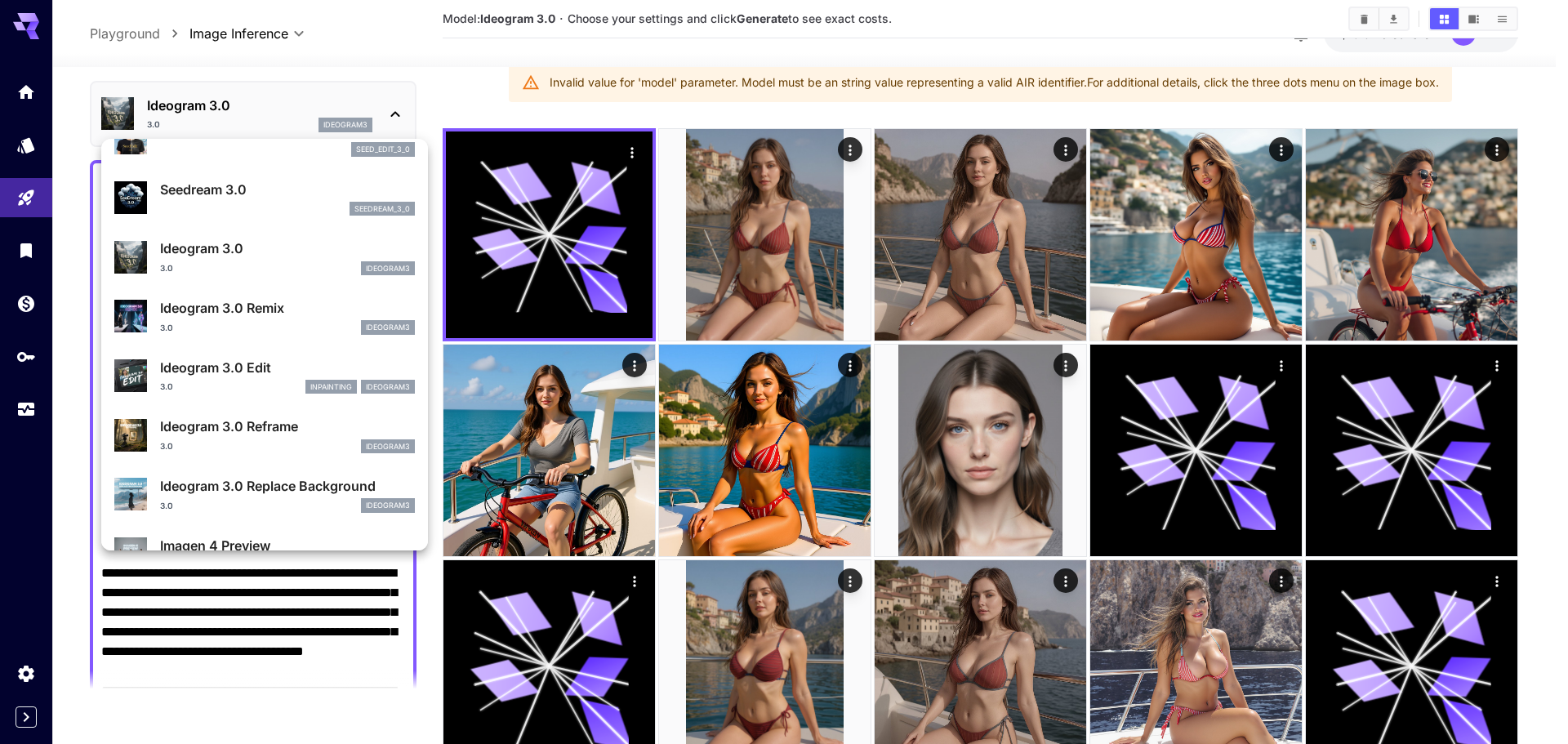
click at [278, 325] on div "3.0 ideogram3" at bounding box center [288, 327] width 255 height 15
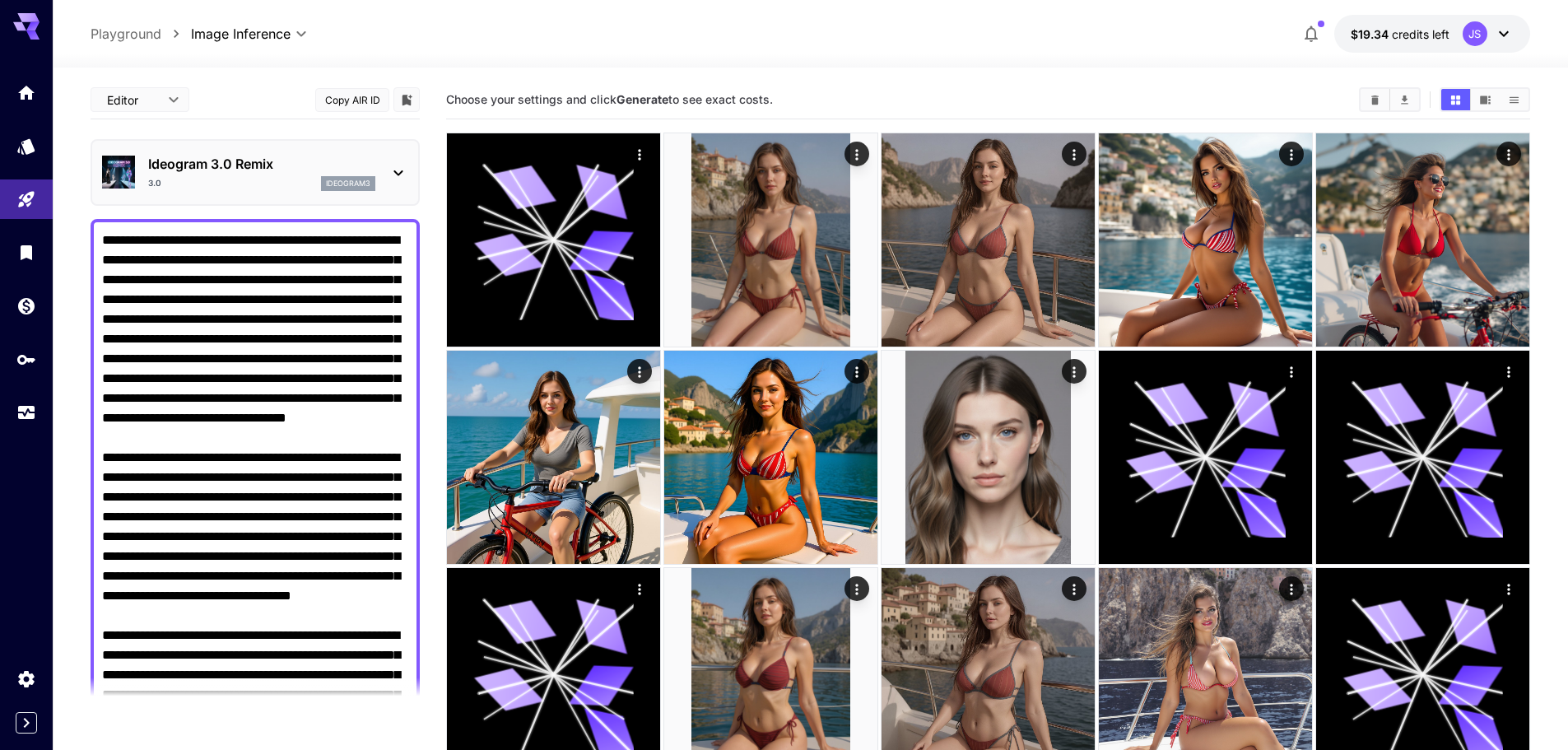
click at [380, 178] on div "Ideogram 3.0 Remix 3.0 ideogram3" at bounding box center [255, 172] width 306 height 50
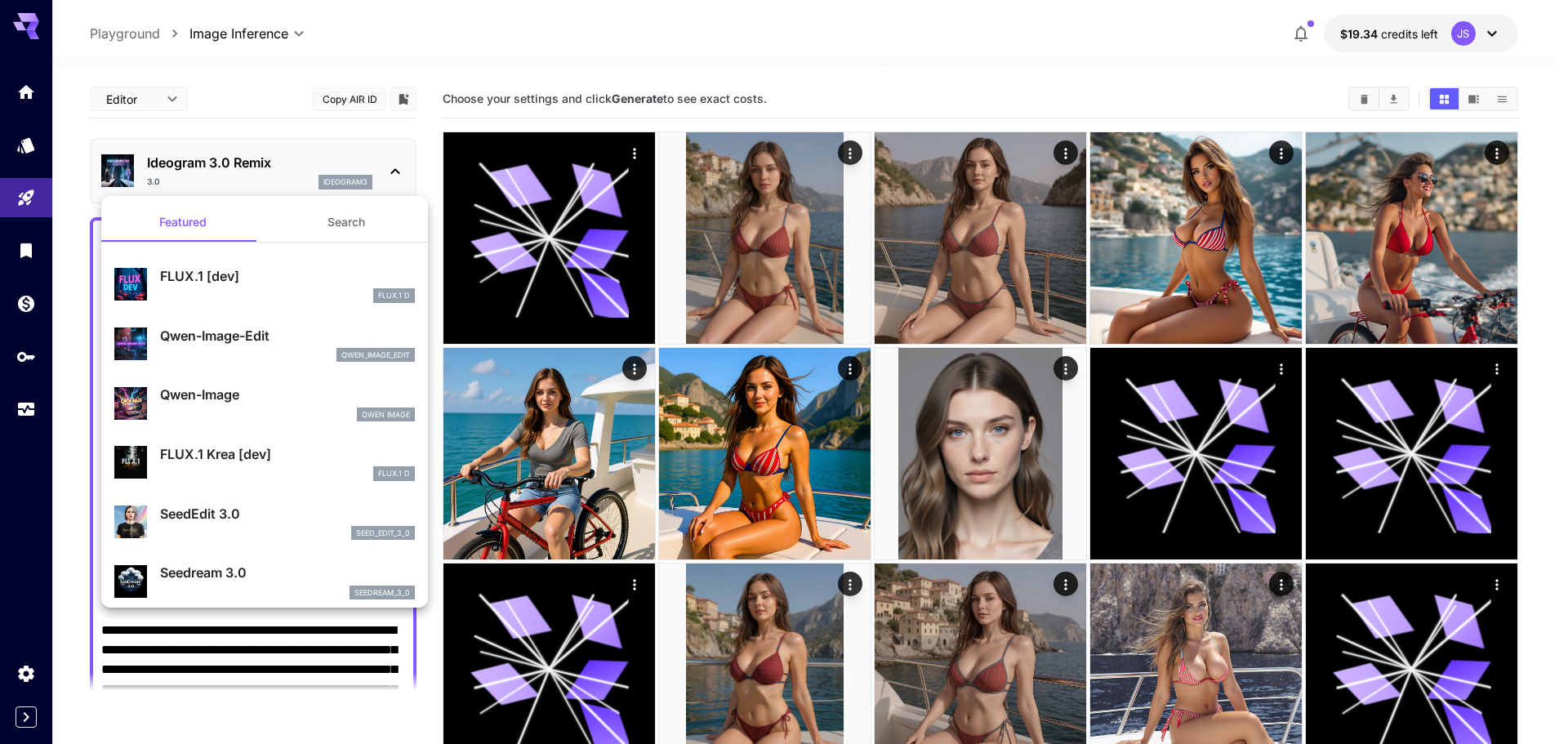
click at [381, 173] on div at bounding box center [784, 372] width 1568 height 744
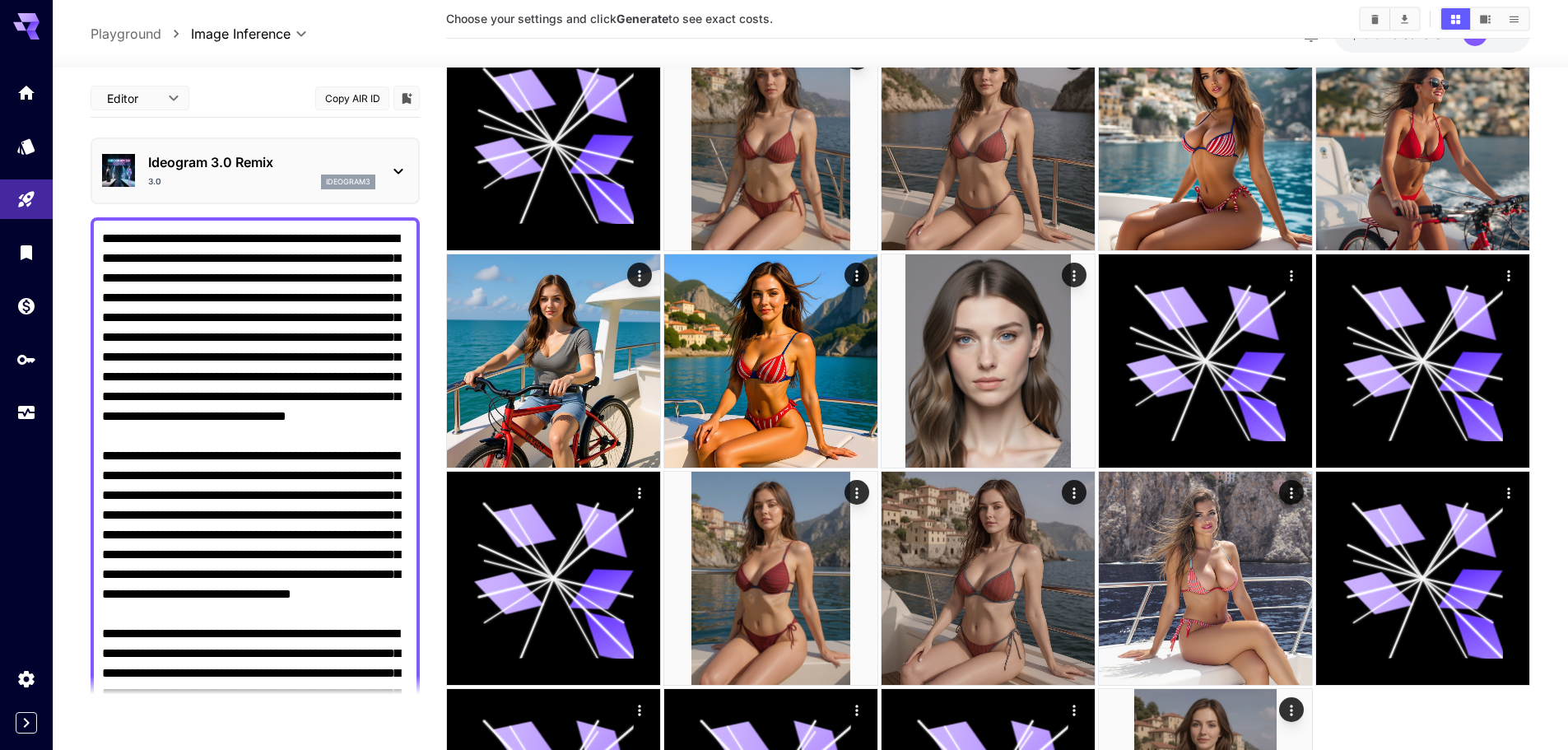
scroll to position [299, 0]
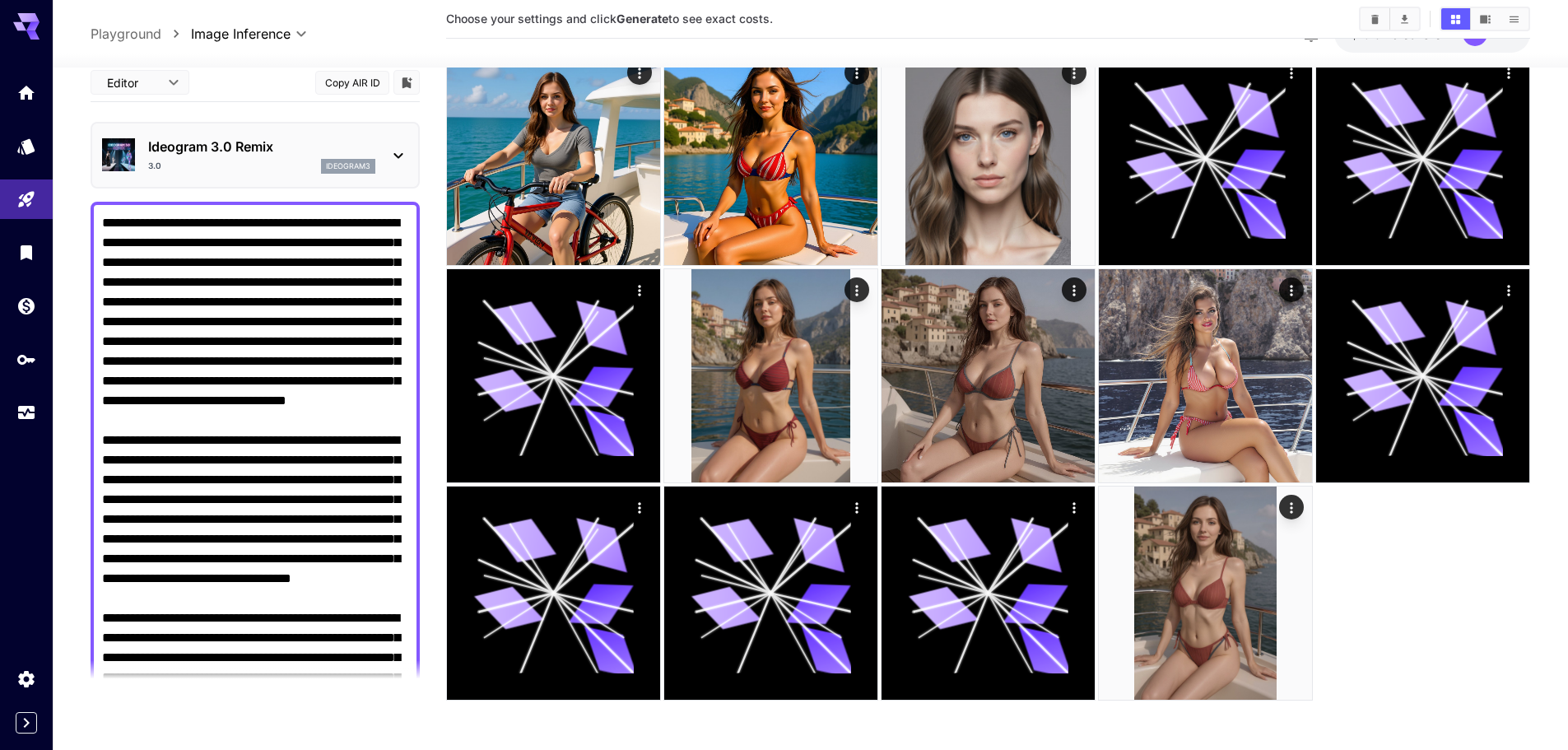
drag, startPoint x: 422, startPoint y: 196, endPoint x: 425, endPoint y: 513, distance: 317.0
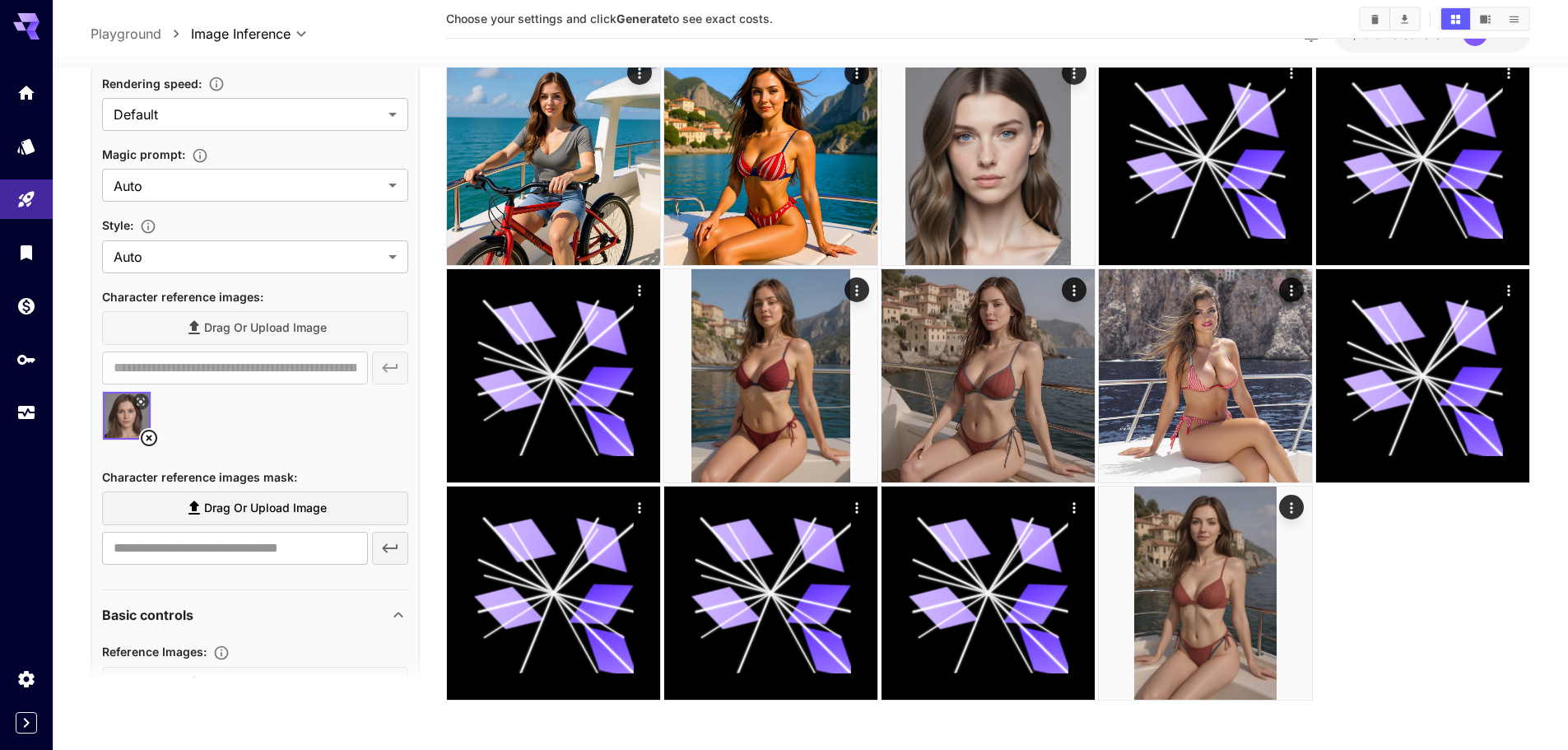
scroll to position [795, 0]
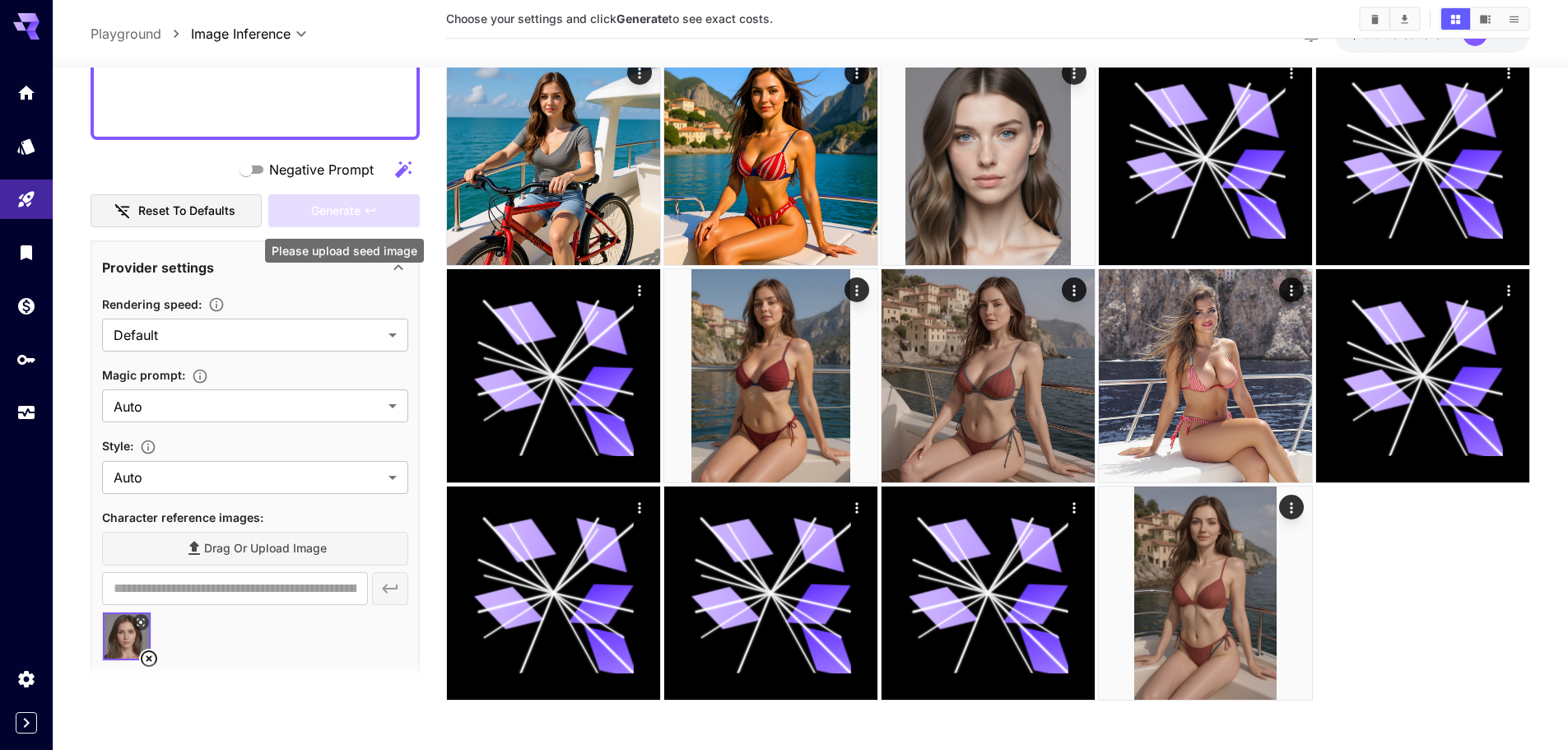
click at [339, 216] on div "Generate" at bounding box center [344, 210] width 151 height 34
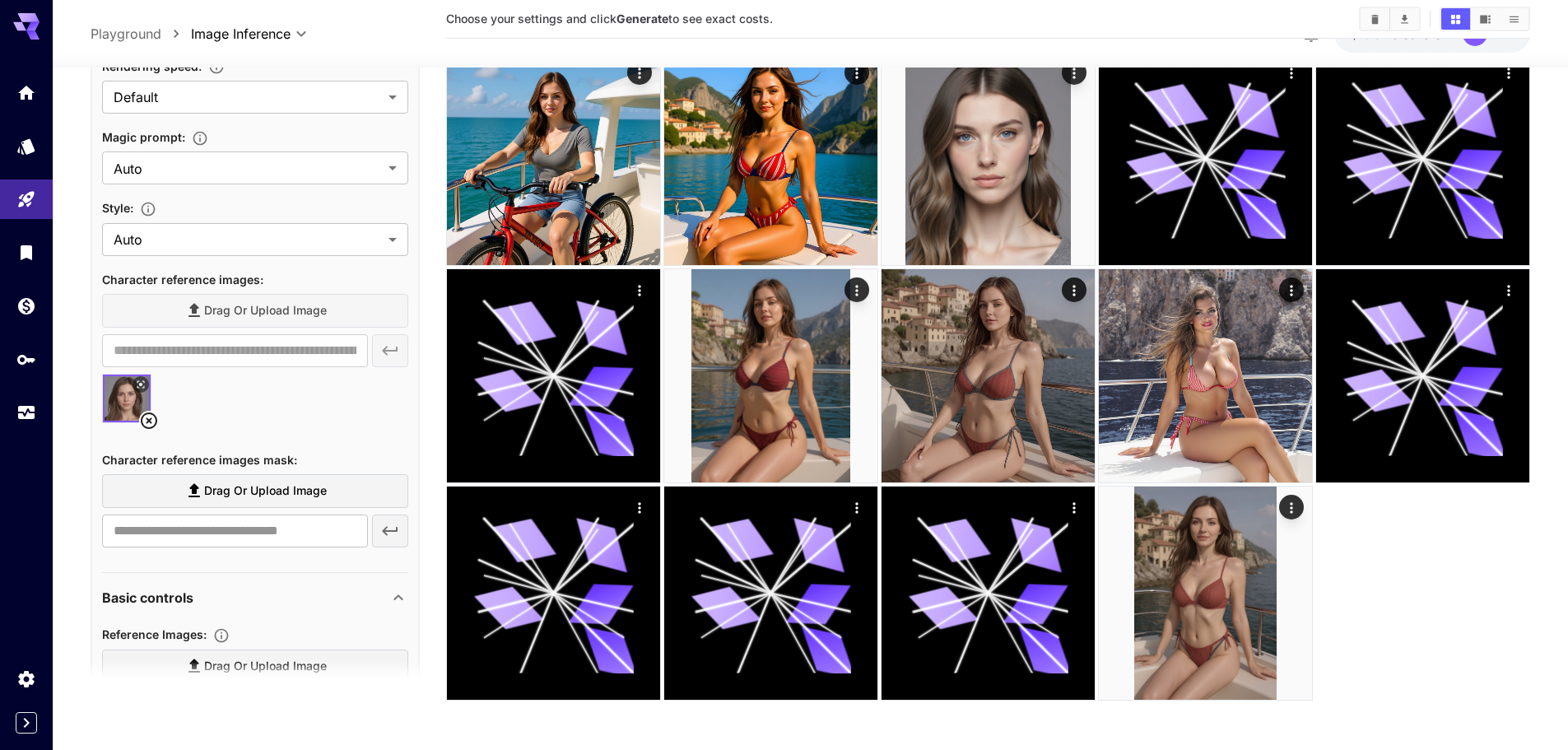
scroll to position [1043, 0]
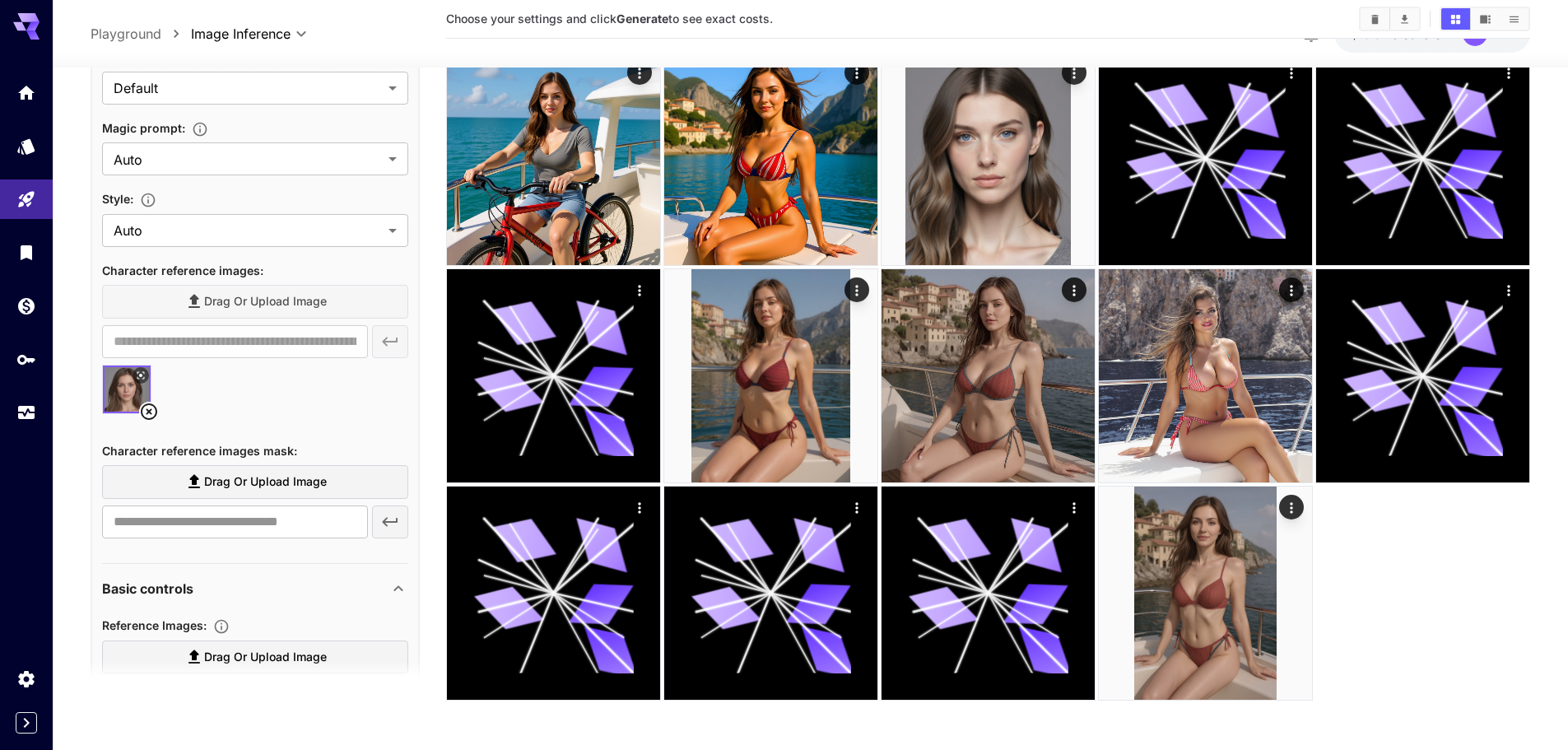
click at [236, 446] on span "Character reference images mask :" at bounding box center [199, 449] width 195 height 14
drag, startPoint x: 236, startPoint y: 445, endPoint x: 247, endPoint y: 434, distance: 15.6
click at [237, 444] on span "Character reference images mask :" at bounding box center [199, 449] width 195 height 14
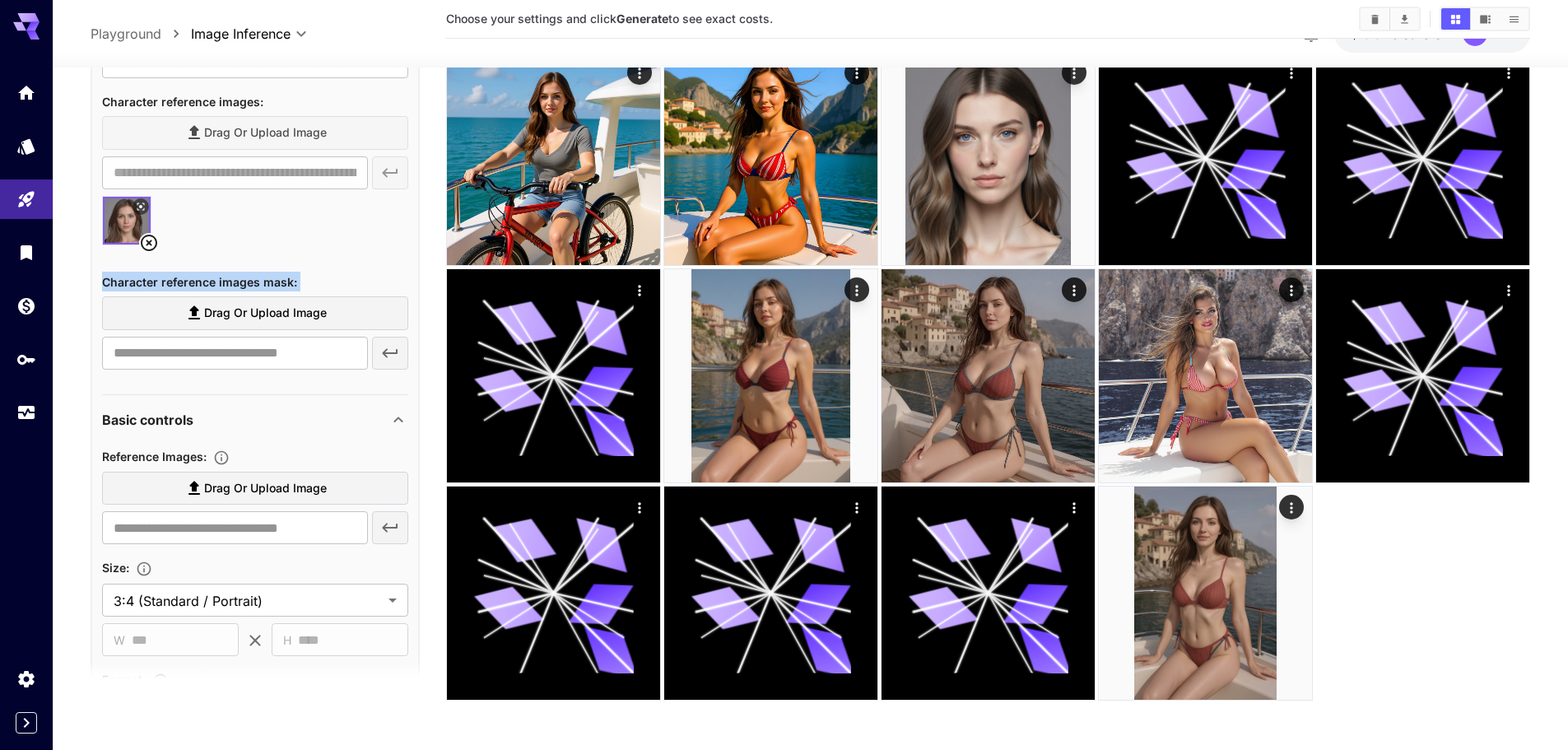
scroll to position [1125, 0]
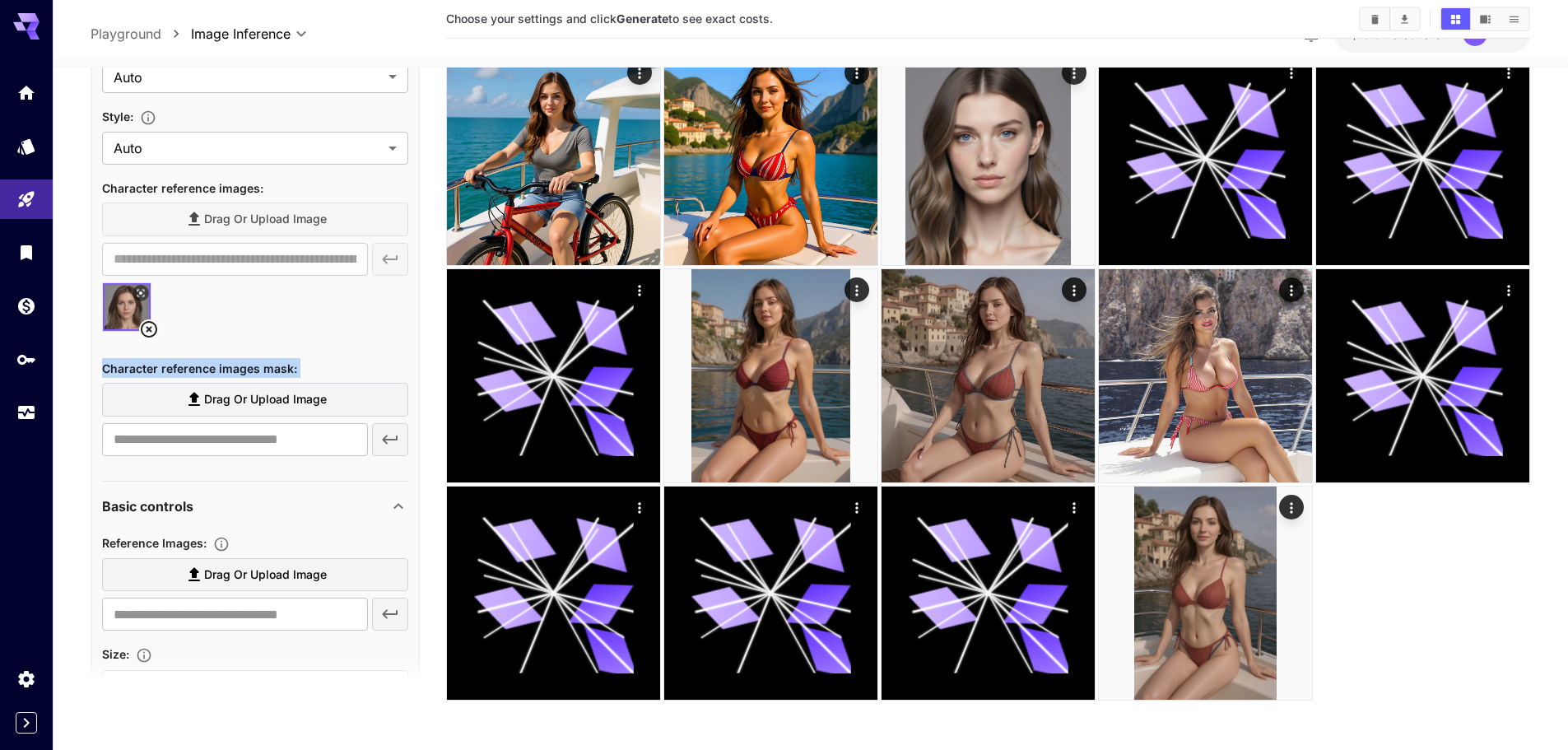
click at [156, 330] on icon at bounding box center [149, 328] width 17 height 17
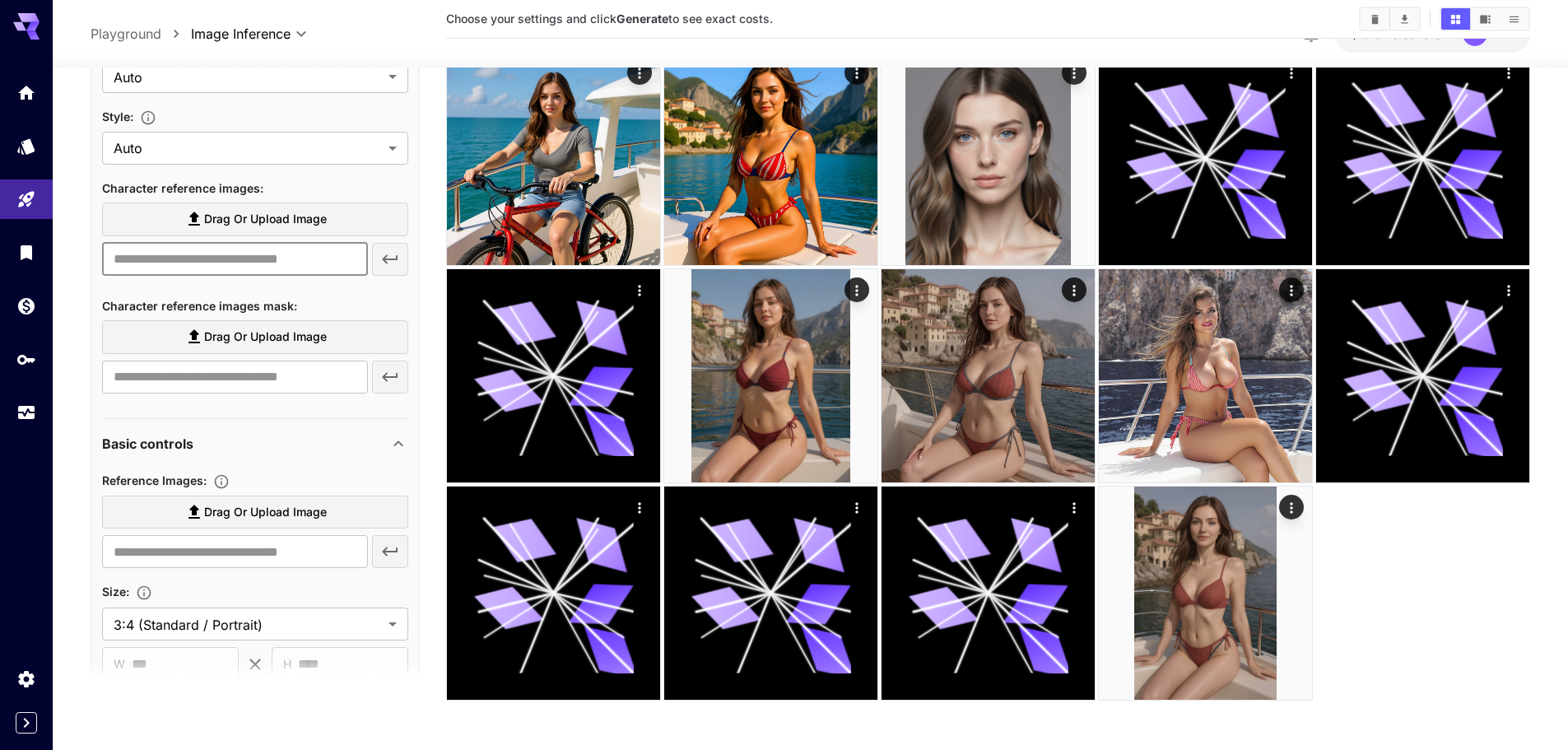
click at [254, 255] on input "text" at bounding box center [235, 259] width 266 height 33
click at [265, 232] on label "Drag or upload image" at bounding box center [255, 219] width 306 height 34
click at [0, 0] on input "Drag or upload image" at bounding box center [0, 0] width 0 height 0
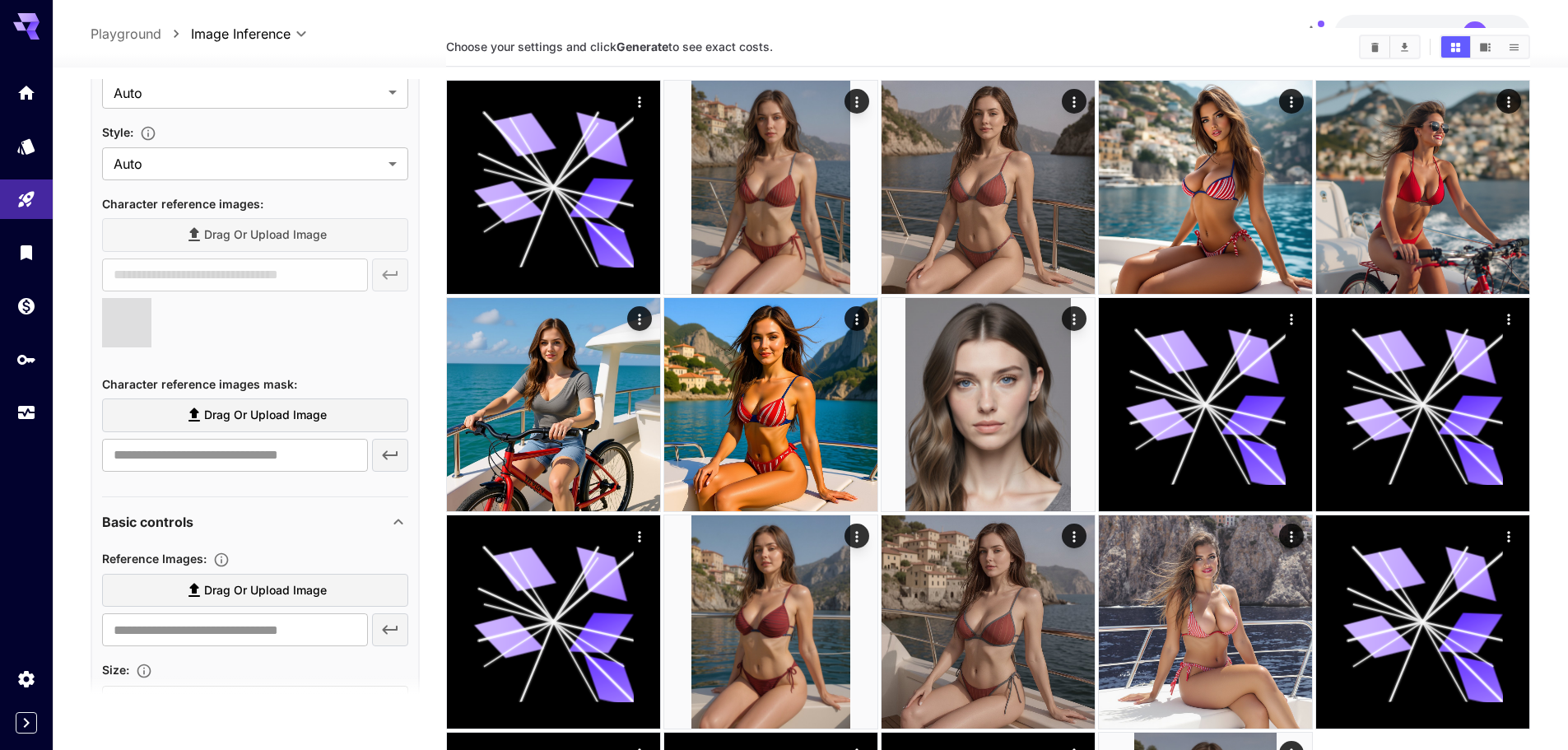
type input "**********"
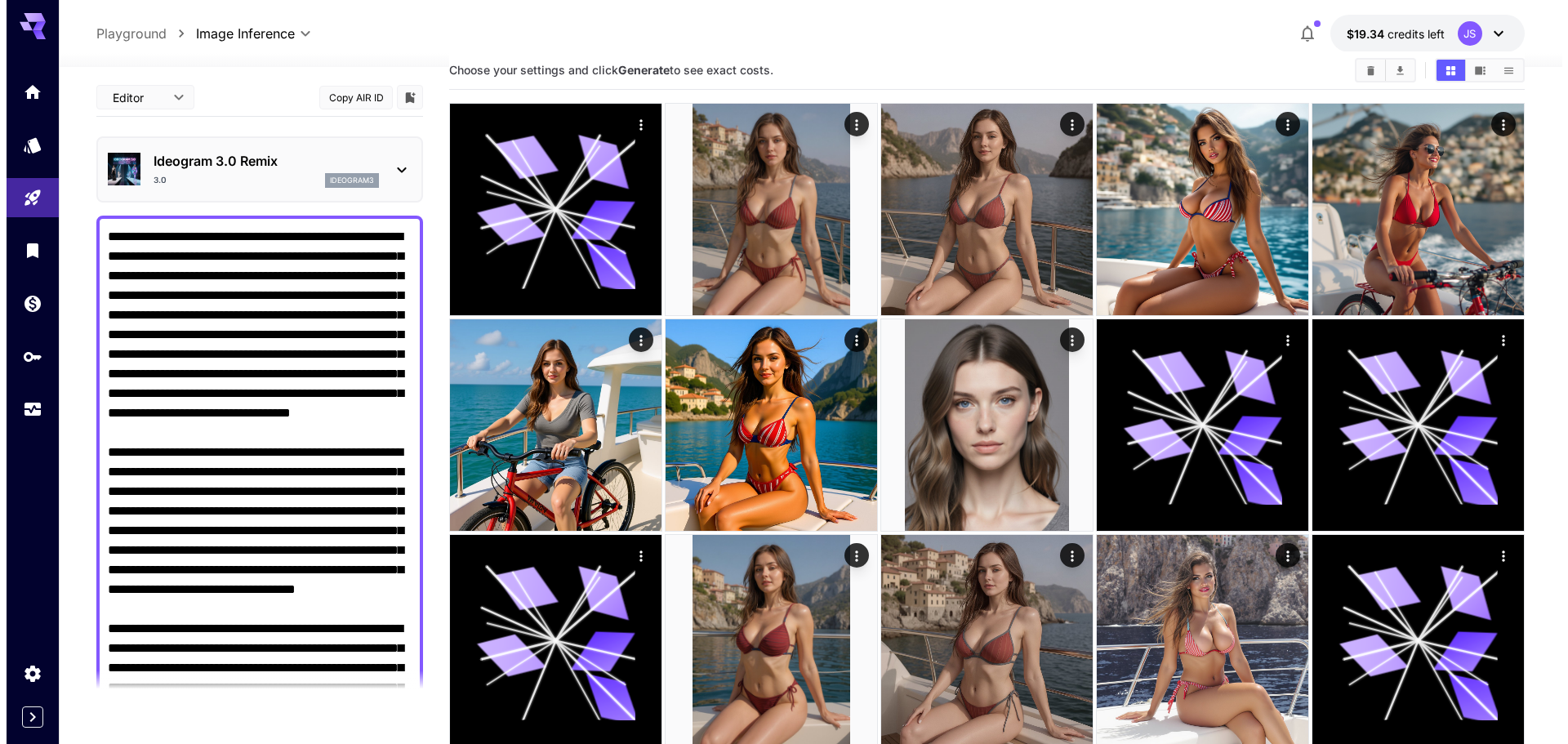
scroll to position [0, 0]
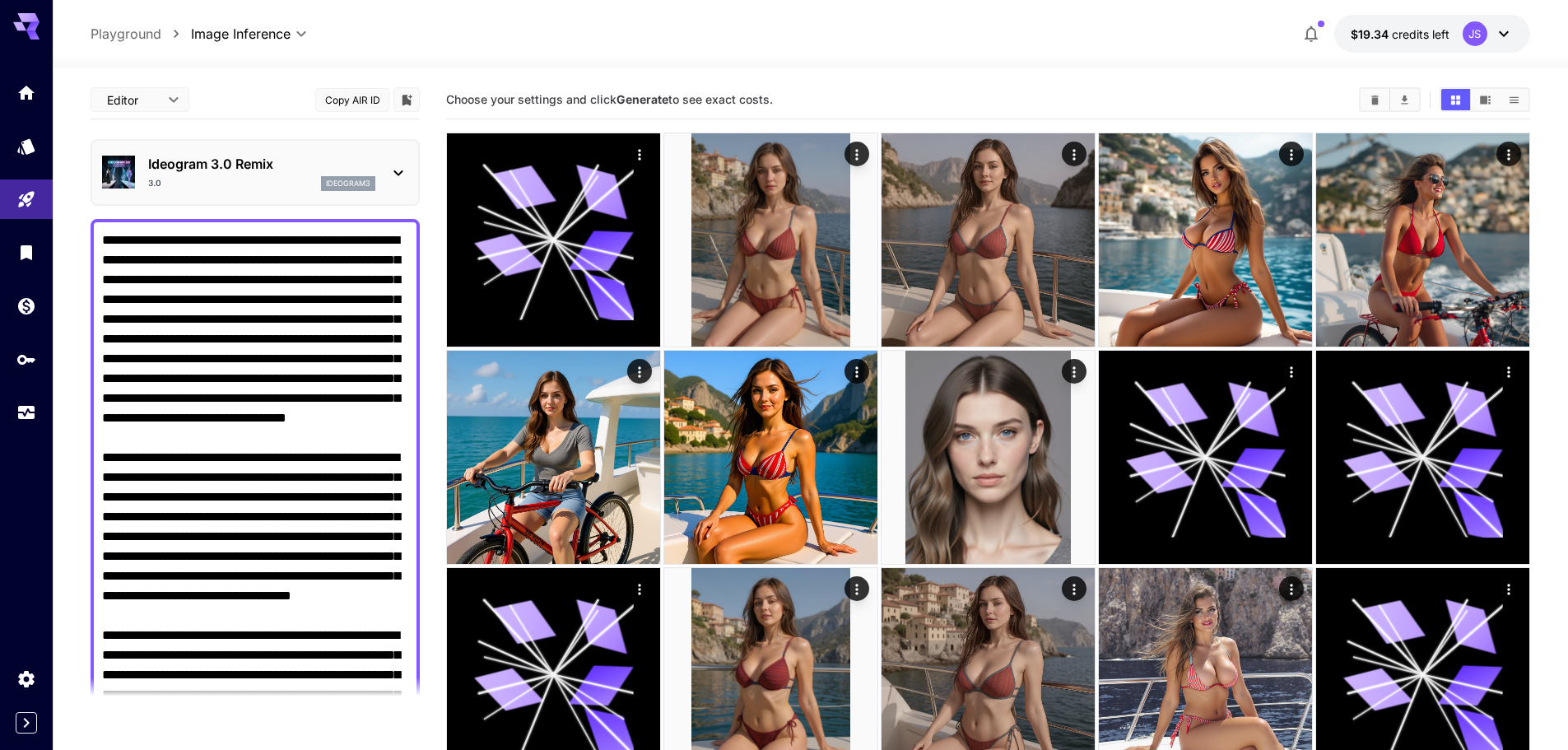
click at [247, 170] on p "Ideogram 3.0 Remix" at bounding box center [261, 163] width 227 height 20
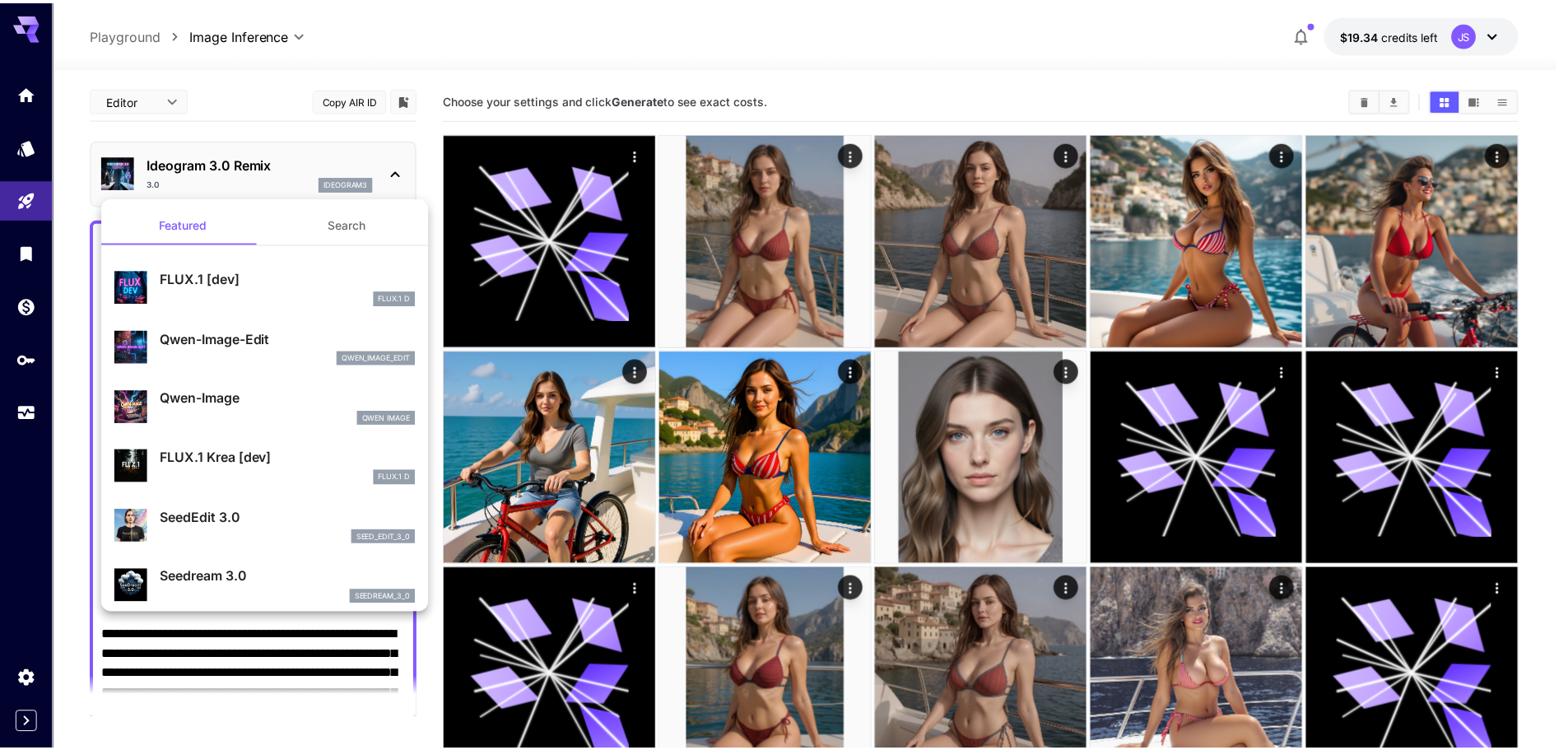
scroll to position [247, 0]
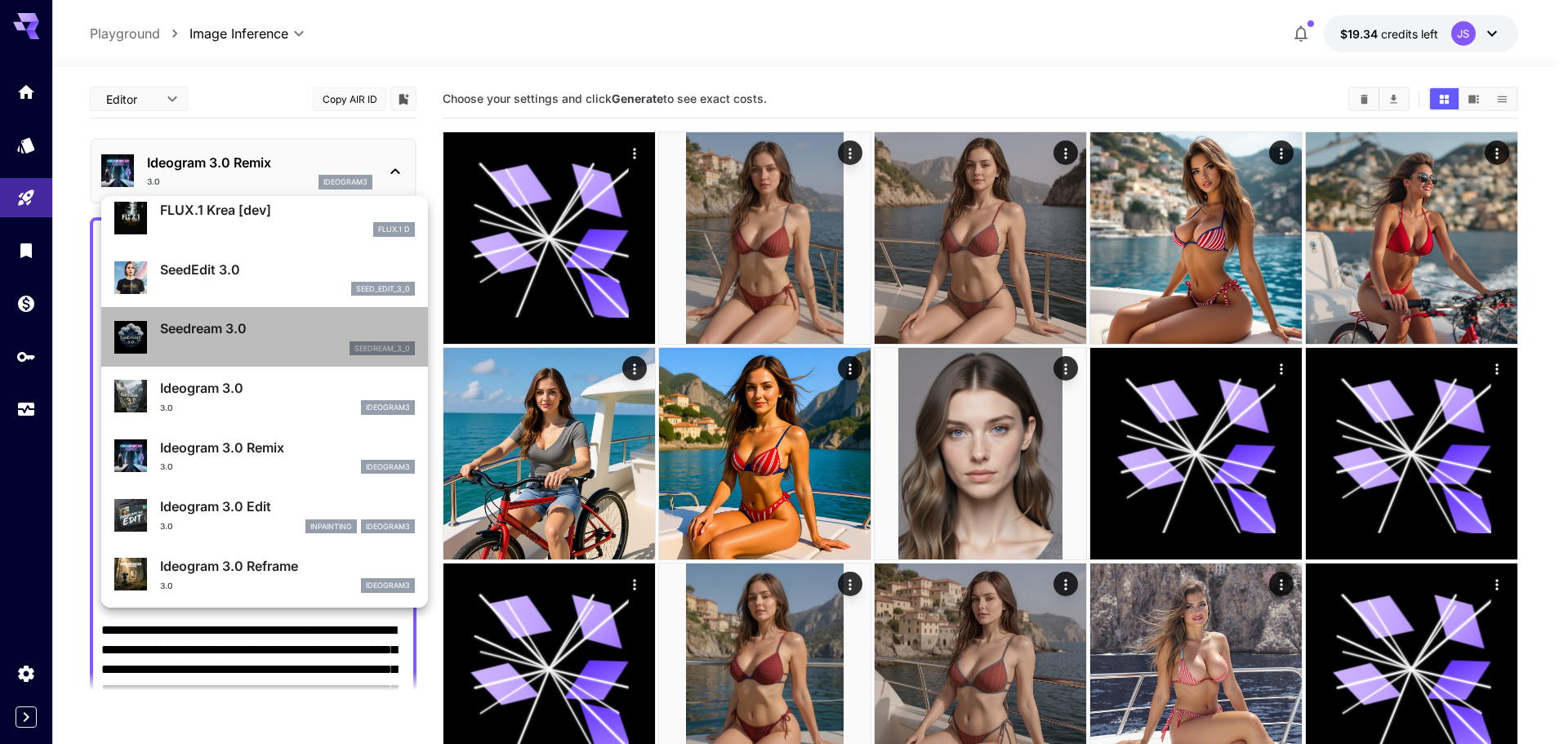
click at [296, 350] on div "seedream_3_0" at bounding box center [288, 349] width 255 height 15
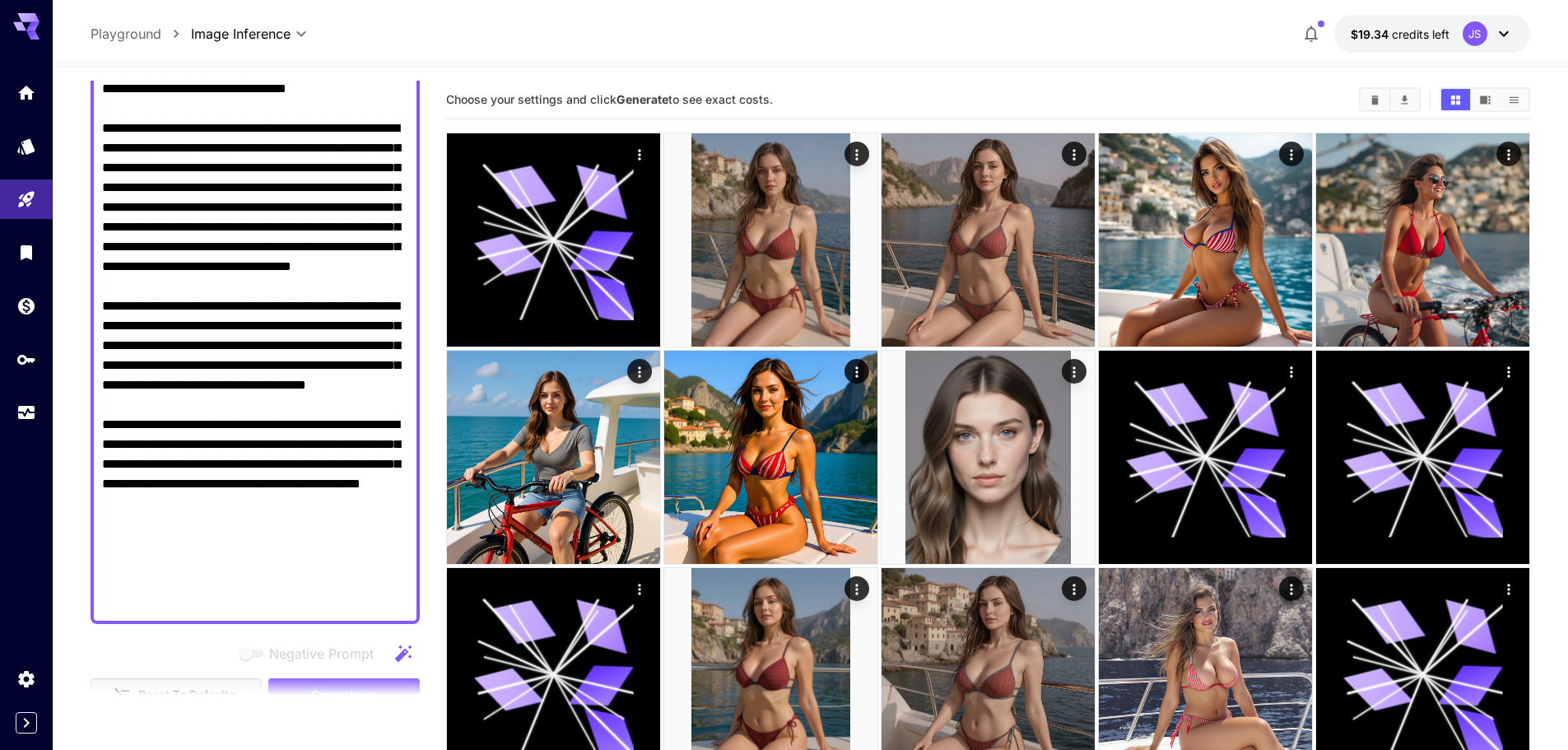
scroll to position [658, 0]
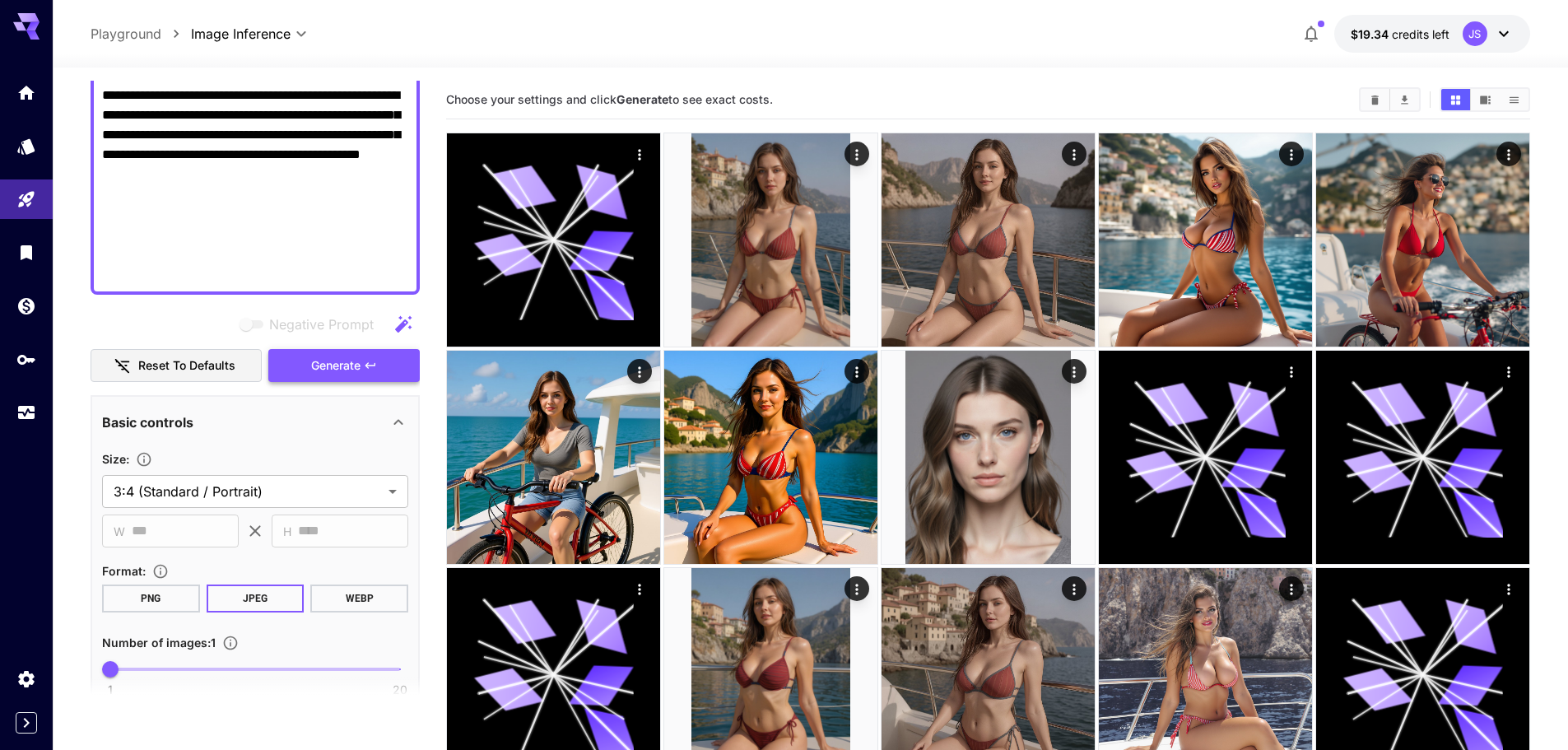
click at [309, 353] on button "Generate" at bounding box center [344, 365] width 151 height 34
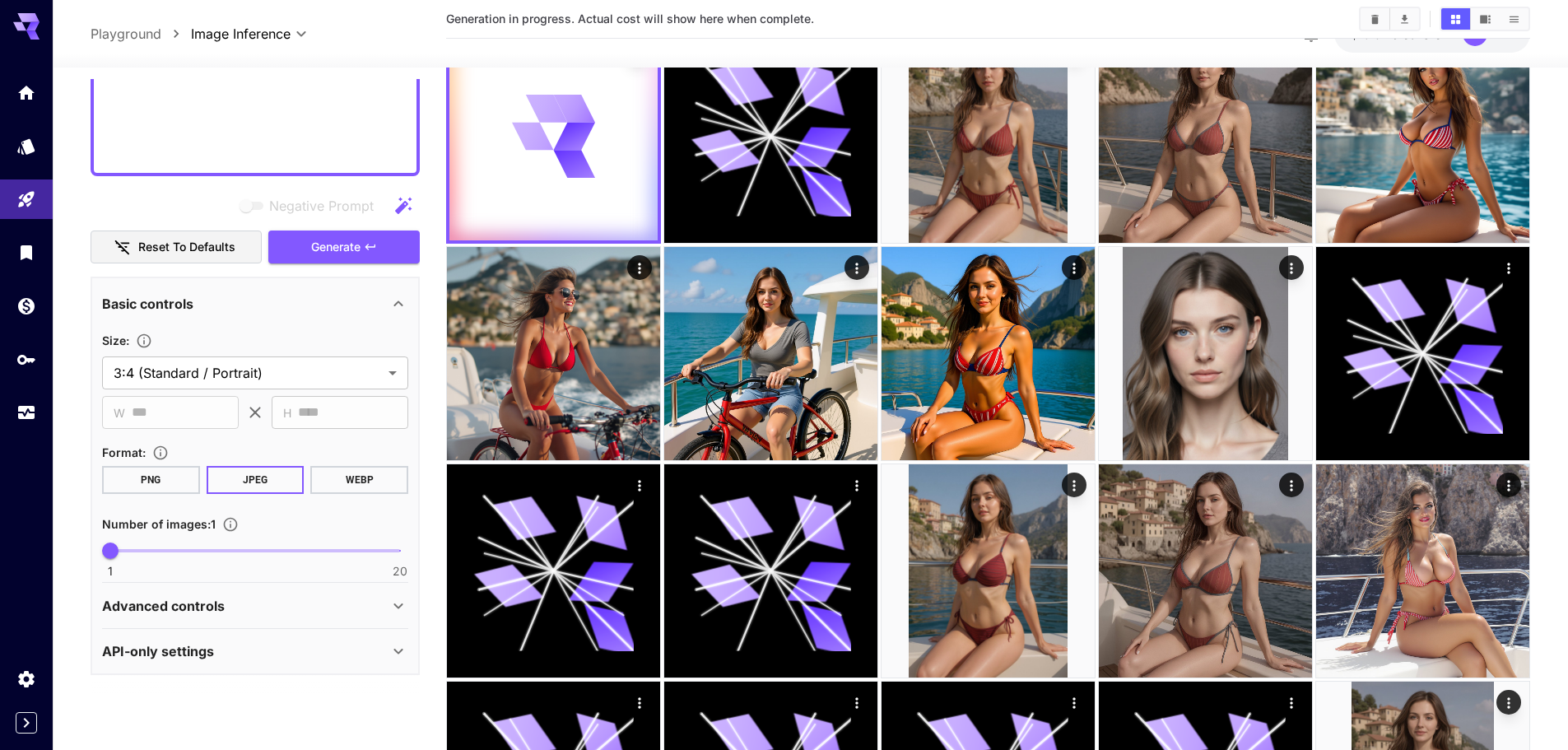
scroll to position [247, 0]
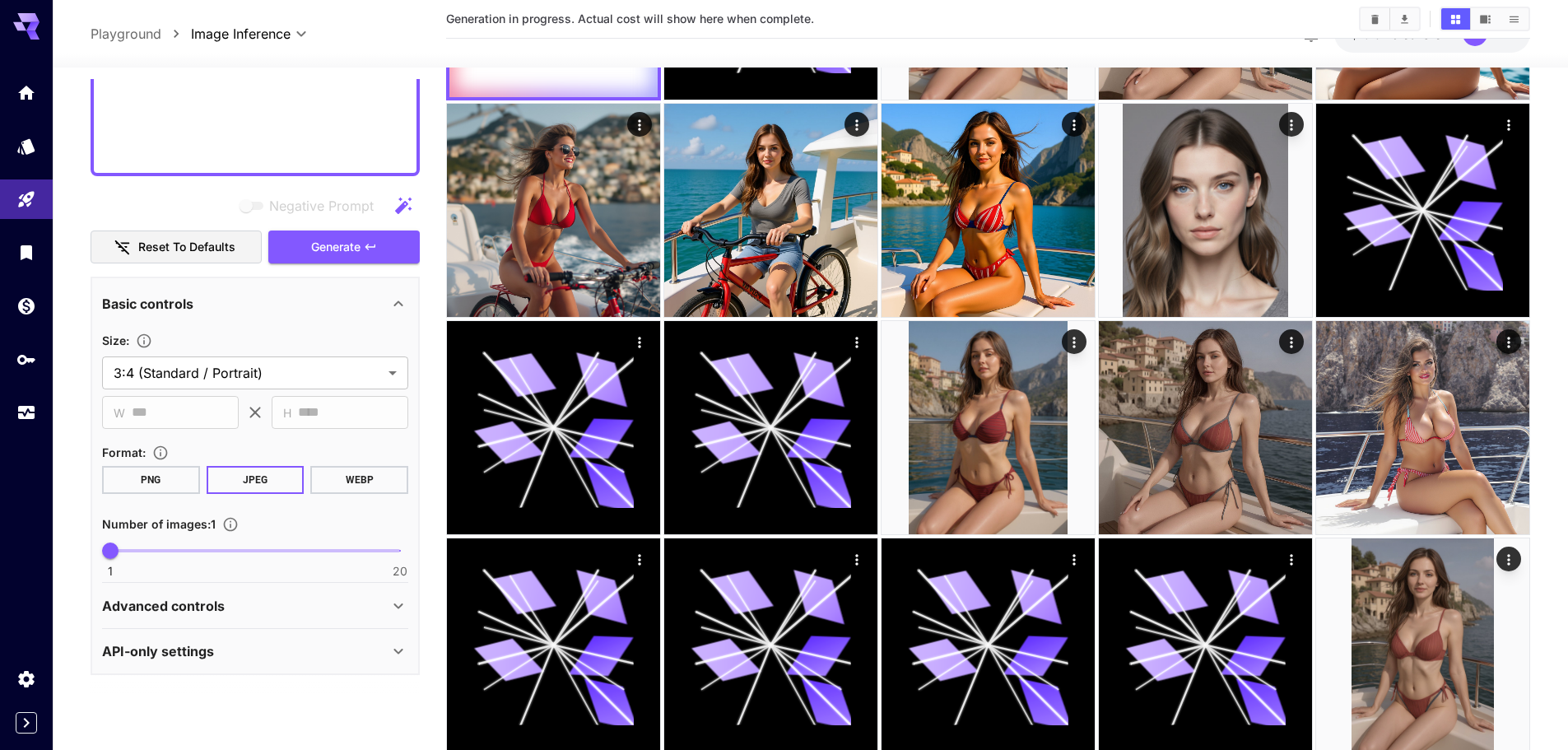
click at [219, 611] on p "Advanced controls" at bounding box center [164, 606] width 122 height 20
click at [223, 599] on p "Advanced controls" at bounding box center [164, 606] width 122 height 20
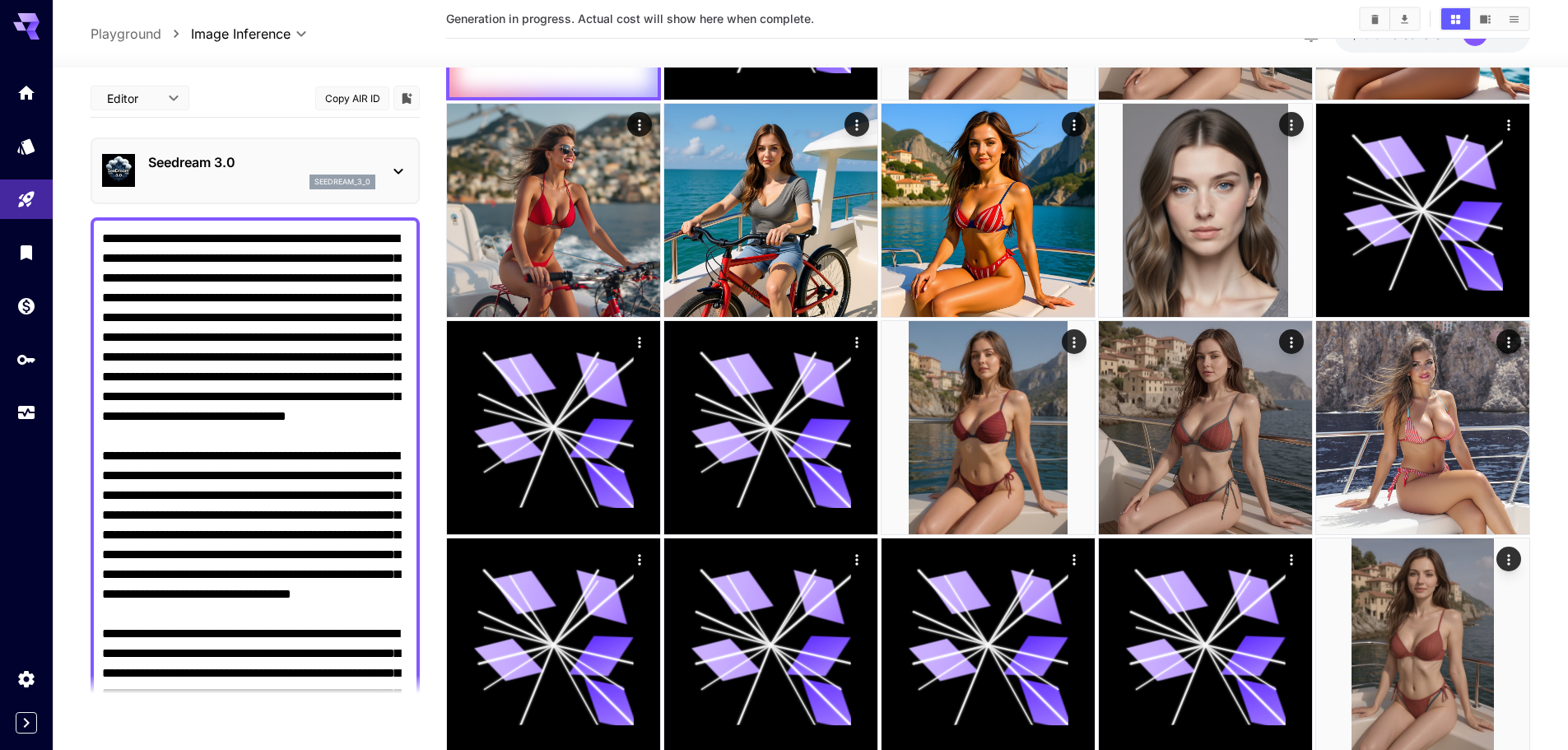
scroll to position [0, 0]
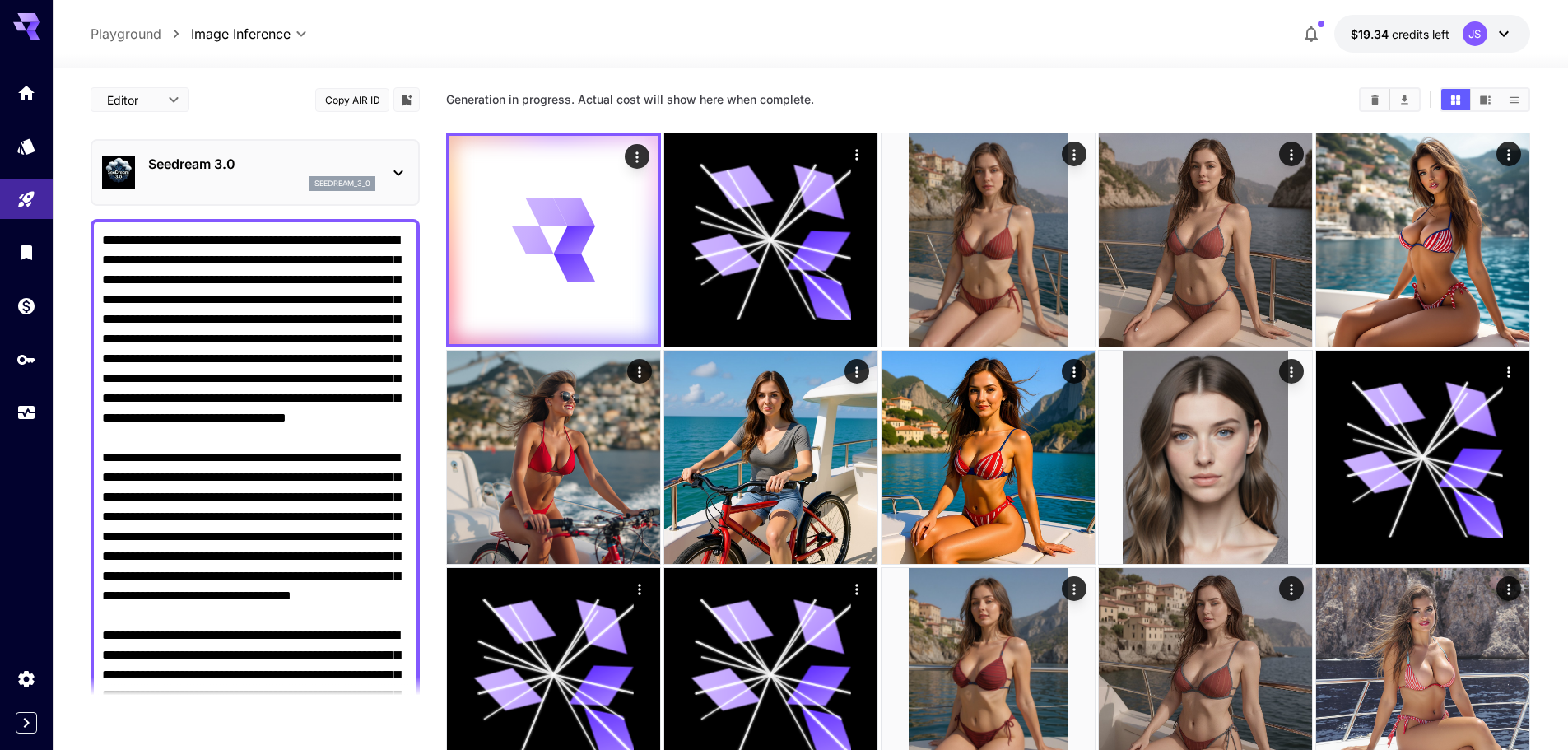
click at [286, 186] on div "seedream_3_0" at bounding box center [261, 183] width 227 height 15
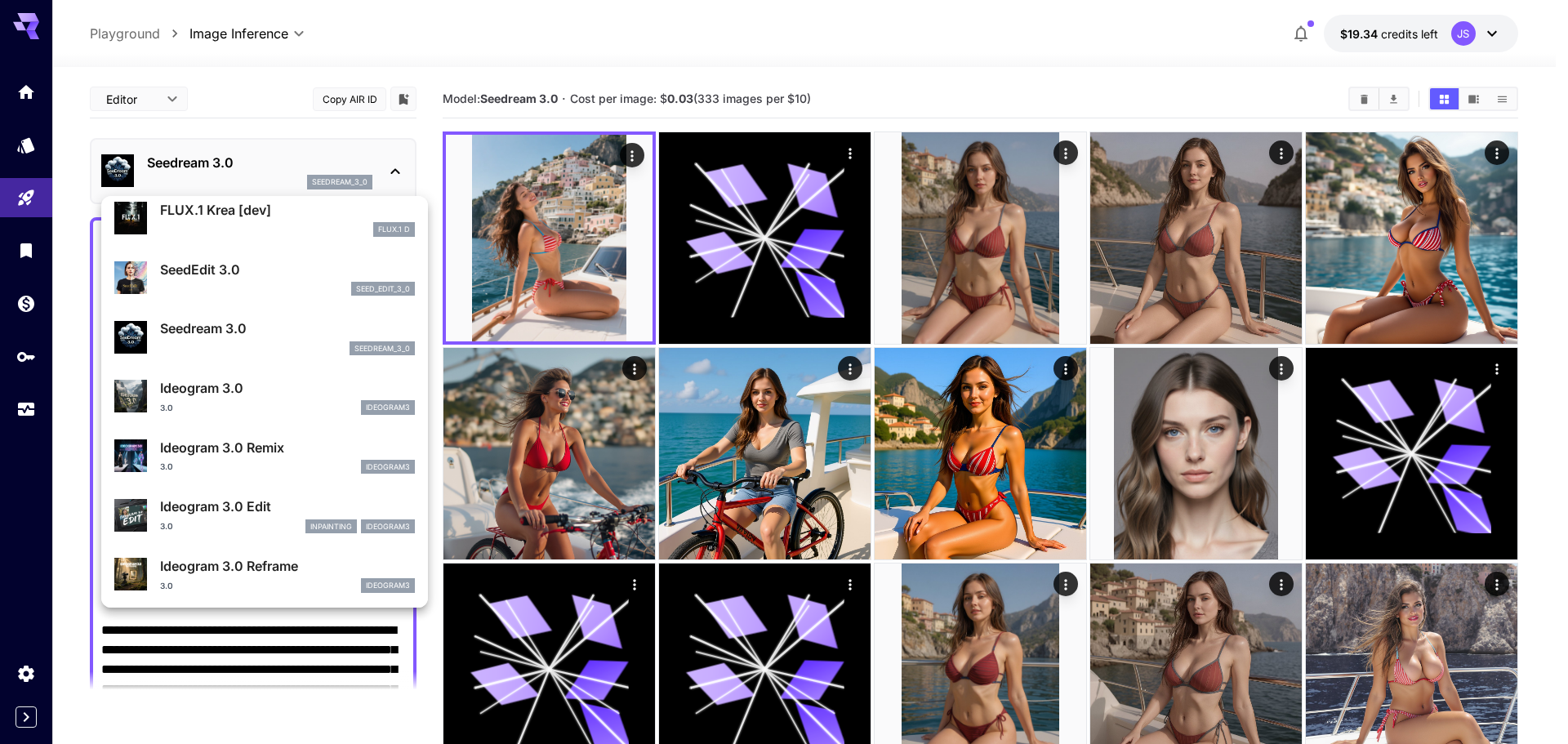
click at [606, 201] on div at bounding box center [784, 372] width 1568 height 744
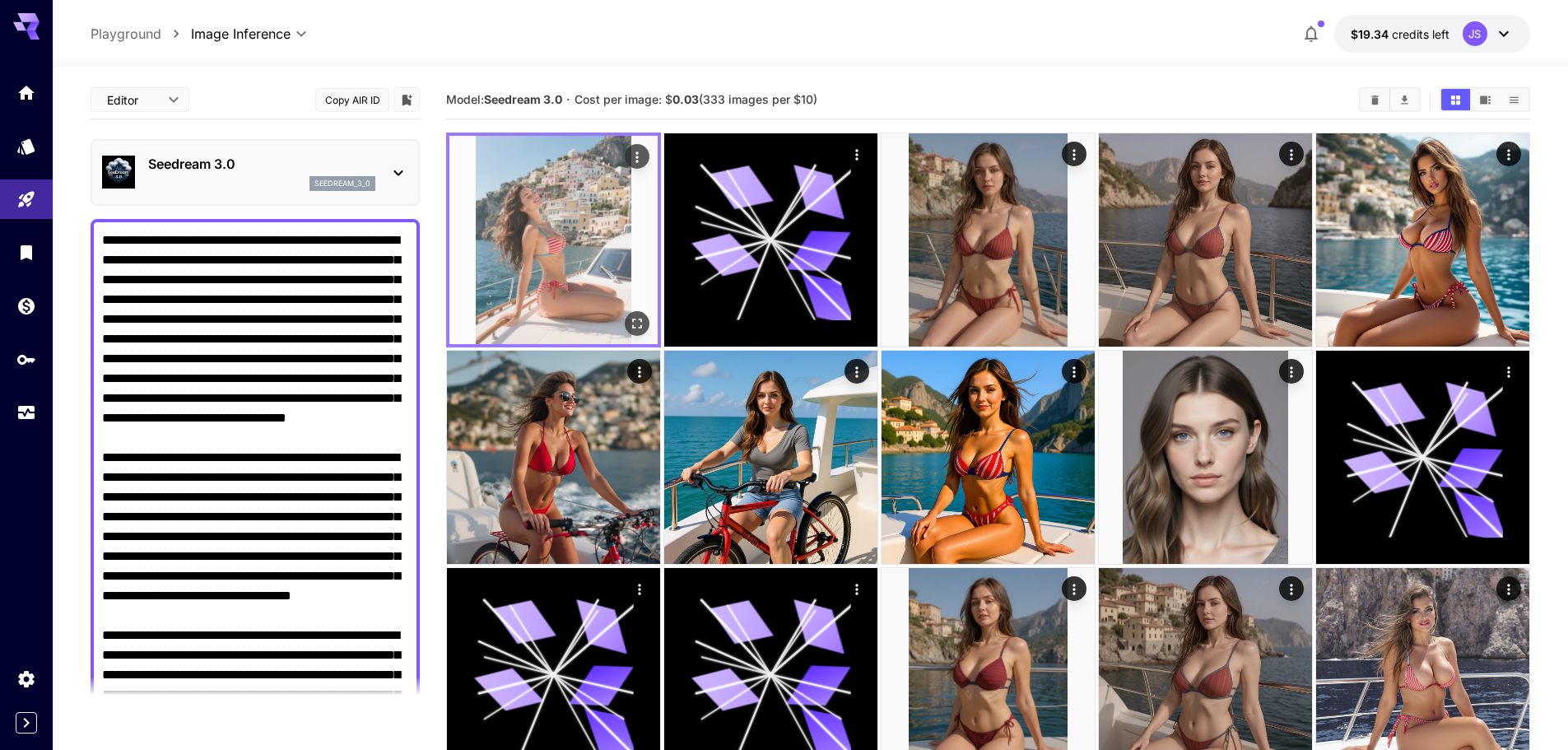
click at [638, 317] on icon "Open in fullscreen" at bounding box center [637, 323] width 17 height 17
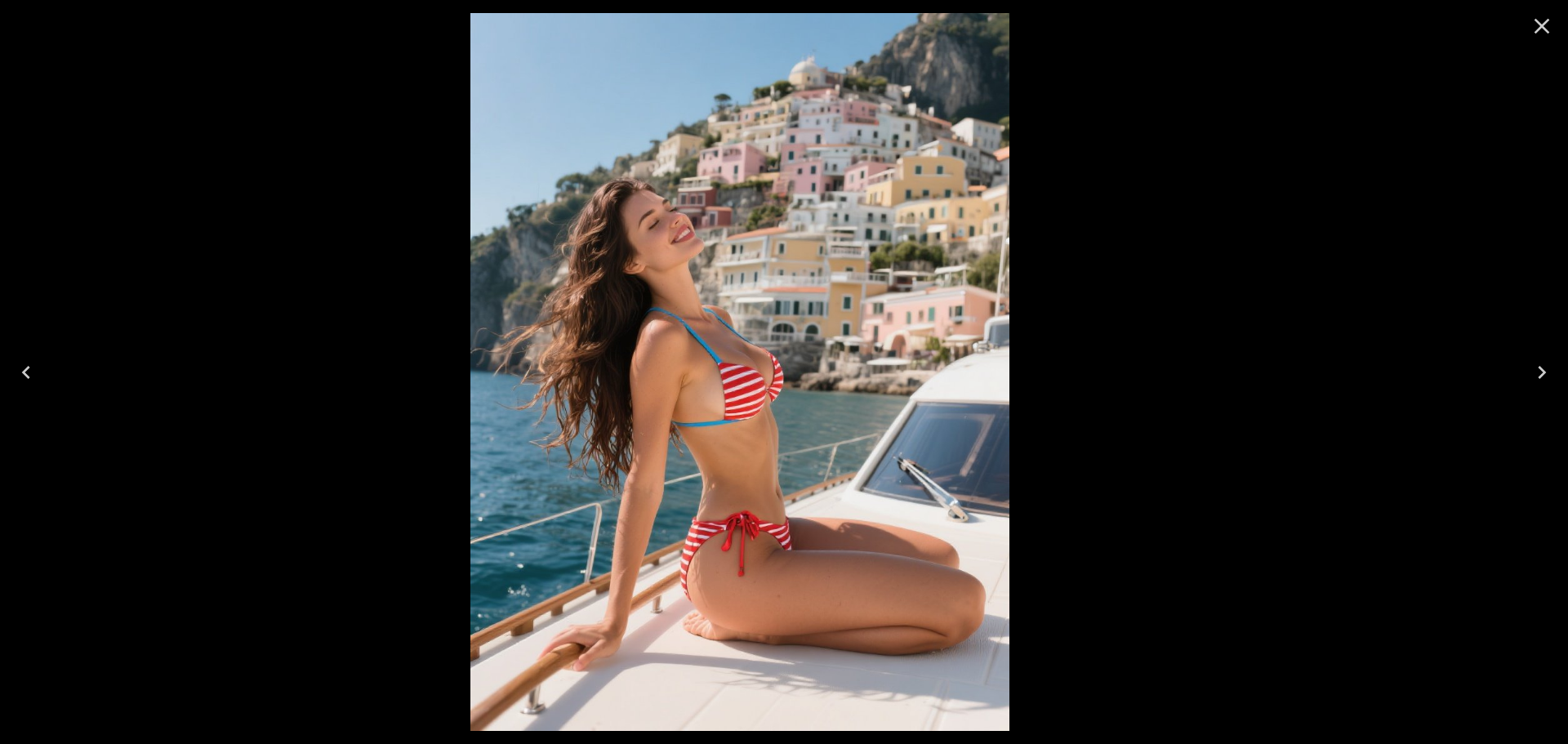
drag, startPoint x: 1187, startPoint y: 240, endPoint x: 1118, endPoint y: 258, distance: 71.3
click at [1118, 258] on div at bounding box center [740, 372] width 1568 height 744
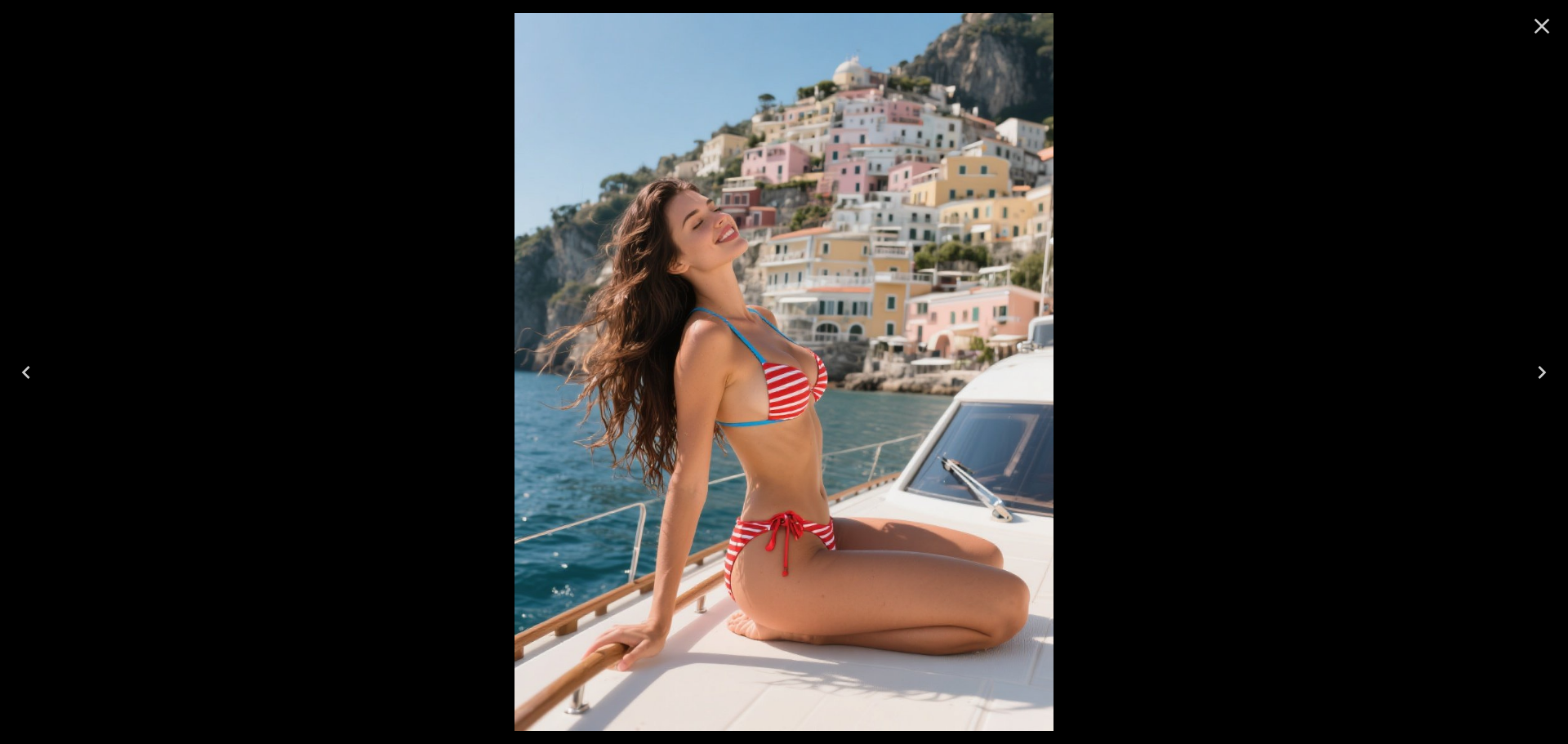
click at [1535, 24] on icon "Close" at bounding box center [1541, 26] width 26 height 26
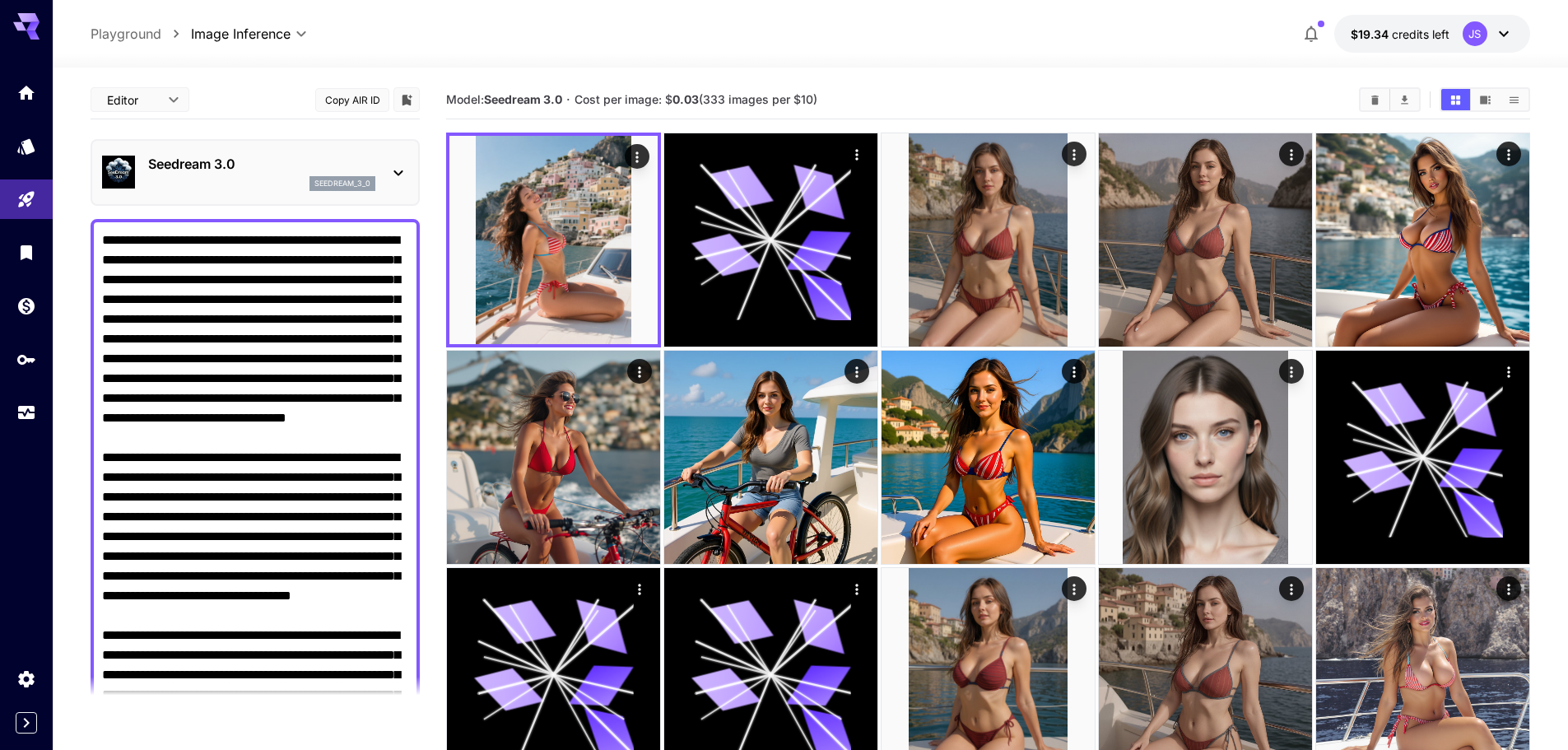
click at [254, 203] on div "Seedream 3.0 seedream_3_0" at bounding box center [255, 172] width 330 height 66
click at [256, 174] on div "Seedream 3.0 seedream_3_0" at bounding box center [261, 172] width 227 height 37
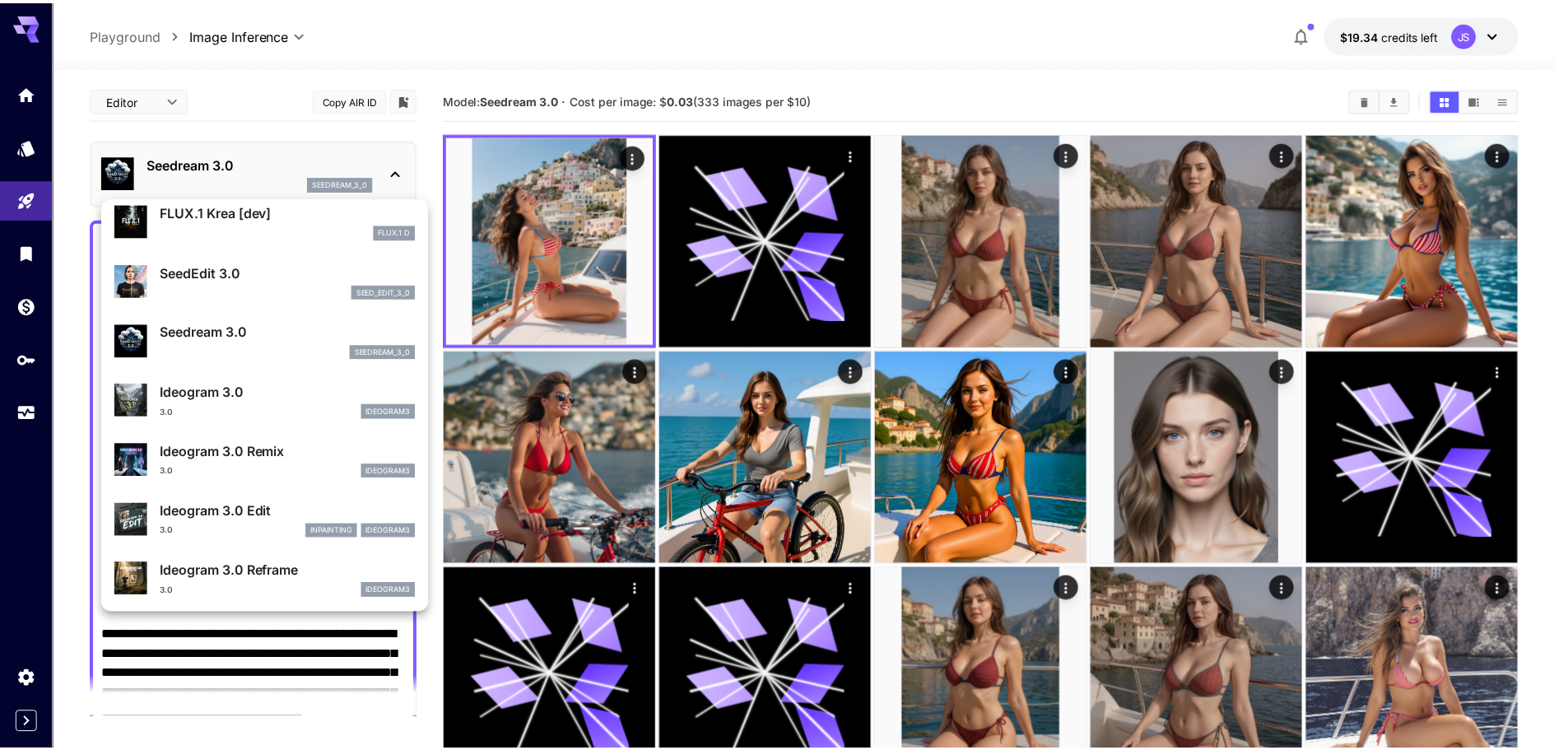
scroll to position [247, 0]
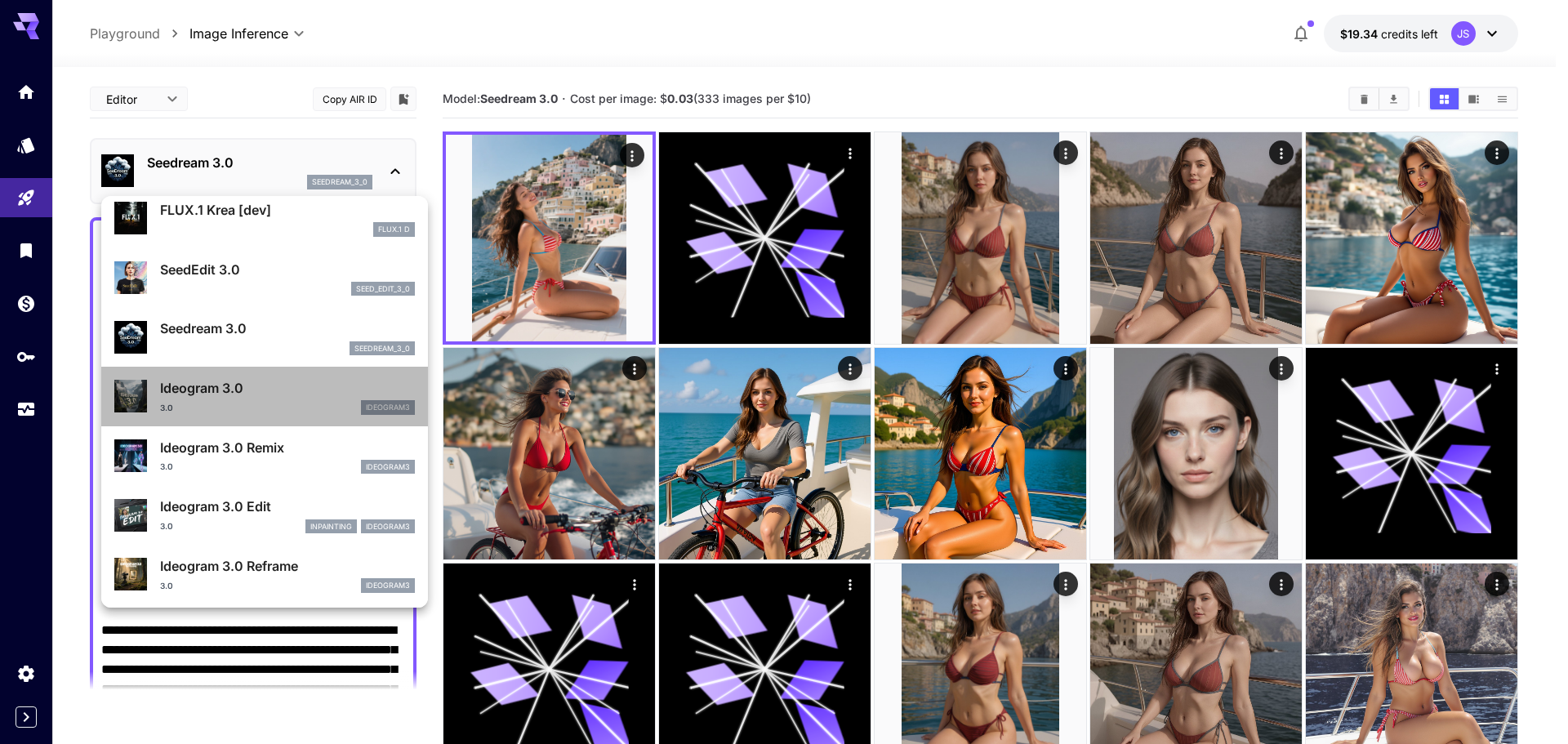
click at [297, 398] on div "Ideogram 3.0 3.0 ideogram3" at bounding box center [288, 396] width 255 height 36
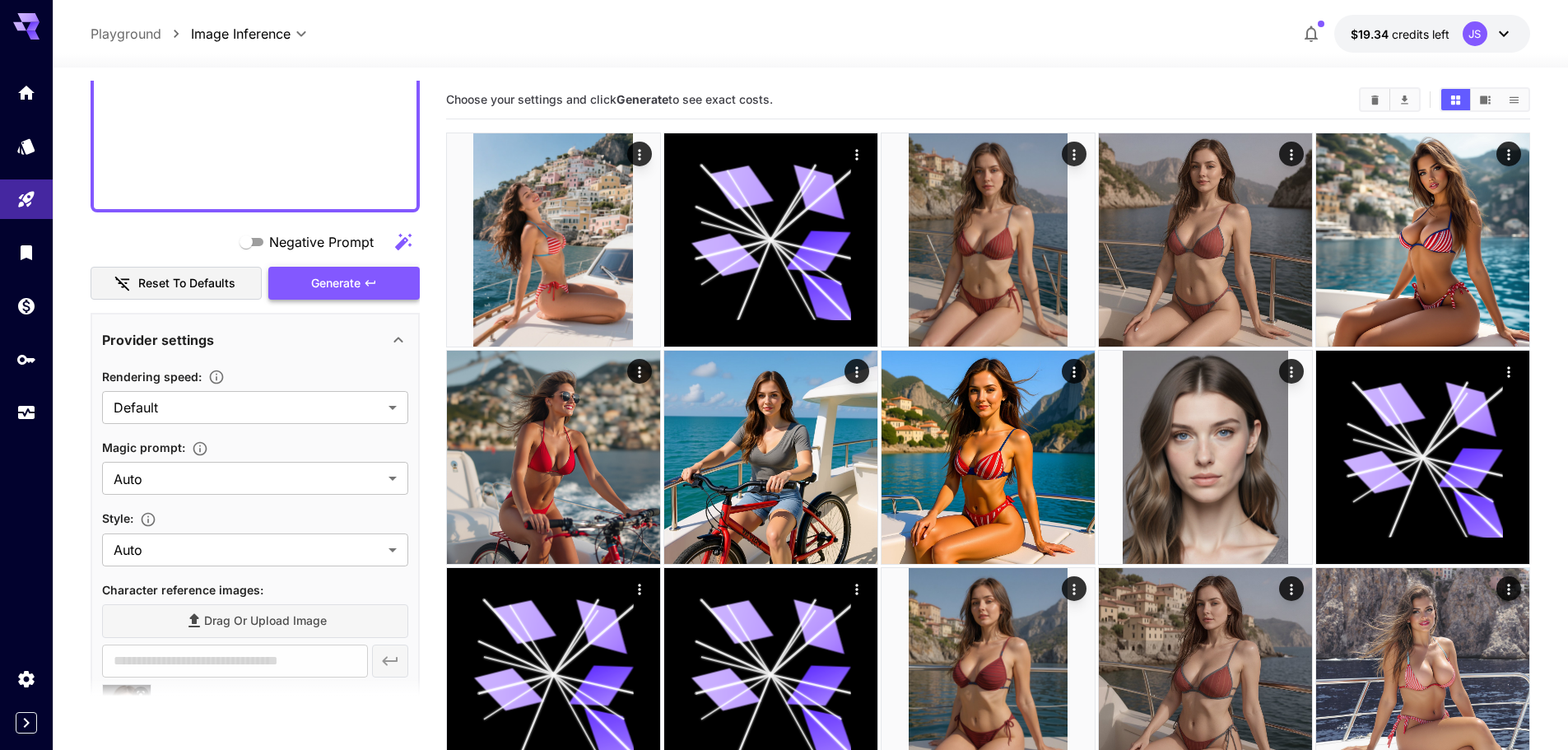
click at [363, 272] on button "Generate" at bounding box center [344, 283] width 151 height 34
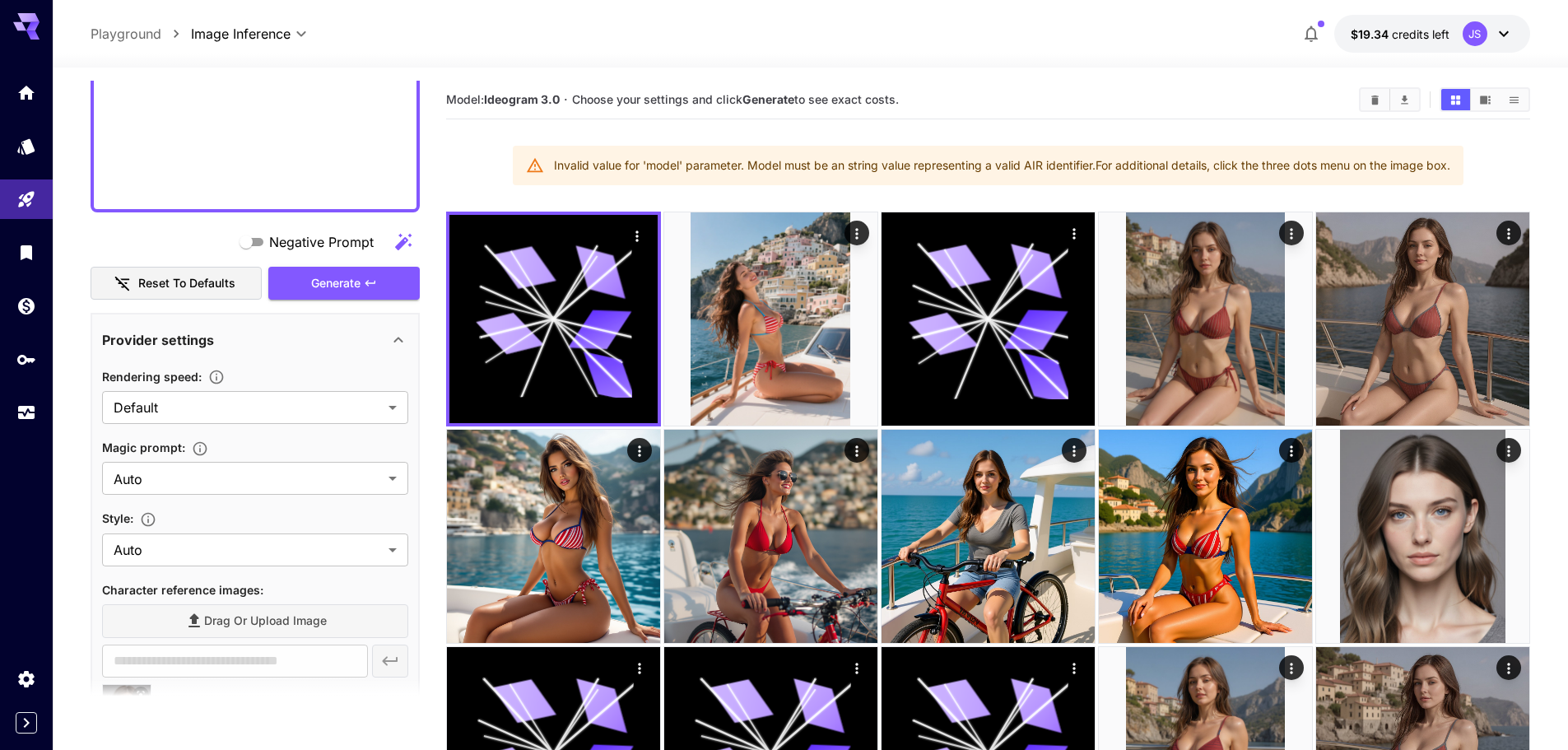
click at [511, 106] on b "Ideogram 3.0" at bounding box center [522, 99] width 76 height 14
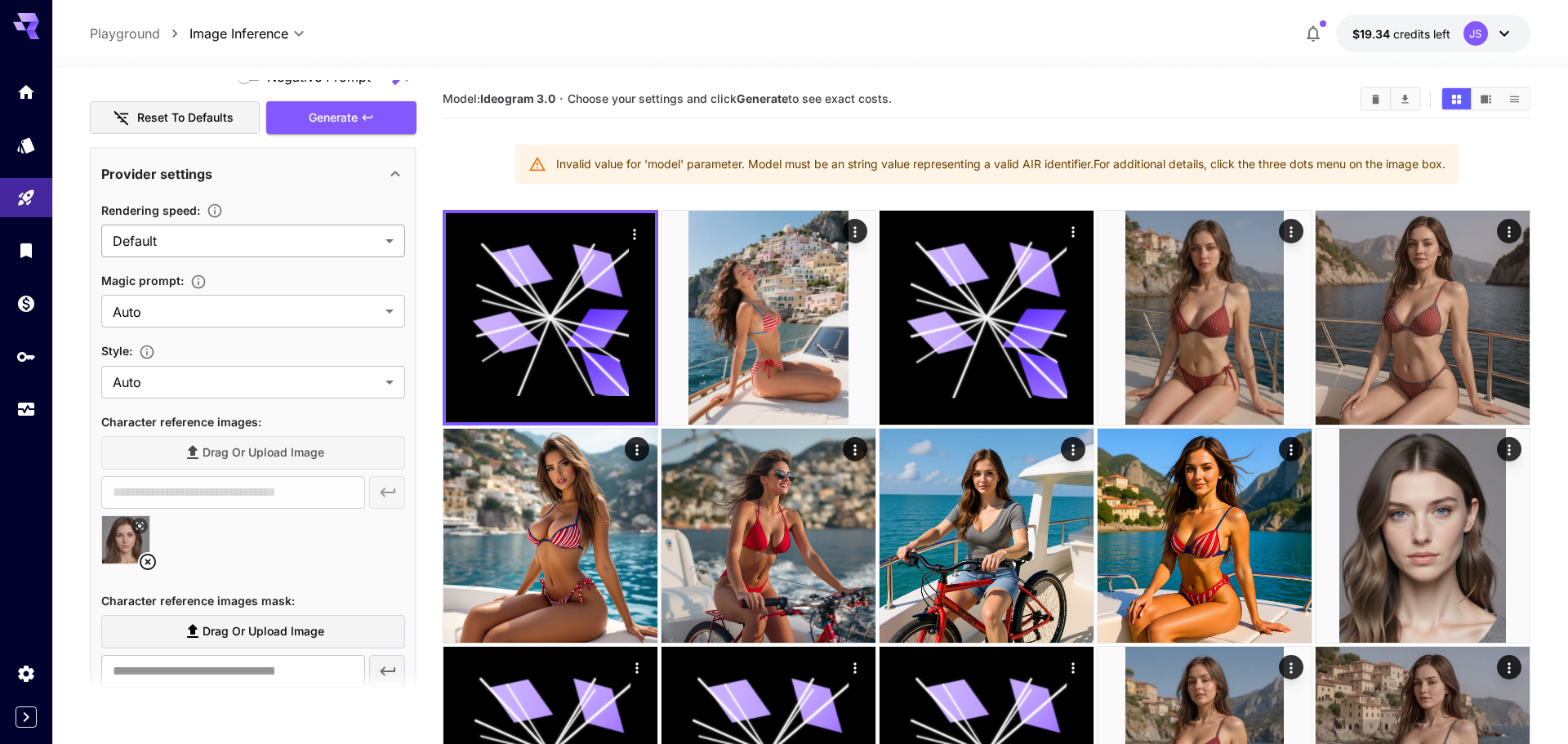
click at [239, 238] on body "**********" at bounding box center [784, 672] width 1568 height 1345
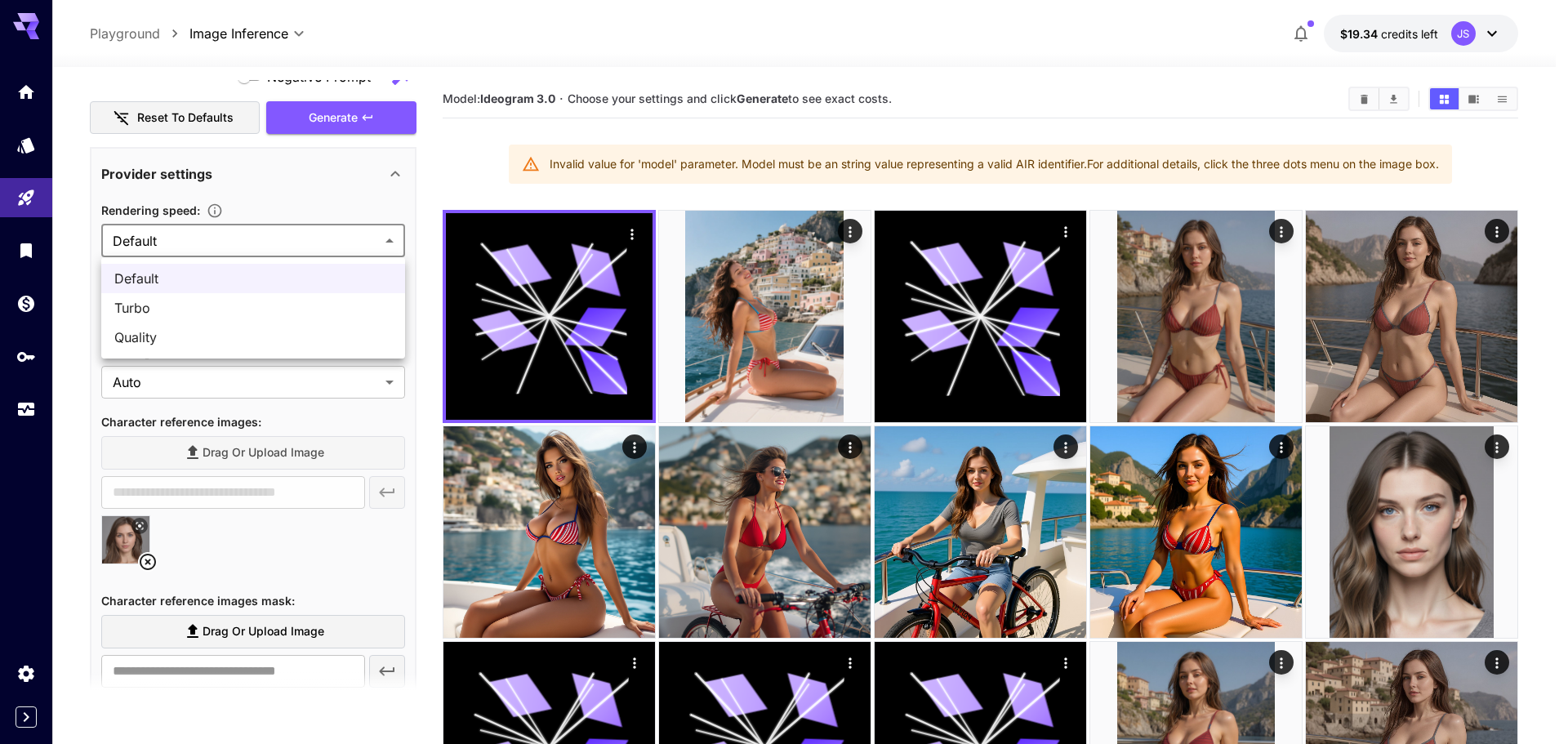
click at [249, 234] on div at bounding box center [784, 372] width 1568 height 744
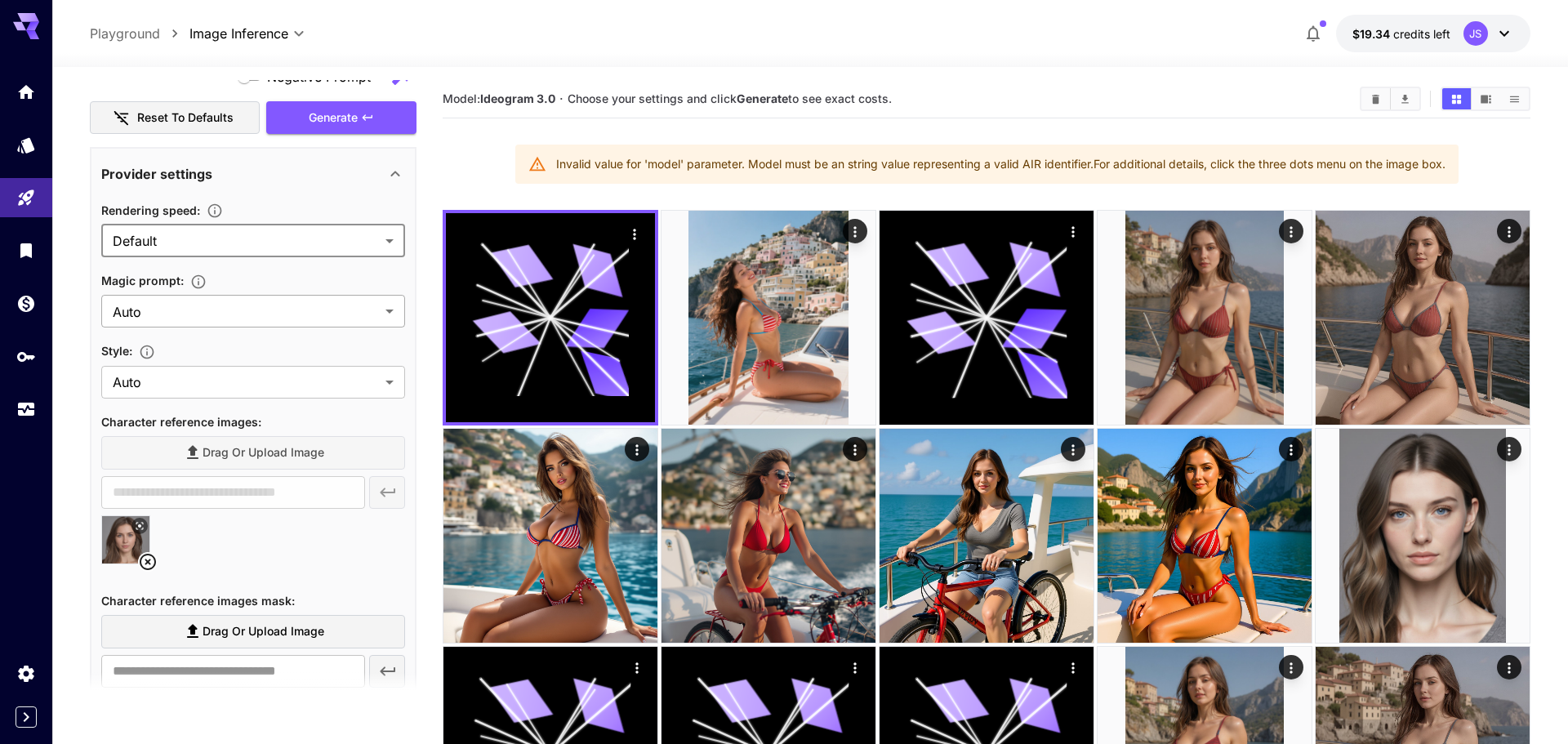
click at [222, 318] on body "**********" at bounding box center [784, 672] width 1568 height 1345
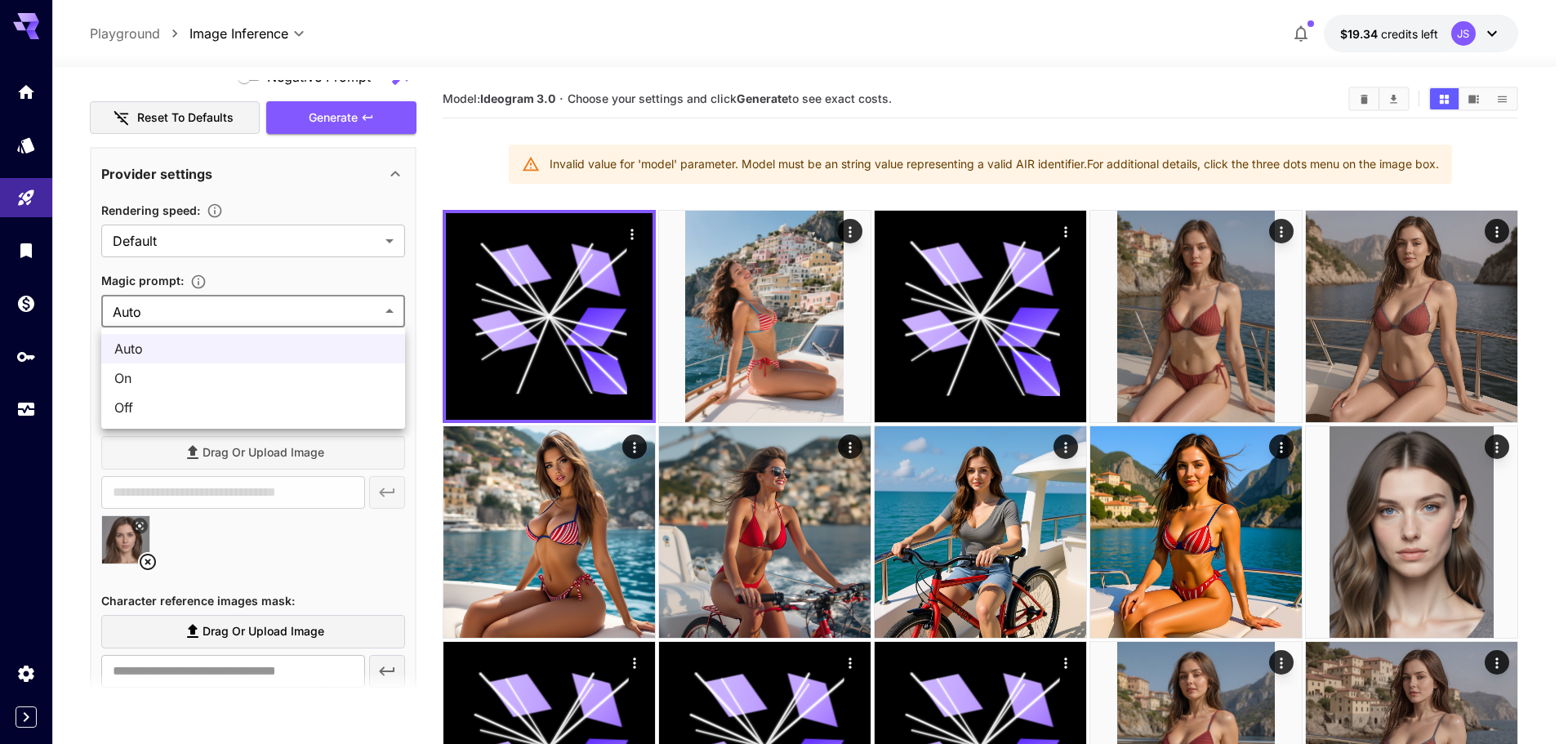
click at [223, 317] on div at bounding box center [784, 372] width 1568 height 744
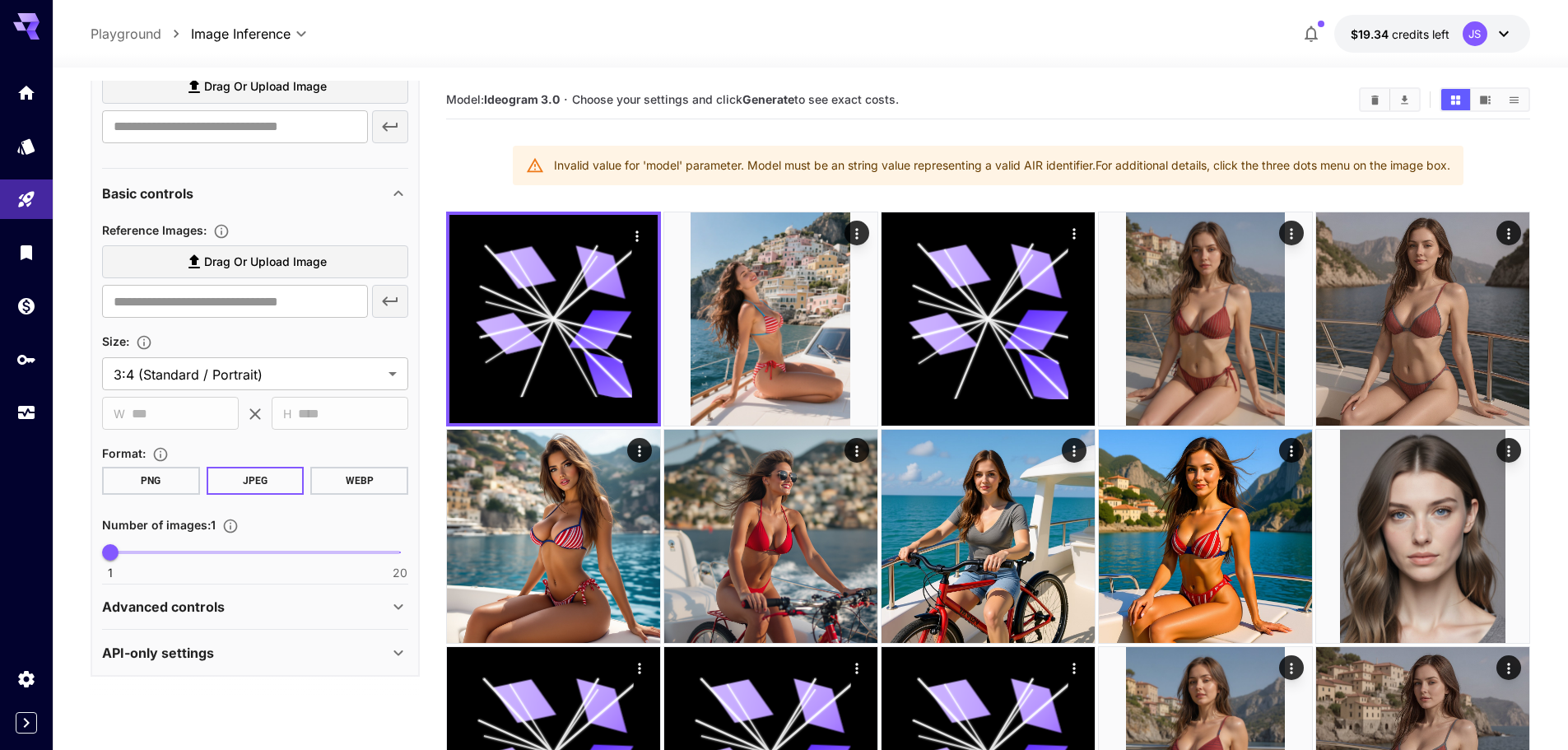
drag, startPoint x: 247, startPoint y: 713, endPoint x: 289, endPoint y: 163, distance: 551.6
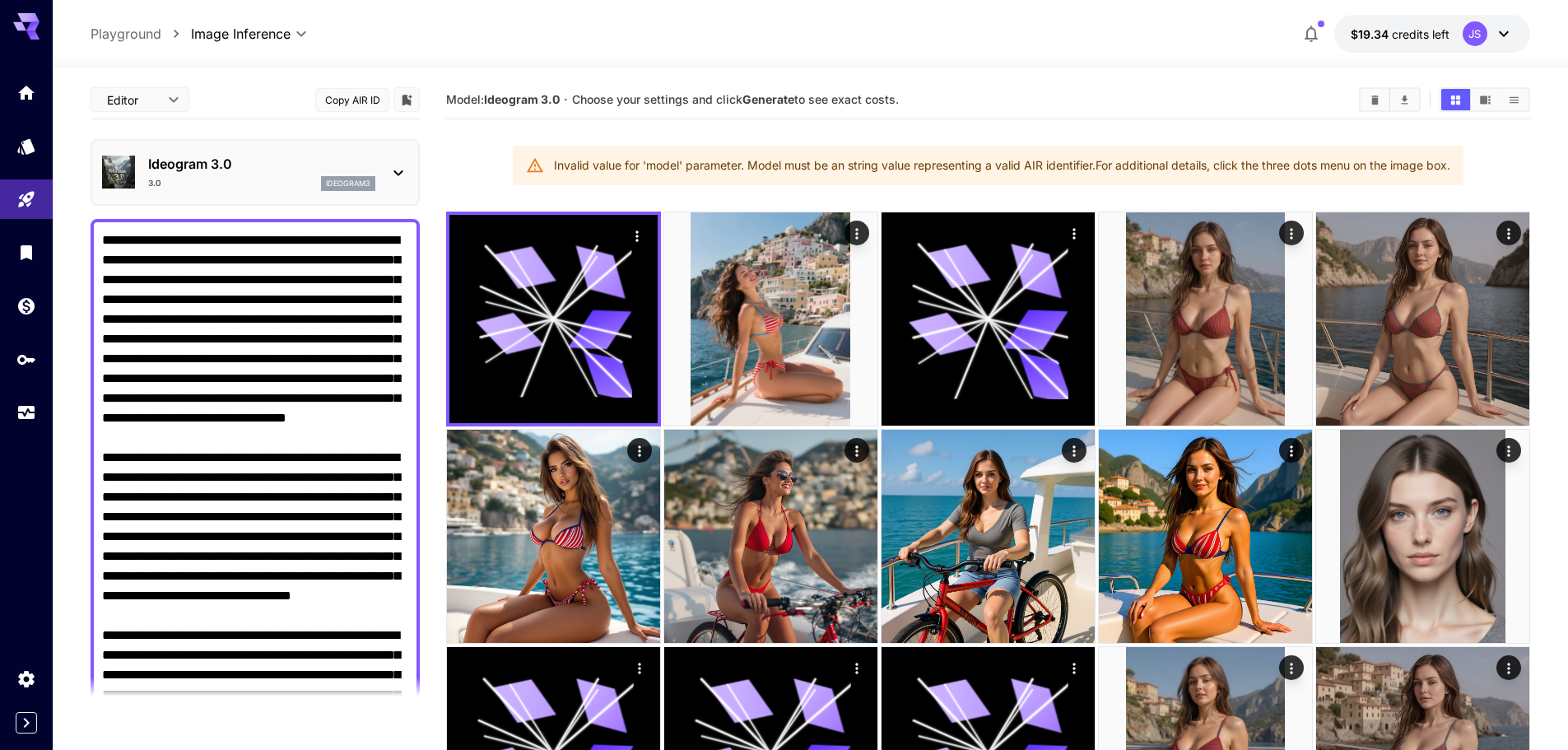
click at [249, 201] on div "Ideogram 3.0 3.0 ideogram3" at bounding box center [255, 172] width 330 height 66
click at [260, 182] on div "3.0 ideogram3" at bounding box center [261, 183] width 227 height 15
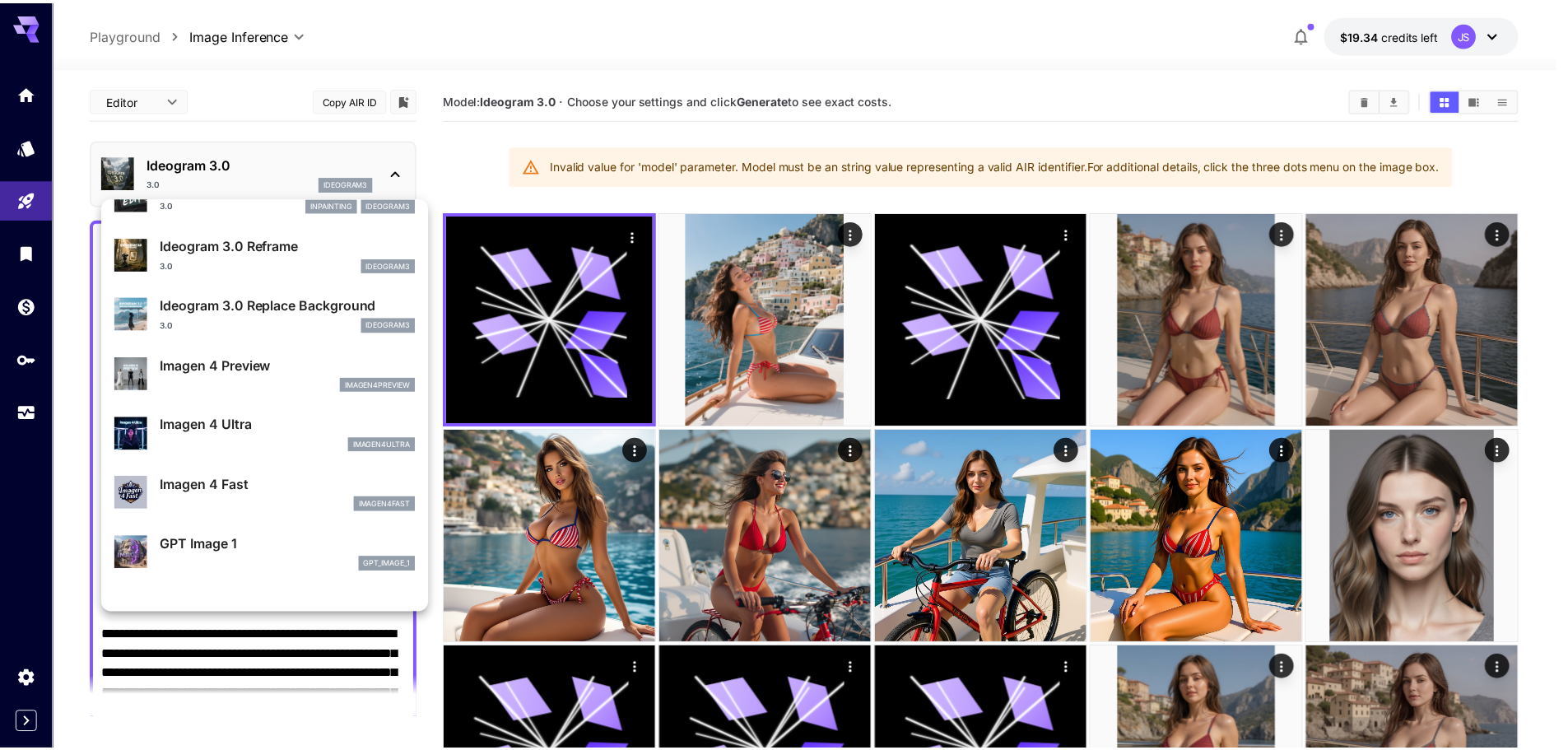
scroll to position [576, 0]
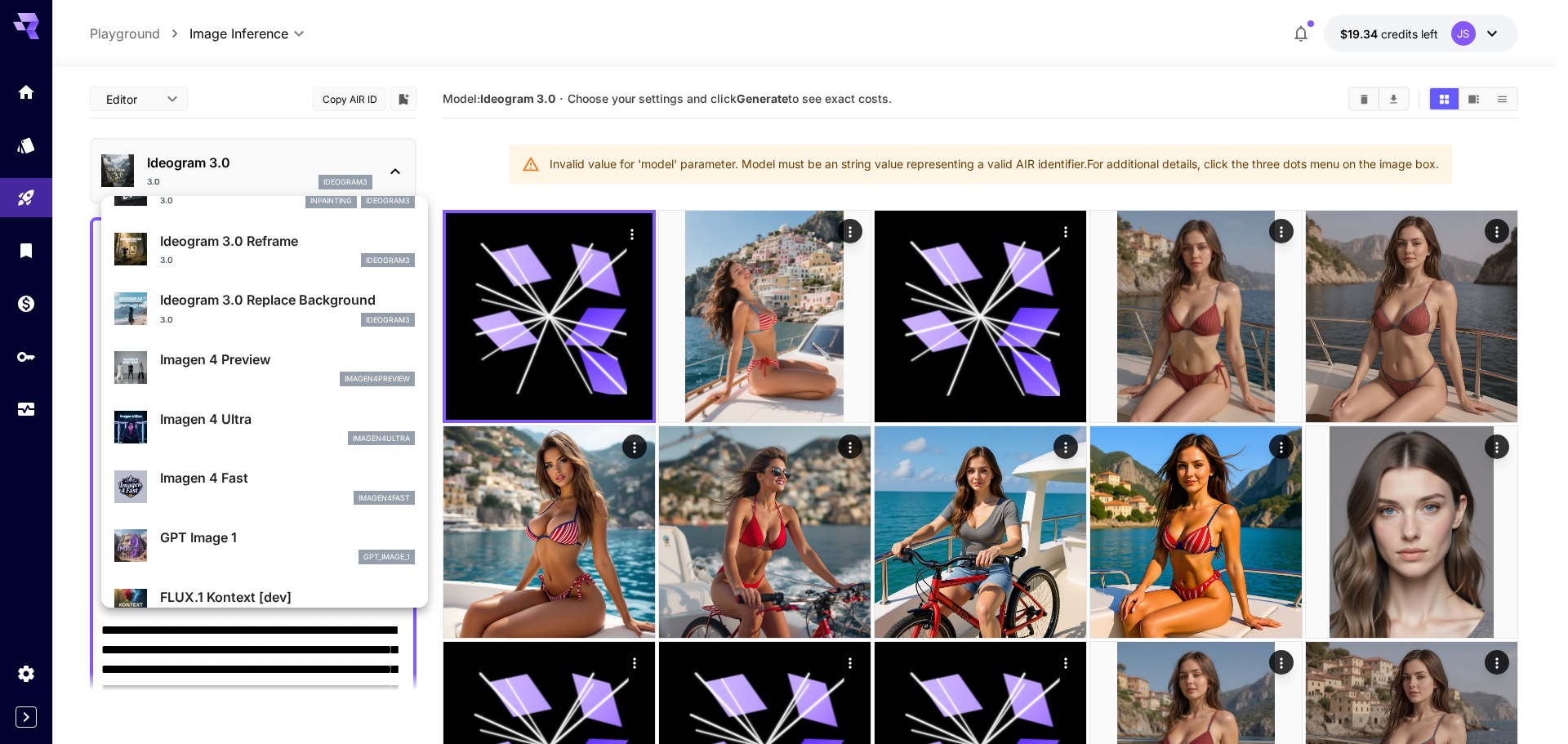
click at [348, 356] on p "Imagen 4 Preview" at bounding box center [288, 359] width 255 height 20
type input "**********"
type input "***"
type input "****"
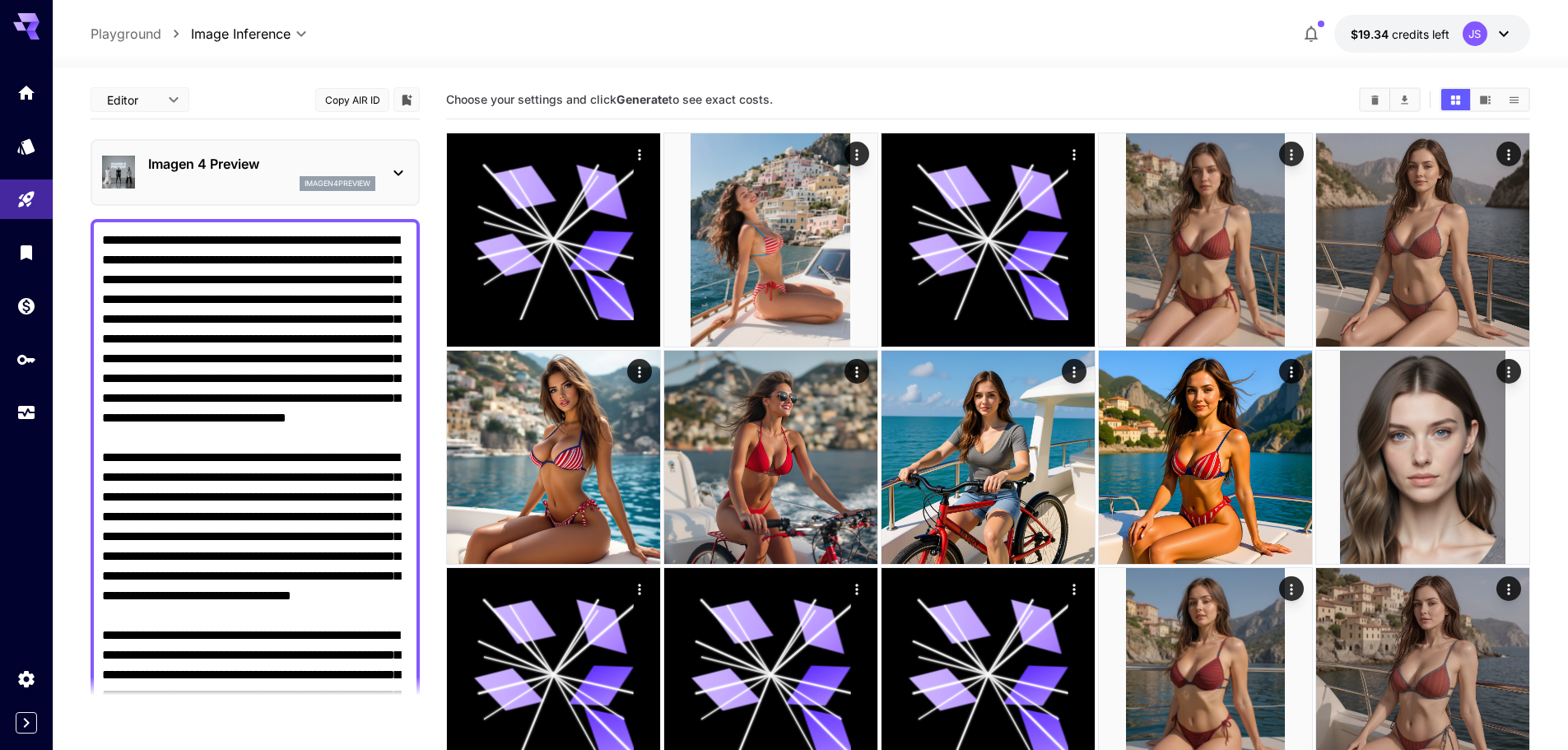
click at [282, 191] on div "Imagen 4 Preview imagen4preview" at bounding box center [255, 172] width 306 height 50
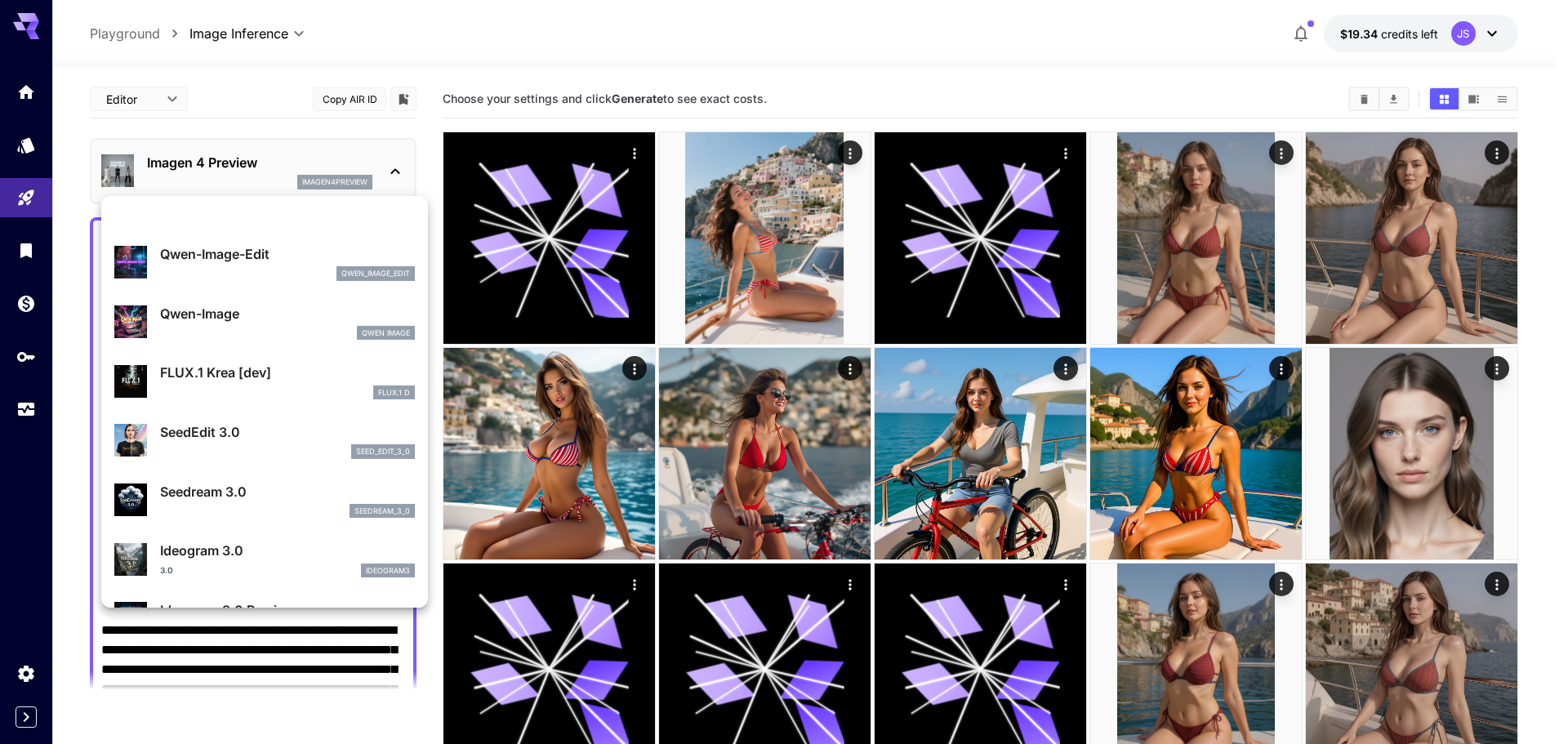
scroll to position [81, 0]
drag, startPoint x: 284, startPoint y: 449, endPoint x: 270, endPoint y: 493, distance: 46.2
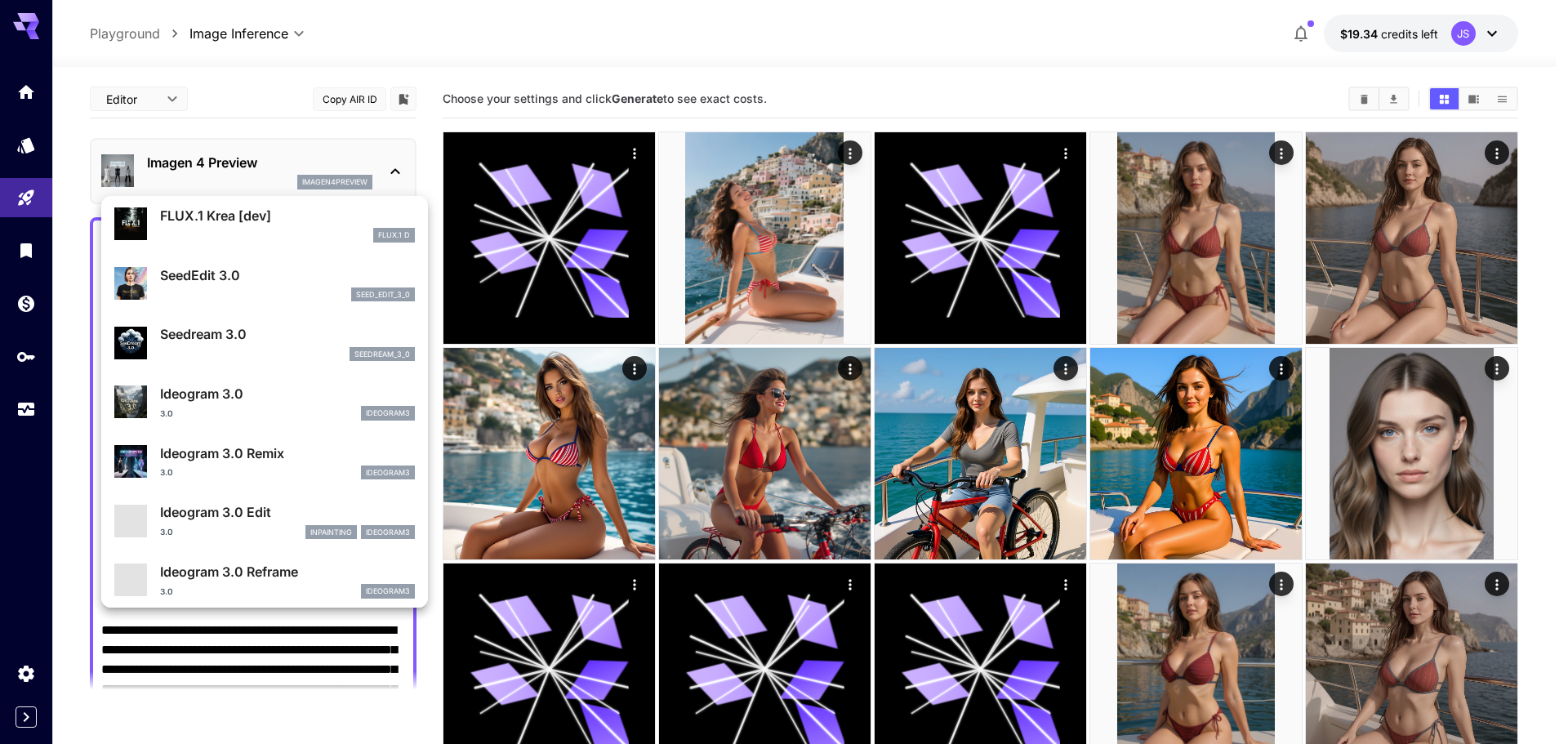
scroll to position [244, 0]
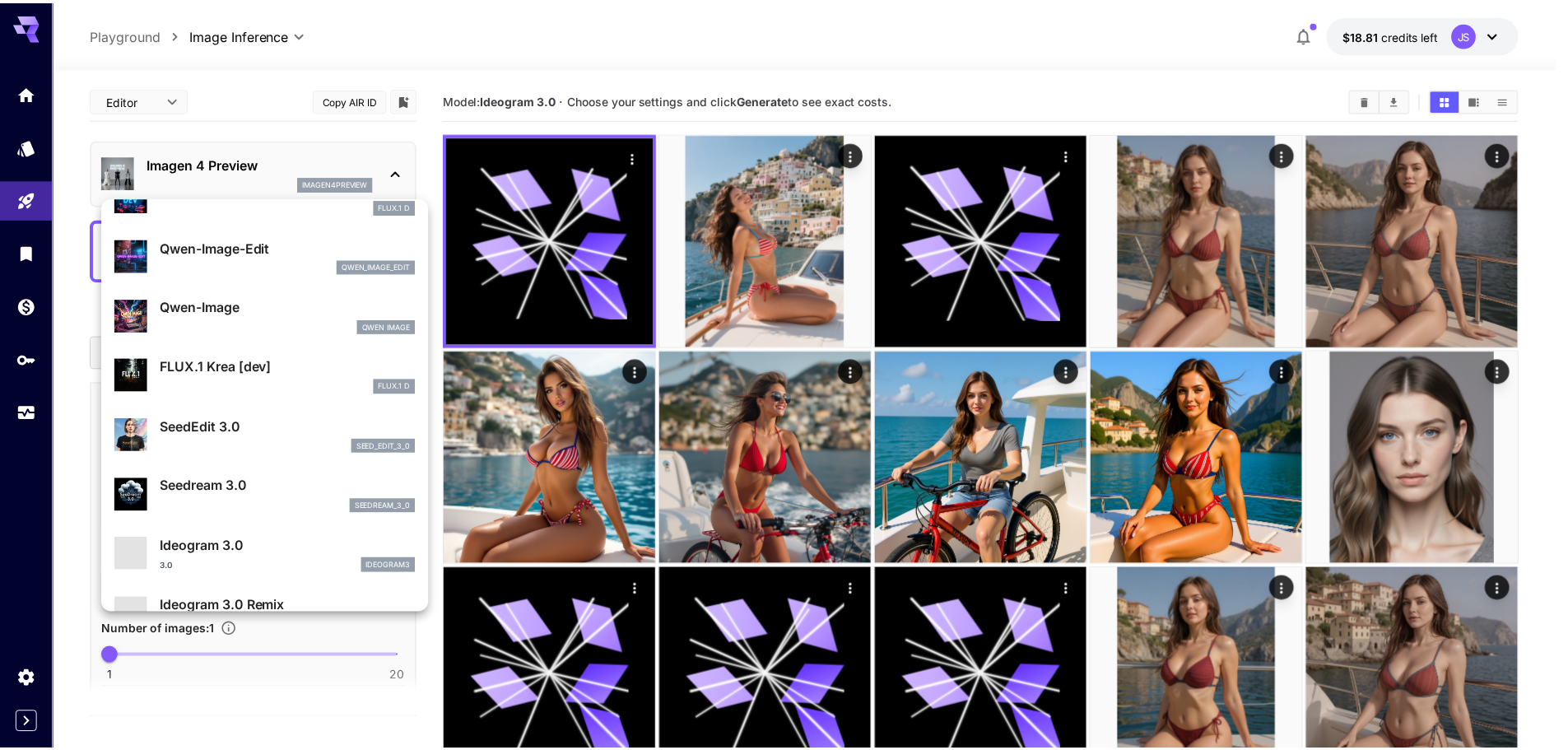
scroll to position [247, 0]
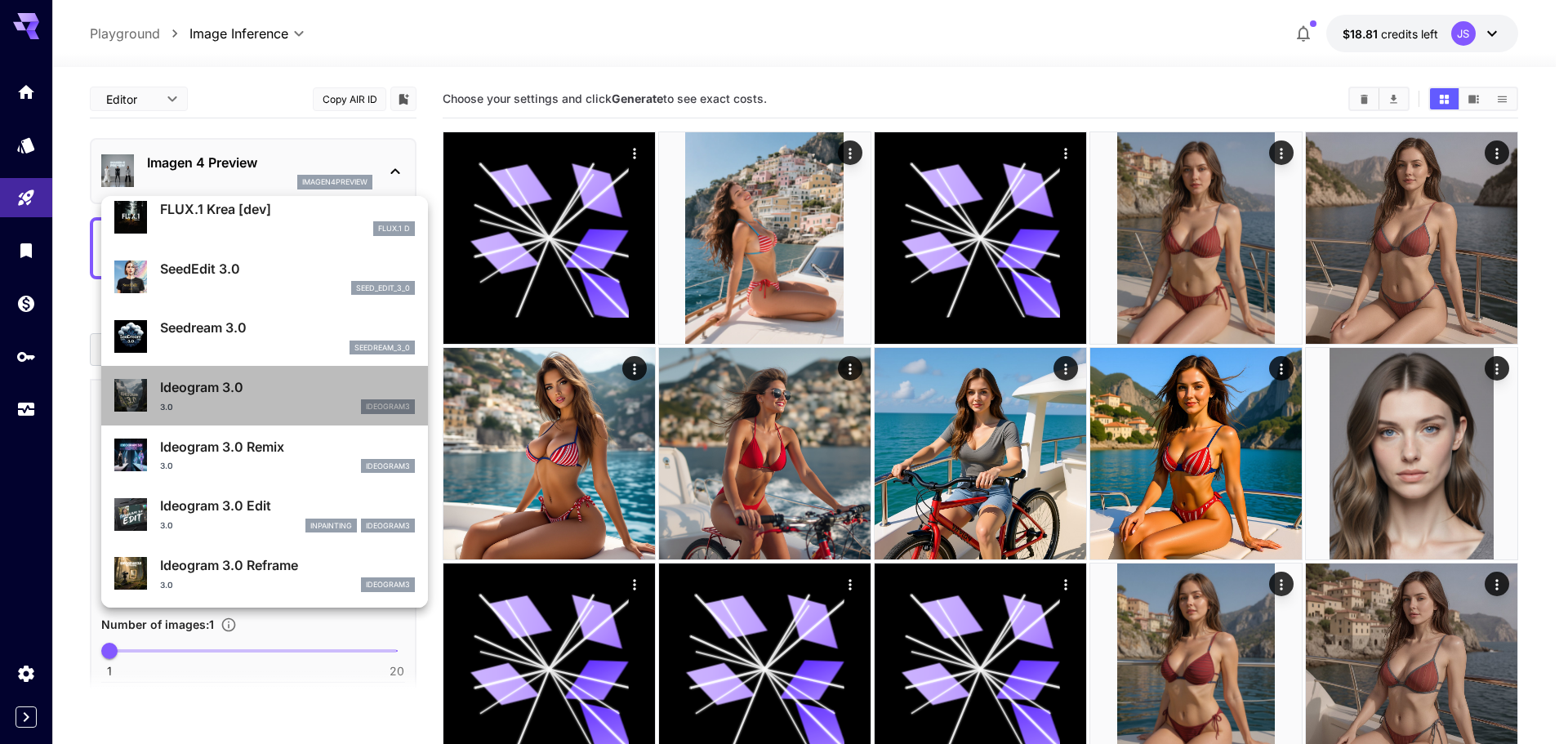
click at [382, 400] on div "ideogram3" at bounding box center [388, 406] width 54 height 15
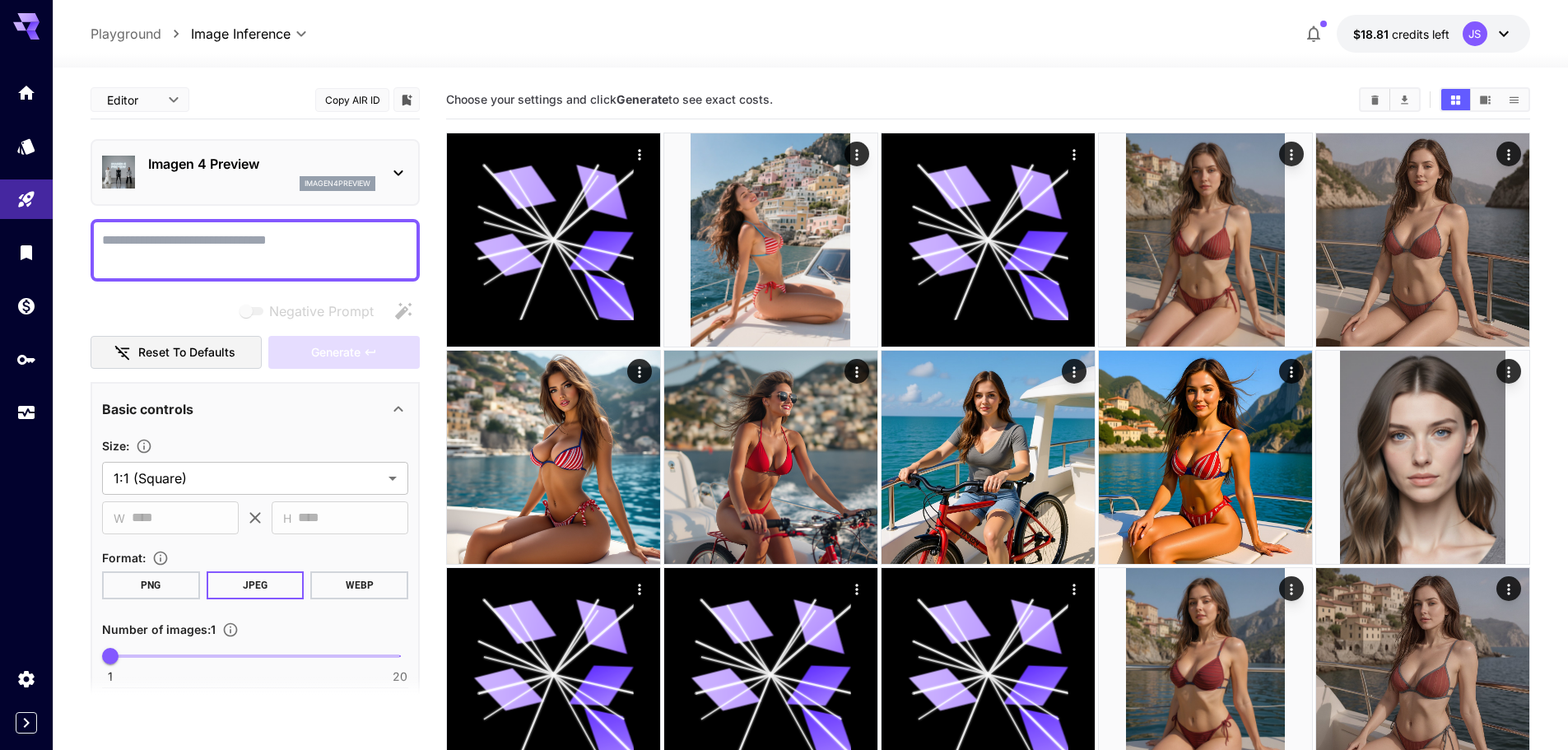
click at [330, 240] on textarea "Negative Prompt" at bounding box center [255, 250] width 306 height 39
paste textarea "**********"
type textarea "**********"
click at [307, 272] on div at bounding box center [255, 250] width 330 height 63
click at [303, 258] on textarea "Negative Prompt" at bounding box center [255, 250] width 306 height 39
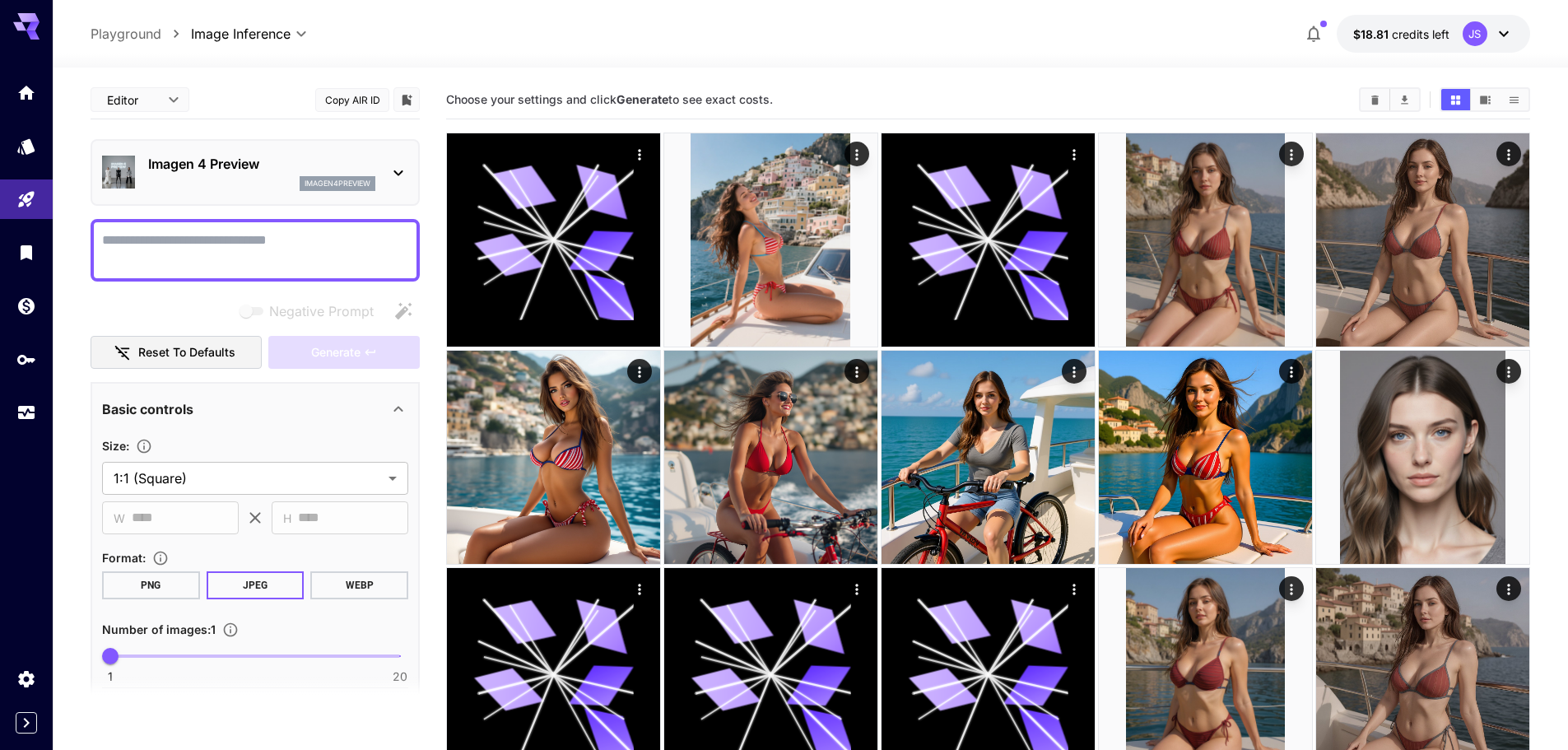
paste textarea "**********"
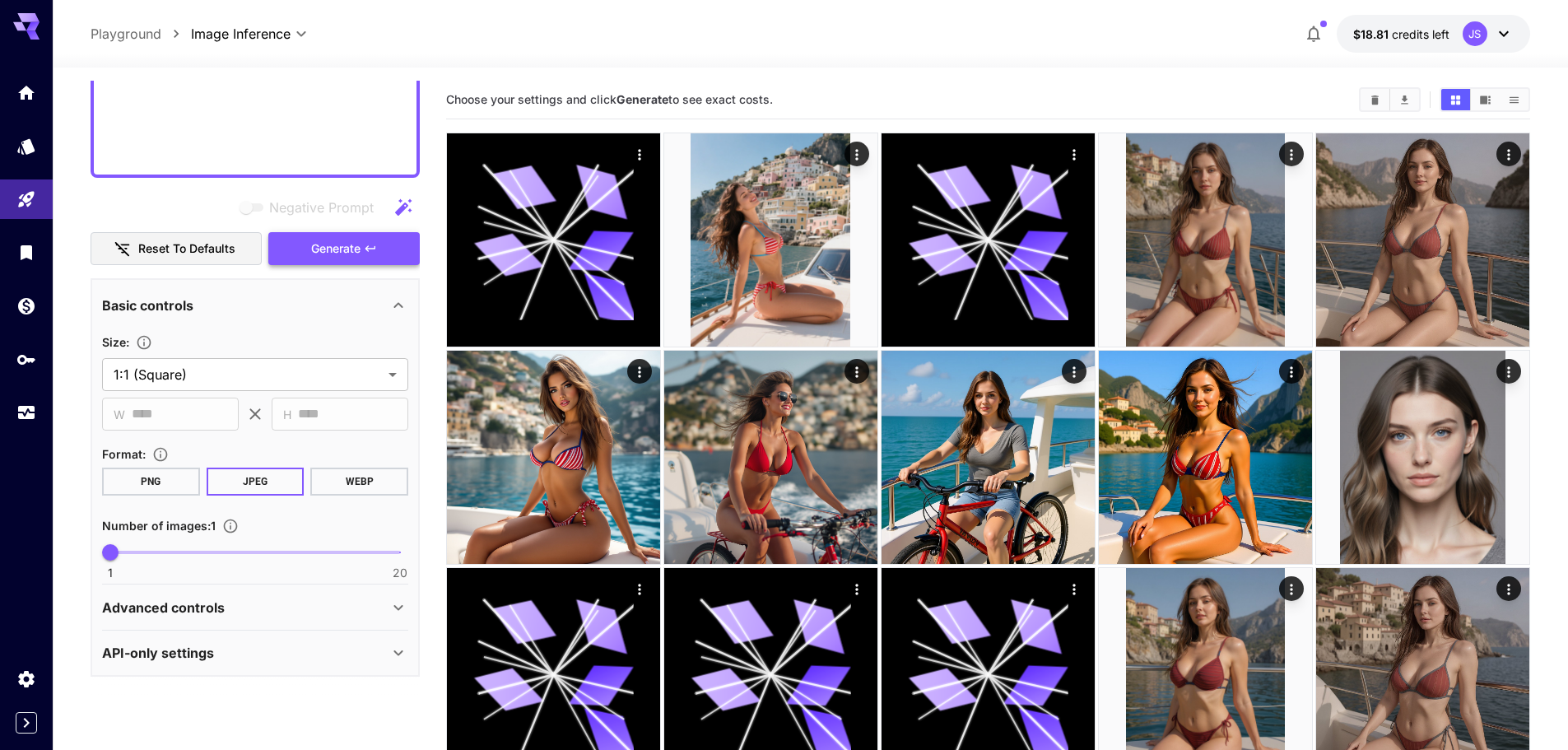
type textarea "**********"
click at [320, 247] on span "Generate" at bounding box center [336, 249] width 49 height 21
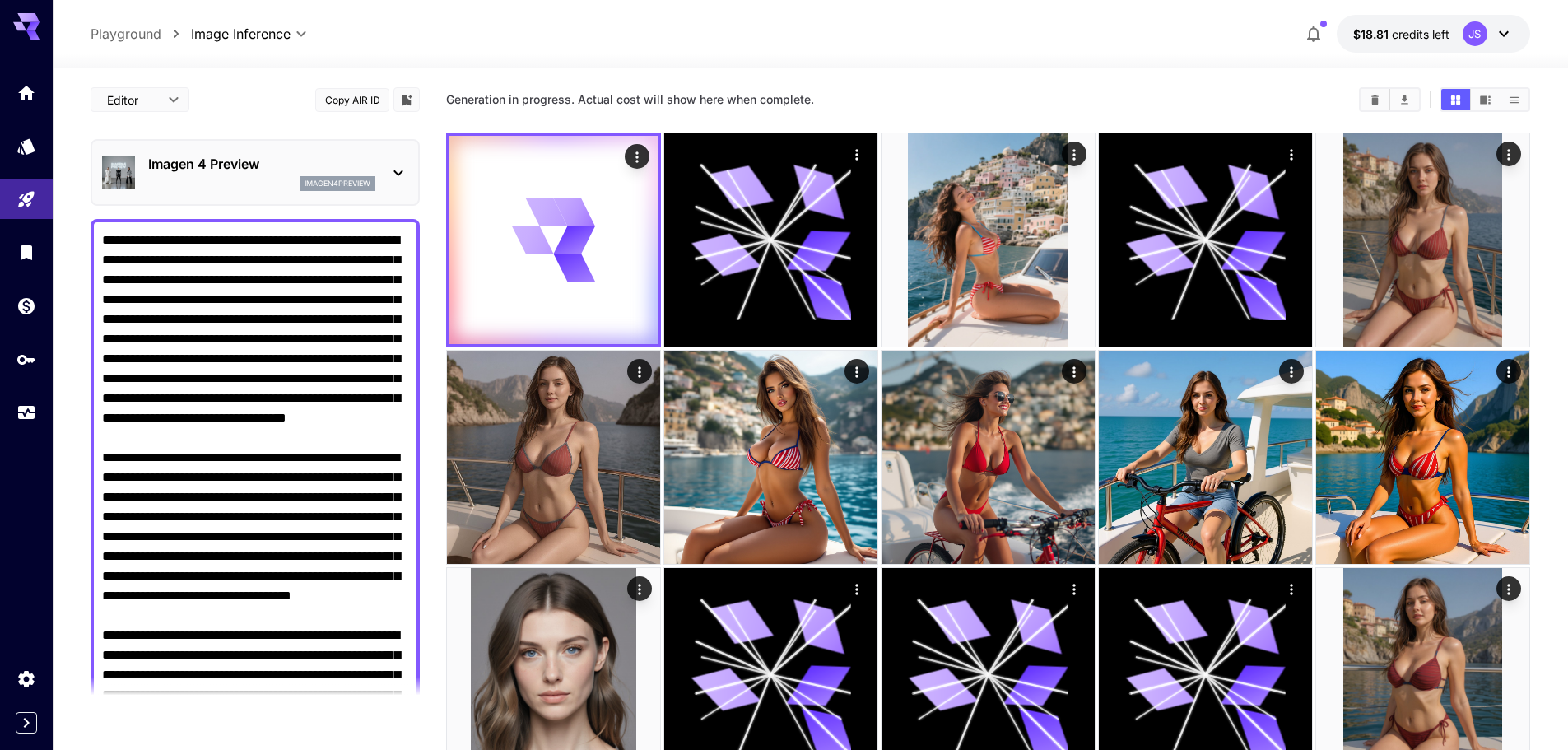
click at [277, 159] on p "Imagen 4 Preview" at bounding box center [261, 163] width 227 height 20
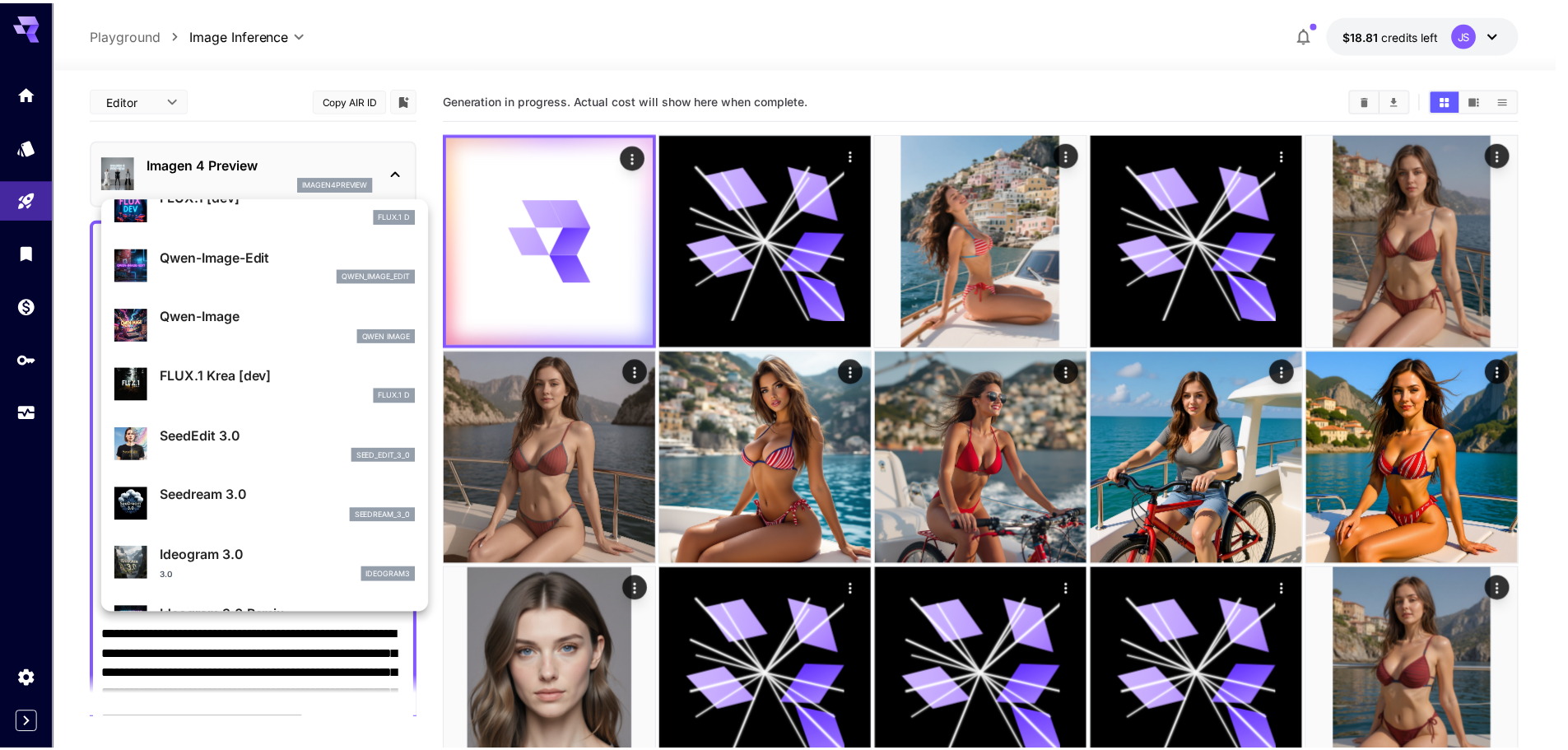
scroll to position [164, 0]
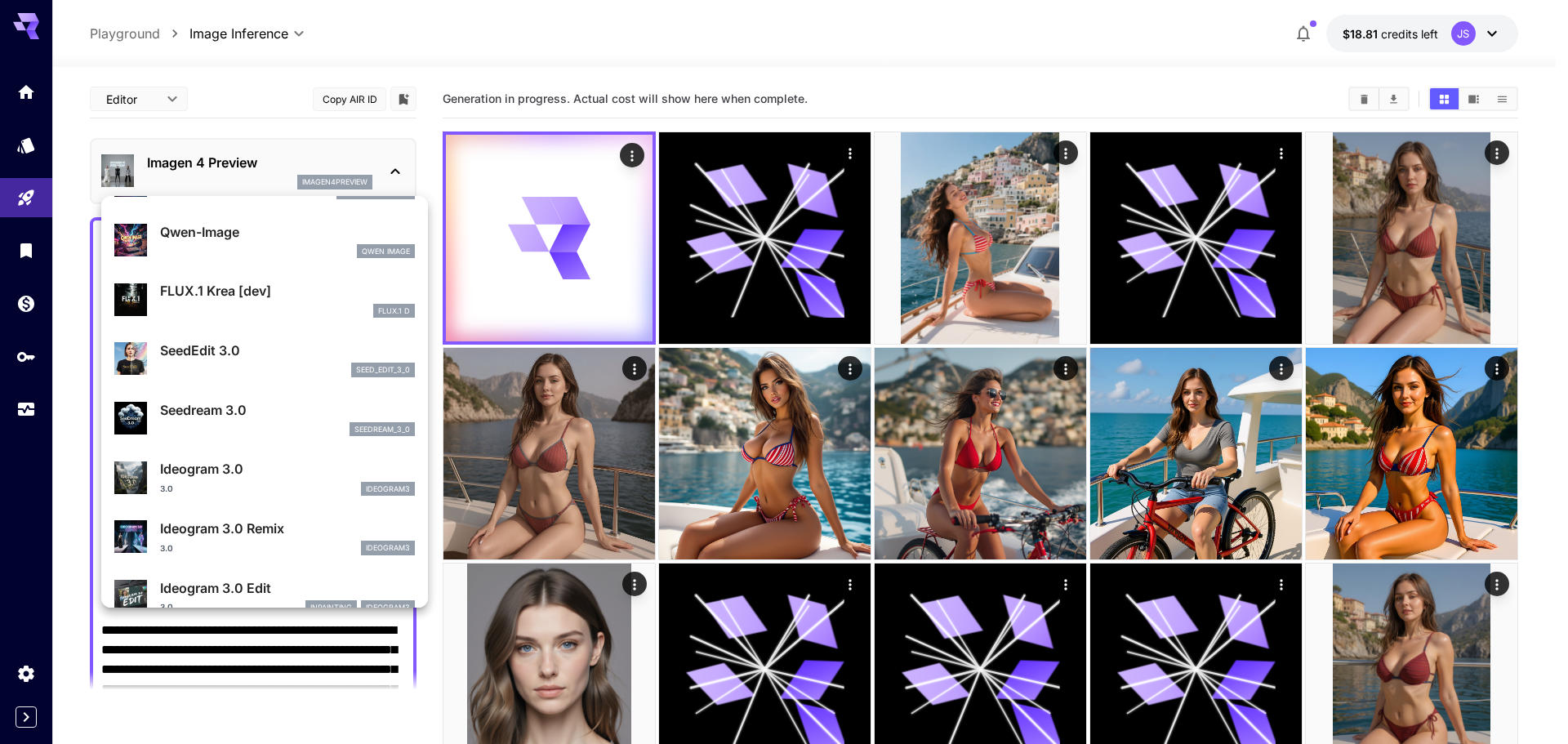
click at [261, 470] on p "Ideogram 3.0" at bounding box center [288, 468] width 255 height 20
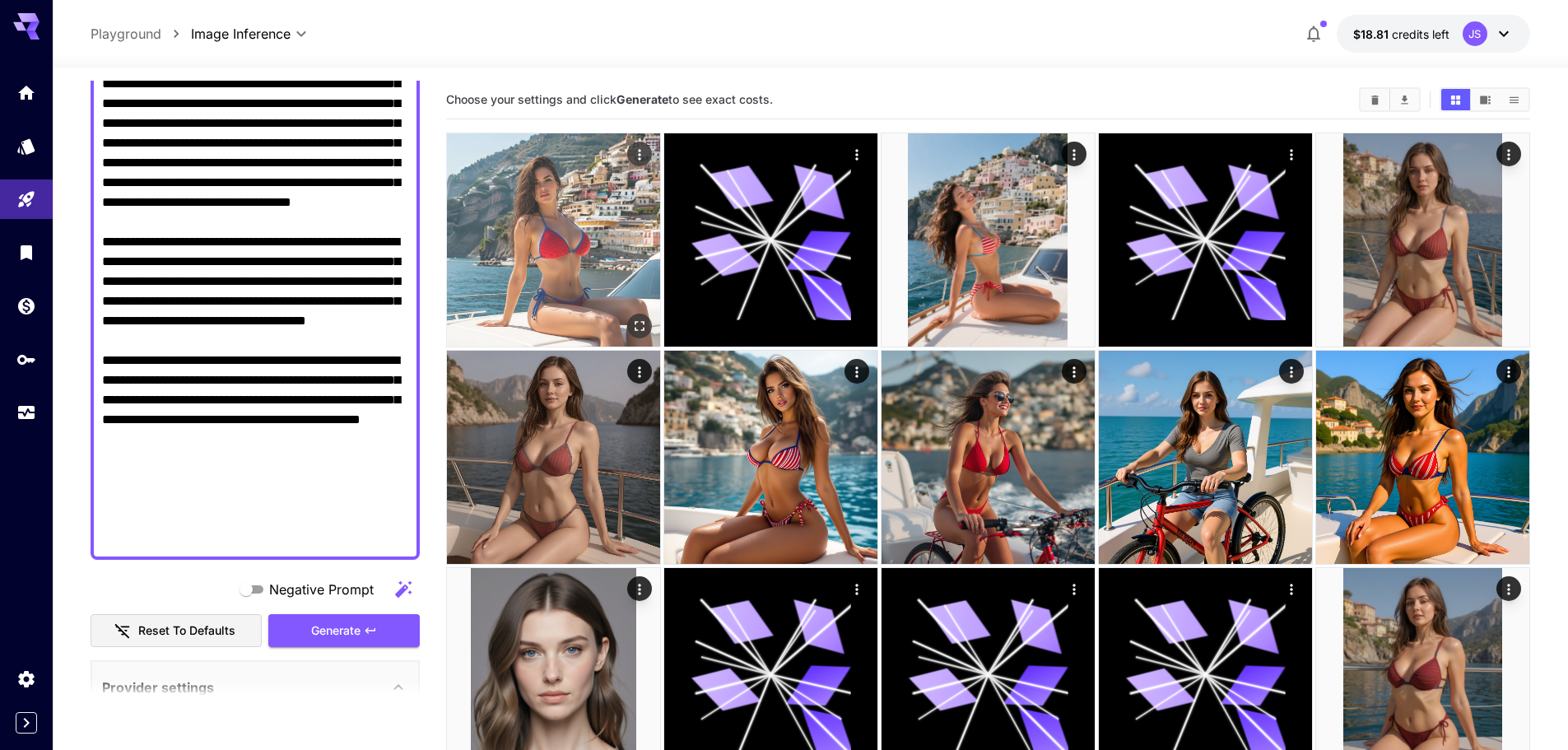
scroll to position [412, 0]
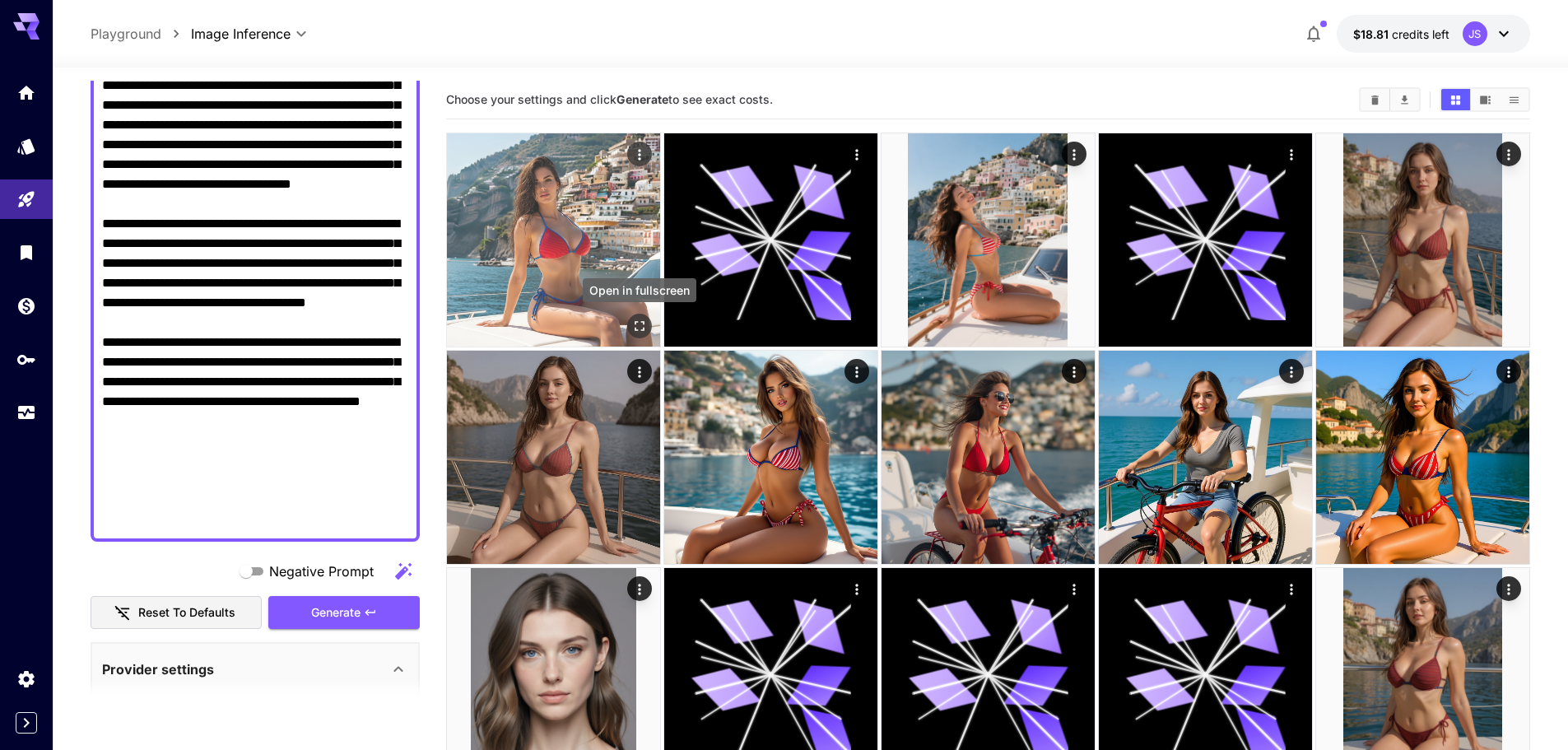
click at [634, 319] on icon "Open in fullscreen" at bounding box center [639, 325] width 17 height 17
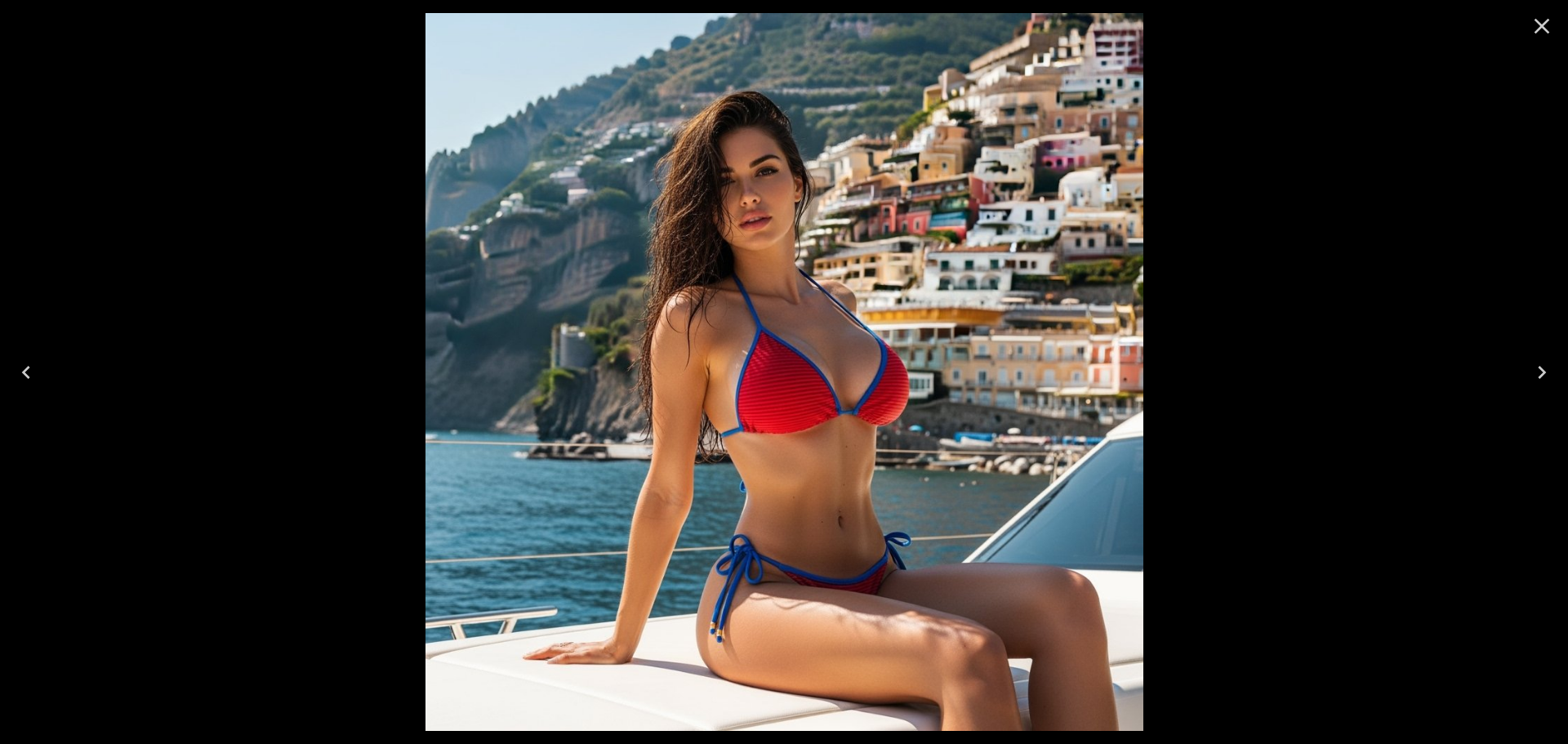
click at [1554, 35] on icon "Close" at bounding box center [1541, 26] width 26 height 26
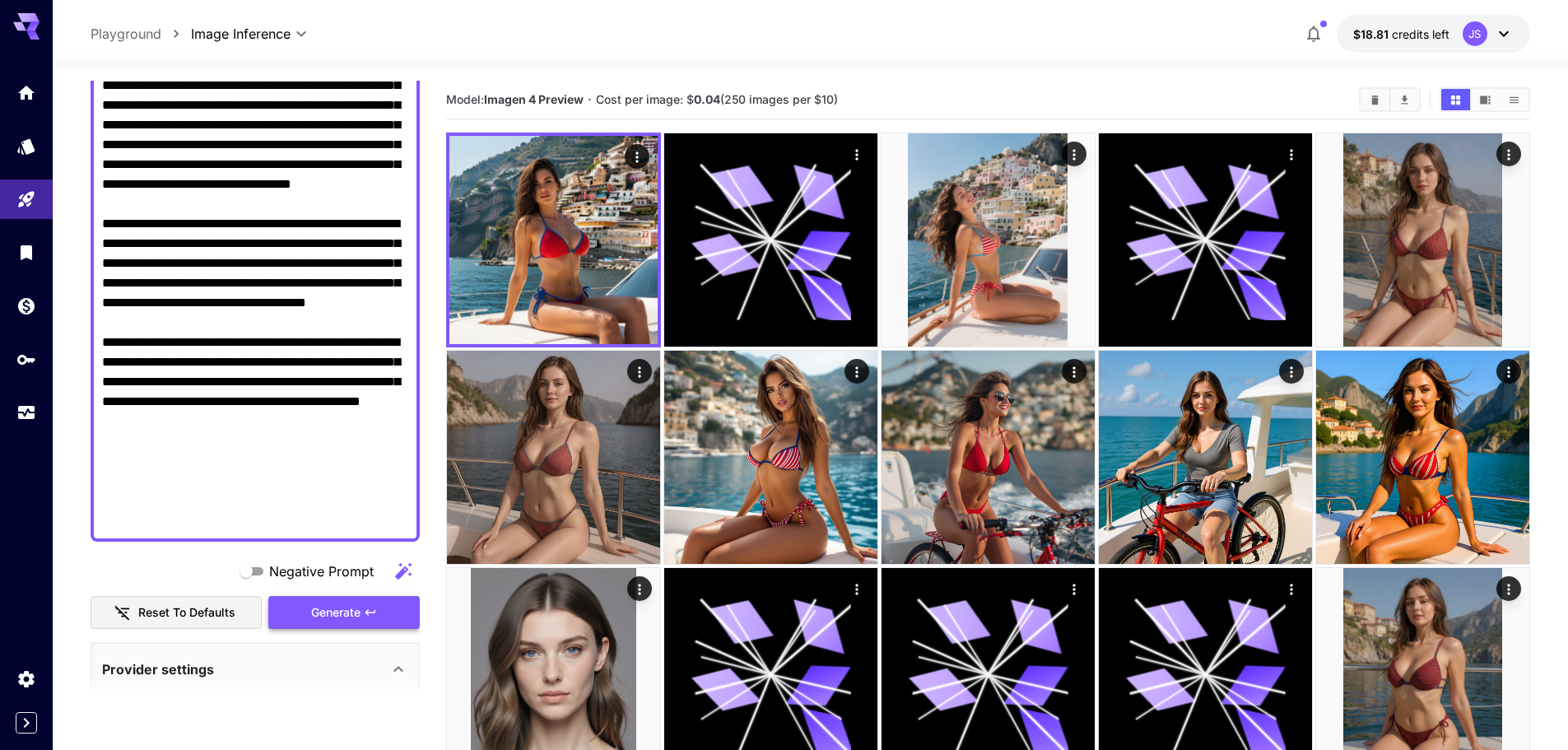
click at [364, 601] on button "Generate" at bounding box center [344, 613] width 151 height 34
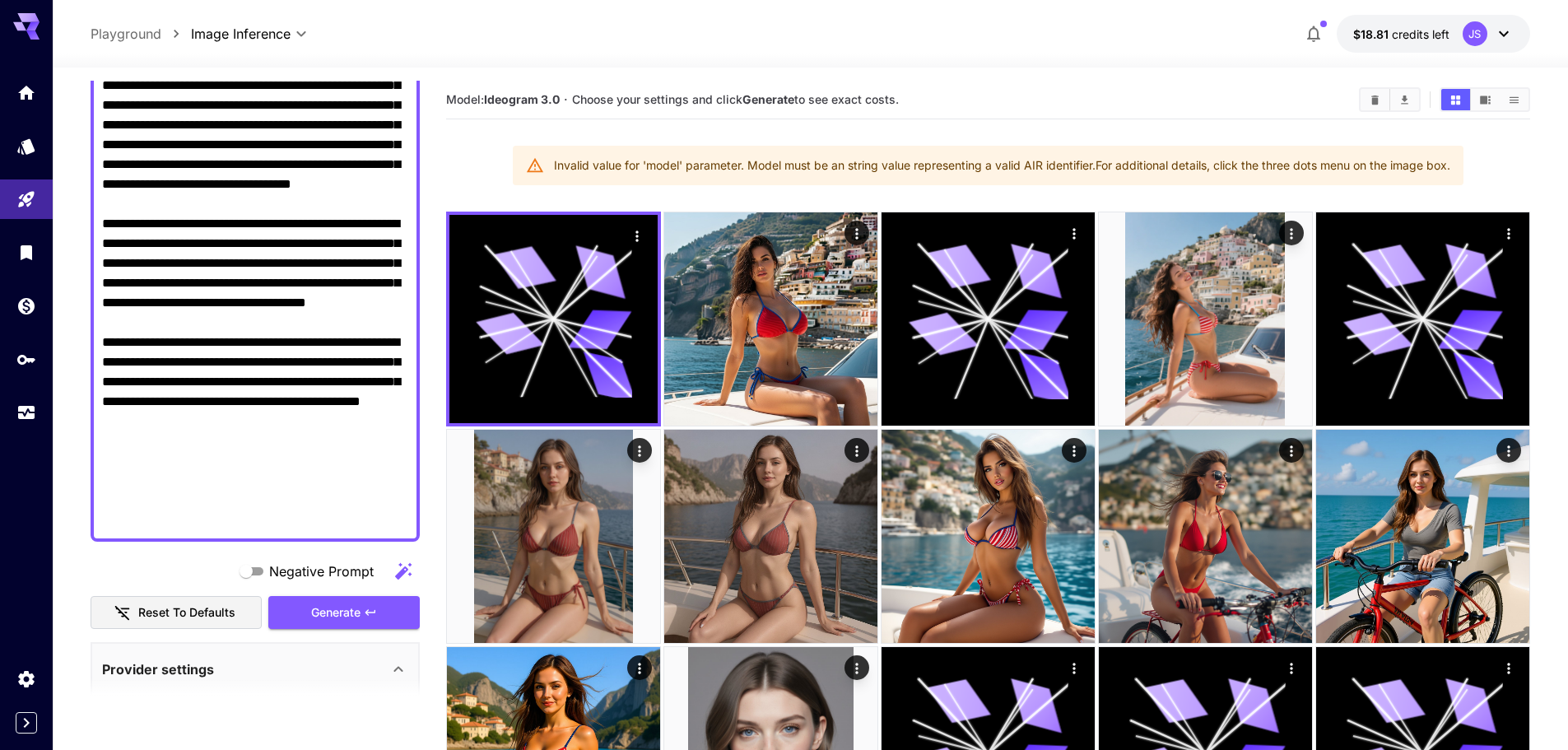
click at [610, 165] on div "Invalid value for 'model' parameter. Model must be an string value representing…" at bounding box center [1002, 165] width 896 height 30
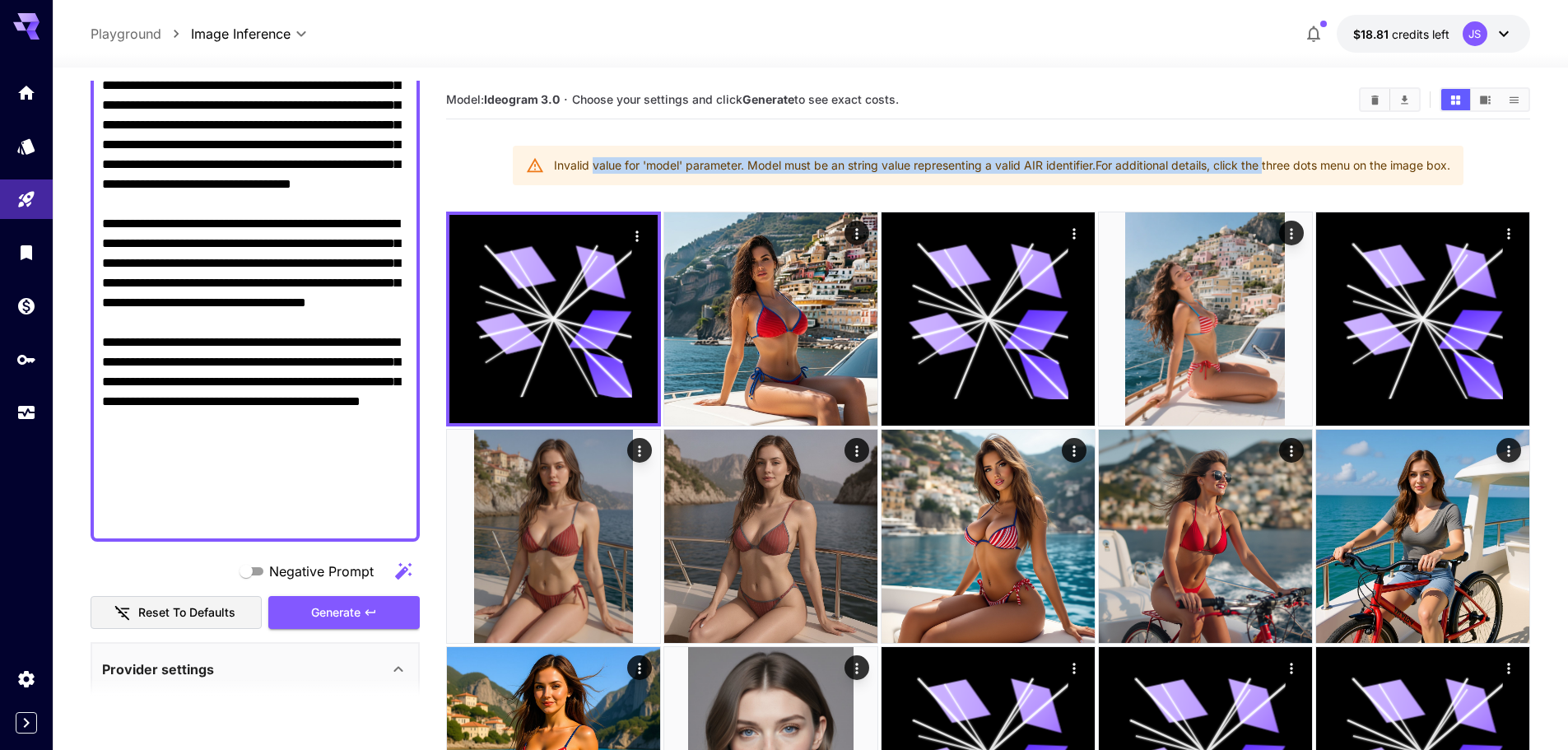
drag, startPoint x: 610, startPoint y: 165, endPoint x: 1258, endPoint y: 154, distance: 648.1
click at [1258, 154] on div "Invalid value for 'model' parameter. Model must be an string value representing…" at bounding box center [1002, 165] width 896 height 30
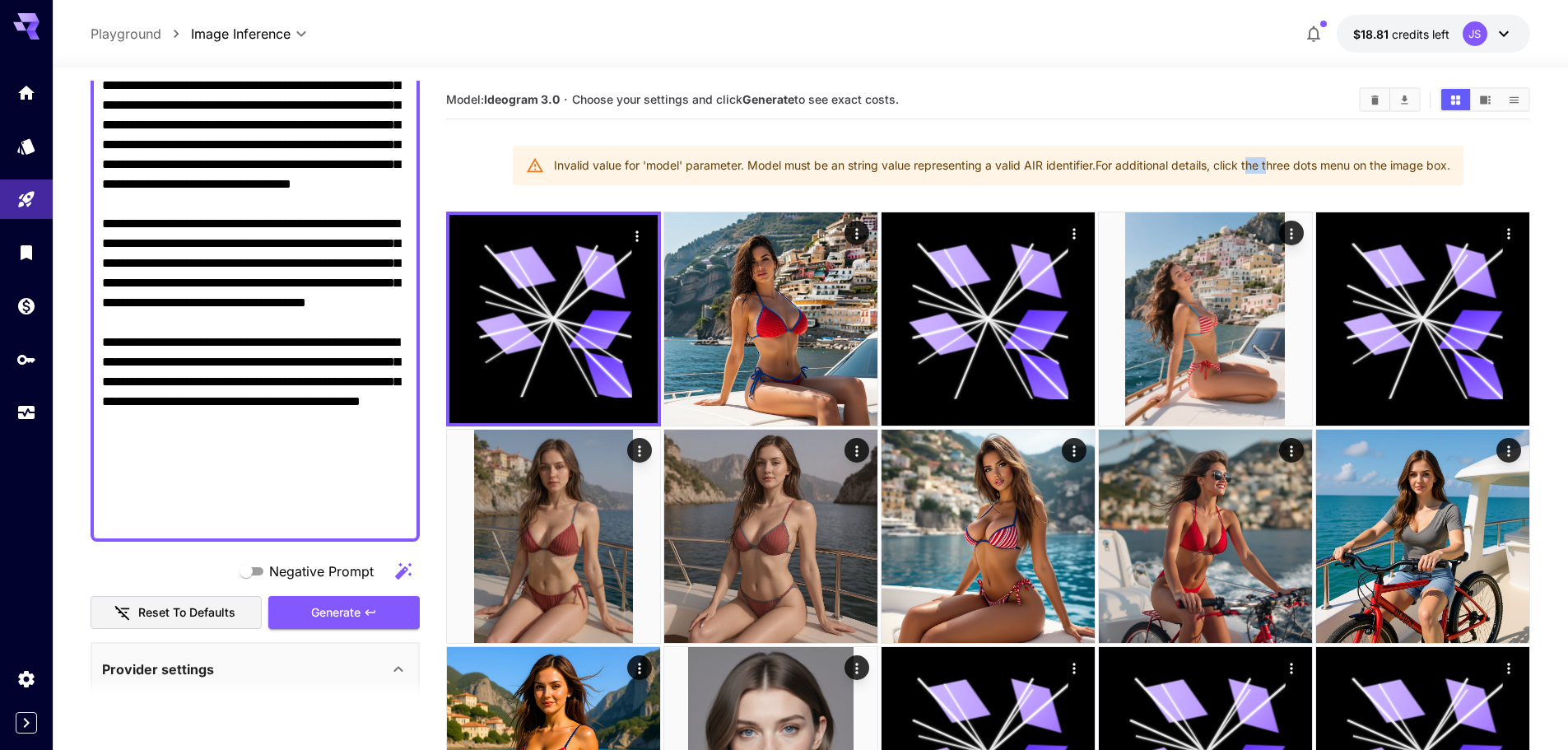
click at [1258, 154] on div "Invalid value for 'model' parameter. Model must be an string value representing…" at bounding box center [1002, 165] width 896 height 30
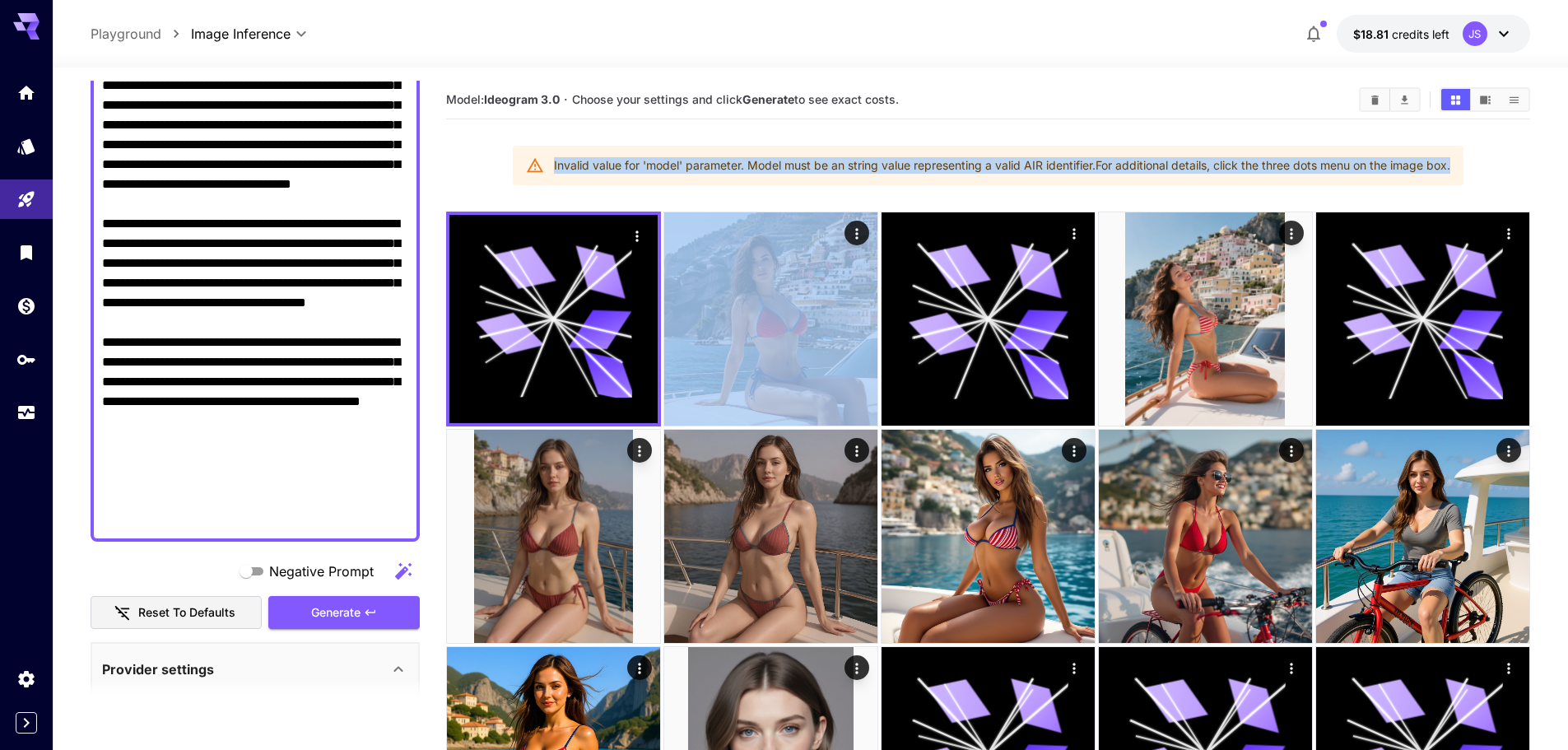
click at [1258, 154] on div "Invalid value for 'model' parameter. Model must be an string value representing…" at bounding box center [1002, 165] width 896 height 30
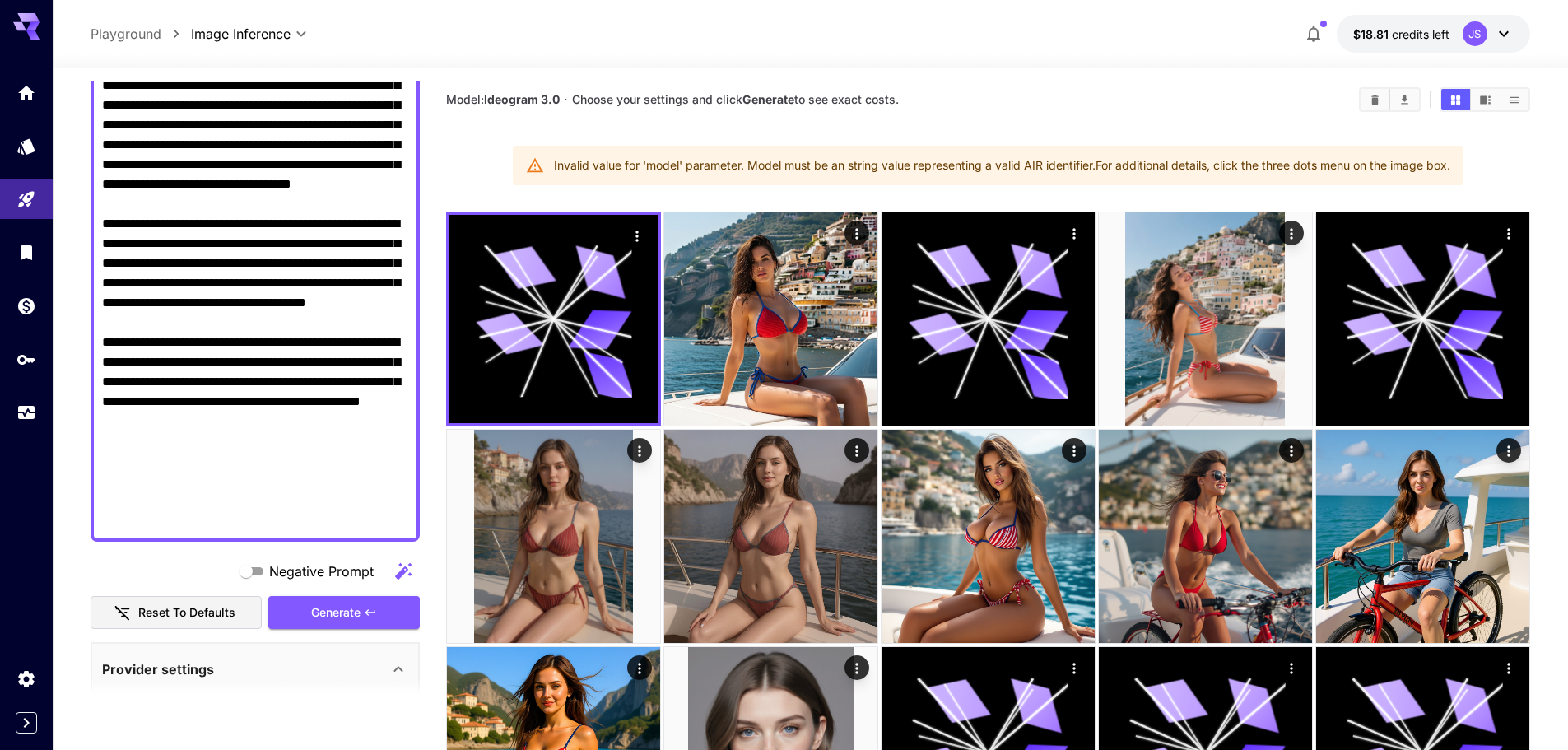
click at [332, 246] on textarea "Negative Prompt" at bounding box center [255, 174] width 306 height 711
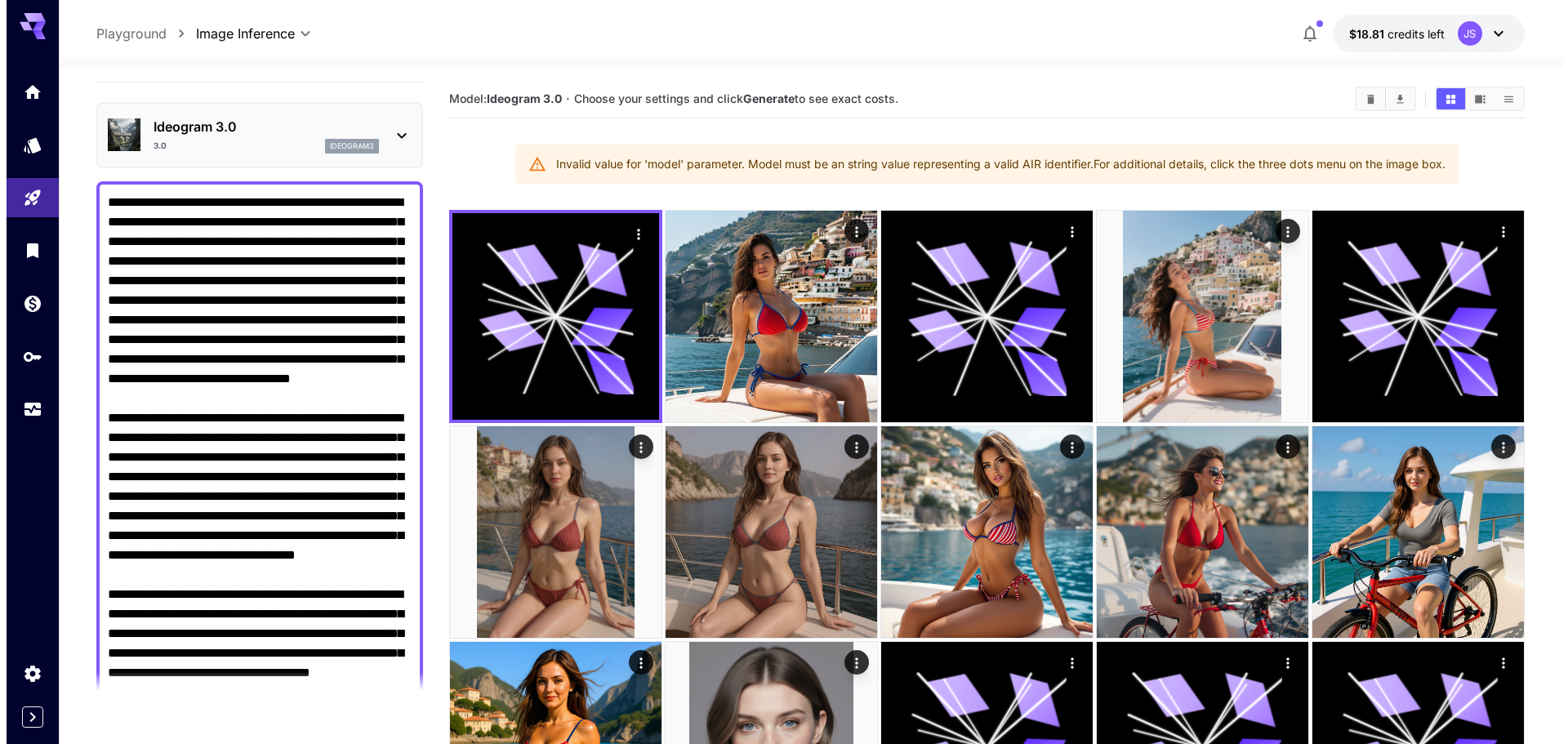
scroll to position [0, 0]
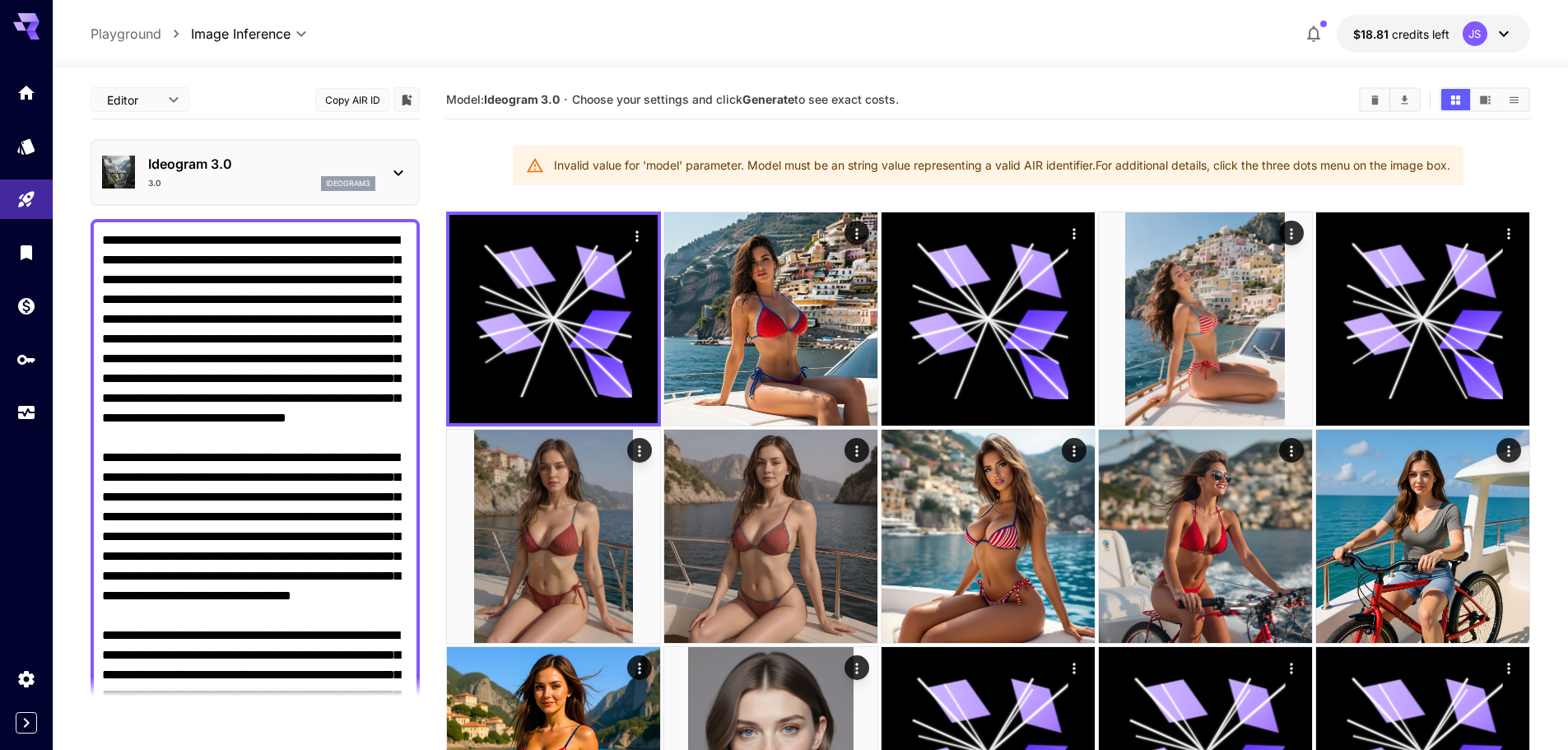
click at [401, 168] on icon at bounding box center [398, 172] width 20 height 20
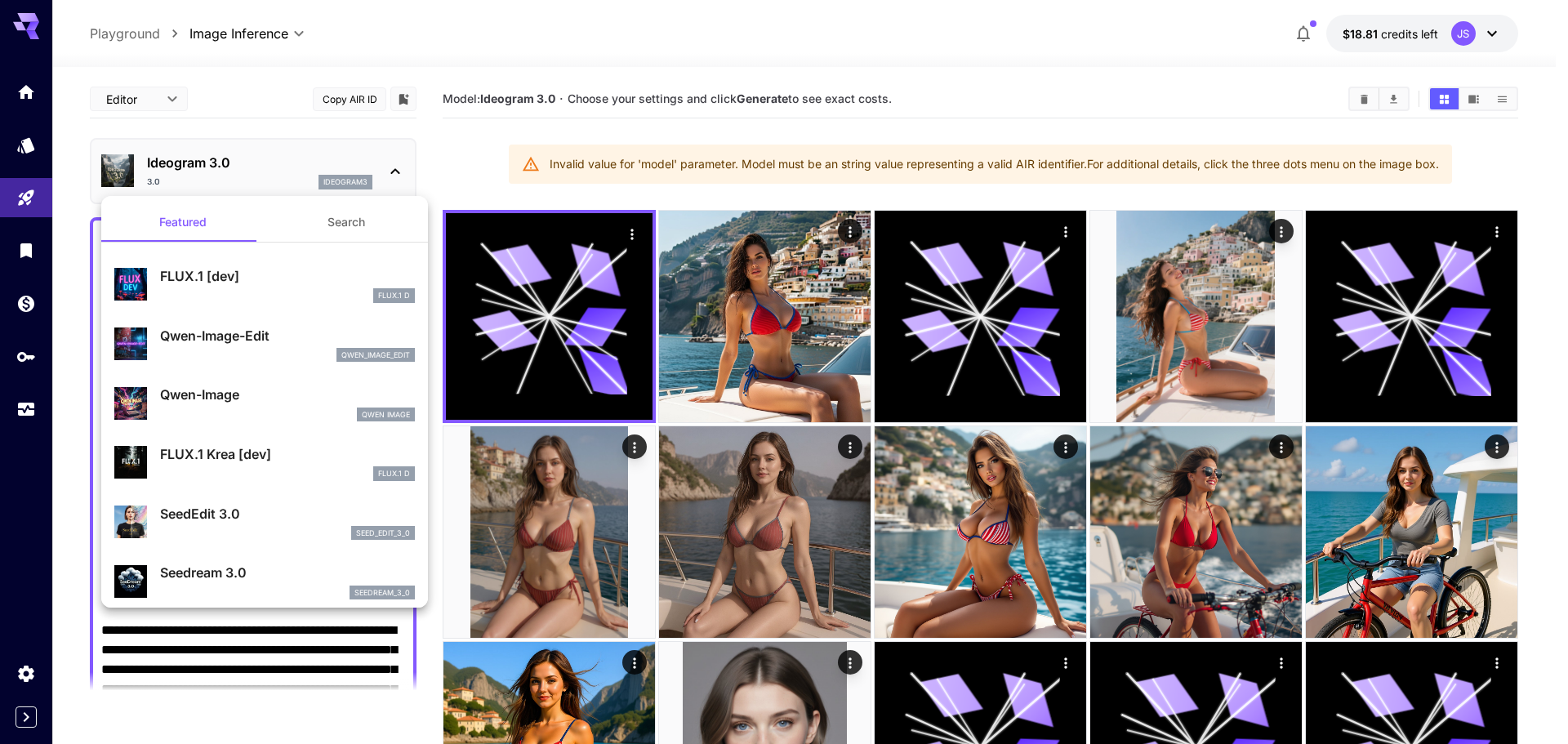
click at [398, 166] on div at bounding box center [784, 372] width 1568 height 744
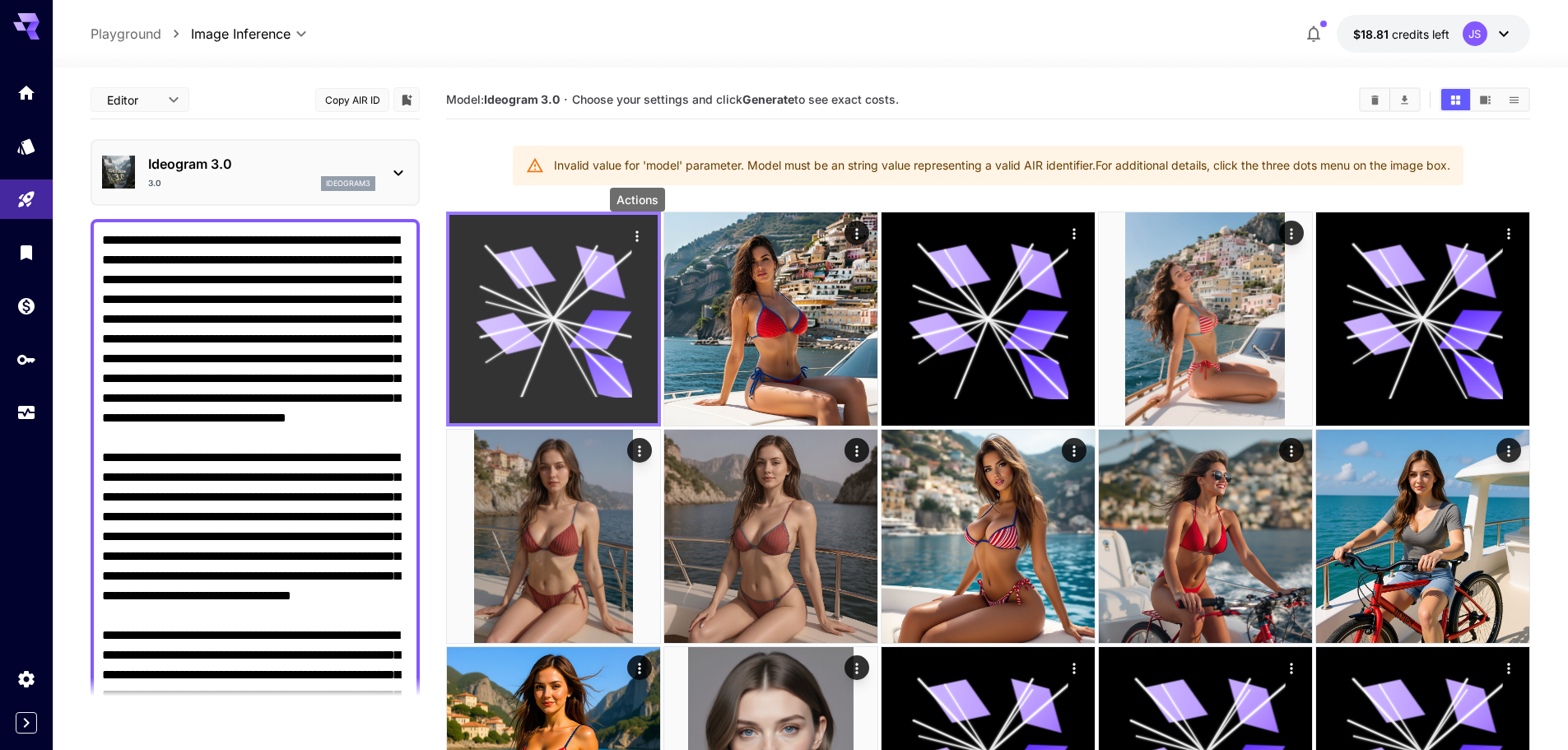
click at [635, 233] on icon "Actions" at bounding box center [637, 236] width 17 height 17
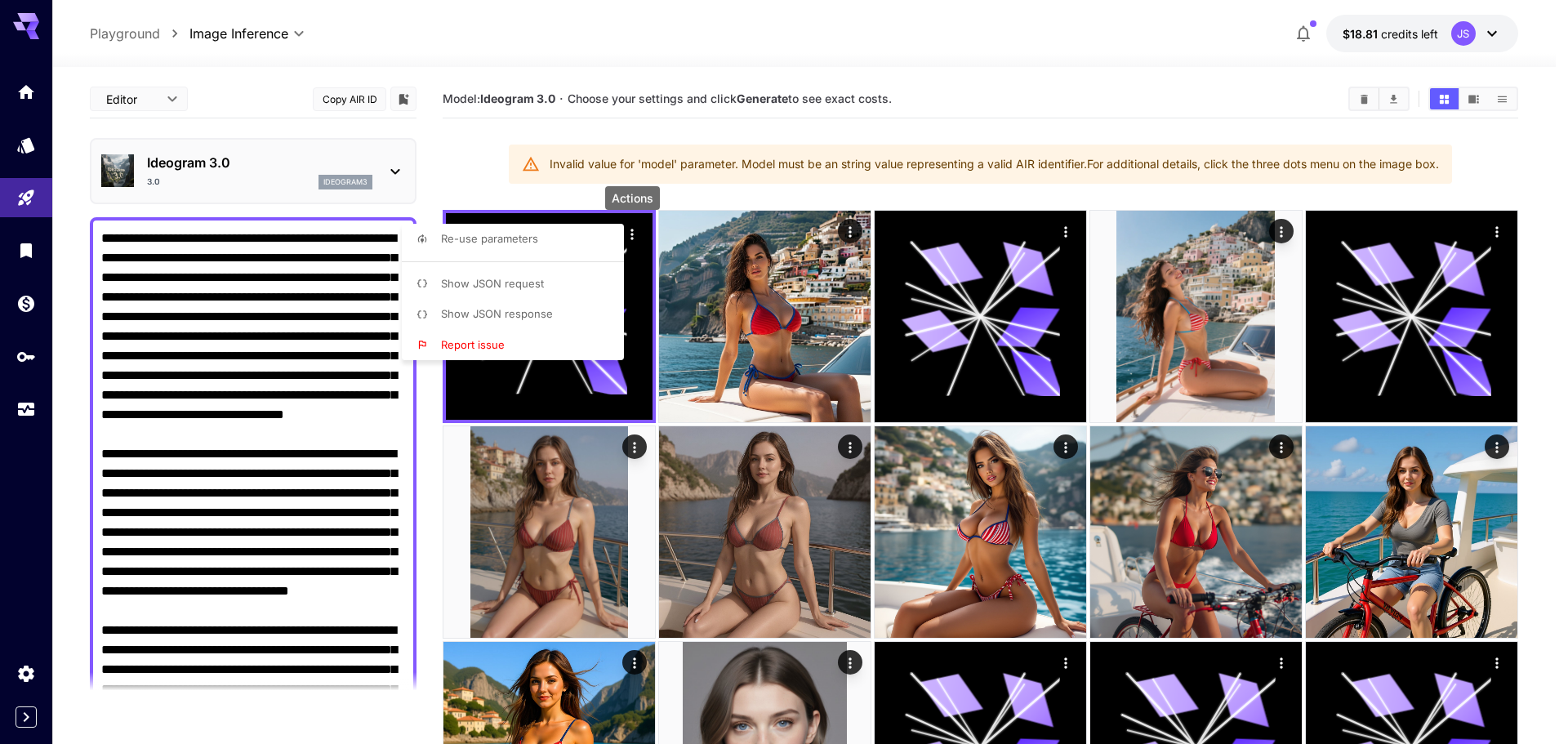
click at [514, 341] on li "Report issue" at bounding box center [517, 345] width 232 height 31
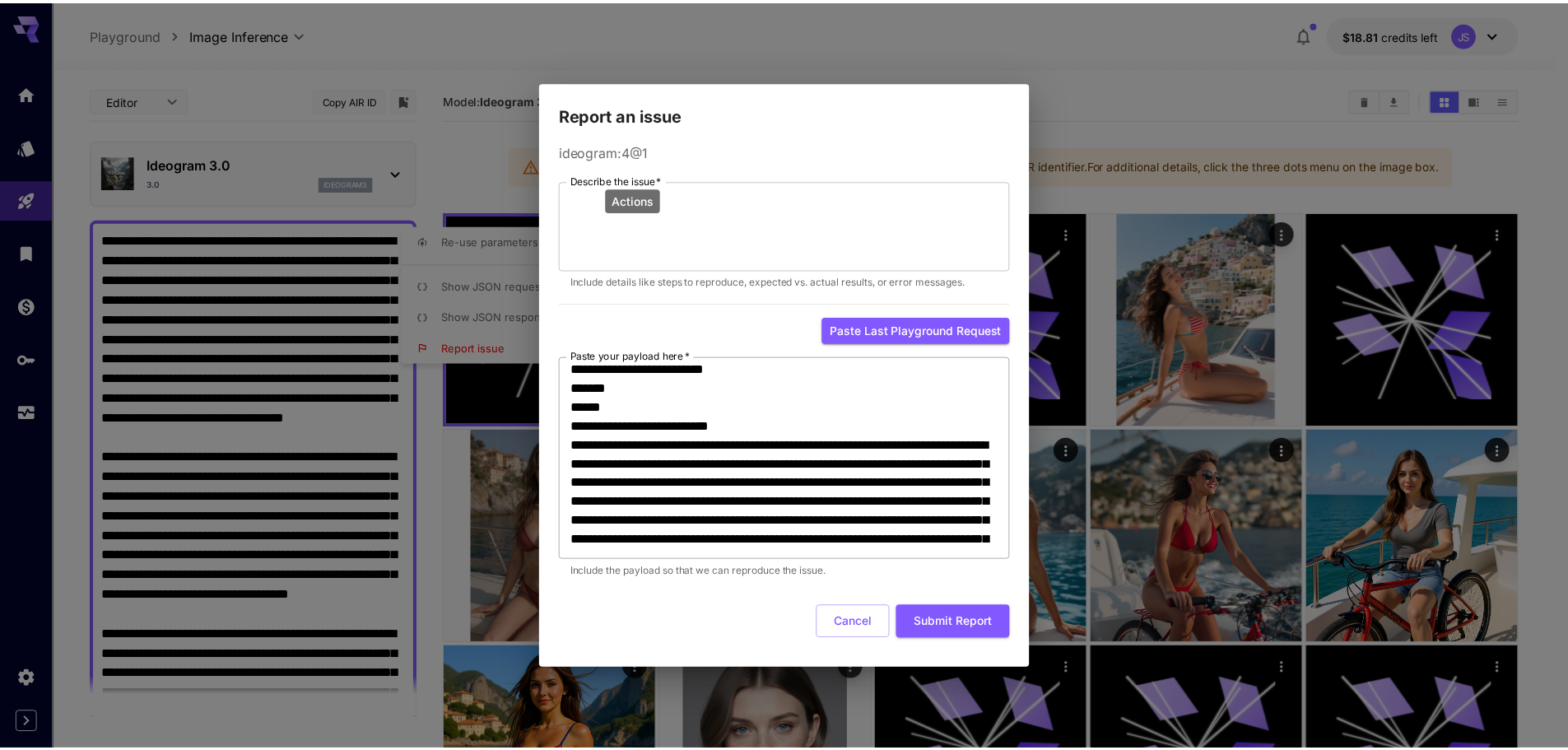
scroll to position [330, 0]
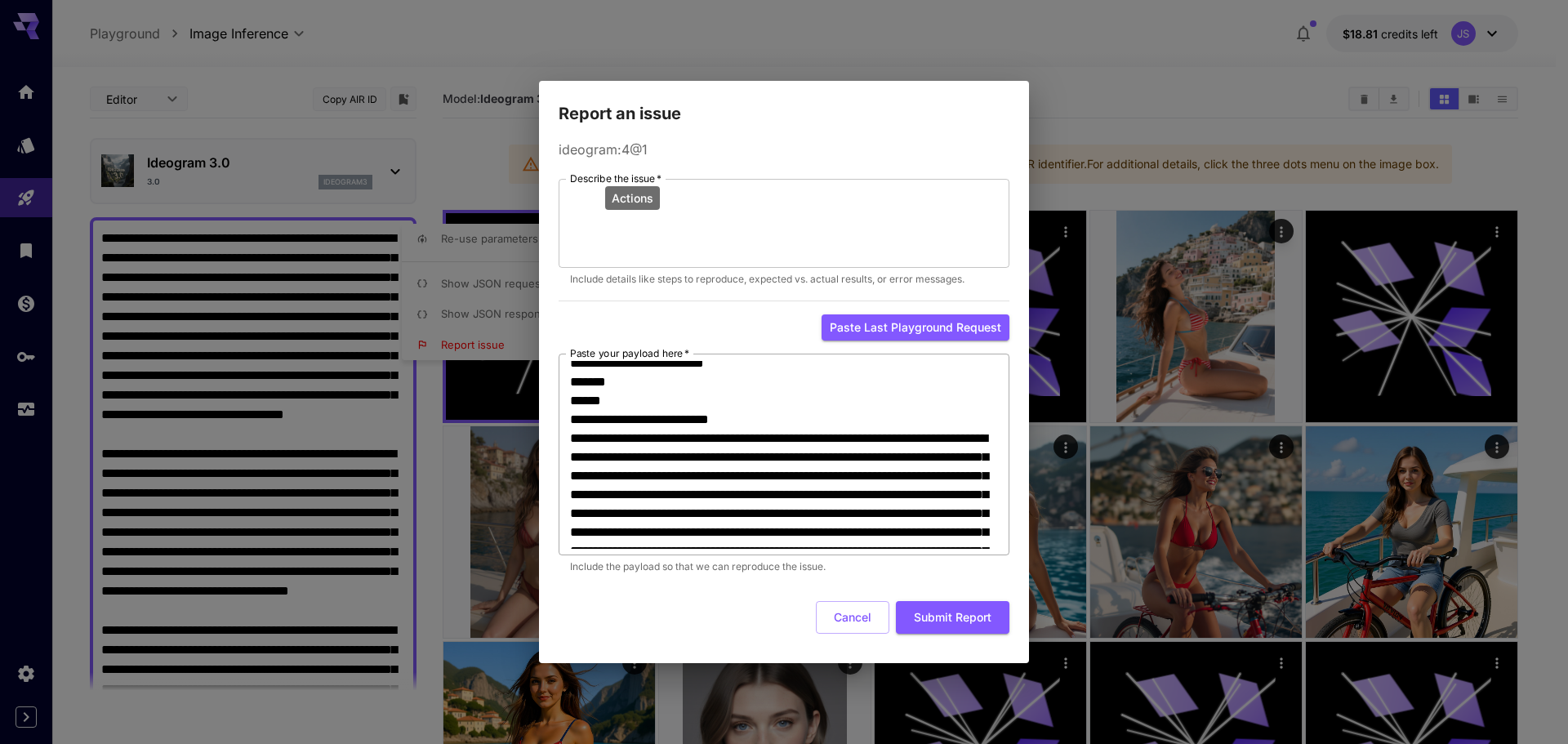
click at [680, 416] on textarea "Paste your payload here   *" at bounding box center [783, 454] width 428 height 188
drag, startPoint x: 680, startPoint y: 416, endPoint x: 738, endPoint y: 414, distance: 58.0
click at [738, 414] on textarea "Paste your payload here   *" at bounding box center [783, 454] width 428 height 188
click at [735, 415] on textarea "Paste your payload here   *" at bounding box center [783, 454] width 428 height 188
click at [448, 327] on div "Report an issue ideogram:4@1 Describe the issue   * * Describe the issue   * In…" at bounding box center [784, 372] width 1568 height 744
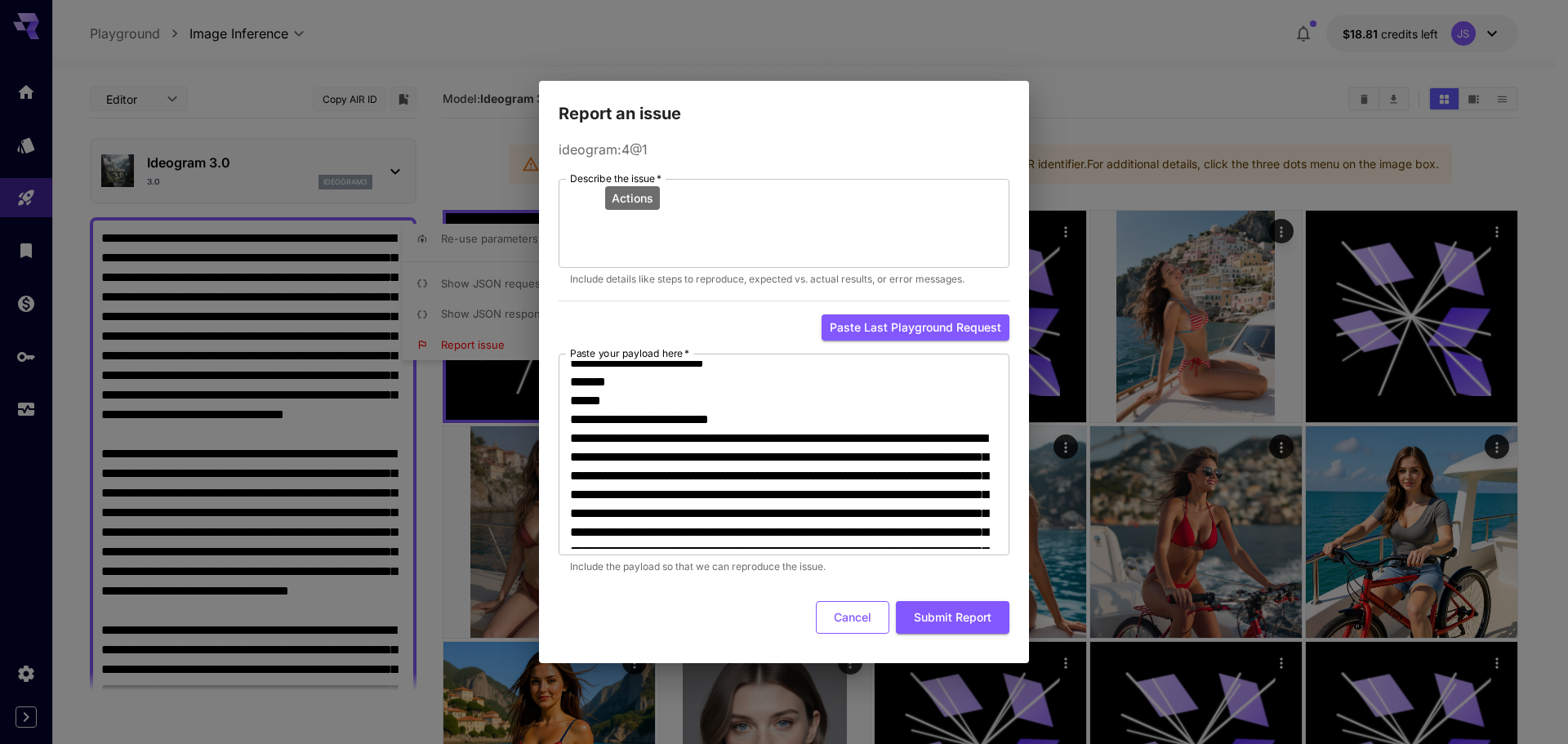
click at [864, 618] on button "Cancel" at bounding box center [852, 617] width 74 height 34
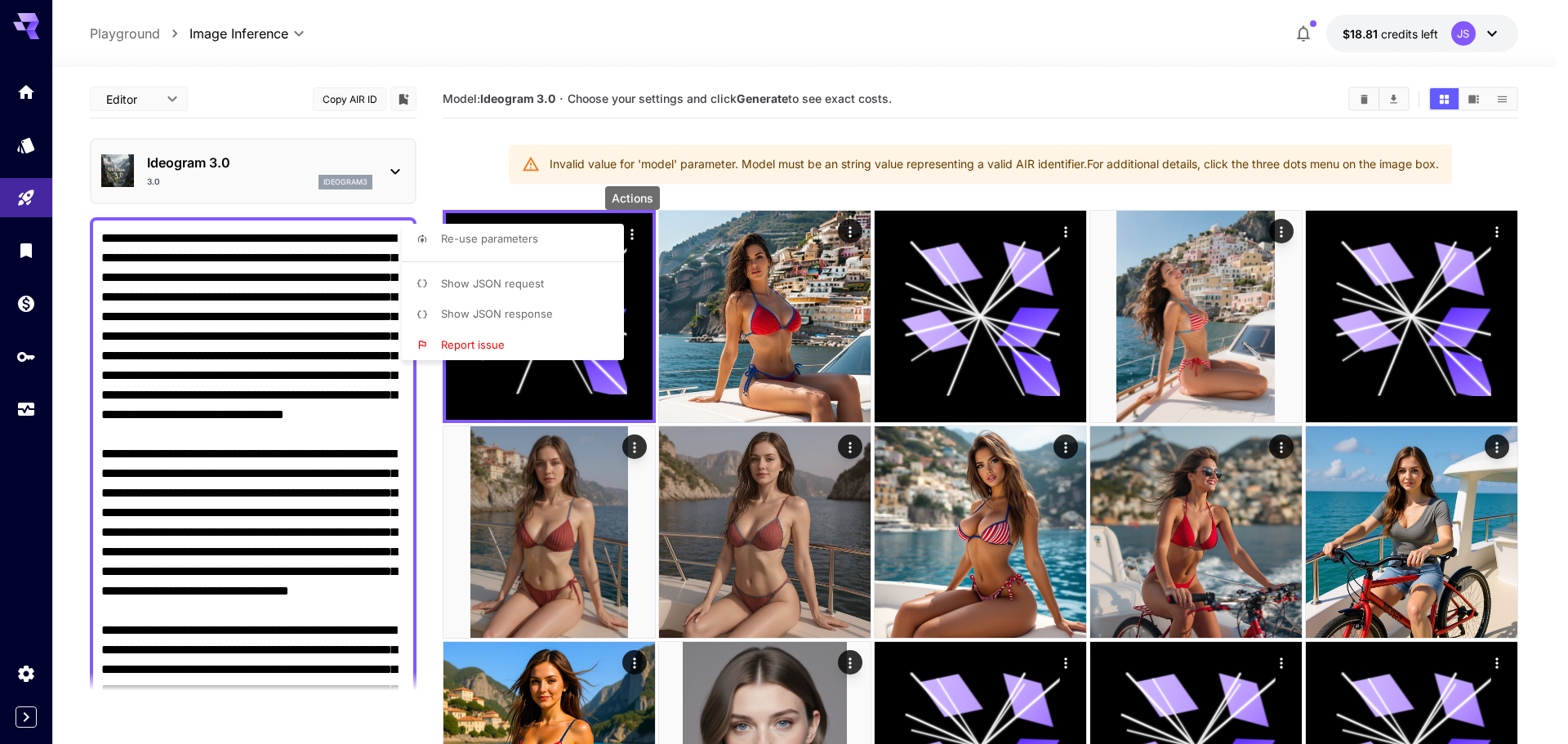
click at [454, 173] on div at bounding box center [784, 372] width 1568 height 744
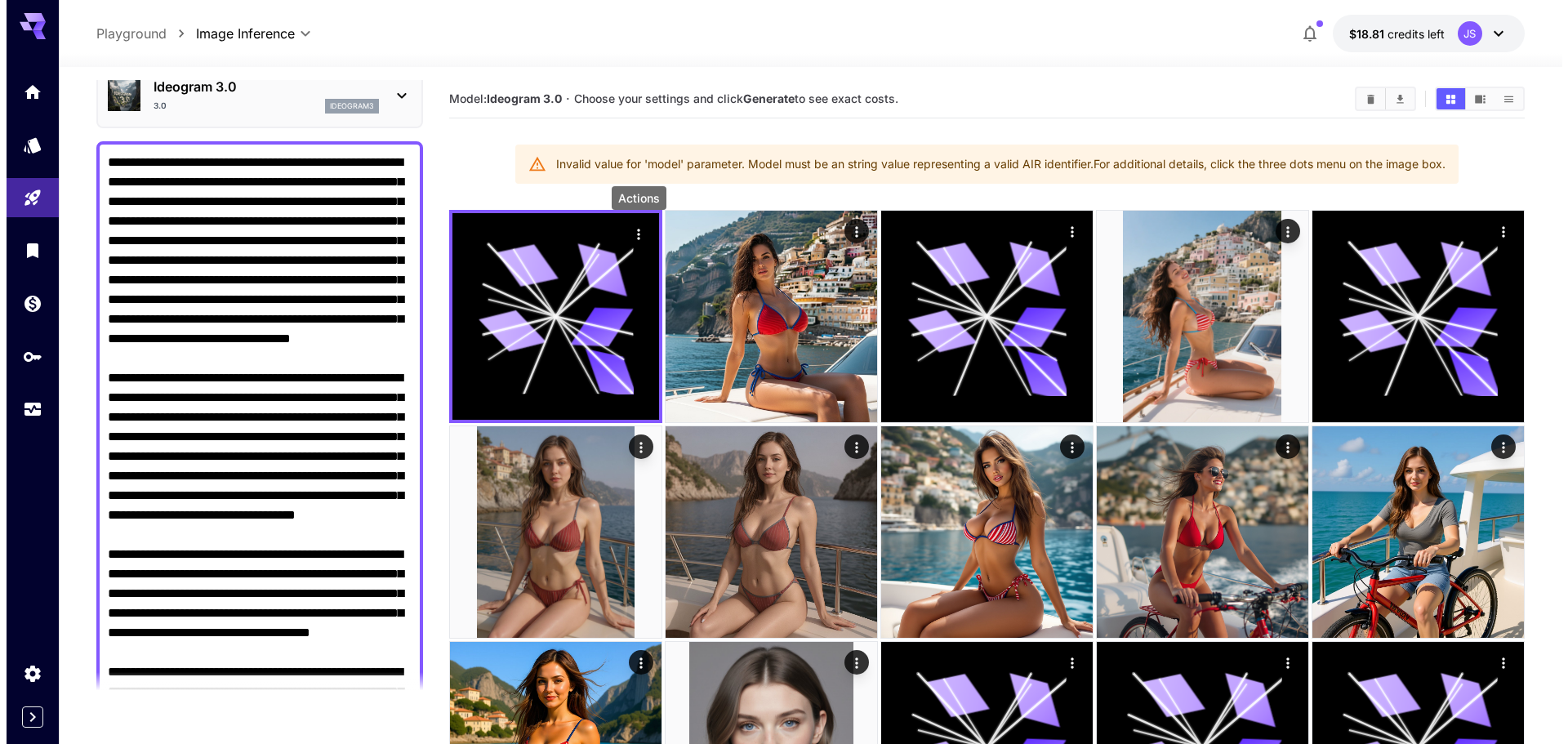
scroll to position [0, 0]
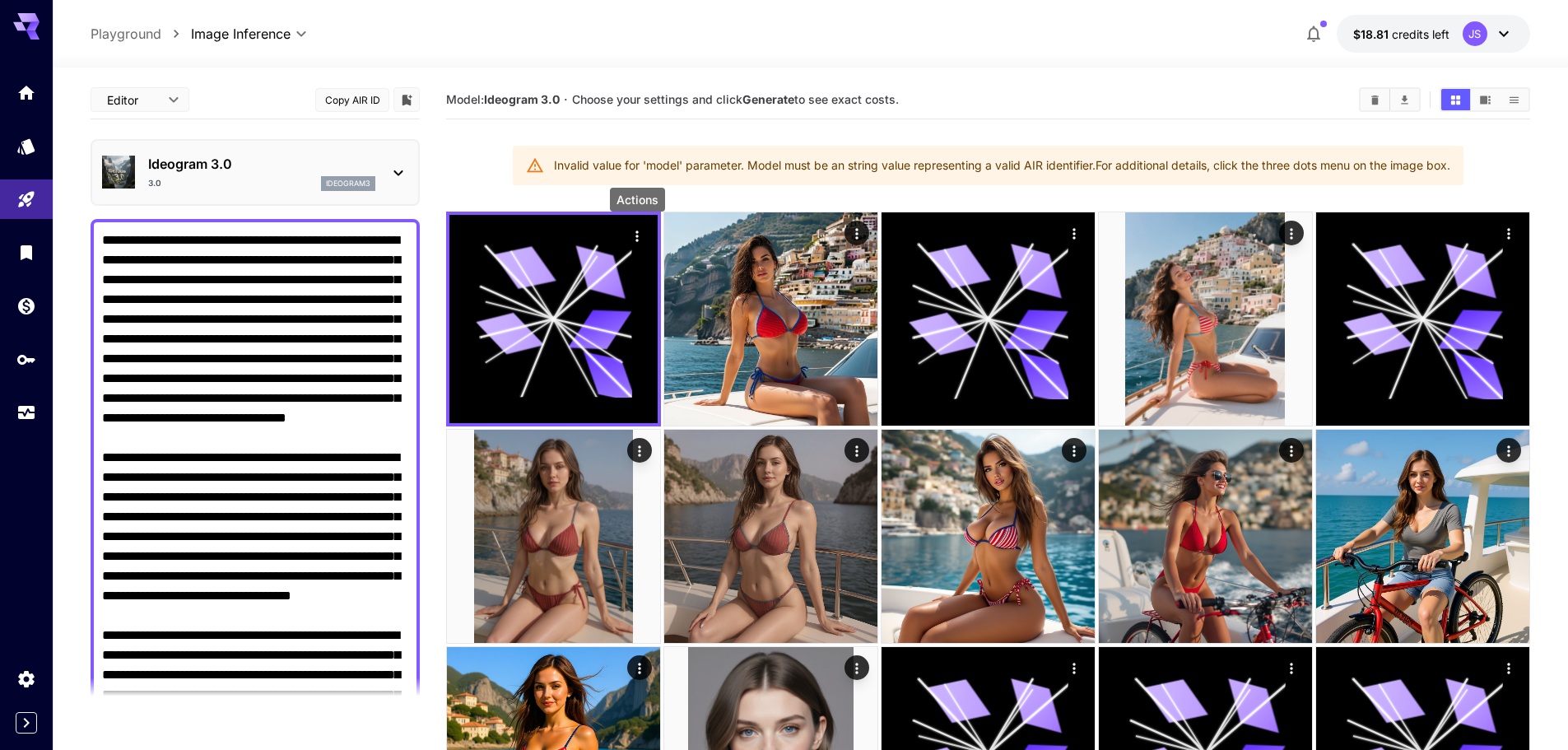
click at [296, 164] on p "Ideogram 3.0" at bounding box center [261, 163] width 227 height 20
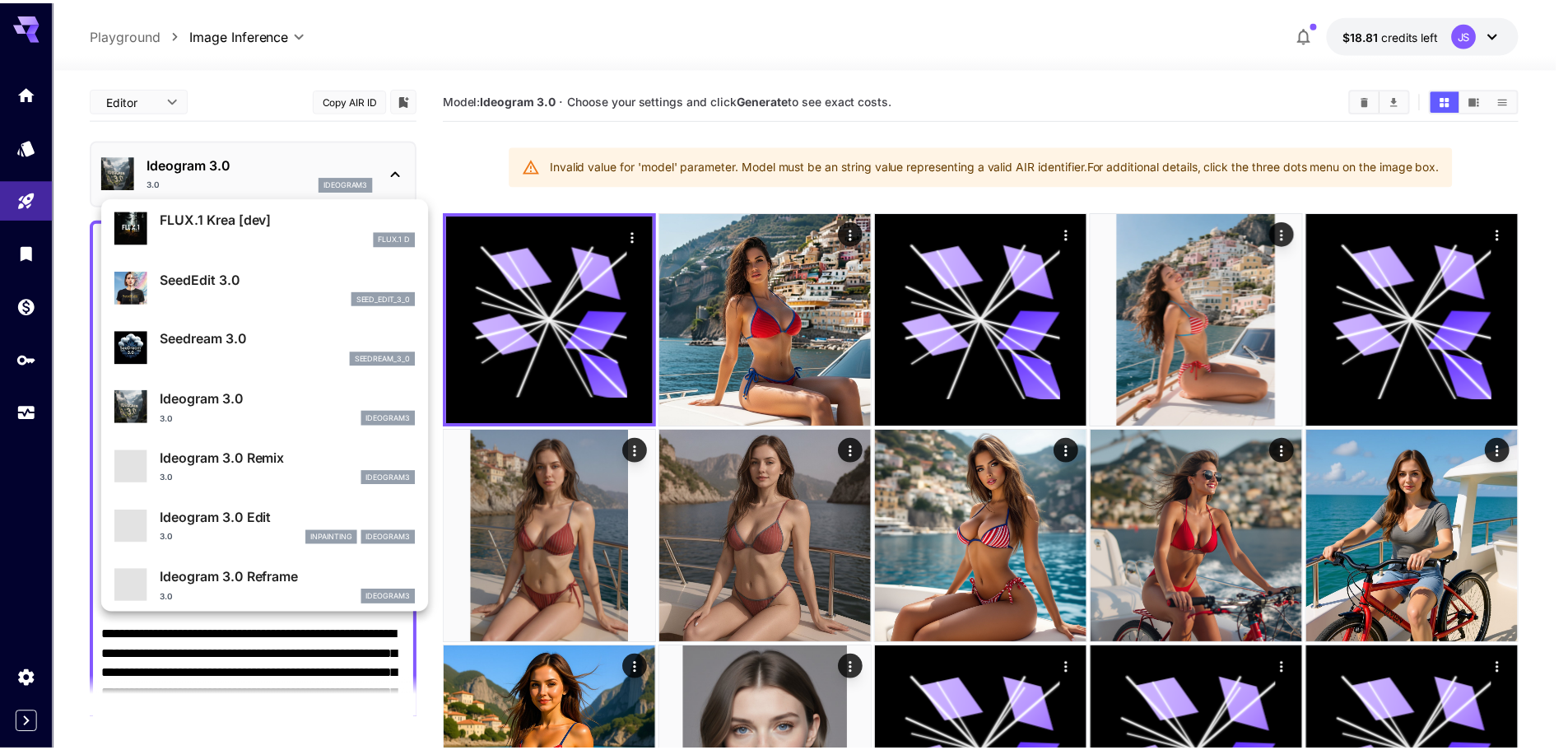
scroll to position [247, 0]
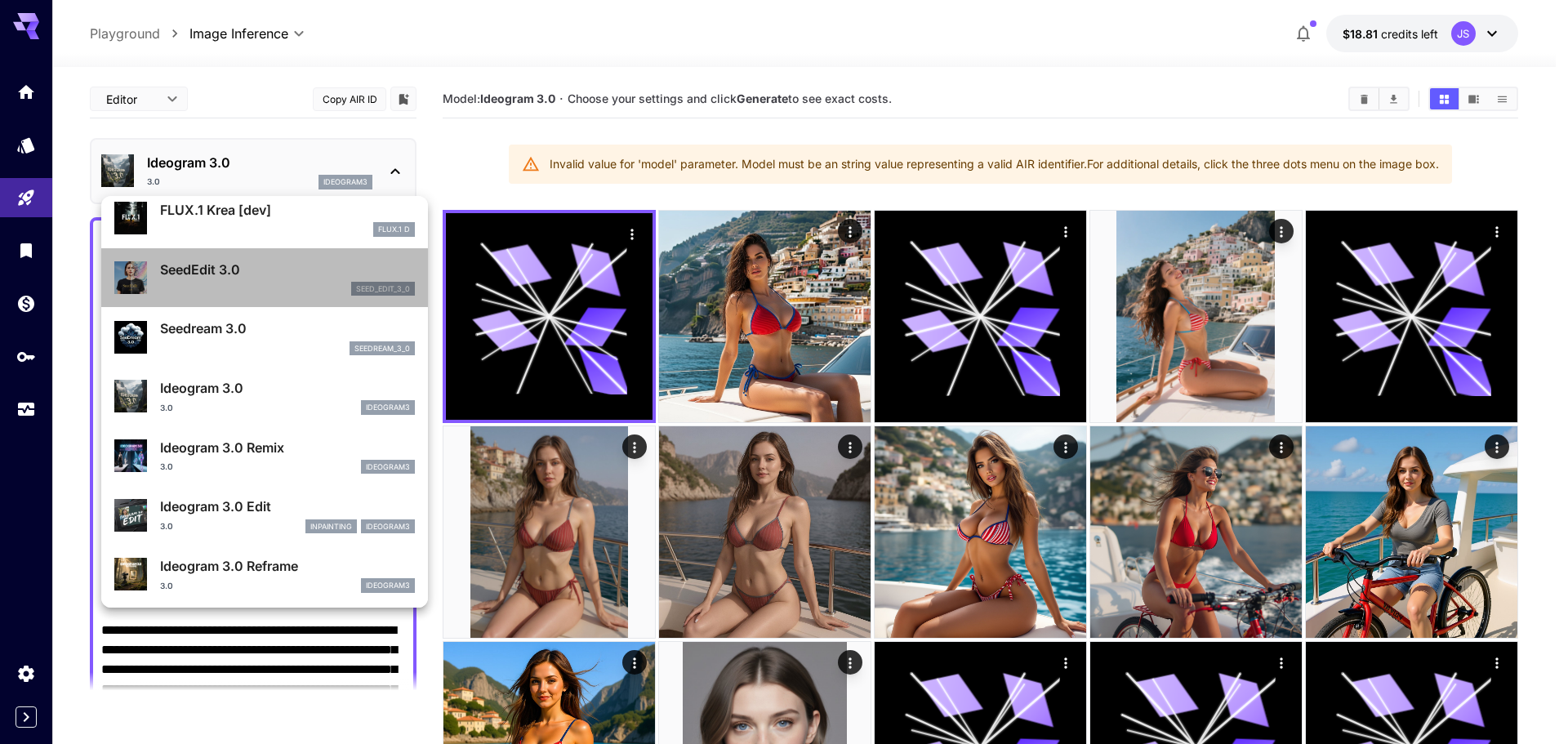
click at [291, 295] on div "seed_edit_3_0" at bounding box center [288, 289] width 255 height 15
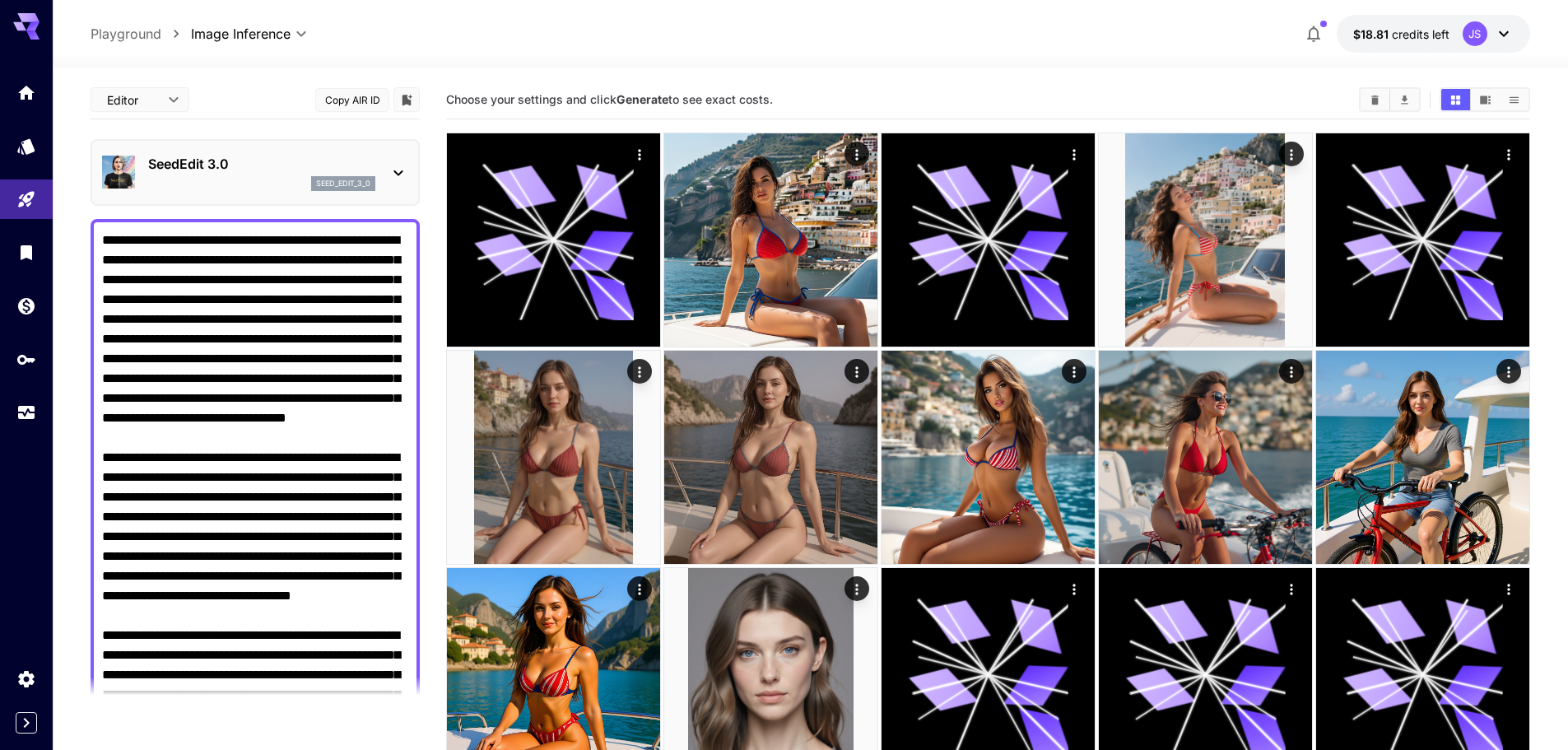
click at [331, 186] on p "seed_edit_3_0" at bounding box center [344, 183] width 54 height 11
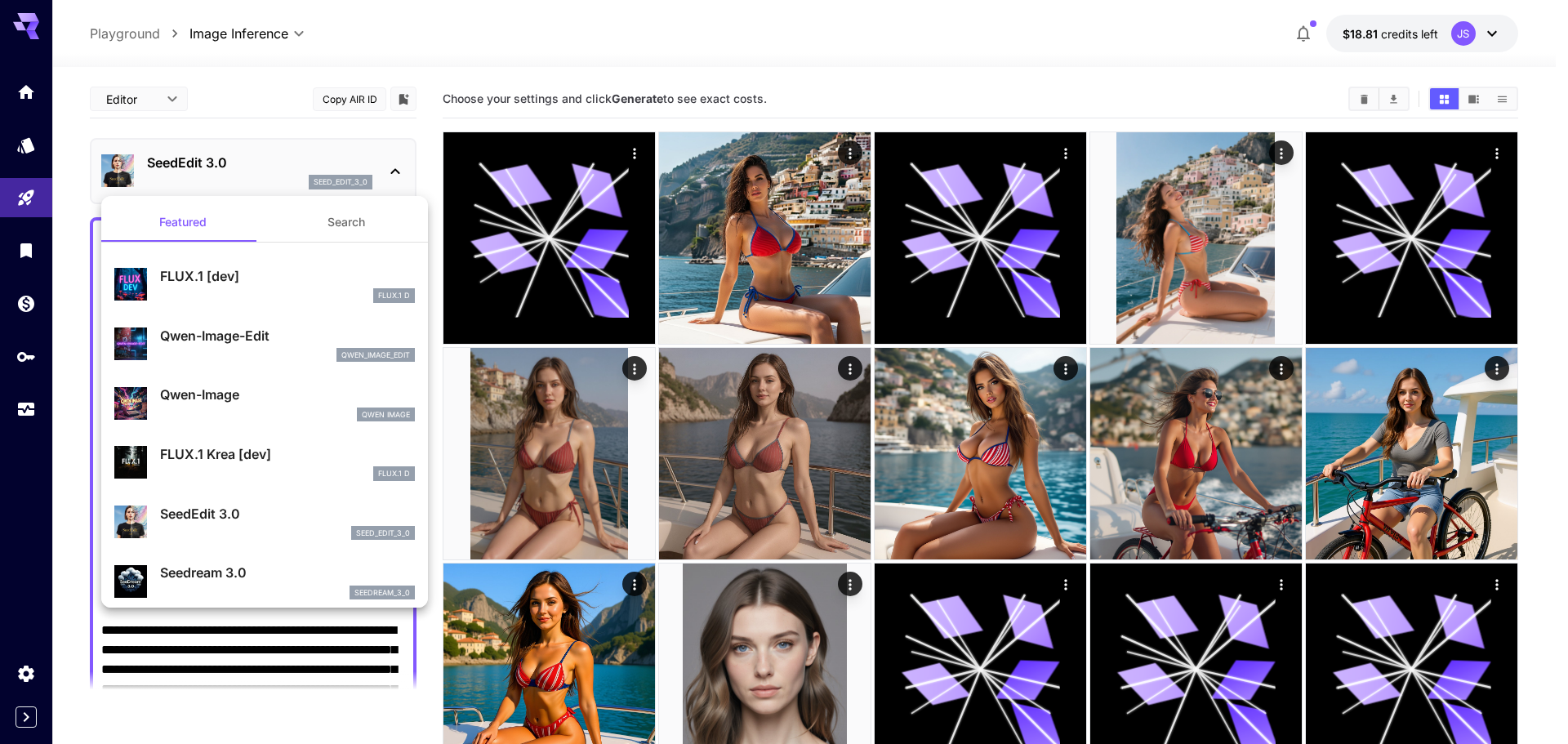
click at [246, 565] on p "Seedream 3.0" at bounding box center [288, 572] width 255 height 20
type input "***"
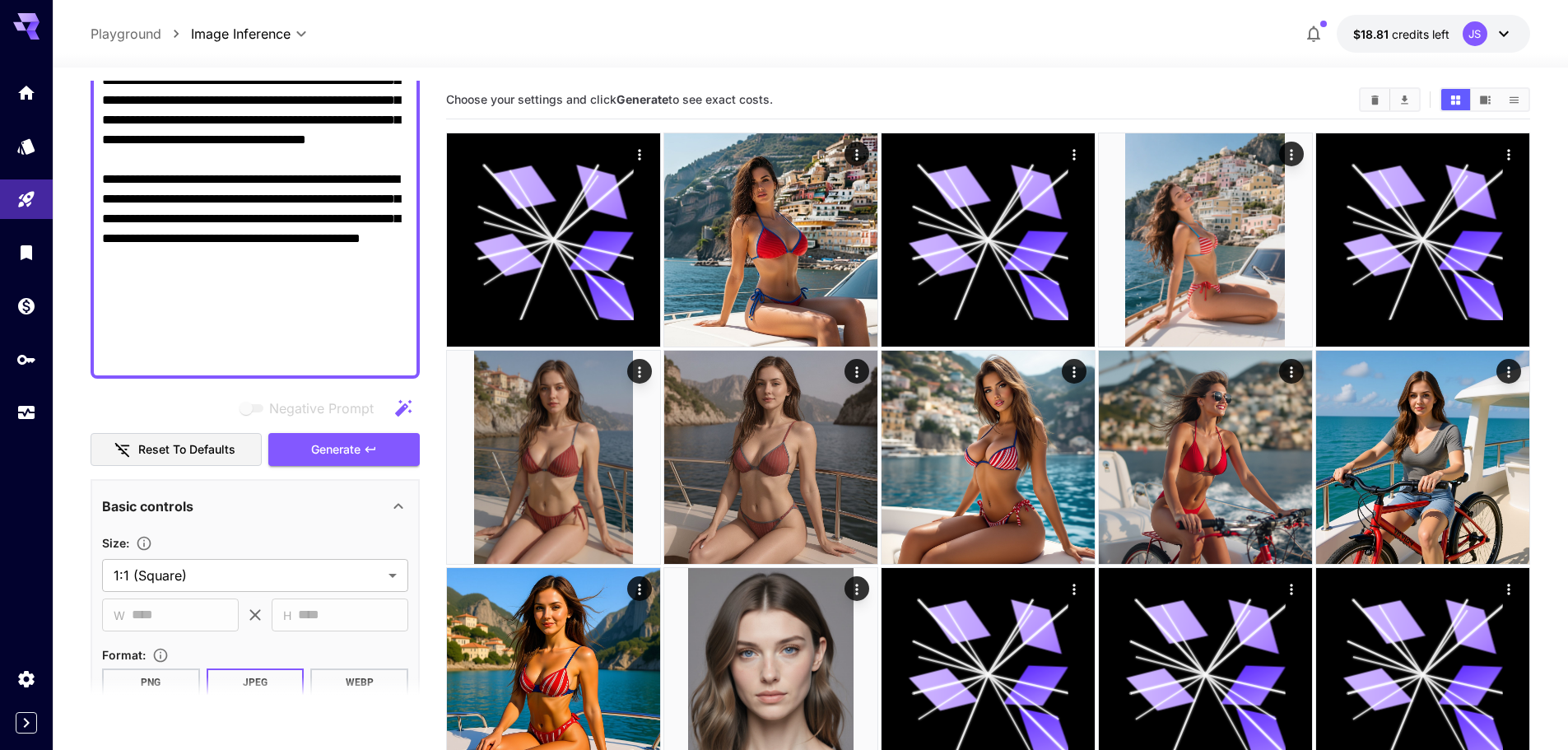
scroll to position [576, 0]
click at [363, 464] on div "**********" at bounding box center [255, 190] width 330 height 1371
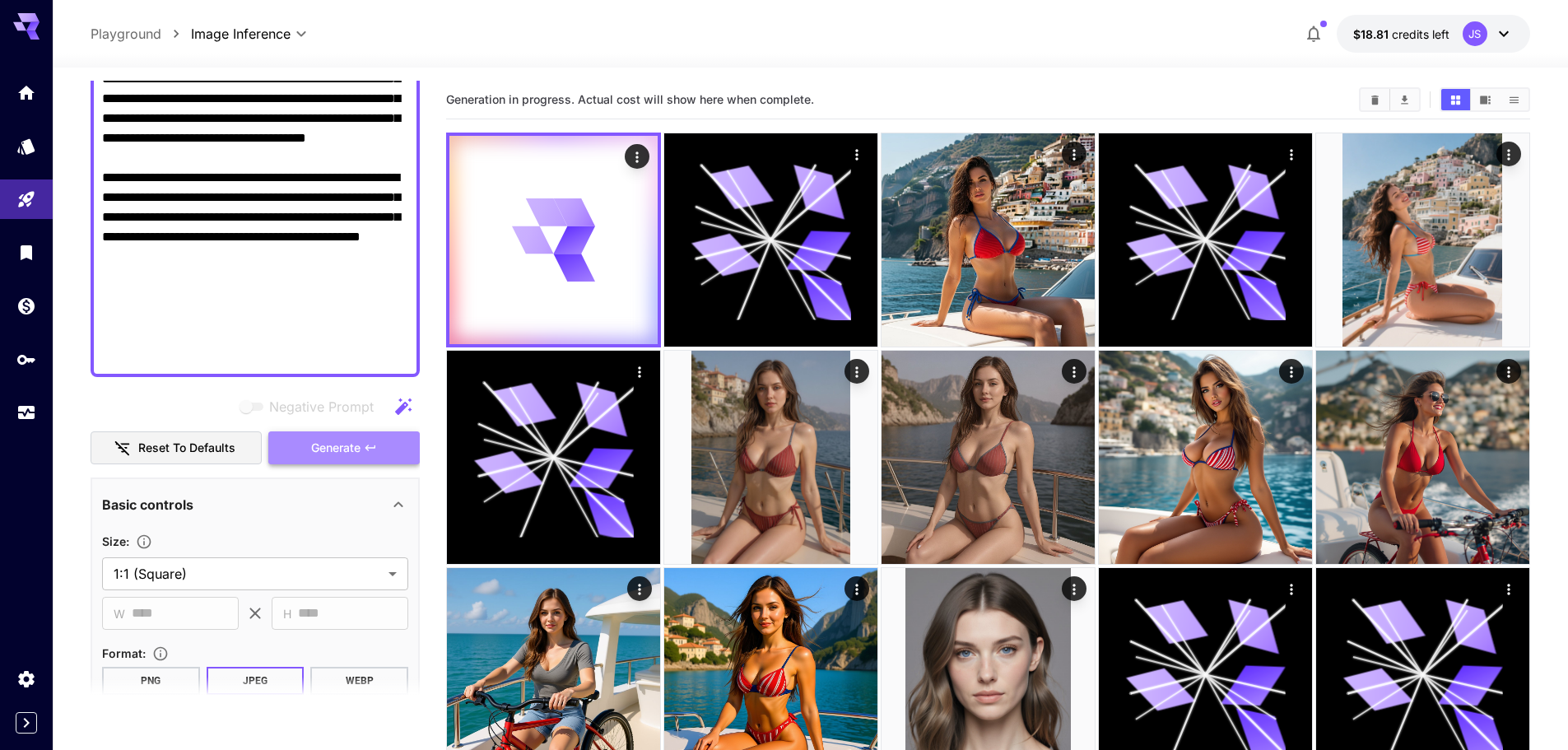
click at [365, 460] on button "Generate" at bounding box center [344, 448] width 151 height 34
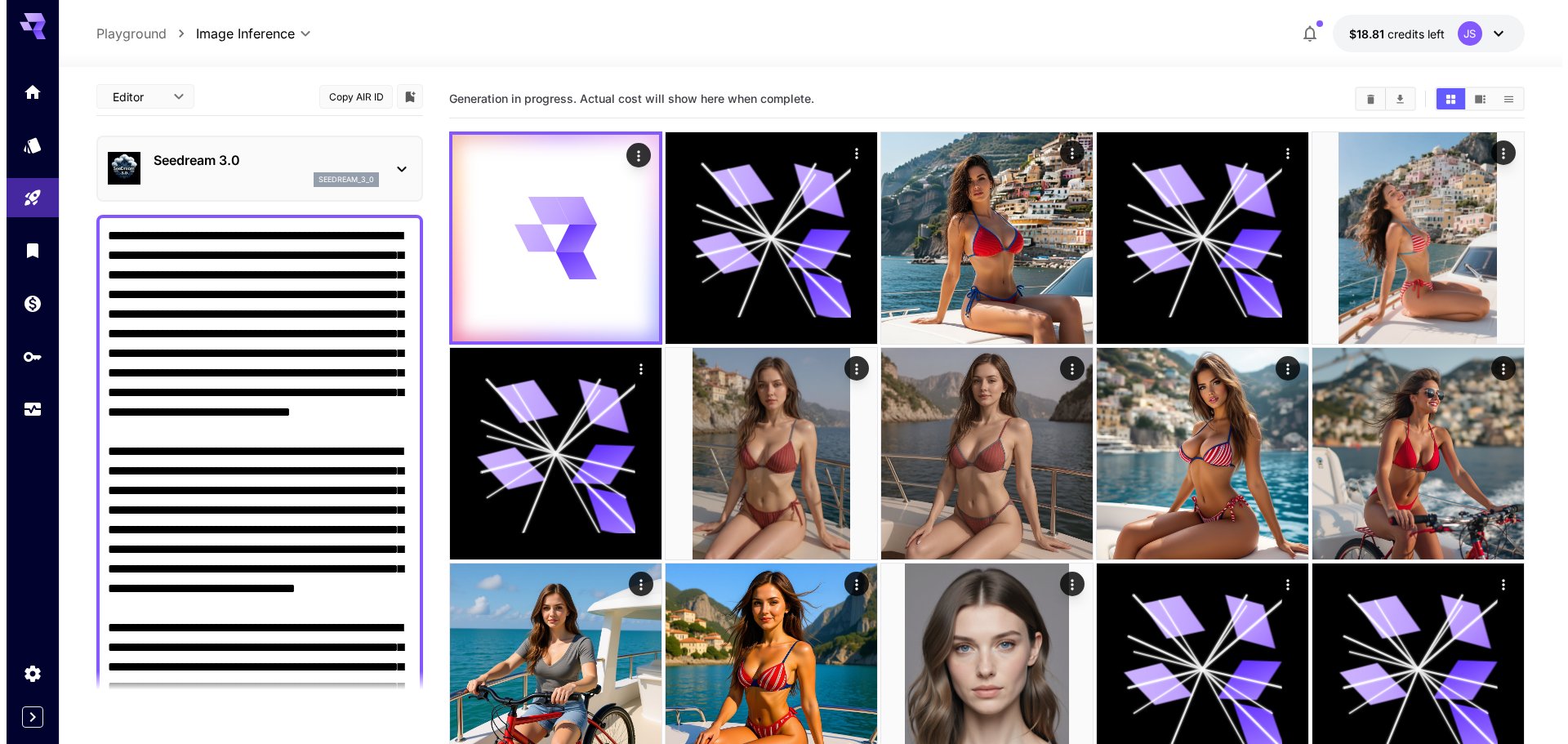
scroll to position [0, 0]
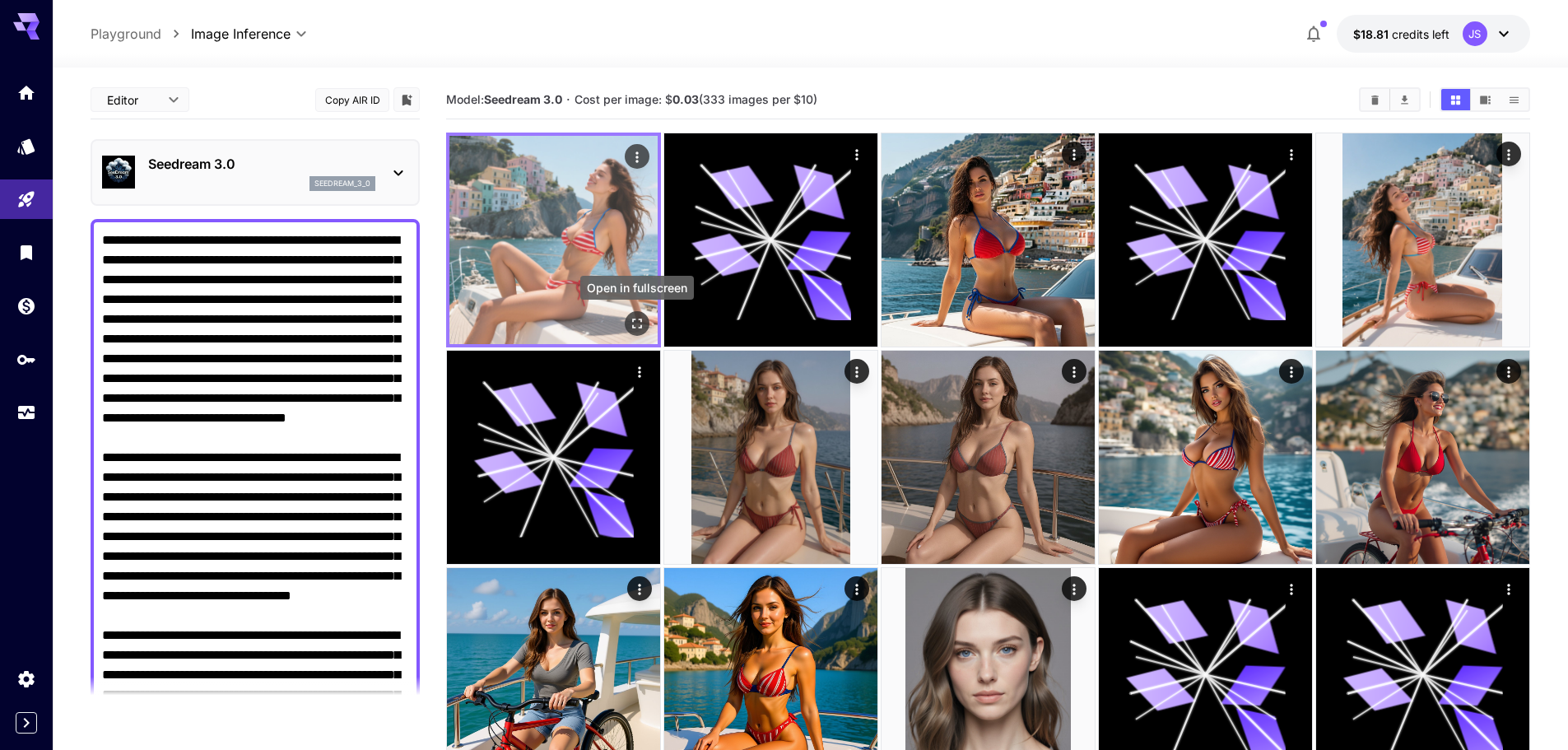
click at [645, 315] on button "Open in fullscreen" at bounding box center [638, 323] width 24 height 24
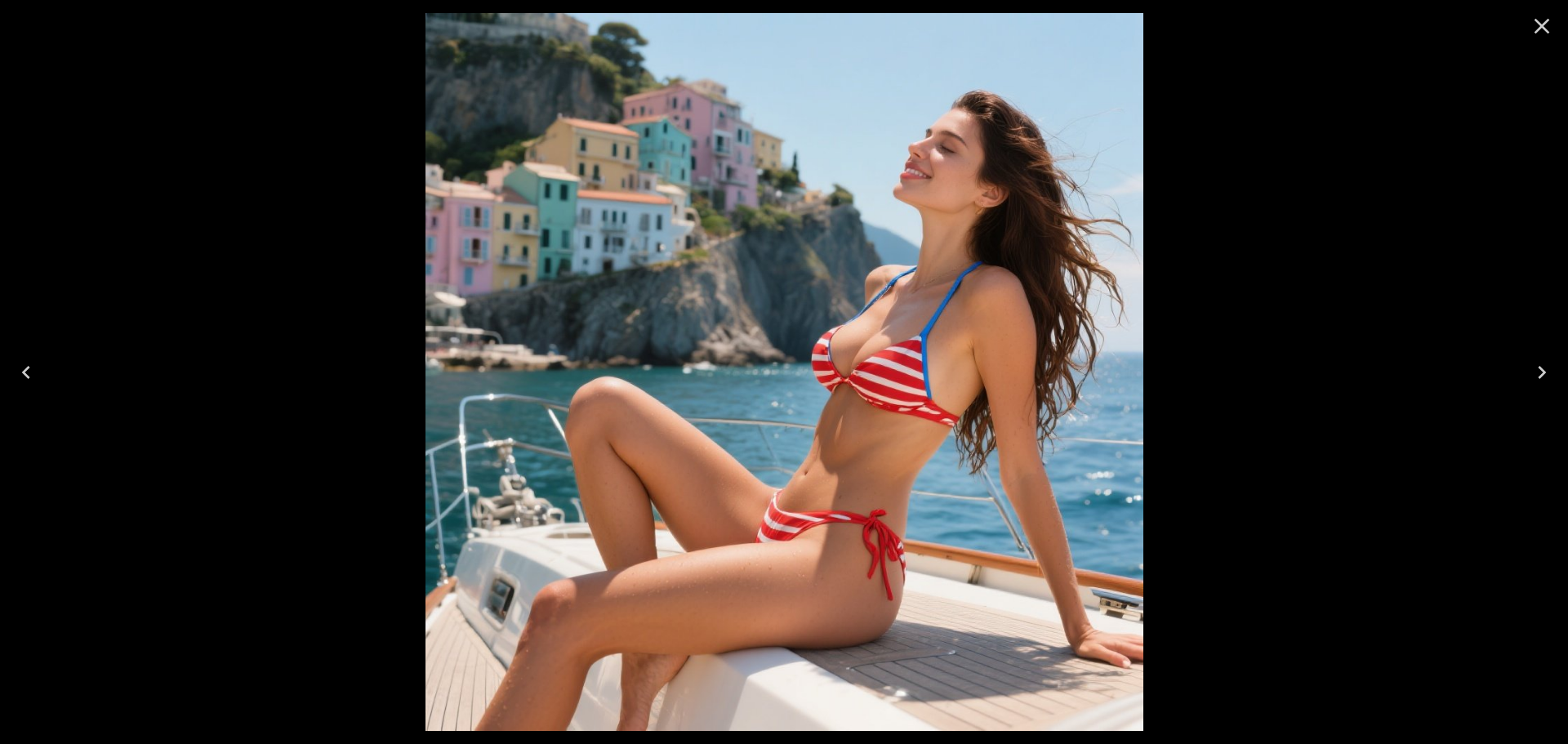
click at [1536, 33] on icon "Close" at bounding box center [1542, 27] width 16 height 16
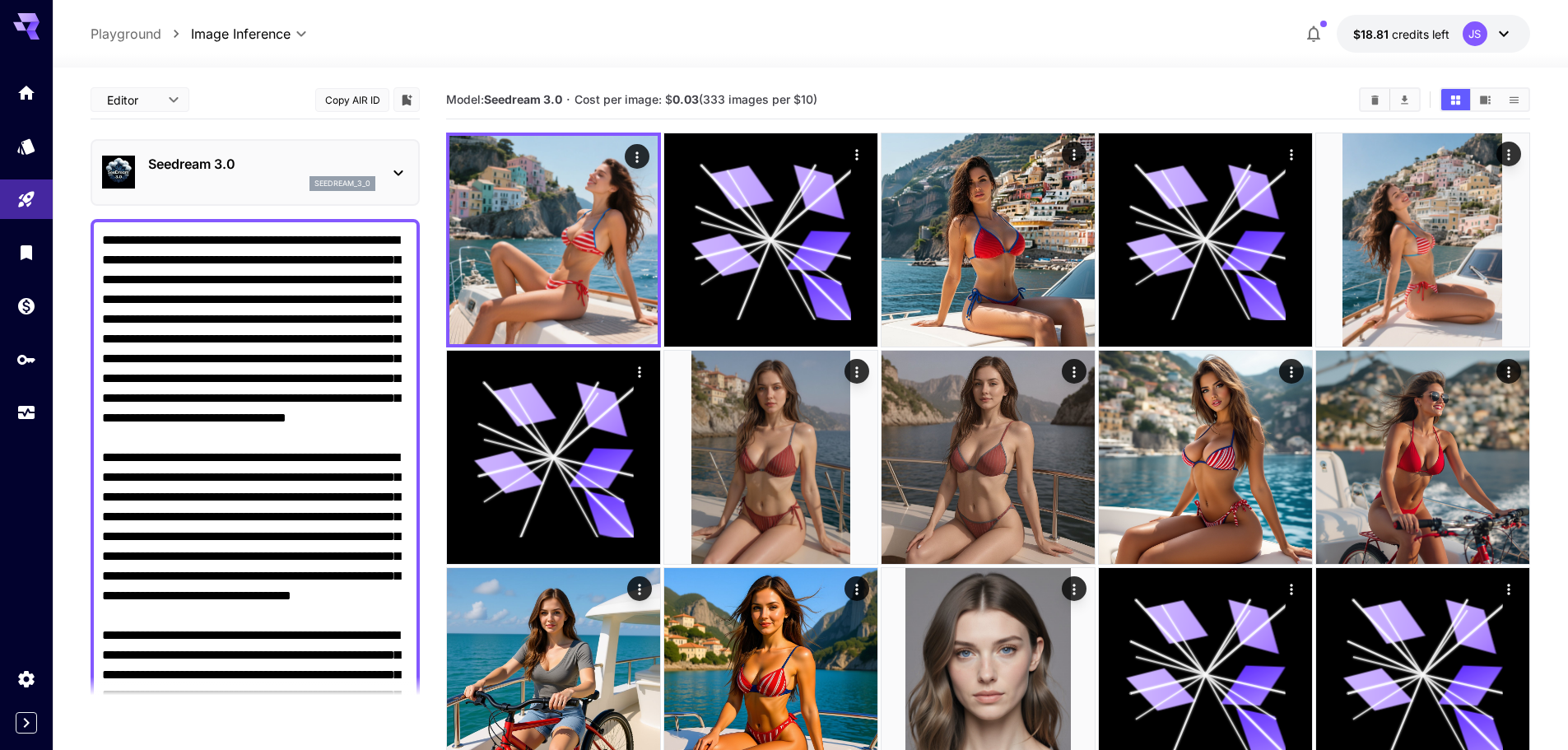
click at [311, 191] on div "Seedream 3.0 seedream_3_0" at bounding box center [255, 172] width 306 height 50
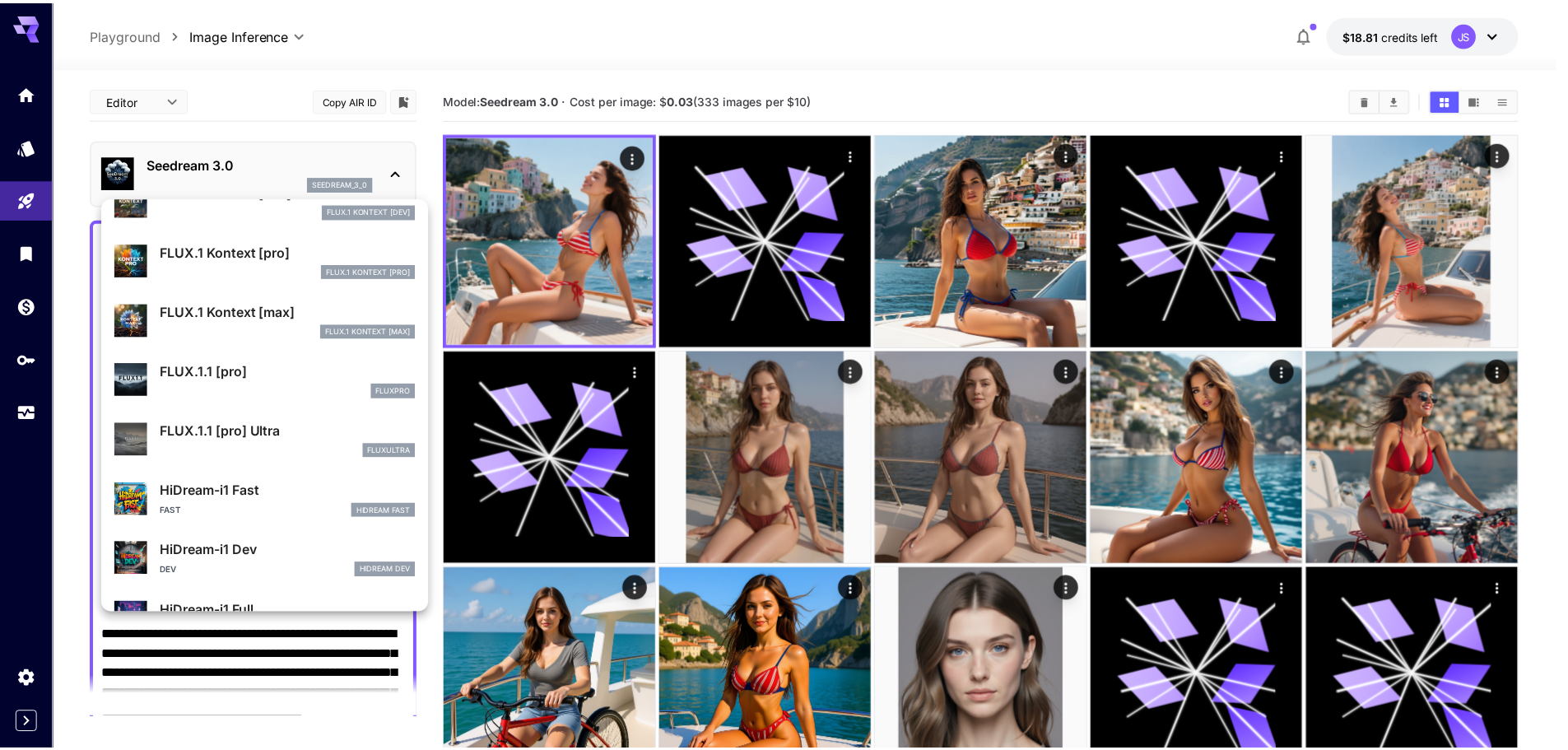
scroll to position [987, 0]
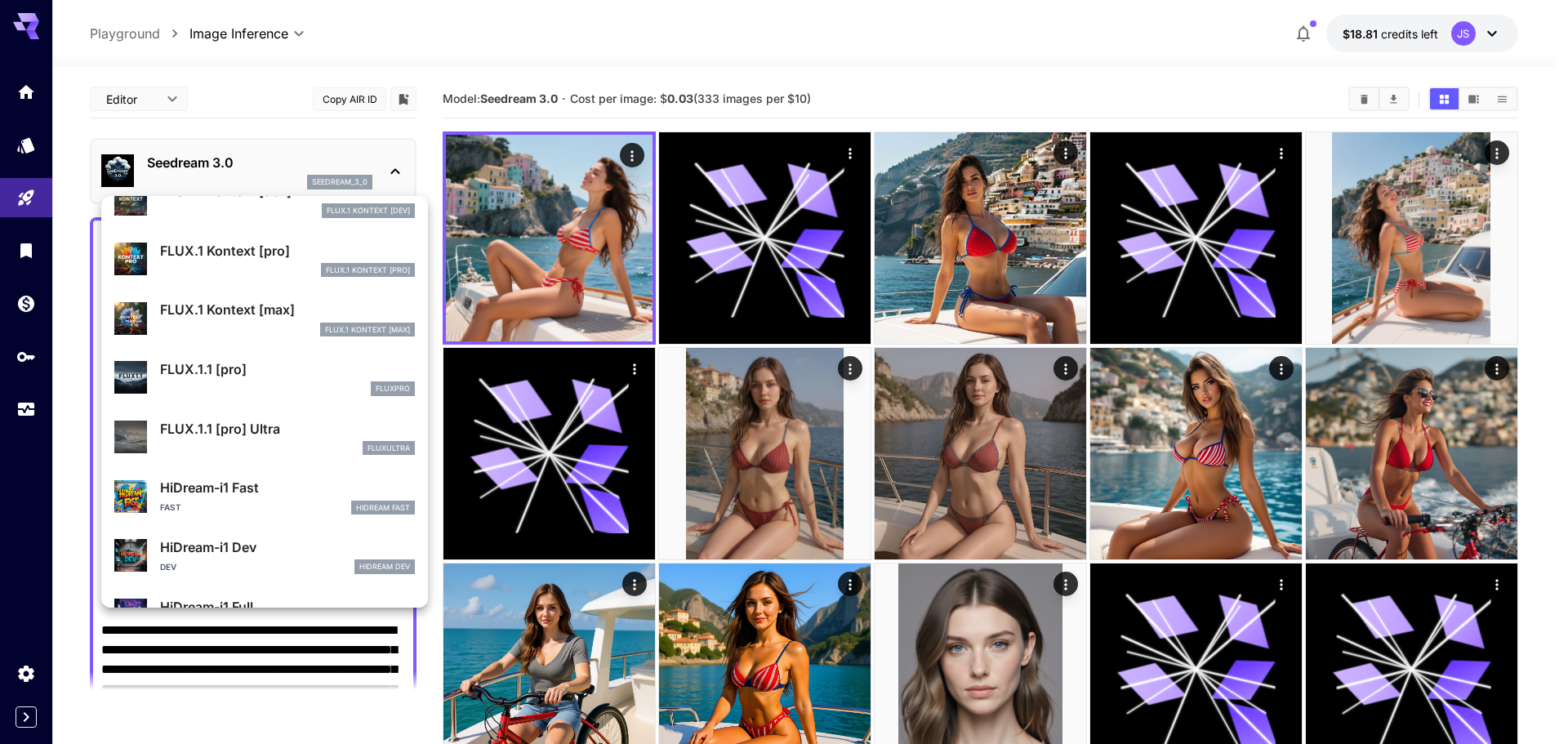
click at [312, 444] on div "fluxultra" at bounding box center [288, 447] width 255 height 15
type input "**********"
type input "****"
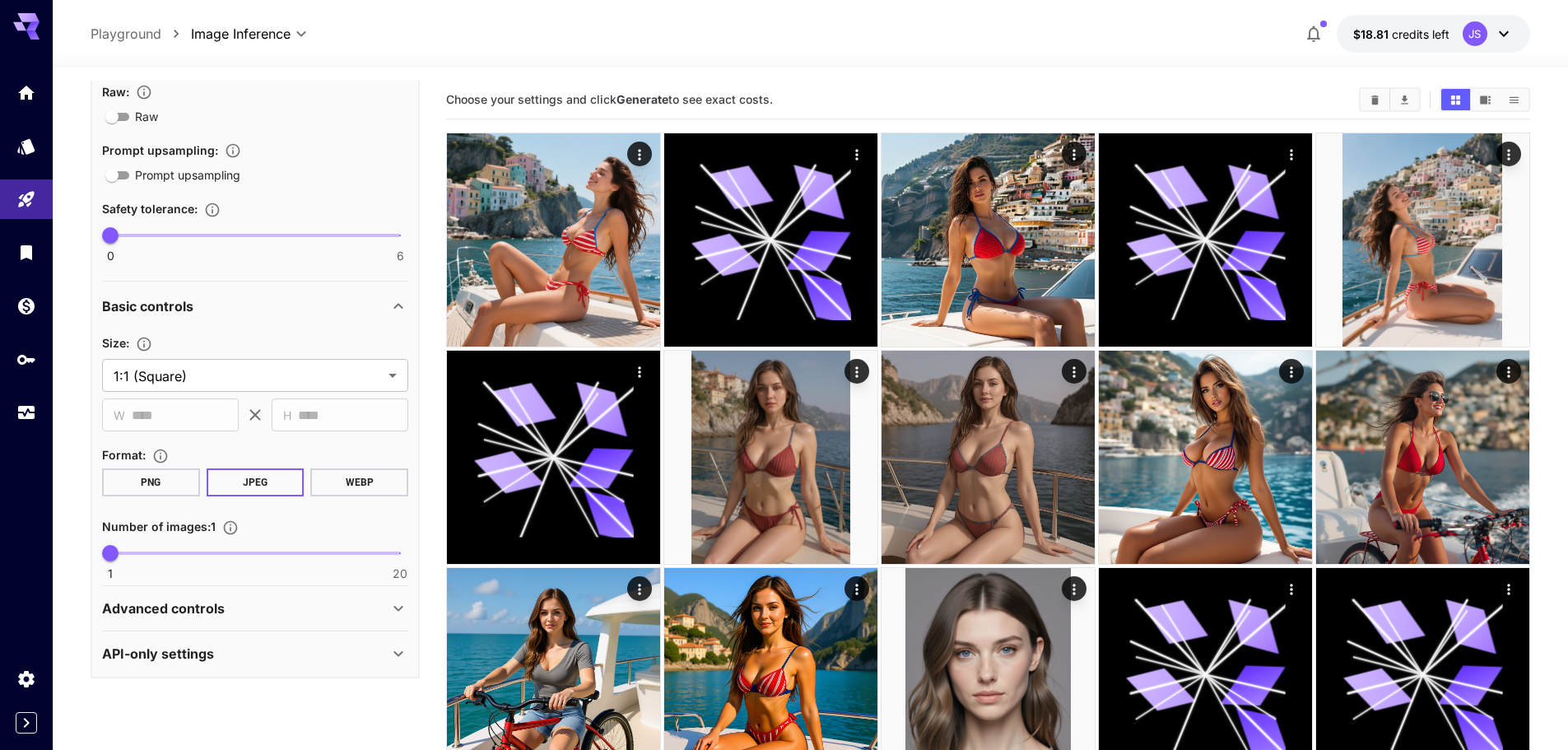
scroll to position [1027, 0]
click at [269, 596] on div "Advanced controls" at bounding box center [255, 606] width 306 height 39
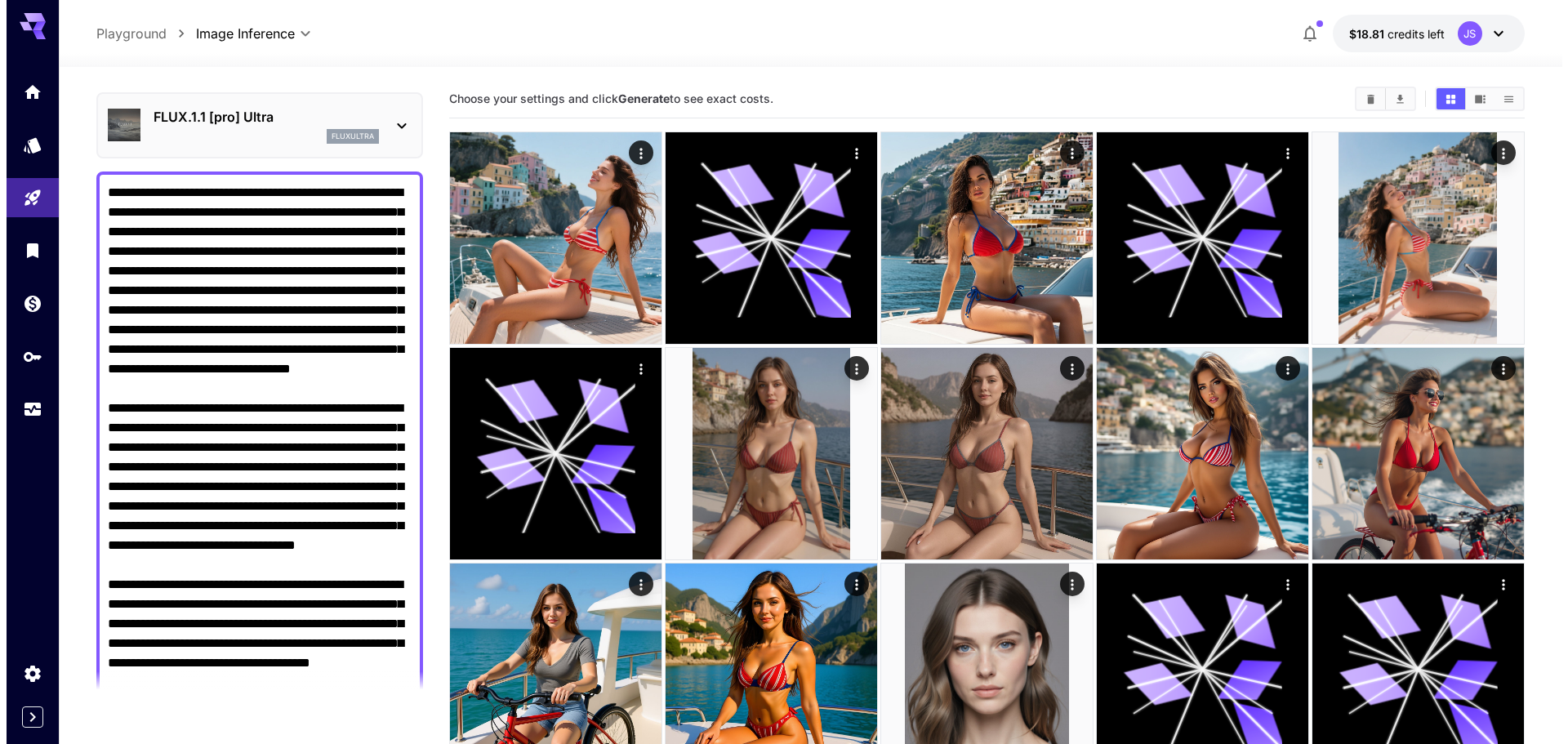
scroll to position [0, 0]
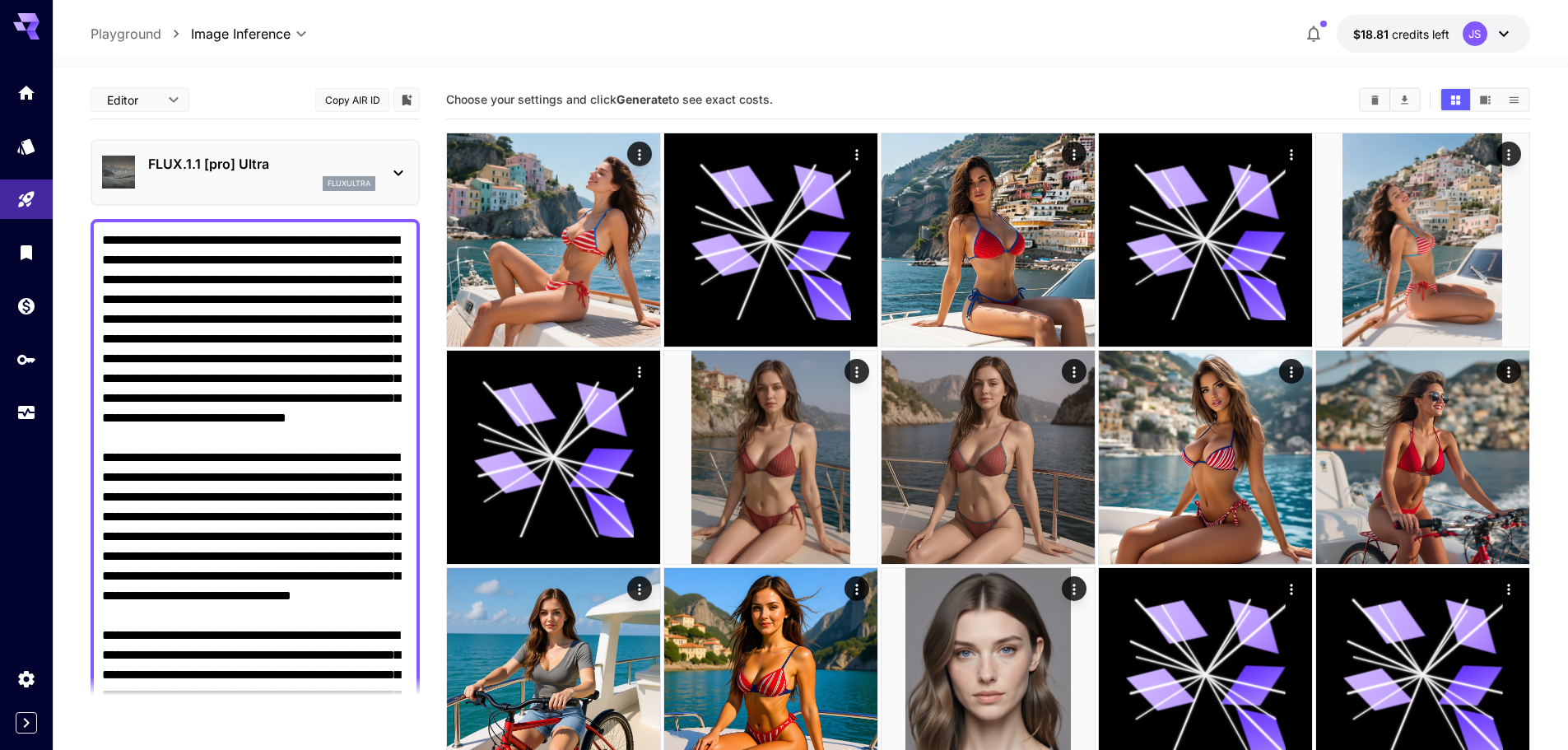
click at [250, 180] on div "fluxultra" at bounding box center [261, 183] width 227 height 15
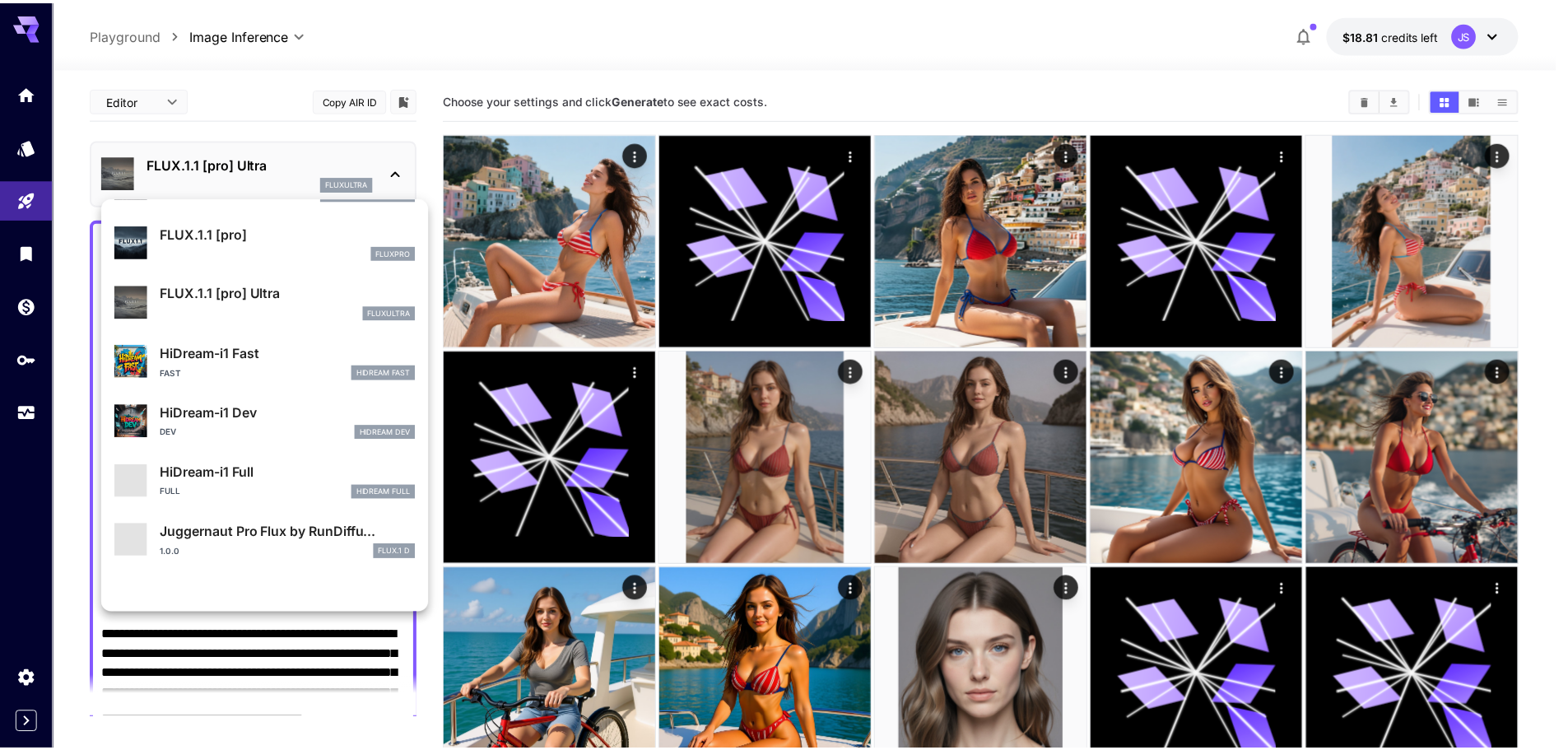
scroll to position [1151, 0]
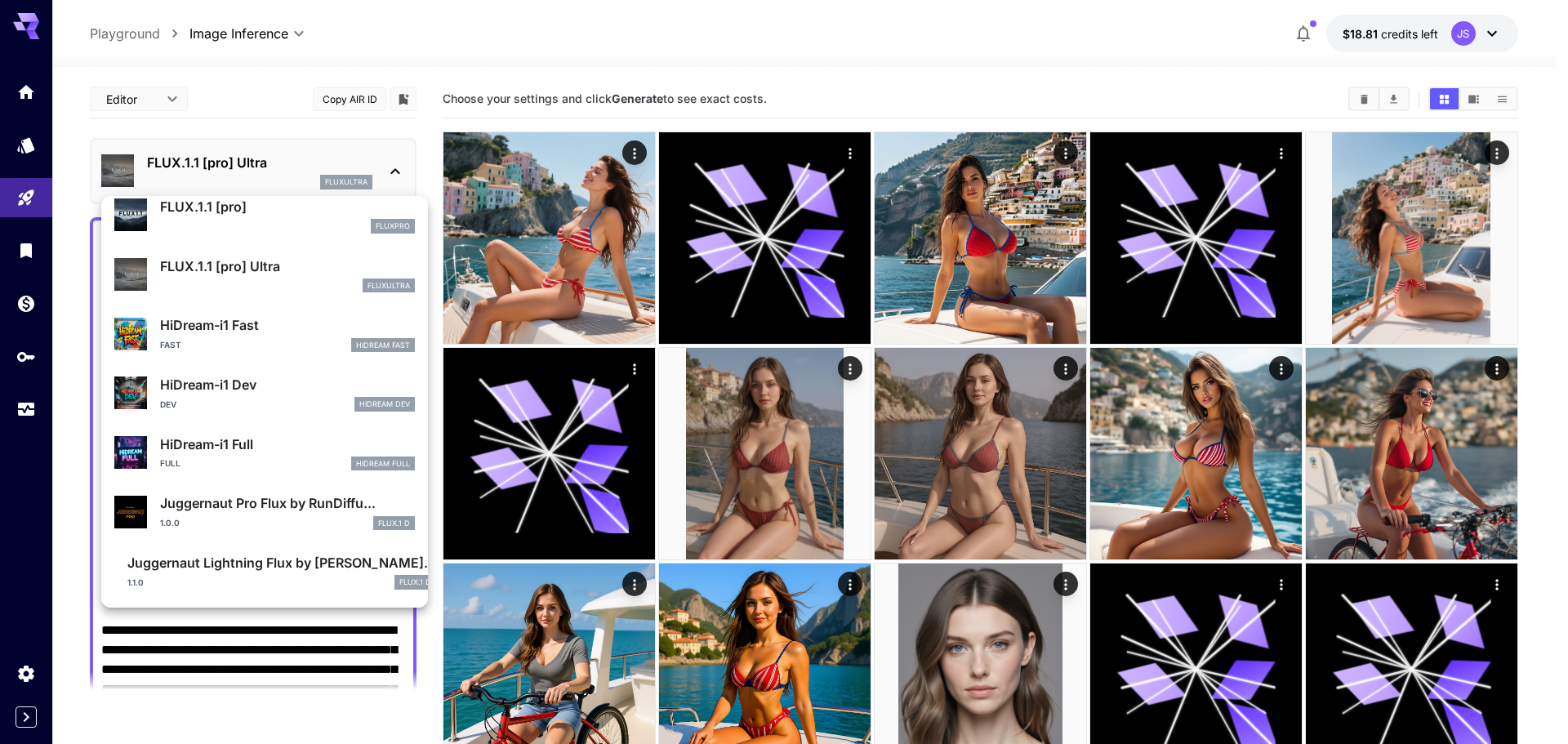
click at [42, 247] on div at bounding box center [784, 372] width 1568 height 744
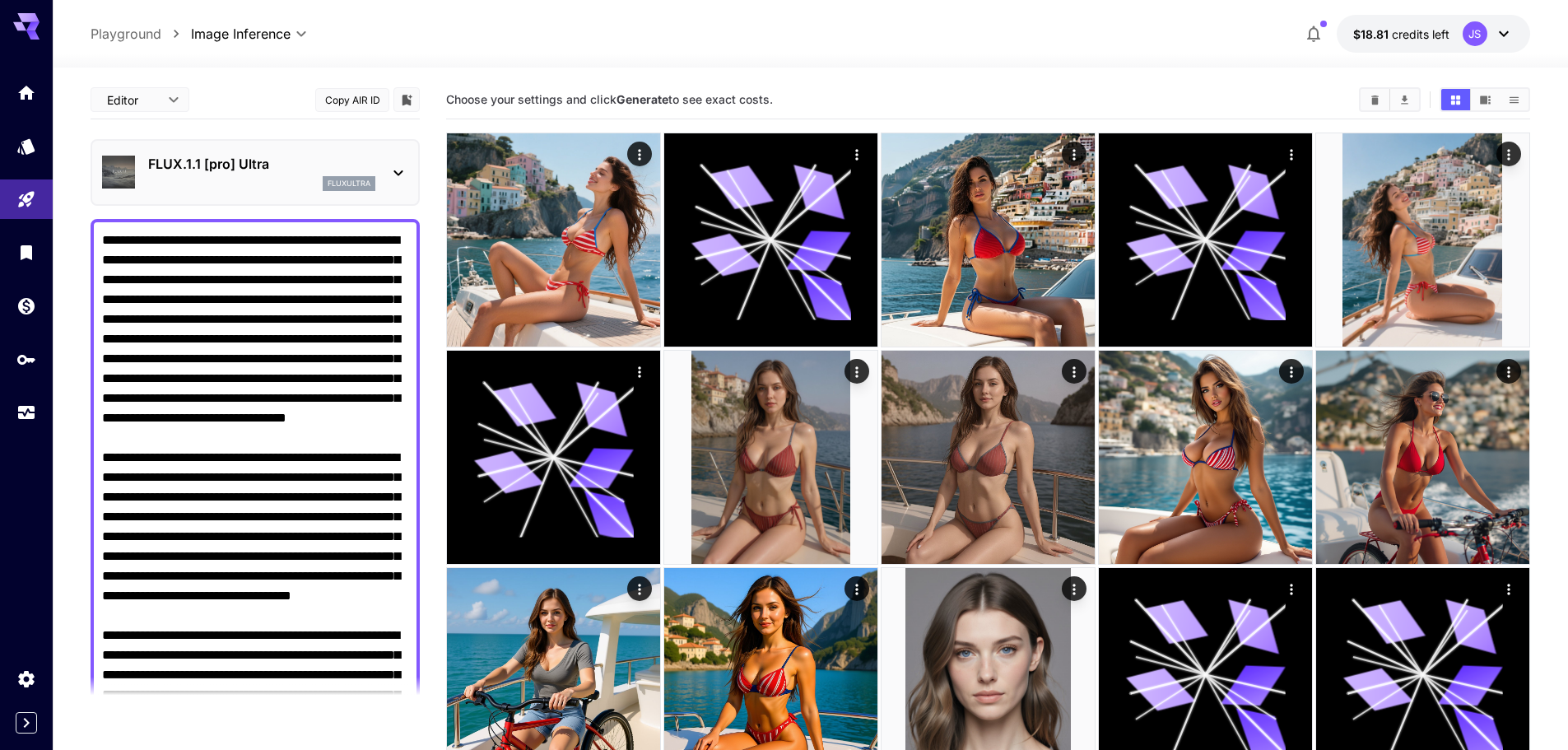
click at [29, 253] on div "Featured Search FLUX.1.1 [pro] fluxpro FLUX.1.1 [pro] Ultra fluxultra HiDream-i…" at bounding box center [164, 247] width 330 height 494
click at [17, 162] on link at bounding box center [26, 146] width 52 height 40
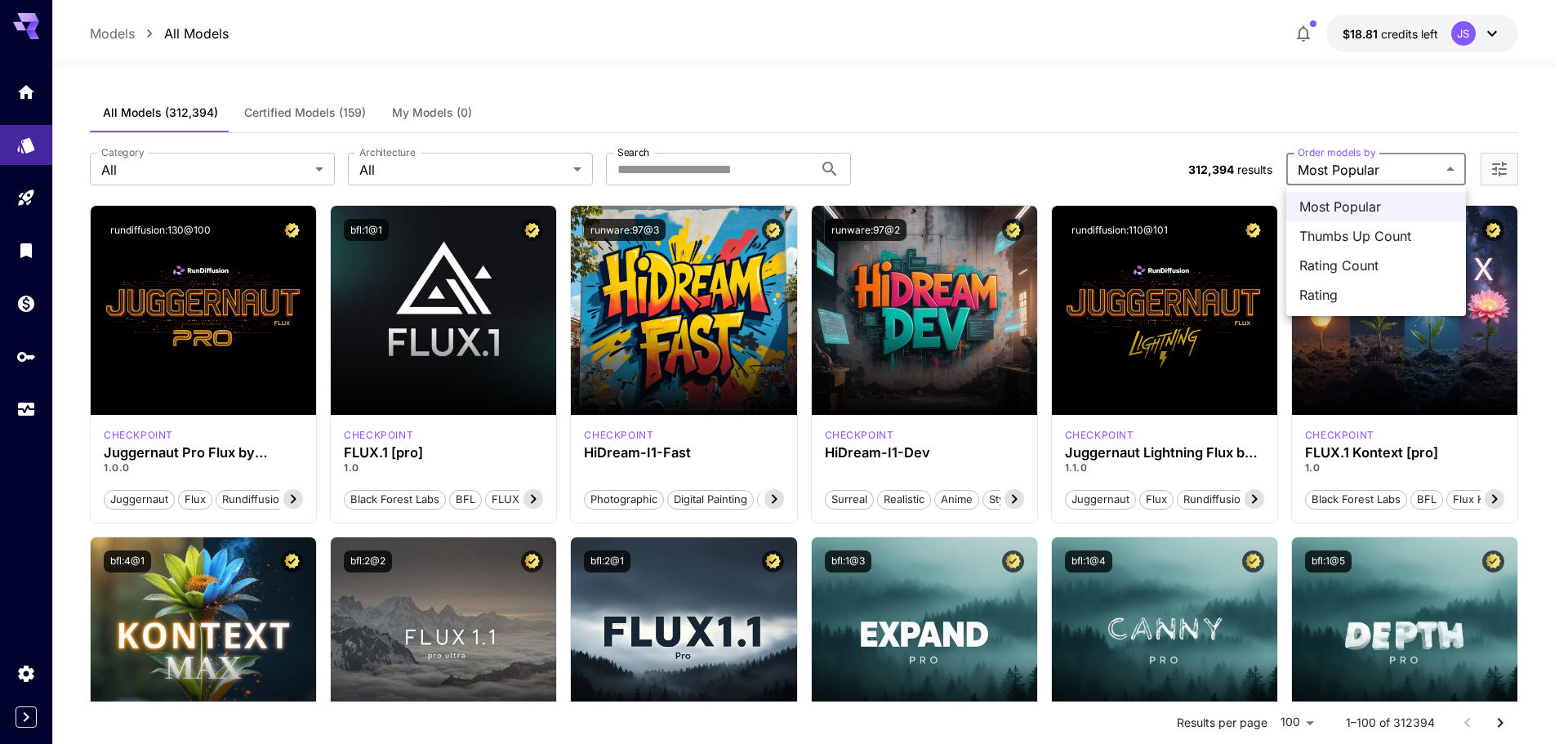
click at [1381, 168] on div at bounding box center [784, 372] width 1568 height 744
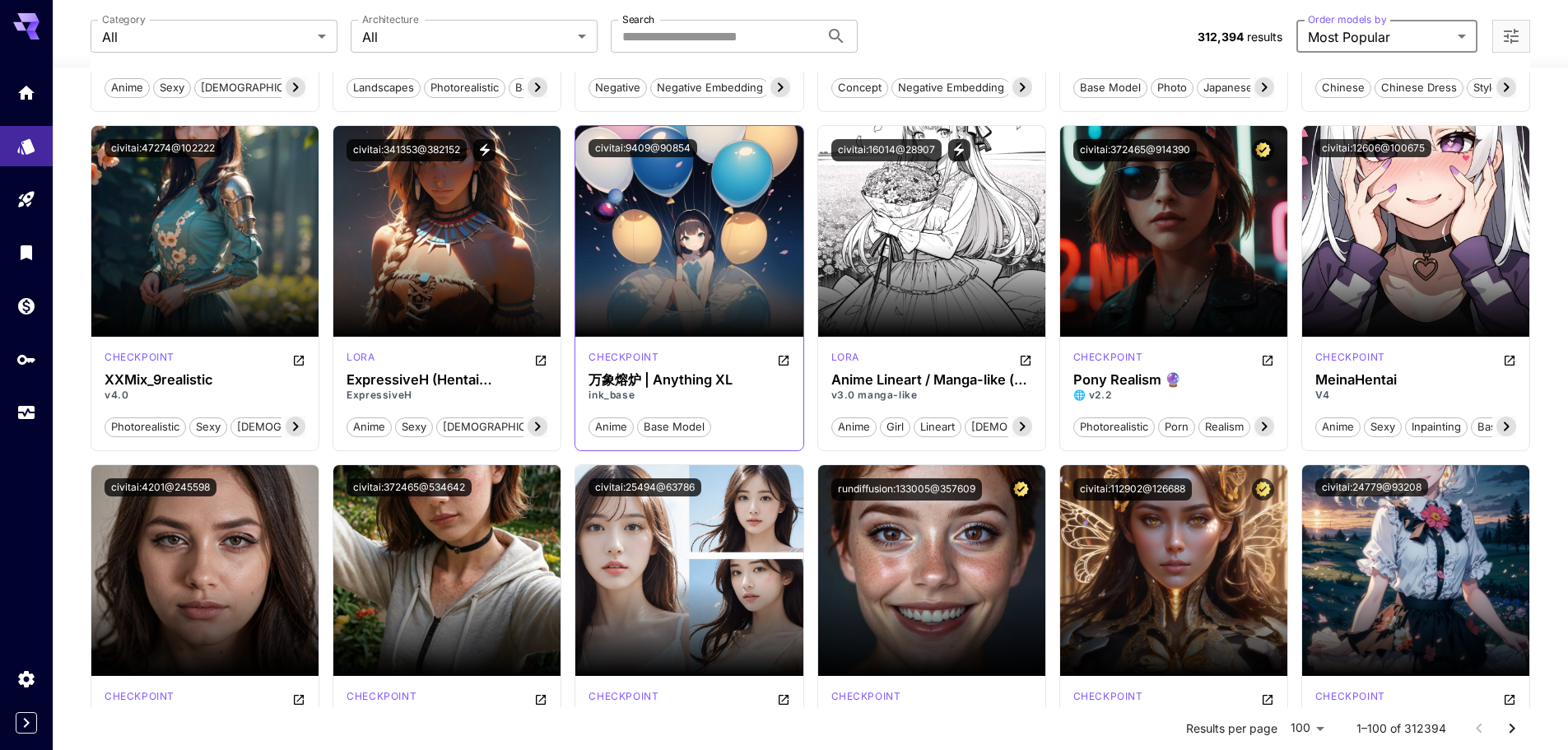
scroll to position [3045, 0]
